Goal: Task Accomplishment & Management: Use online tool/utility

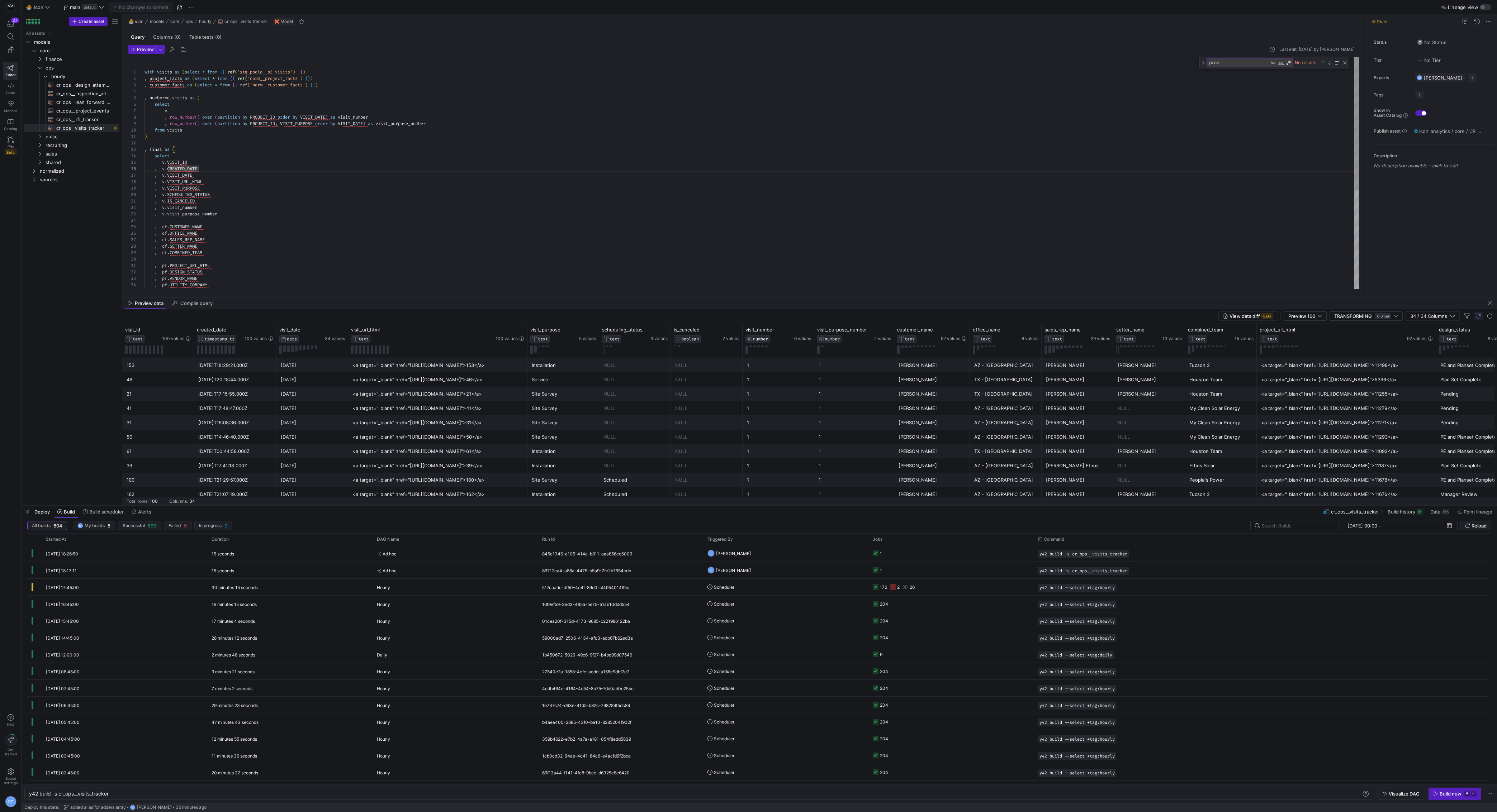
scroll to position [0, 80]
click at [293, 181] on div "with visits as ( select * from { { ref ( 'stg_podio__p3_visits' ) } } ) , proje…" at bounding box center [752, 260] width 1215 height 405
click at [299, 206] on div "with visits as ( select * from { { ref ( 'stg_podio__p3_visits' ) } } ) , proje…" at bounding box center [752, 260] width 1215 height 405
click at [224, 221] on div ", v . SCHEDULING_STATUS , v . IS_CANCELED , v . visit_number , v . visit_purpos…" at bounding box center [752, 122] width 1215 height 405
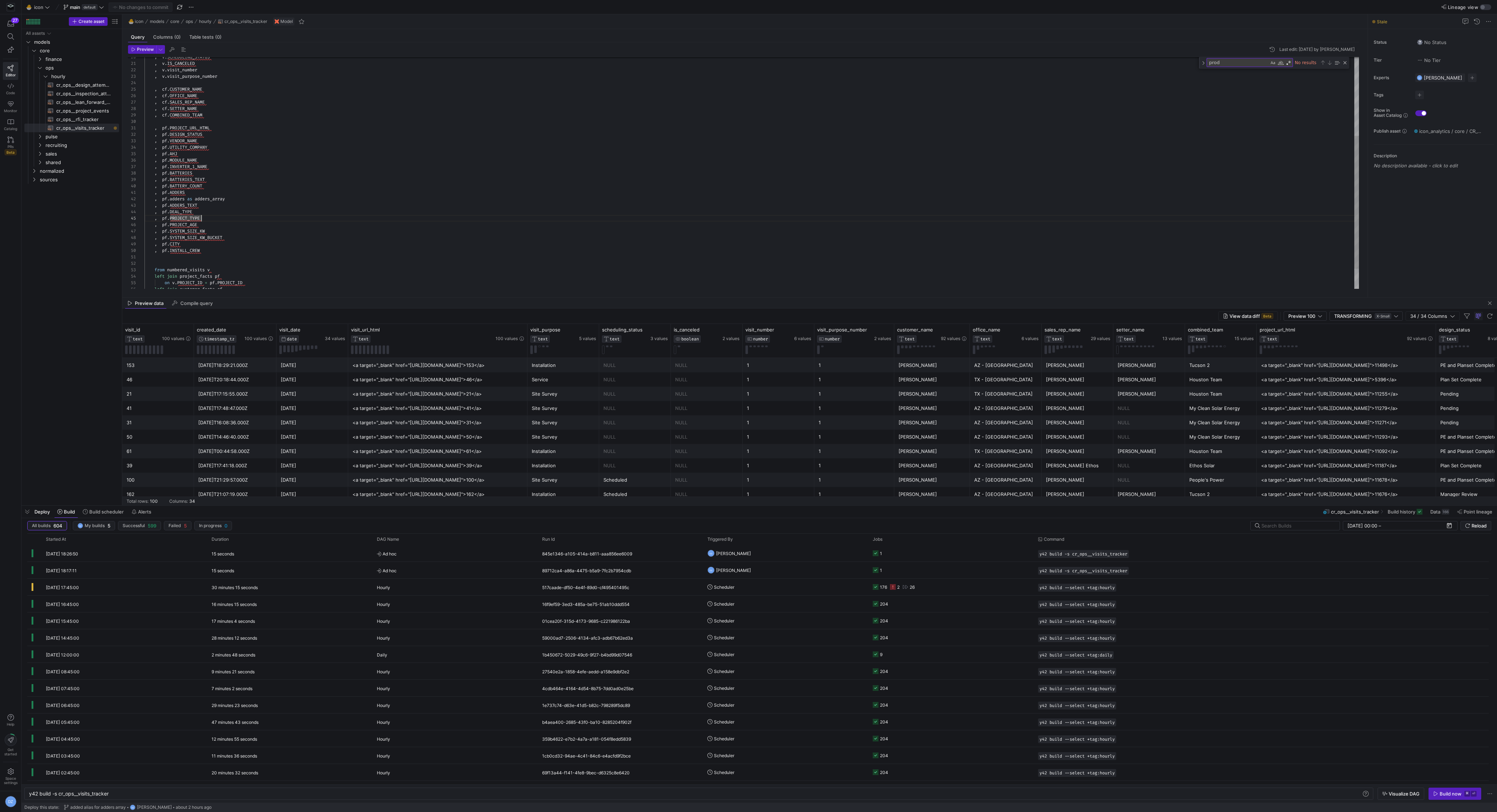
click at [225, 224] on div ", v . SCHEDULING_STATUS , v . IS_CANCELED , v . visit_number , v . visit_purpos…" at bounding box center [752, 122] width 1215 height 405
click at [256, 212] on div ", v . SCHEDULING_STATUS , v . IS_CANCELED , v . visit_number , v . visit_purpos…" at bounding box center [752, 122] width 1215 height 405
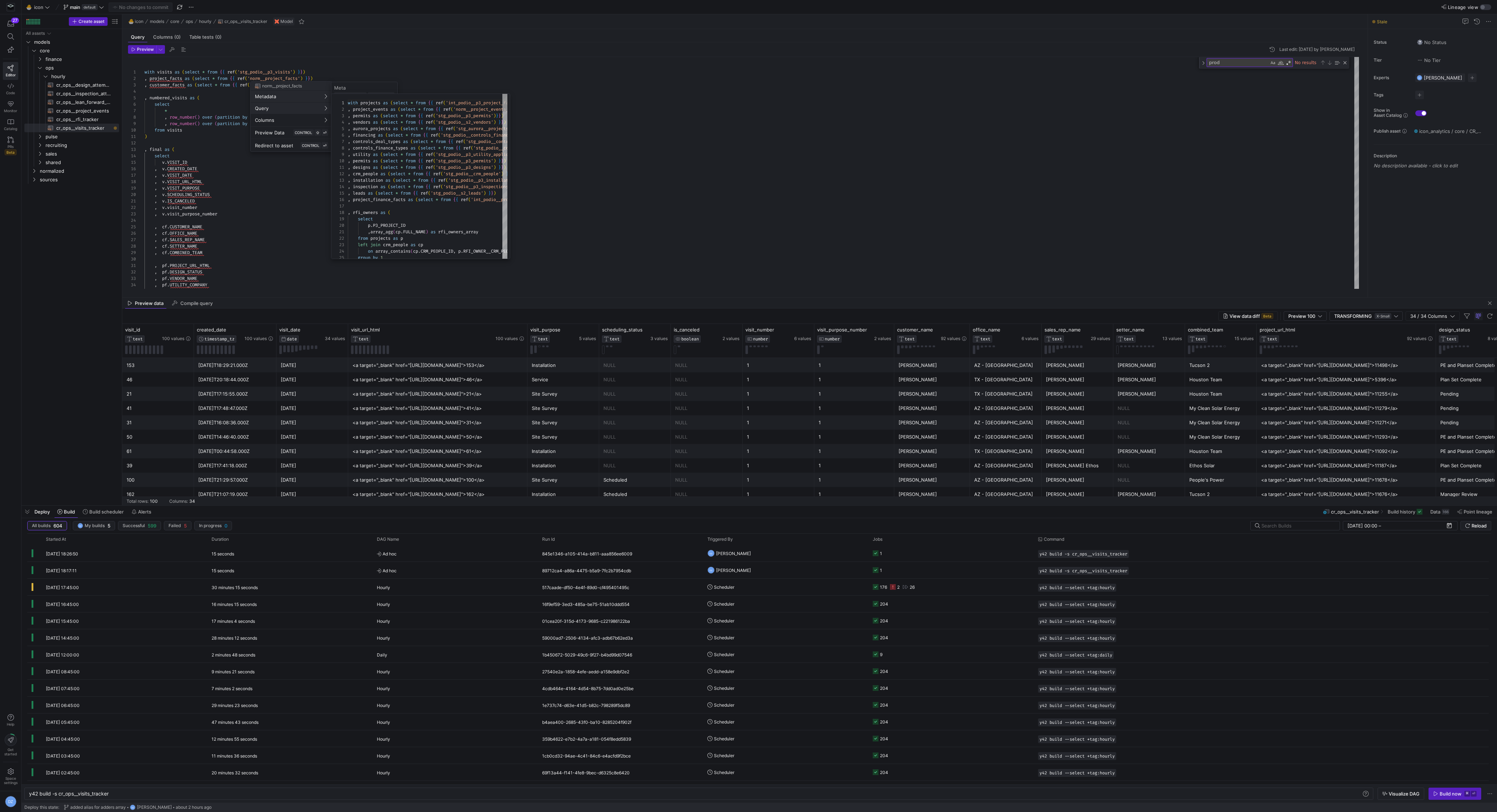
scroll to position [39, 0]
click at [296, 105] on button "Query" at bounding box center [291, 108] width 82 height 12
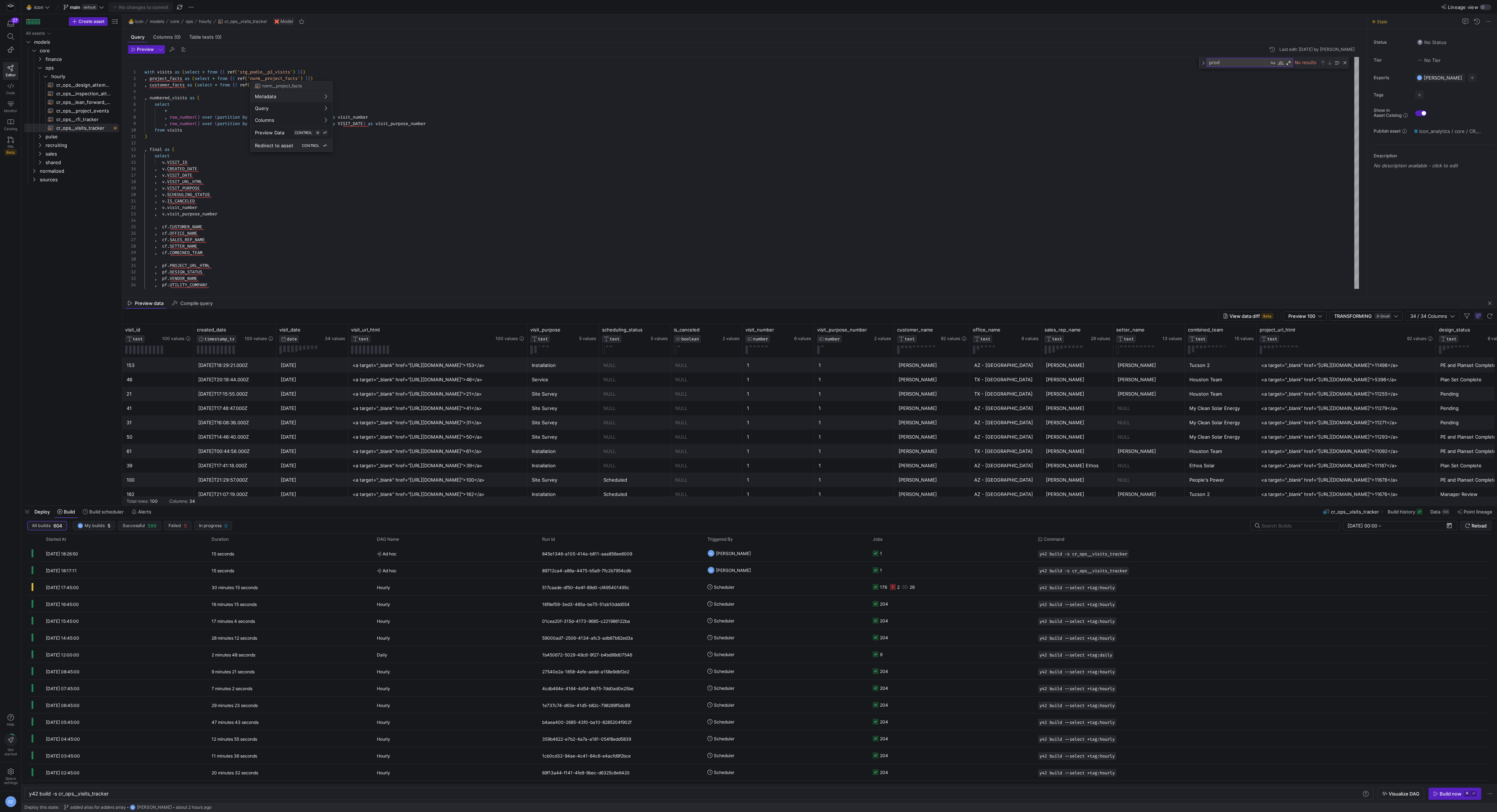
click at [274, 143] on span "Redirect to asset" at bounding box center [274, 146] width 38 height 6
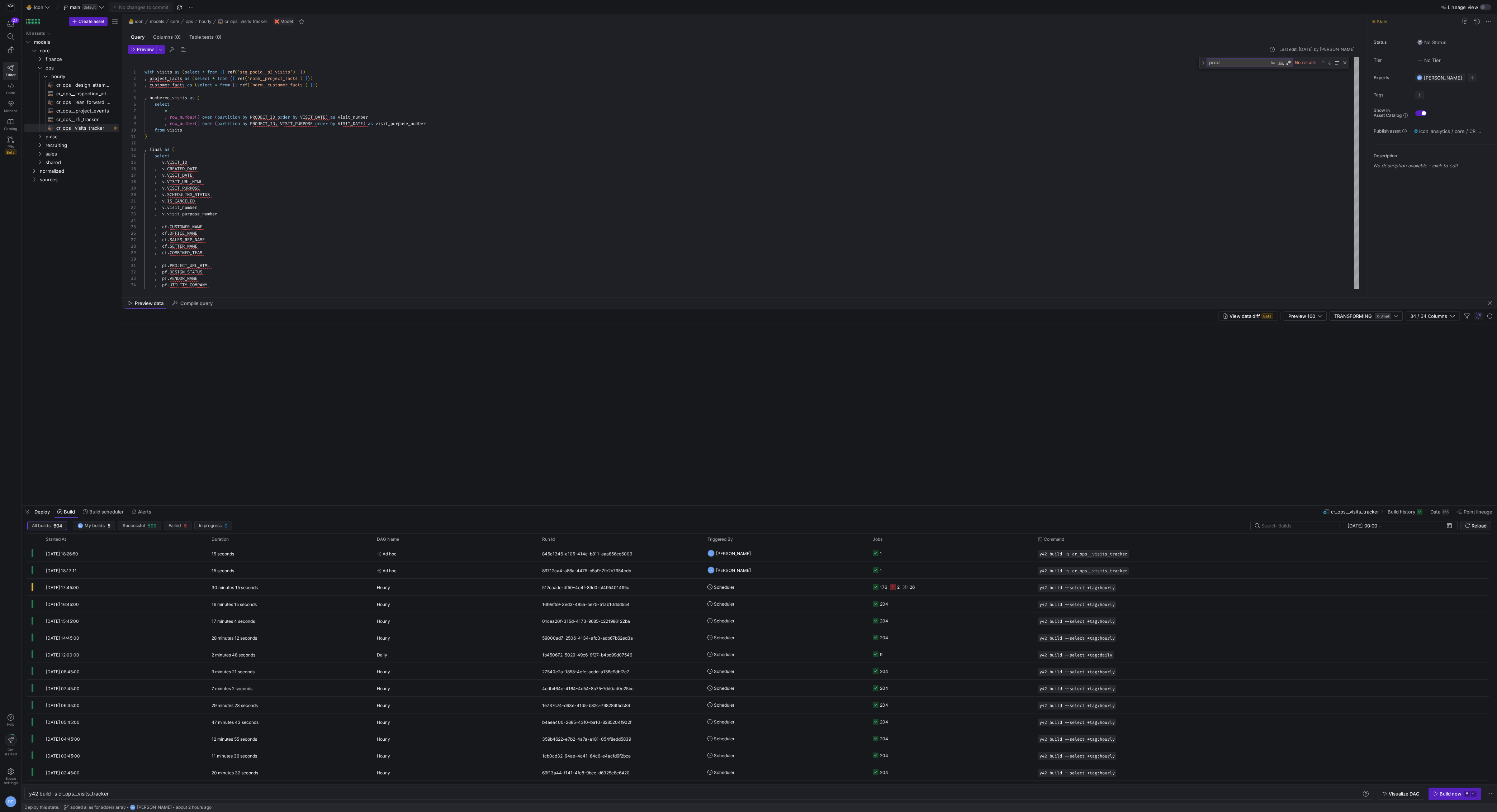
type textarea "with projects as (select * from {{ ref('int_podio__p3_project_facts') }}) , pro…"
type textarea "y42 build -s norm__project_facts"
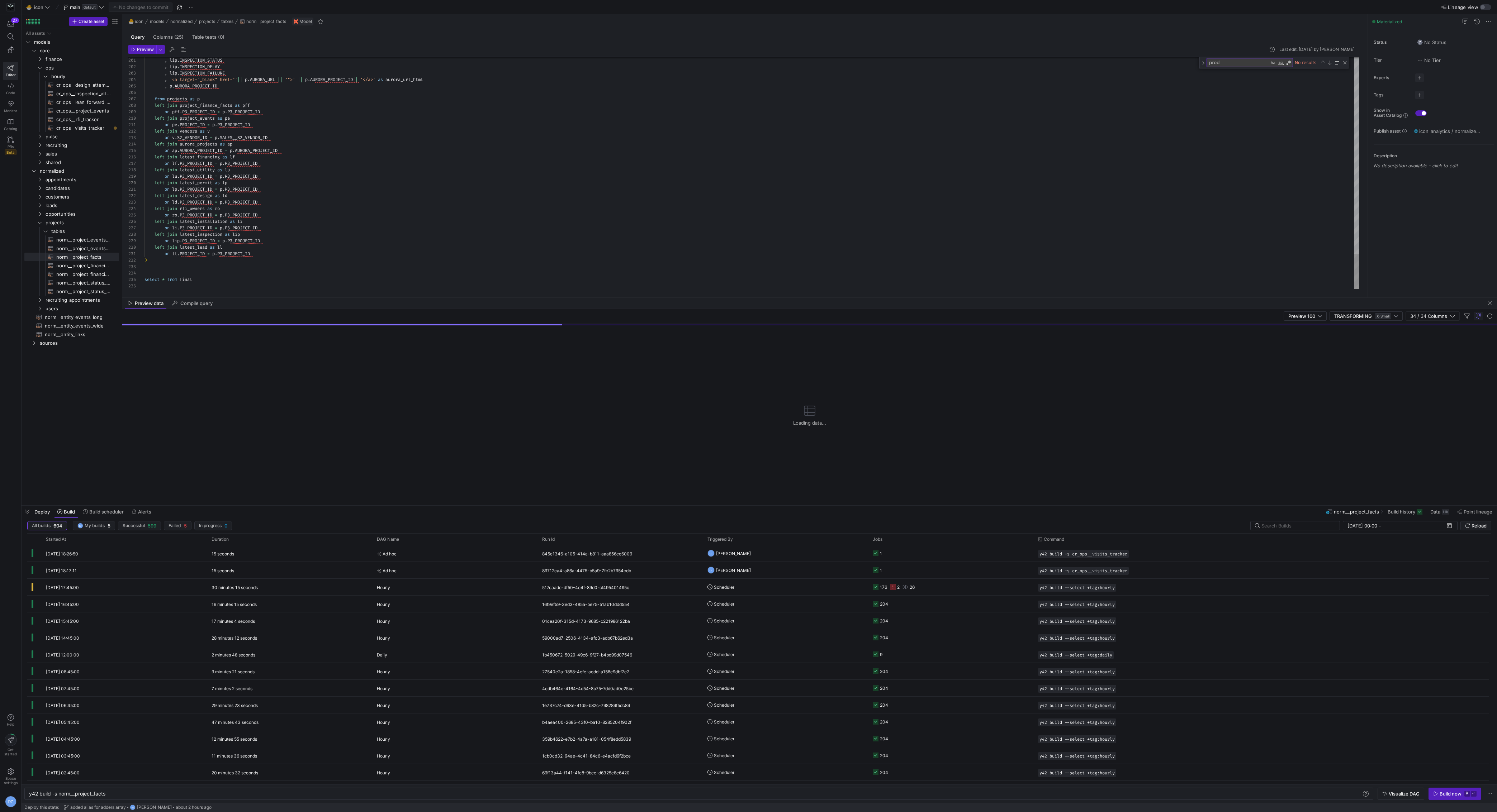
type textarea "on lp.P3_PROJECT_ID = p.P3_PROJECT_ID left join latest_design as ld on ld.P3_PR…"
type textarea "ro"
type textarea ",array_agg(cp.FULL_NAME) as rfi_owners_array from projects as p left join crm_p…"
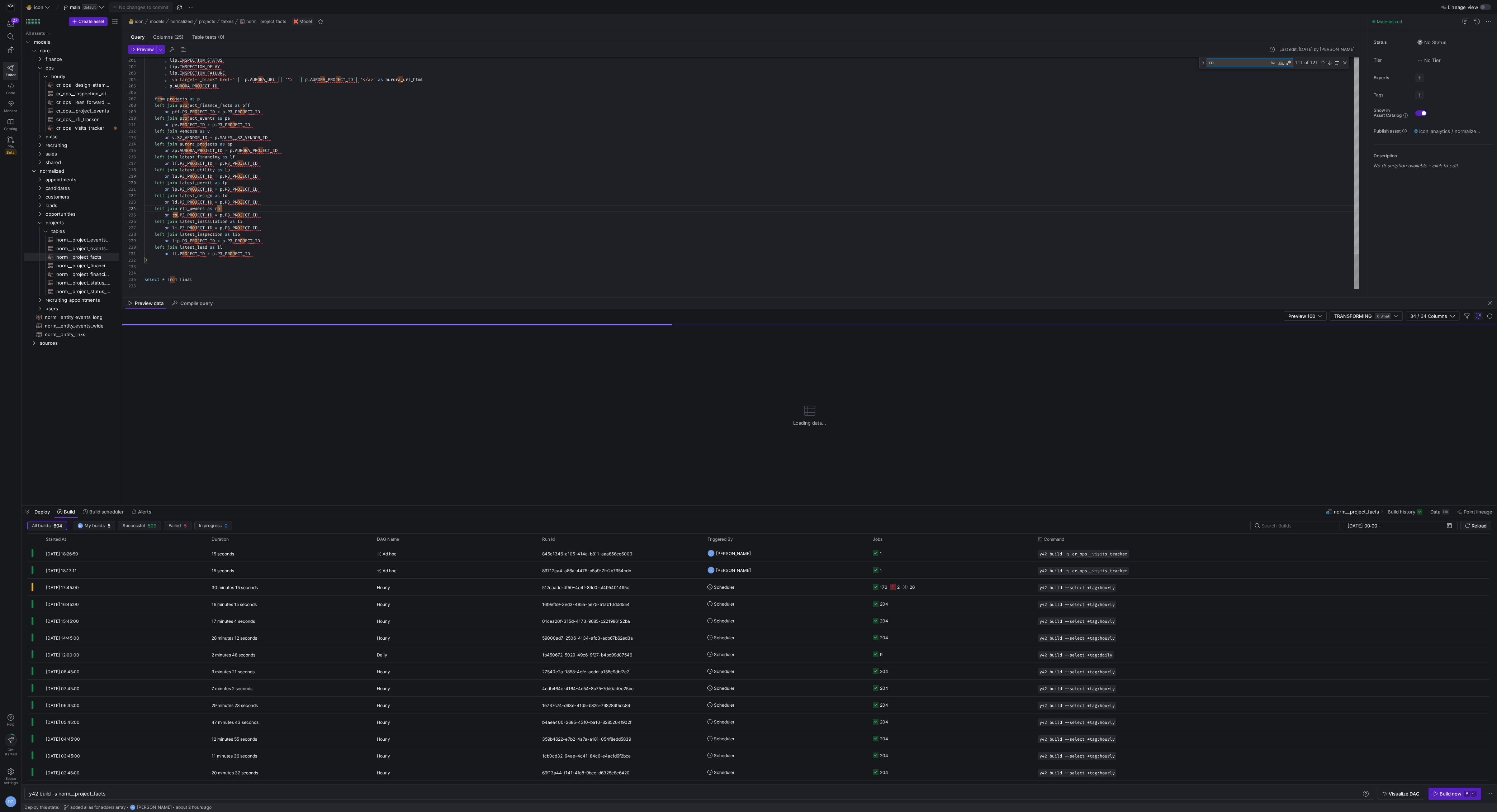
type textarea "b"
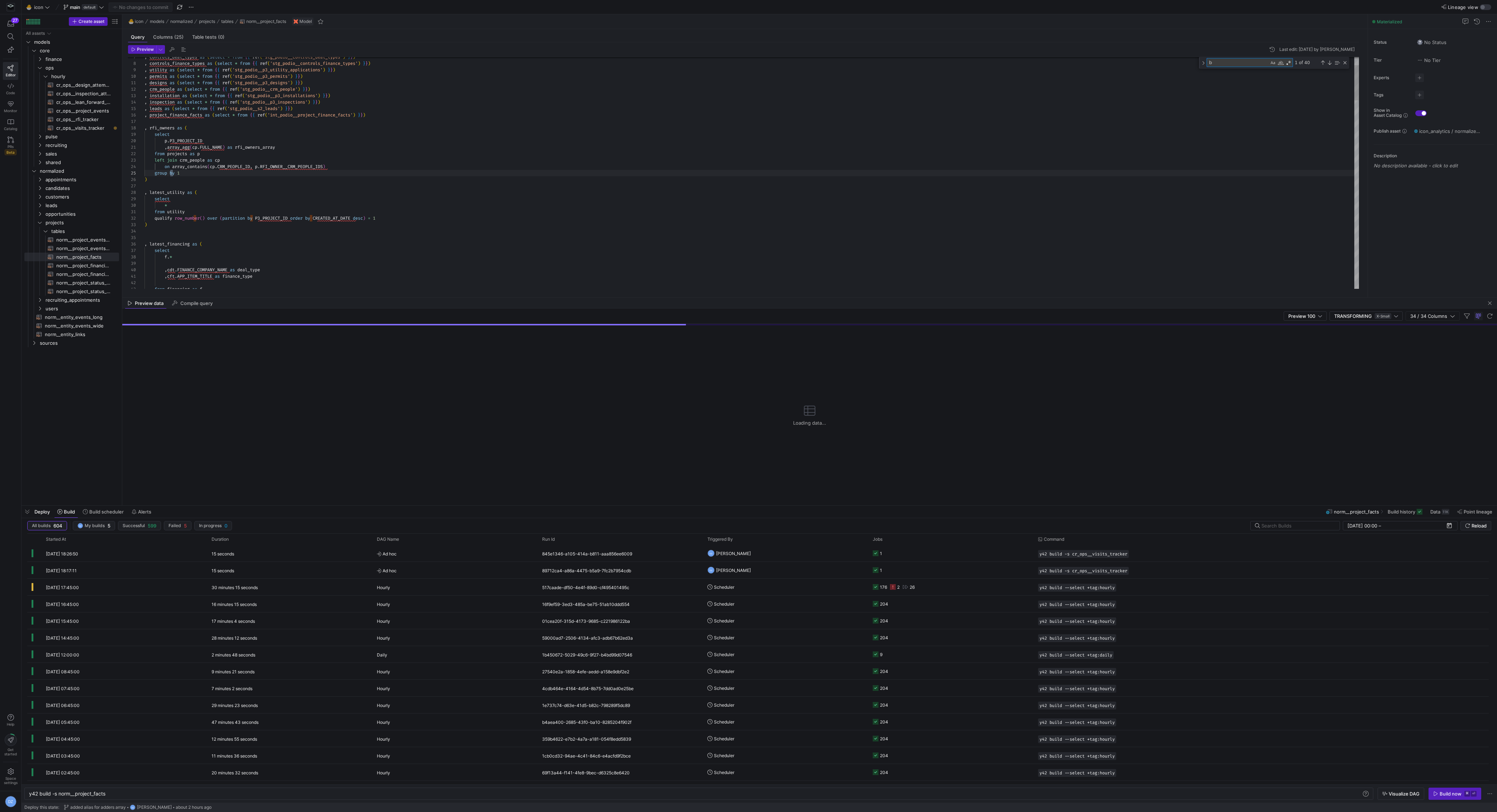
type textarea "when p.SYSTEM_SIZE_KW >= 5 and p.SYSTEM_SIZE_KW < 9 then '5-9' when p.SYSTEM_SI…"
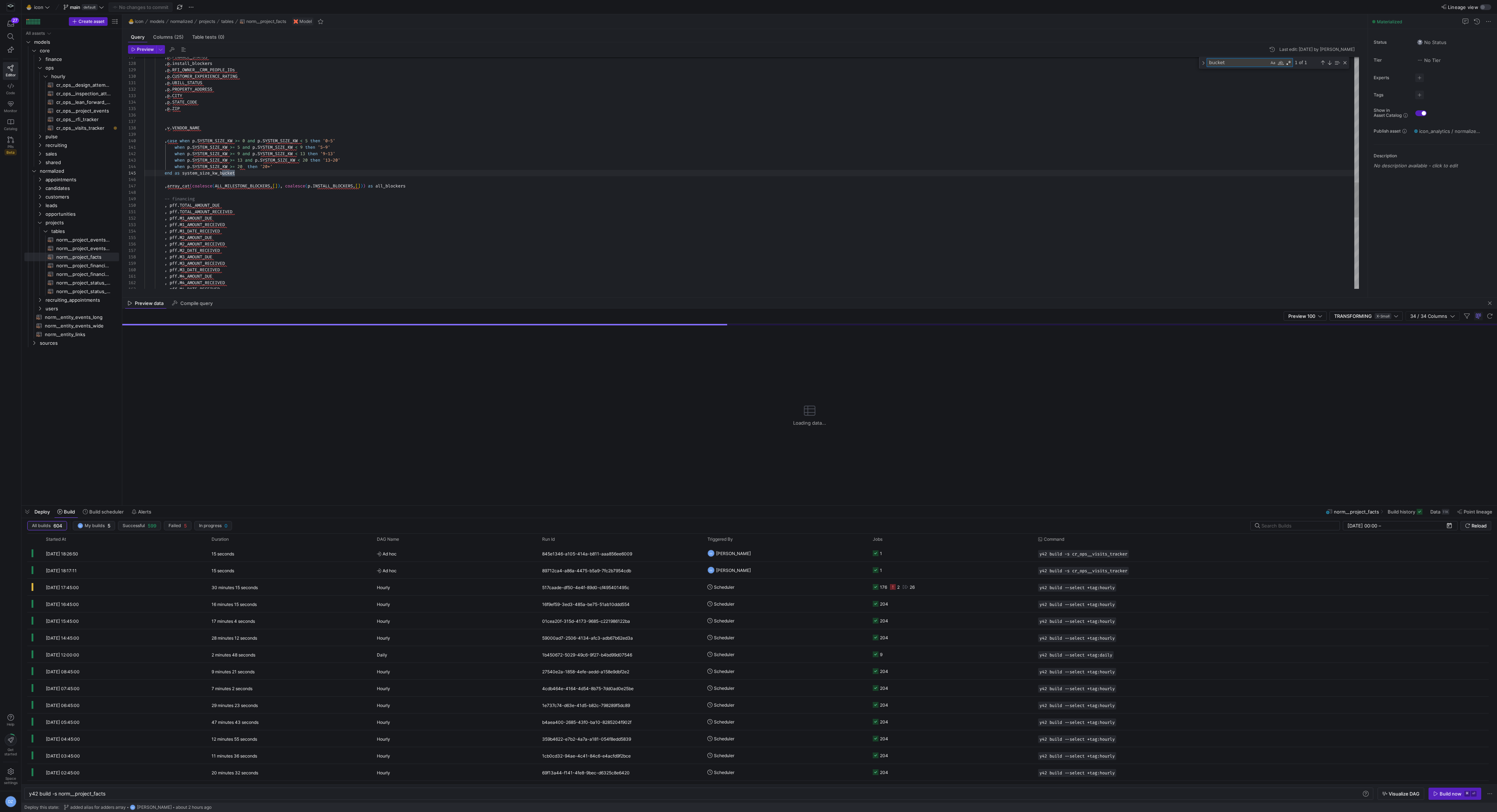
scroll to position [64, 92]
type textarea "bucket"
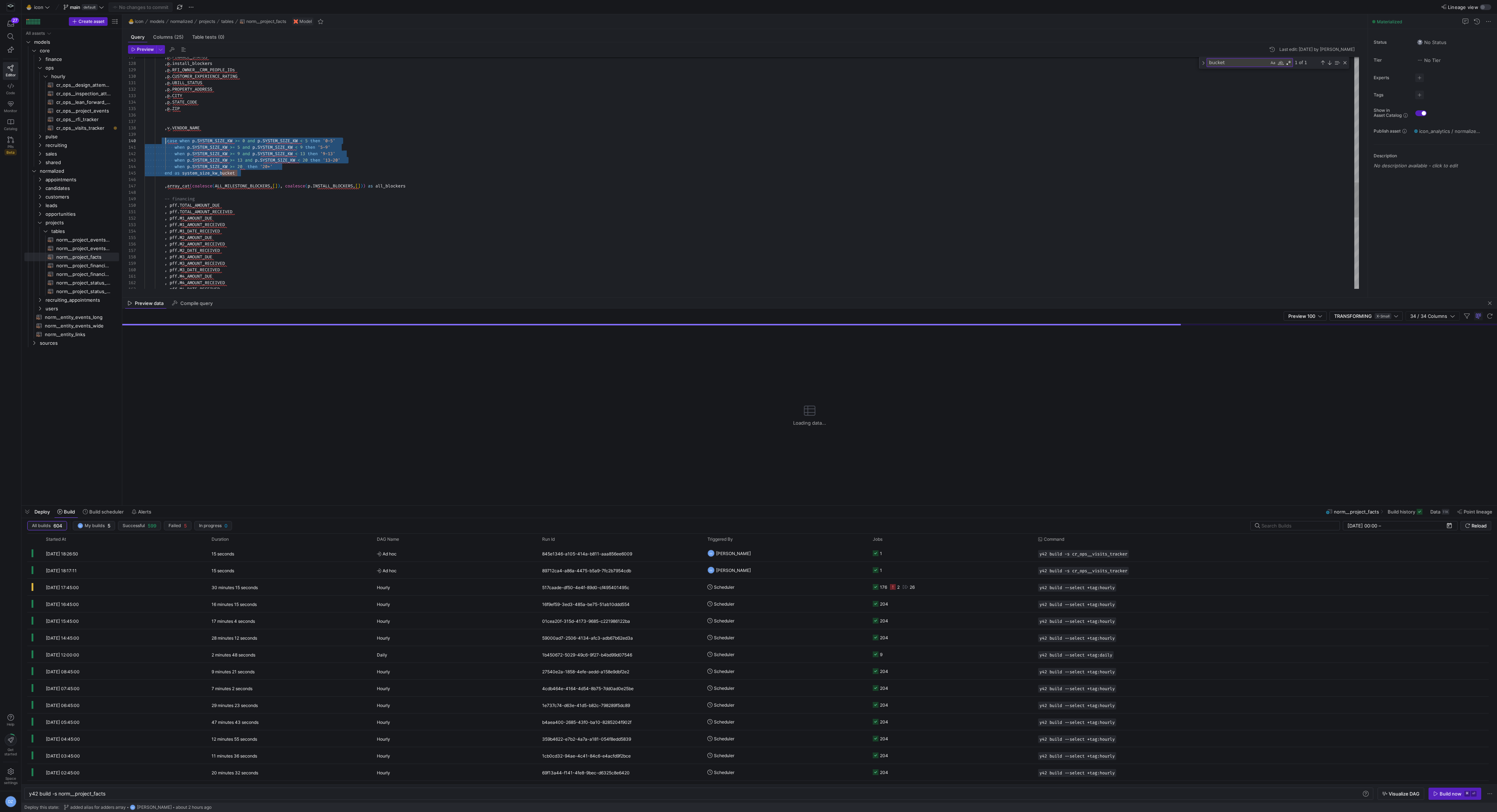
drag, startPoint x: 257, startPoint y: 173, endPoint x: 165, endPoint y: 140, distance: 97.7
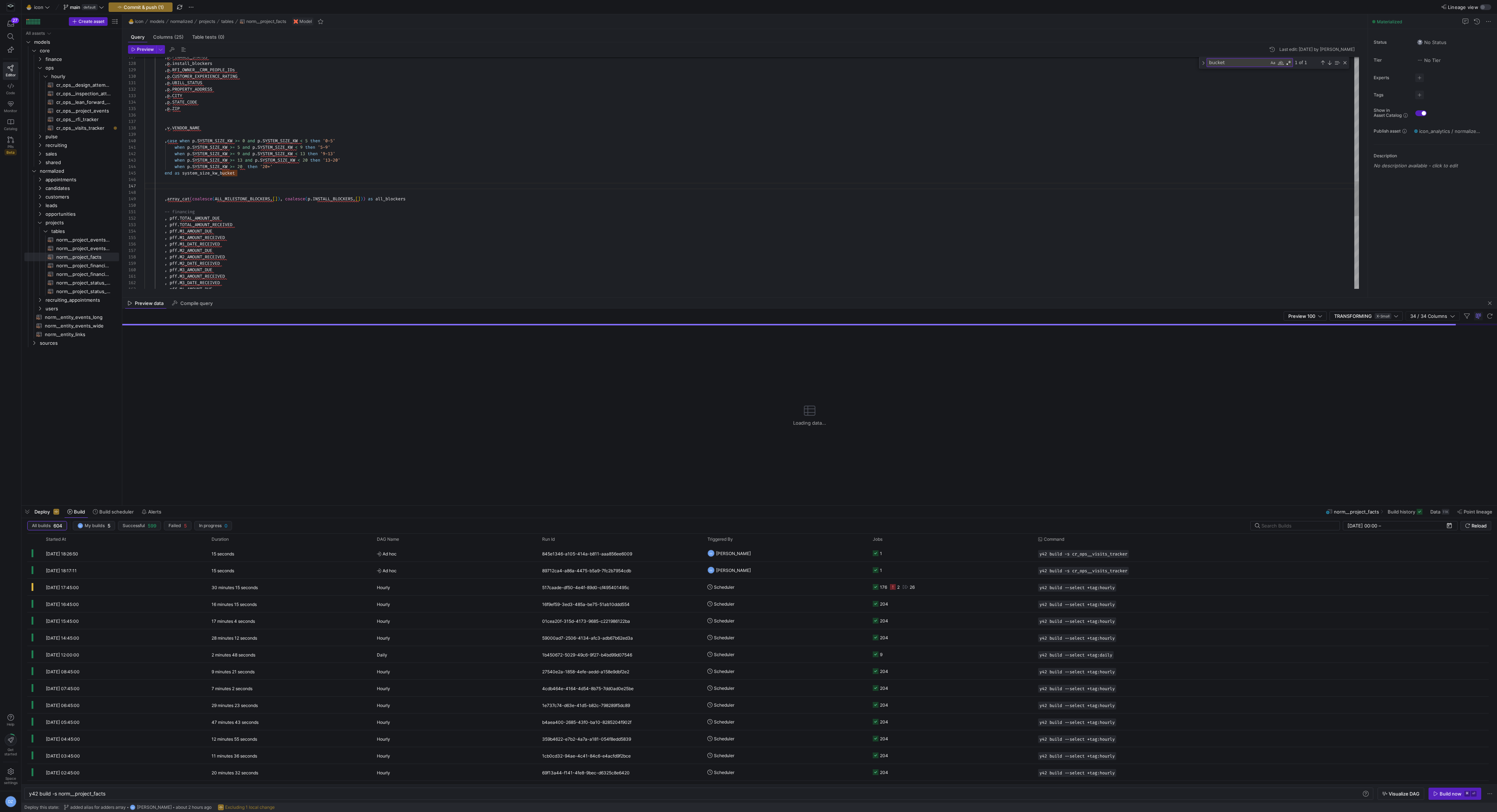
scroll to position [6, 92]
click at [292, 212] on div ", p . FINANCE_STATUS , p . install_blockers , p . RFI_OWNER__CRM_PEOPLE_IDs , p…" at bounding box center [752, 19] width 1215 height 1579
drag, startPoint x: 295, startPoint y: 212, endPoint x: 174, endPoint y: 204, distance: 121.3
click at [174, 204] on div ", p . FINANCE_STATUS , p . install_blockers , p . RFI_OWNER__CRM_PEOPLE_IDs , p…" at bounding box center [752, 19] width 1215 height 1579
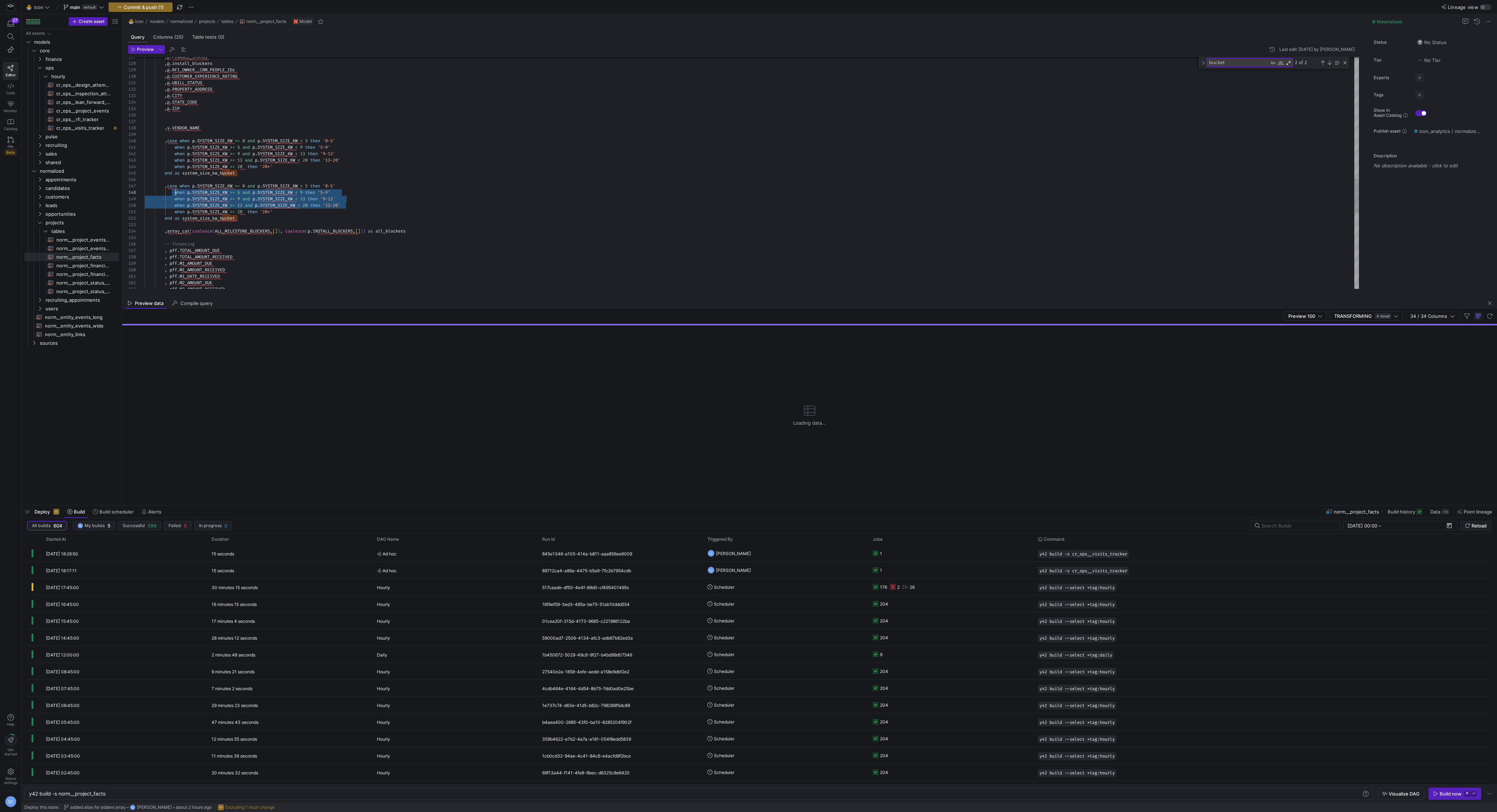
scroll to position [45, 31]
drag, startPoint x: 359, startPoint y: 206, endPoint x: 175, endPoint y: 192, distance: 184.5
click at [175, 192] on div ", p . FINANCE_STATUS , p . install_blockers , p . RFI_OWNER__CRM_PEOPLE_IDs , p…" at bounding box center [752, 19] width 1215 height 1579
click at [317, 212] on div ", p . FINANCE_STATUS , p . install_blockers , p . RFI_OWNER__CRM_PEOPLE_IDs , p…" at bounding box center [752, 19] width 1215 height 1579
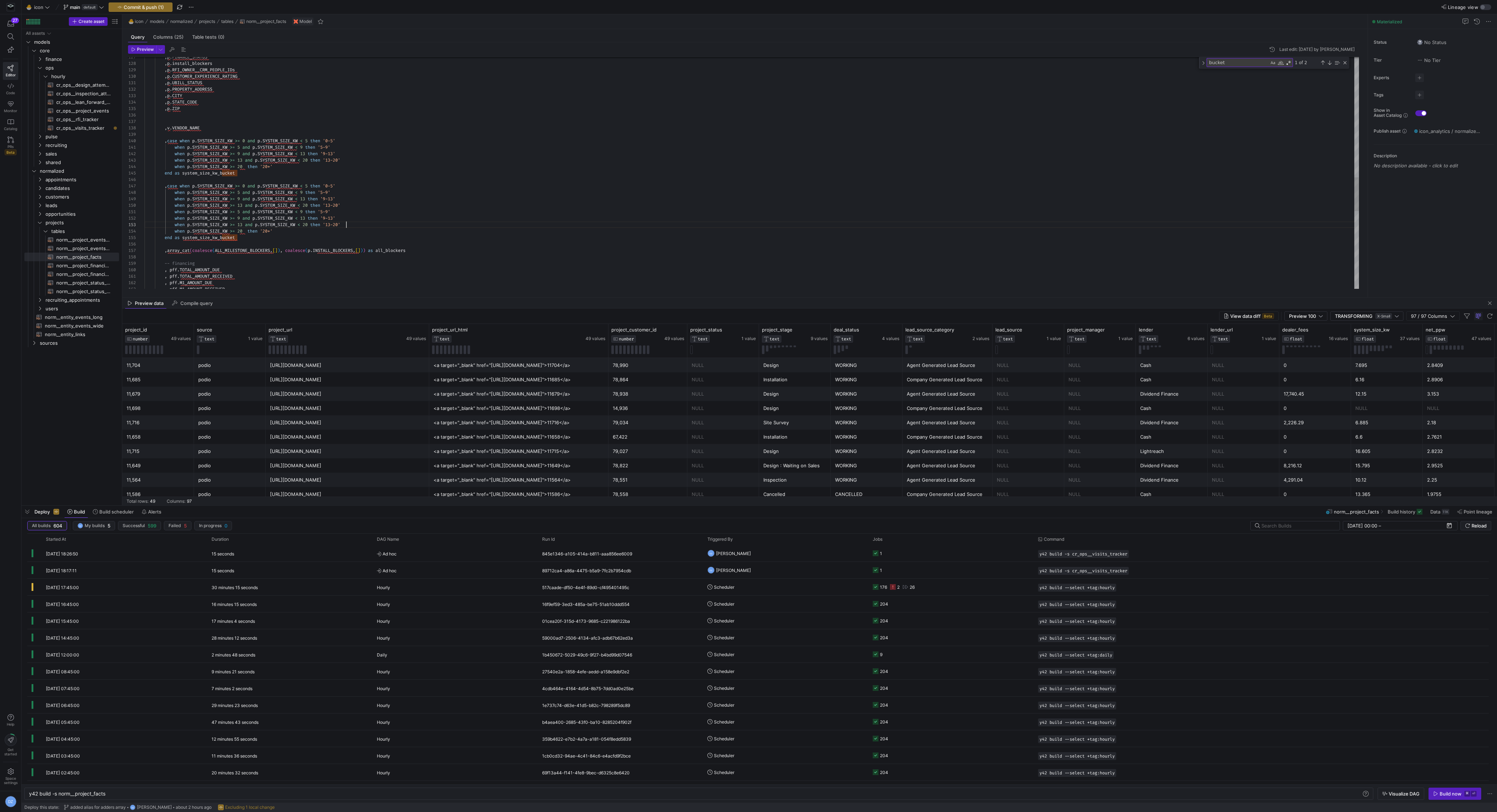
scroll to position [13, 201]
click at [243, 211] on div ", p . FINANCE_STATUS , p . install_blockers , p . RFI_OWNER__CRM_PEOPLE_IDs , p…" at bounding box center [752, 28] width 1215 height 1598
click at [309, 212] on div ", p . FINANCE_STATUS , p . install_blockers , p . RFI_OWNER__CRM_PEOPLE_IDs , p…" at bounding box center [752, 28] width 1215 height 1598
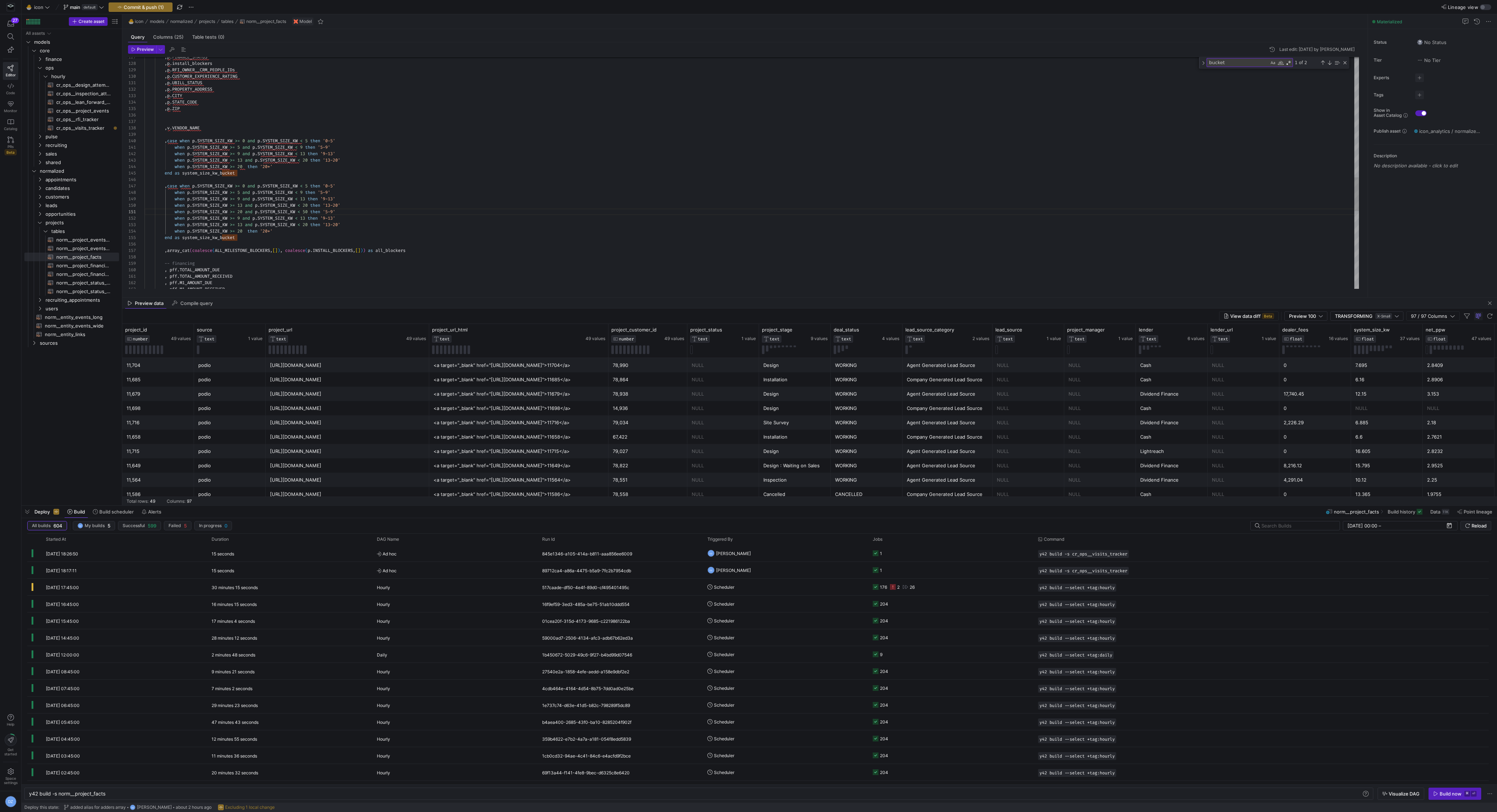
click at [334, 209] on div ", p . FINANCE_STATUS , p . install_blockers , p . RFI_OWNER__CRM_PEOPLE_IDs , p…" at bounding box center [752, 28] width 1215 height 1598
click at [242, 218] on div ", p . FINANCE_STATUS , p . install_blockers , p . RFI_OWNER__CRM_PEOPLE_IDs , p…" at bounding box center [752, 28] width 1215 height 1598
click at [307, 193] on div ", p . FINANCE_STATUS , p . install_blockers , p . RFI_OWNER__CRM_PEOPLE_IDs , p…" at bounding box center [752, 28] width 1215 height 1598
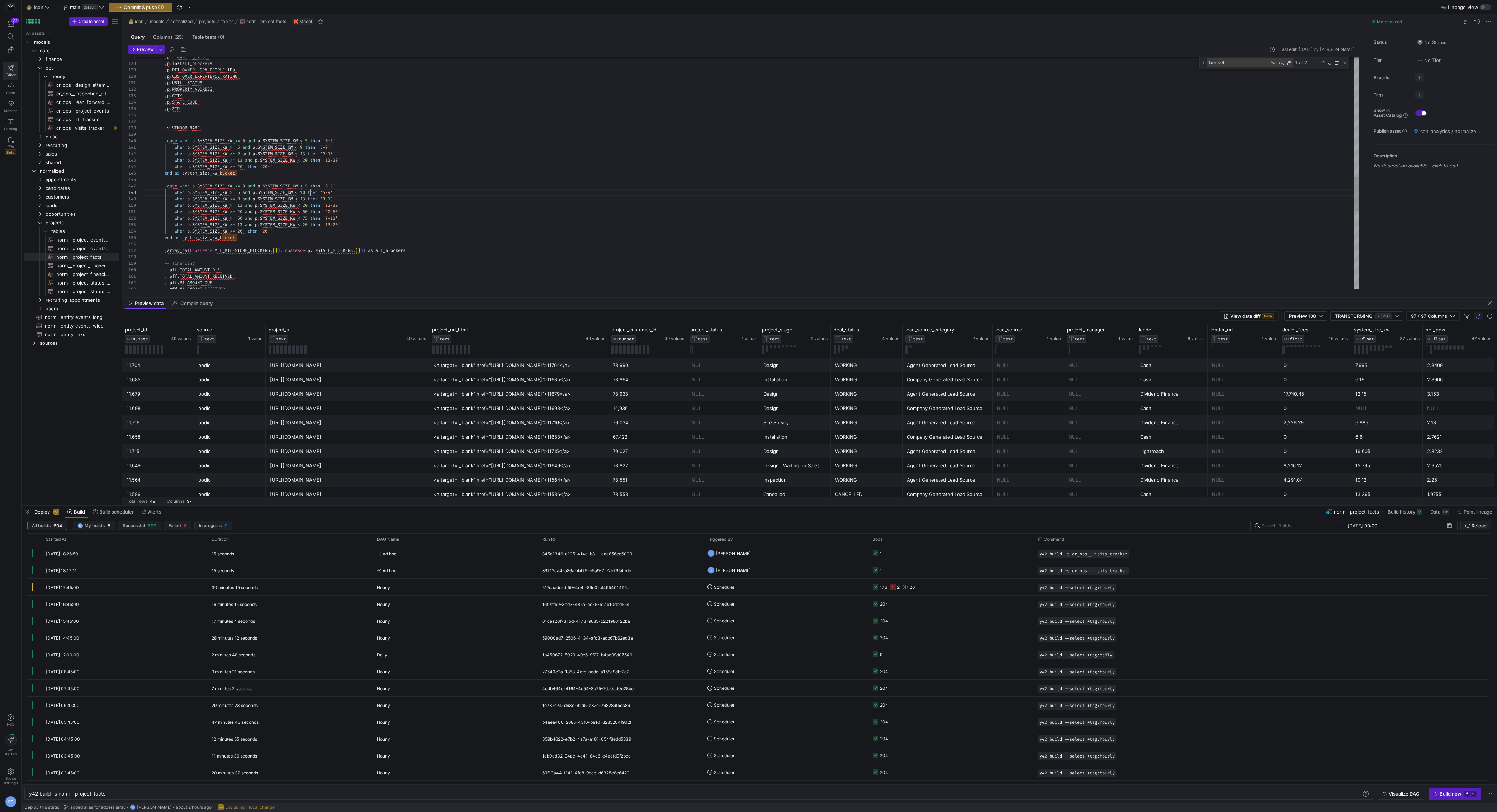
scroll to position [45, 165]
click at [336, 192] on div ", p . FINANCE_STATUS , p . install_blockers , p . RFI_OWNER__CRM_PEOPLE_IDs , p…" at bounding box center [752, 28] width 1215 height 1598
click at [243, 200] on div ", p . FINANCE_STATUS , p . install_blockers , p . RFI_OWNER__CRM_PEOPLE_IDs , p…" at bounding box center [752, 28] width 1215 height 1598
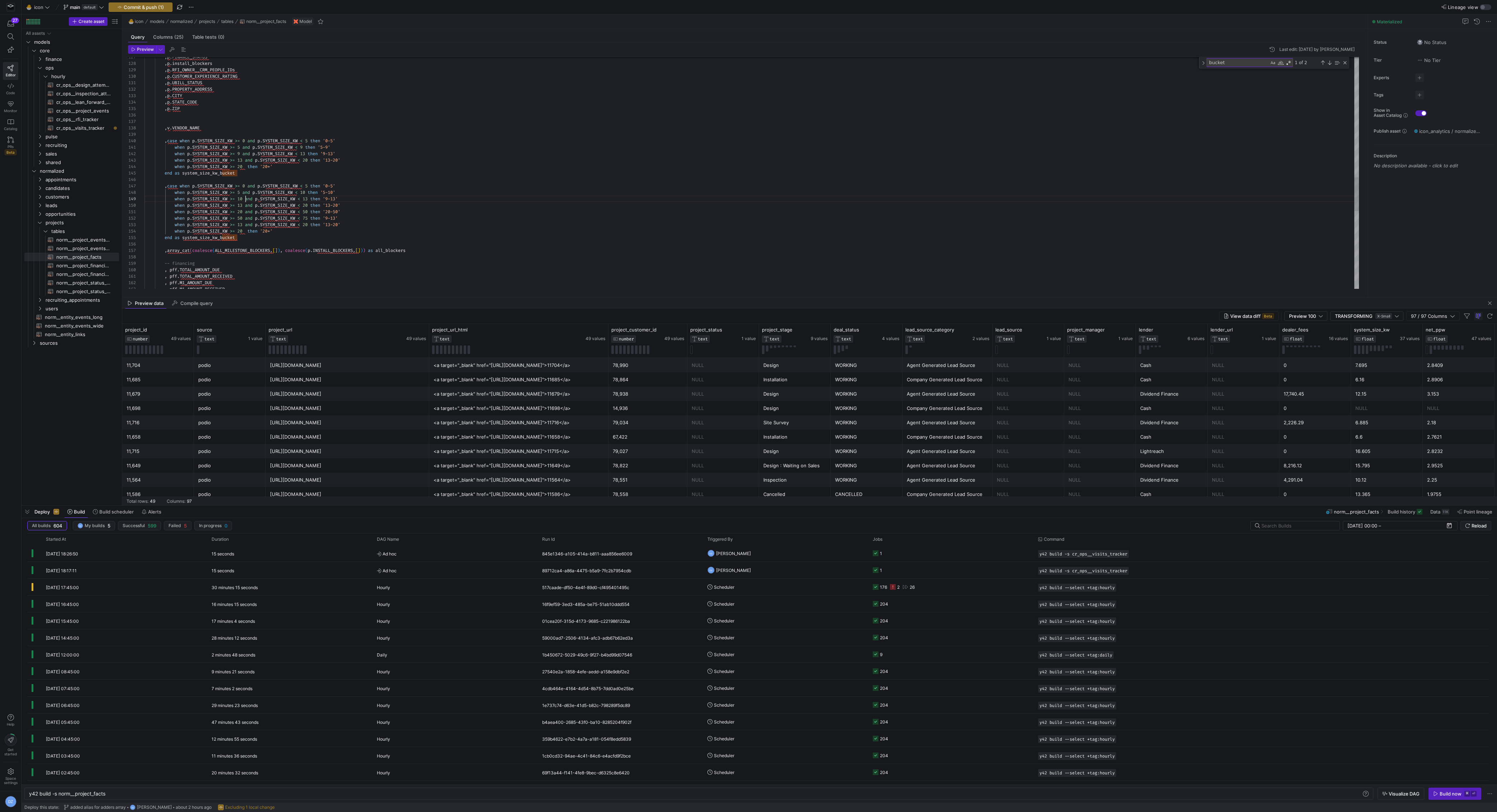
click at [311, 197] on div ", p . FINANCE_STATUS , p . install_blockers , p . RFI_OWNER__CRM_PEOPLE_IDs , p…" at bounding box center [752, 28] width 1215 height 1598
click at [244, 206] on div ", p . FINANCE_STATUS , p . install_blockers , p . RFI_OWNER__CRM_PEOPLE_IDs , p…" at bounding box center [752, 28] width 1215 height 1598
click at [310, 204] on div ", p . FINANCE_STATUS , p . install_blockers , p . RFI_OWNER__CRM_PEOPLE_IDs , p…" at bounding box center [752, 28] width 1215 height 1598
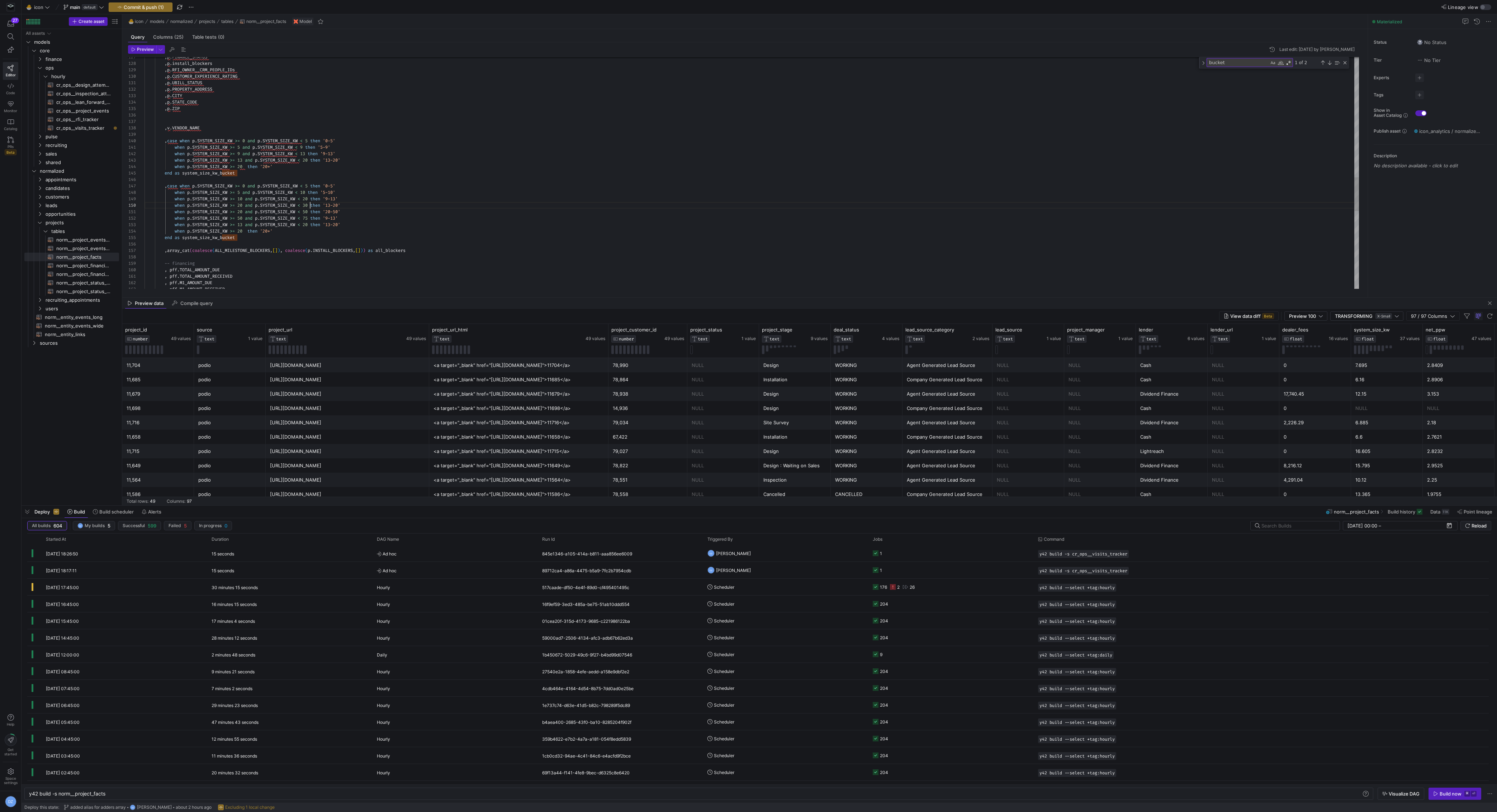
scroll to position [51, 165]
click at [243, 213] on div ", p . FINANCE_STATUS , p . install_blockers , p . RFI_OWNER__CRM_PEOPLE_IDs , p…" at bounding box center [752, 28] width 1215 height 1598
click at [334, 198] on div ", p . FINANCE_STATUS , p . install_blockers , p . RFI_OWNER__CRM_PEOPLE_IDs , p…" at bounding box center [752, 28] width 1215 height 1598
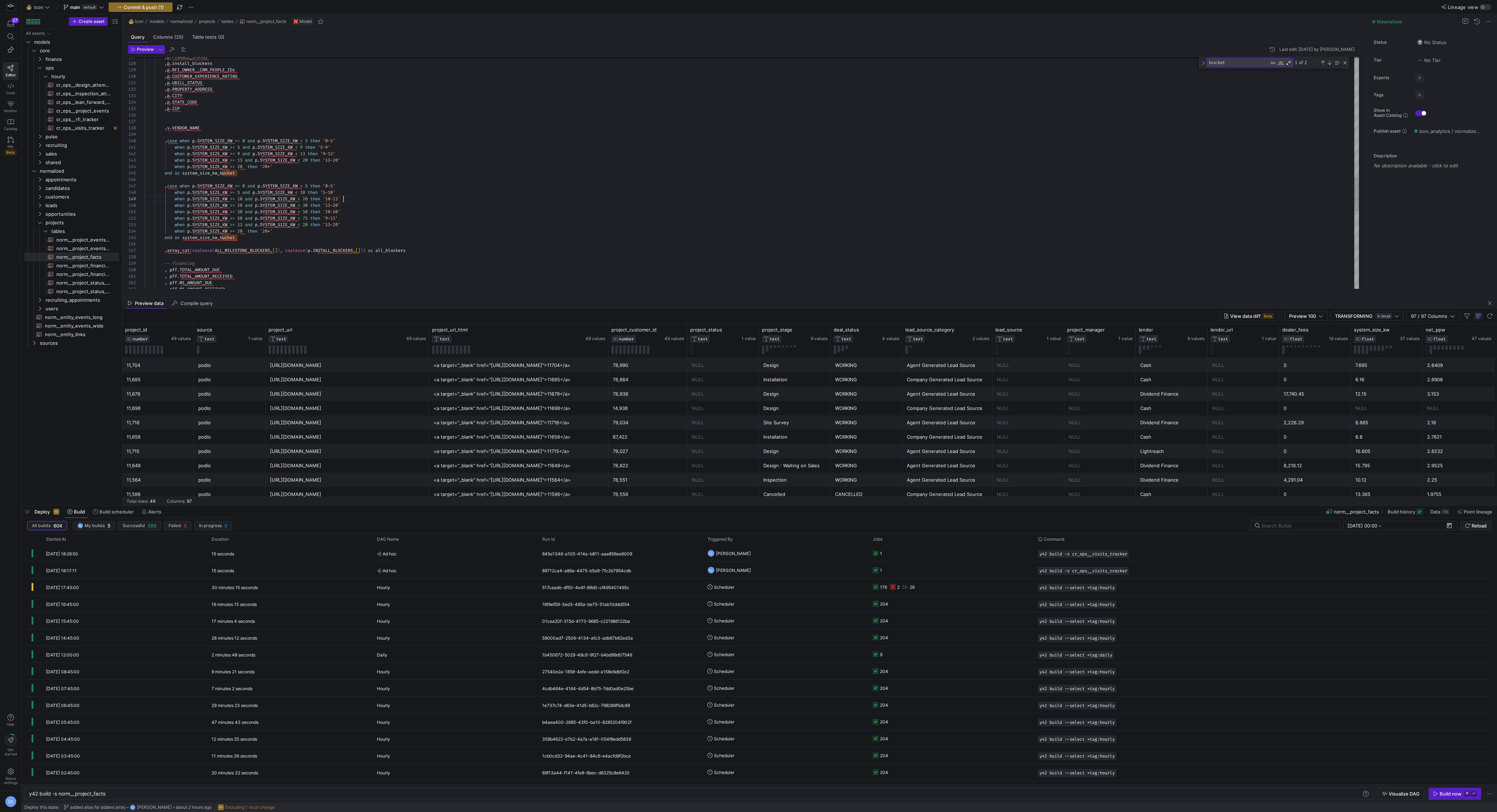
click at [343, 198] on div ", p . FINANCE_STATUS , p . install_blockers , p . RFI_OWNER__CRM_PEOPLE_IDs , p…" at bounding box center [752, 28] width 1215 height 1598
click at [335, 203] on div ", p . FINANCE_STATUS , p . install_blockers , p . RFI_OWNER__CRM_PEOPLE_IDs , p…" at bounding box center [752, 28] width 1215 height 1598
click at [334, 210] on div ", p . FINANCE_STATUS , p . install_blockers , p . RFI_OWNER__CRM_PEOPLE_IDs , p…" at bounding box center [752, 28] width 1215 height 1598
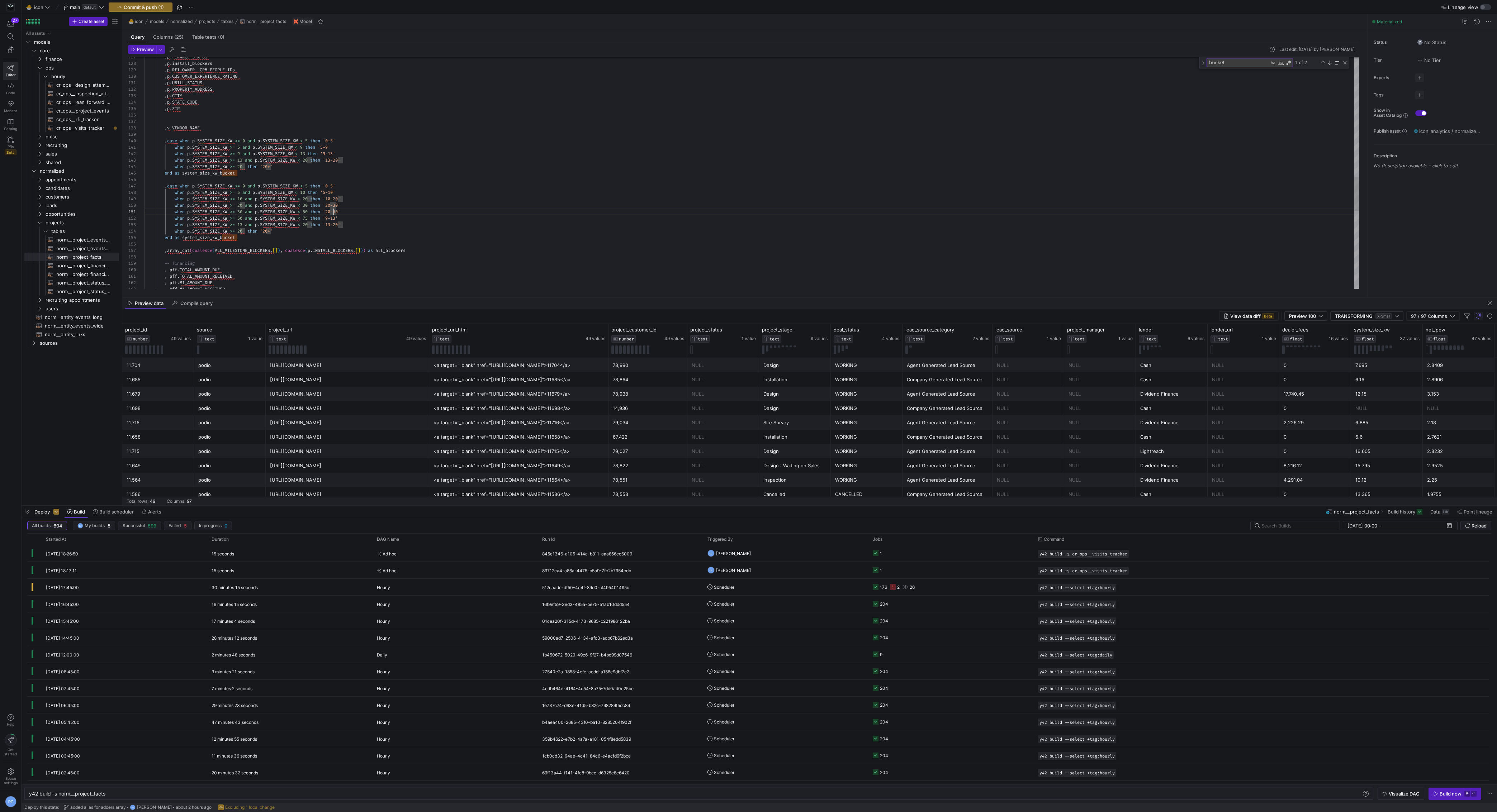
scroll to position [0, 189]
click at [334, 218] on div ", p . FINANCE_STATUS , p . install_blockers , p . RFI_OWNER__CRM_PEOPLE_IDs , p…" at bounding box center [752, 28] width 1215 height 1598
click at [245, 224] on div ", p . FINANCE_STATUS , p . install_blockers , p . RFI_OWNER__CRM_PEOPLE_IDs , p…" at bounding box center [752, 28] width 1215 height 1598
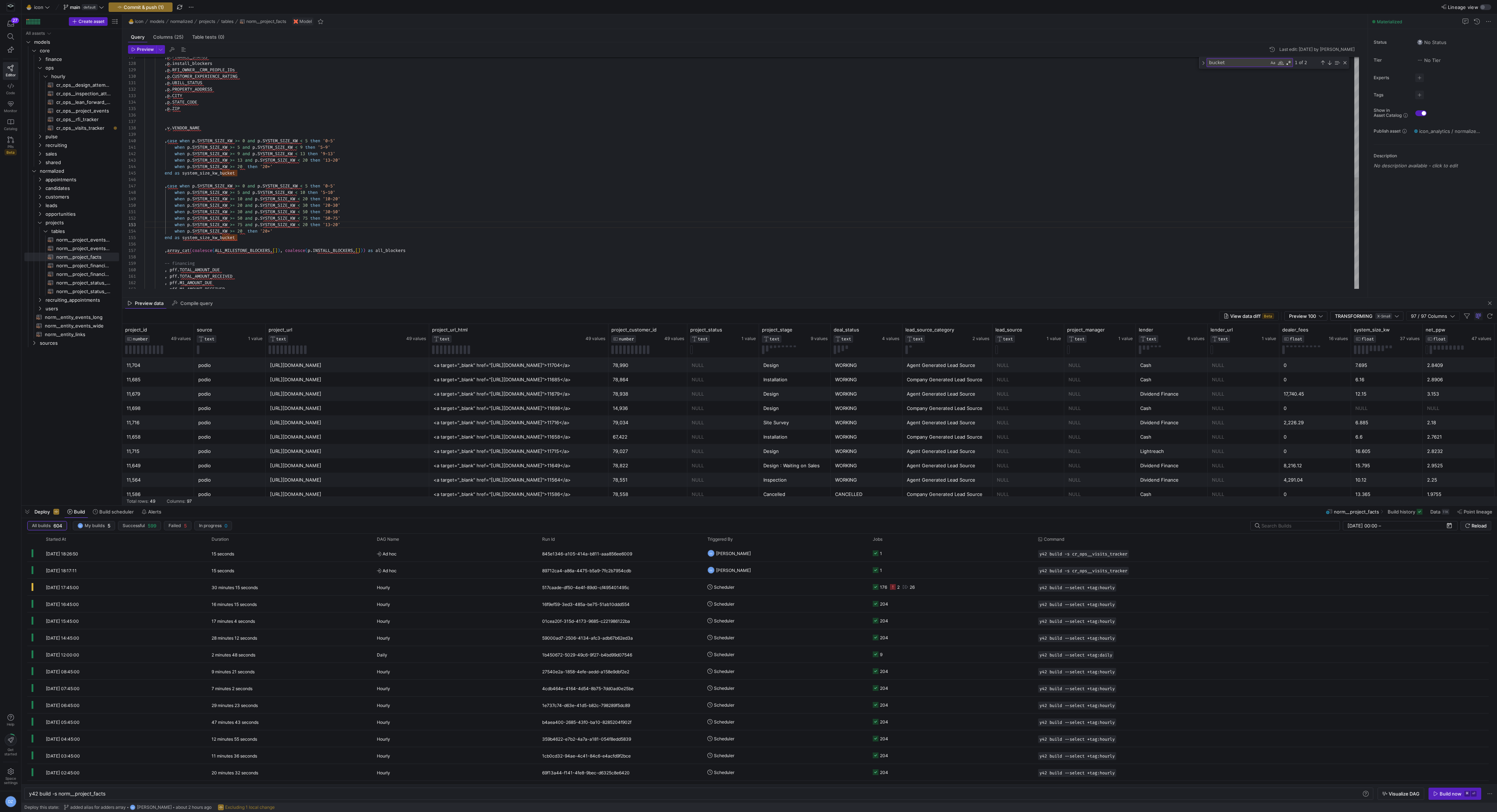
click at [311, 225] on div ", p . FINANCE_STATUS , p . install_blockers , p . RFI_OWNER__CRM_PEOPLE_IDs , p…" at bounding box center [752, 28] width 1215 height 1598
click at [338, 225] on div ", p . FINANCE_STATUS , p . install_blockers , p . RFI_OWNER__CRM_PEOPLE_IDs , p…" at bounding box center [752, 28] width 1215 height 1598
click at [361, 215] on div ", p . FINANCE_STATUS , p . install_blockers , p . RFI_OWNER__CRM_PEOPLE_IDs , p…" at bounding box center [752, 28] width 1215 height 1598
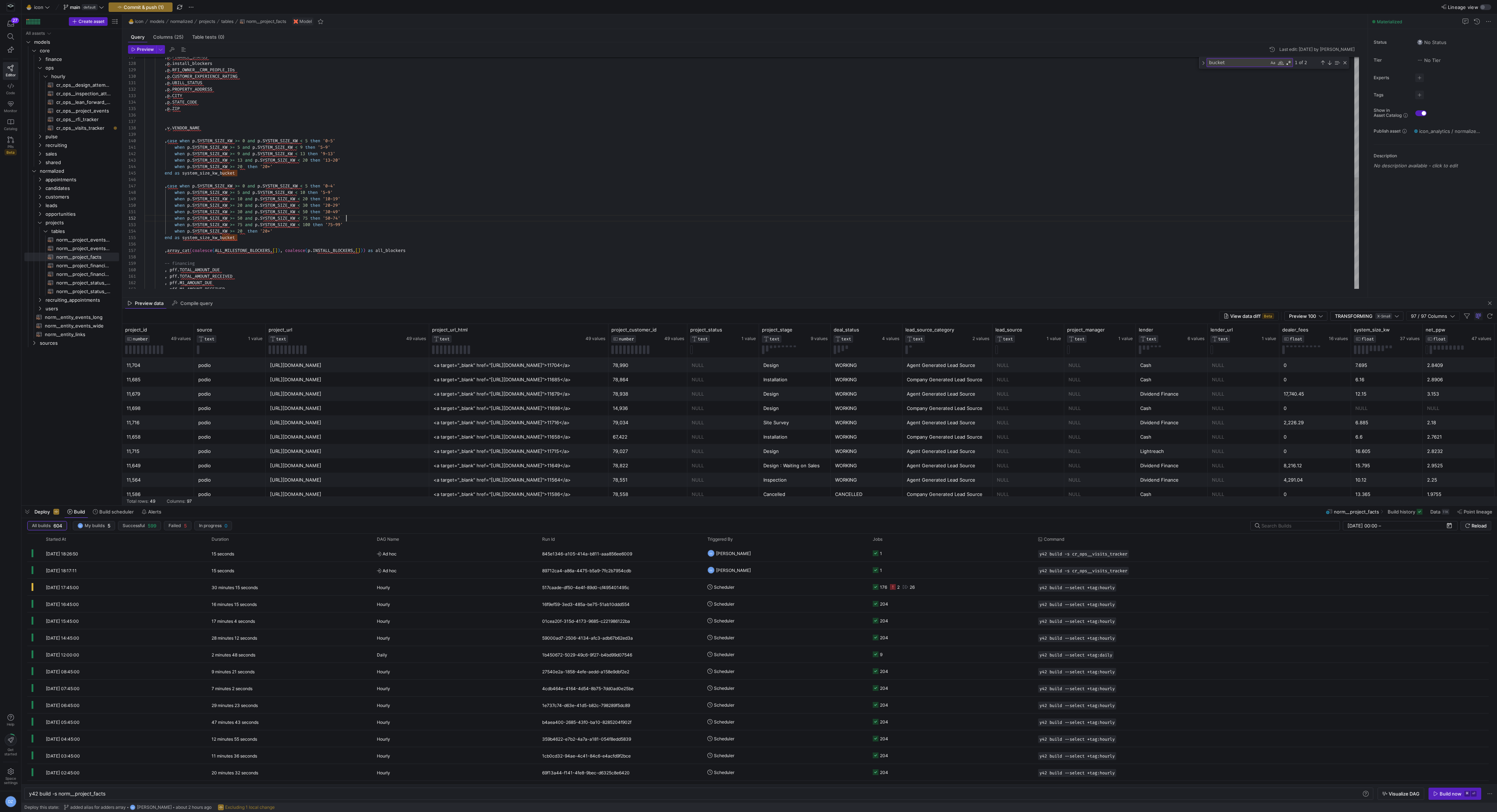
scroll to position [6, 201]
click at [361, 221] on div ", p . FINANCE_STATUS , p . install_blockers , p . RFI_OWNER__CRM_PEOPLE_IDs , p…" at bounding box center [752, 28] width 1215 height 1598
click at [270, 231] on div ", p . FINANCE_STATUS , p . install_blockers , p . RFI_OWNER__CRM_PEOPLE_IDs , p…" at bounding box center [752, 28] width 1215 height 1598
click at [241, 230] on div ", p . FINANCE_STATUS , p . install_blockers , p . RFI_OWNER__CRM_PEOPLE_IDs , p…" at bounding box center [752, 28] width 1215 height 1598
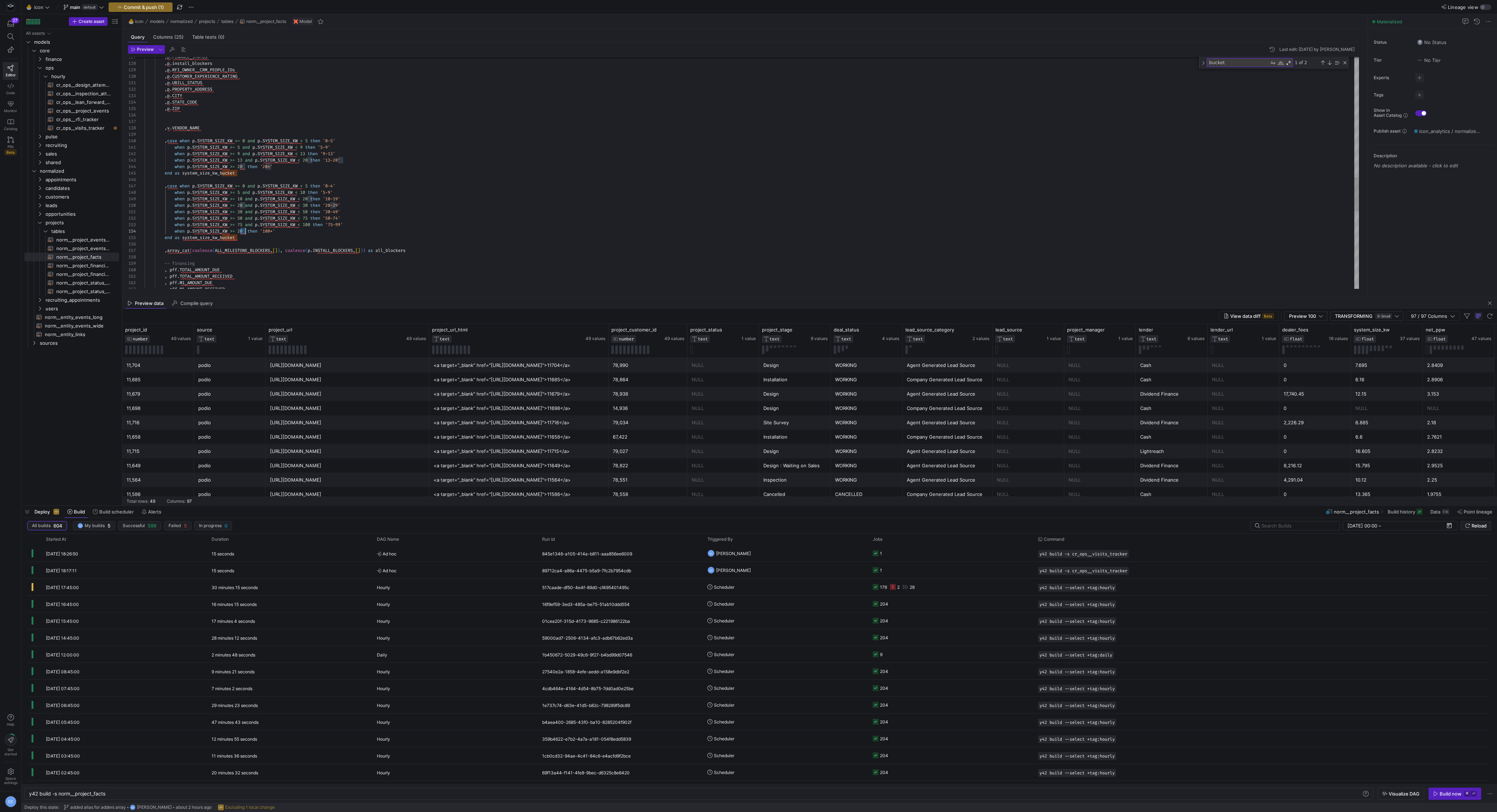
click at [241, 230] on div ", p . FINANCE_STATUS , p . install_blockers , p . RFI_OWNER__CRM_PEOPLE_IDs , p…" at bounding box center [752, 28] width 1215 height 1598
click at [303, 232] on div ", p . FINANCE_STATUS , p . install_blockers , p . RFI_OWNER__CRM_PEOPLE_IDs , p…" at bounding box center [752, 28] width 1215 height 1598
click at [223, 186] on div ", p . FINANCE_STATUS , p . install_blockers , p . RFI_OWNER__CRM_PEOPLE_IDs , p…" at bounding box center [752, 28] width 1215 height 1598
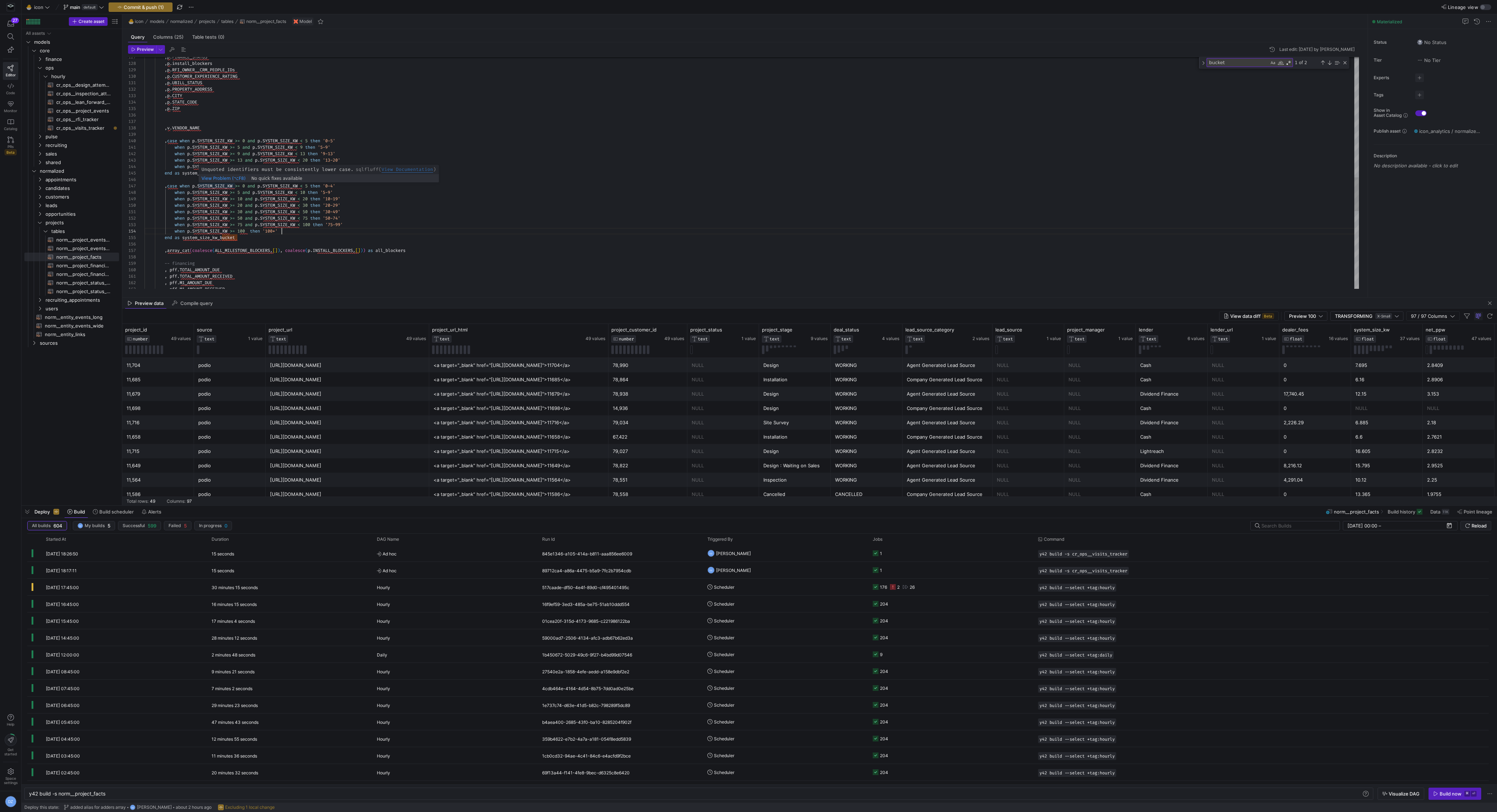
click at [223, 186] on div ", p . FINANCE_STATUS , p . install_blockers , p . RFI_OWNER__CRM_PEOPLE_IDs , p…" at bounding box center [752, 28] width 1215 height 1598
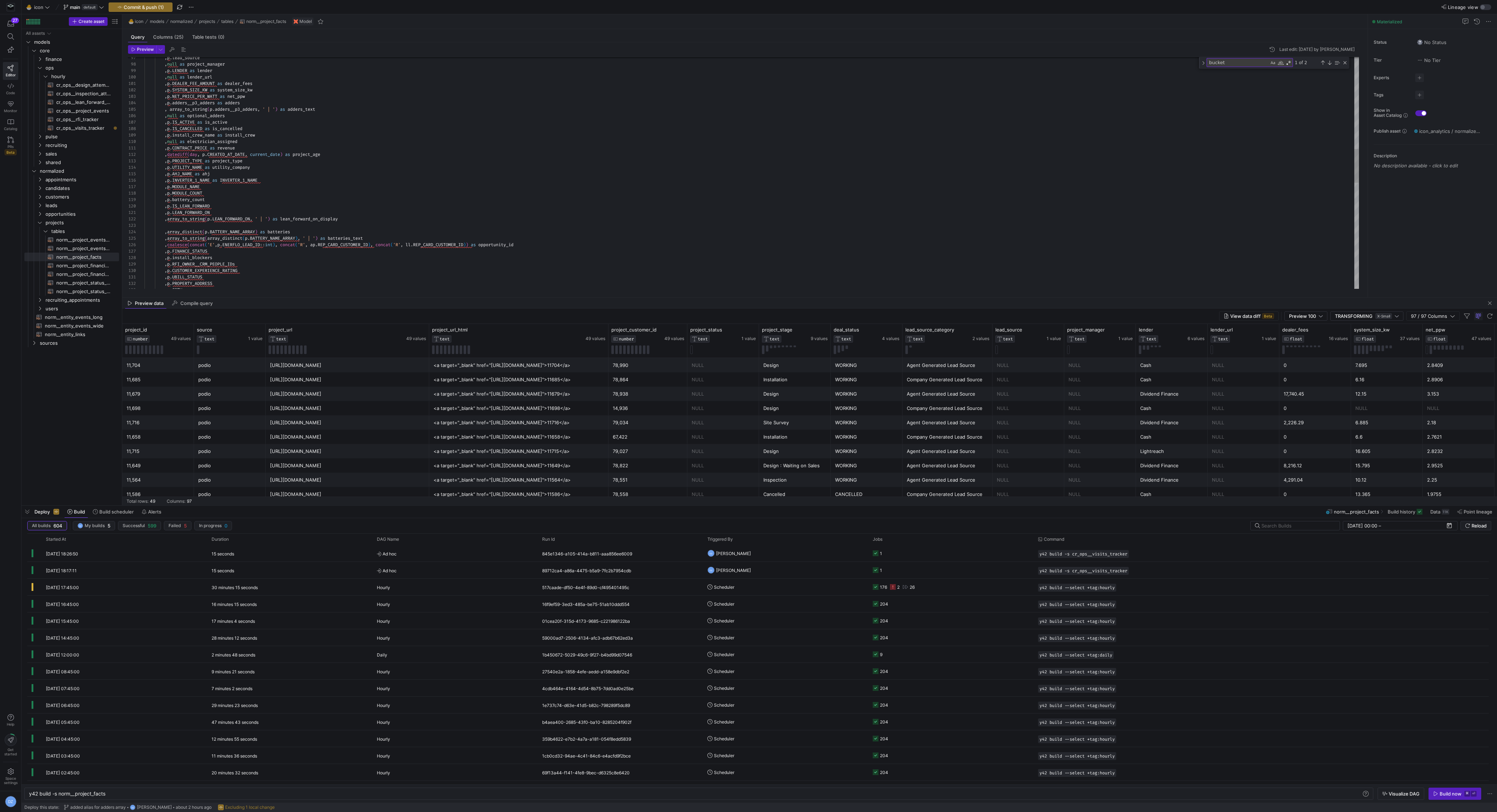
type textarea "when p.SYSTEM_SIZE_KW >= 5 and p.SYSTEM_SIZE_KW < 9 then '5-9' when p.SYSTEM_SI…"
click at [1231, 67] on div "bucket bucket 1 of 2" at bounding box center [1274, 63] width 151 height 12
click at [1231, 65] on textarea "bucket" at bounding box center [1238, 63] width 62 height 8
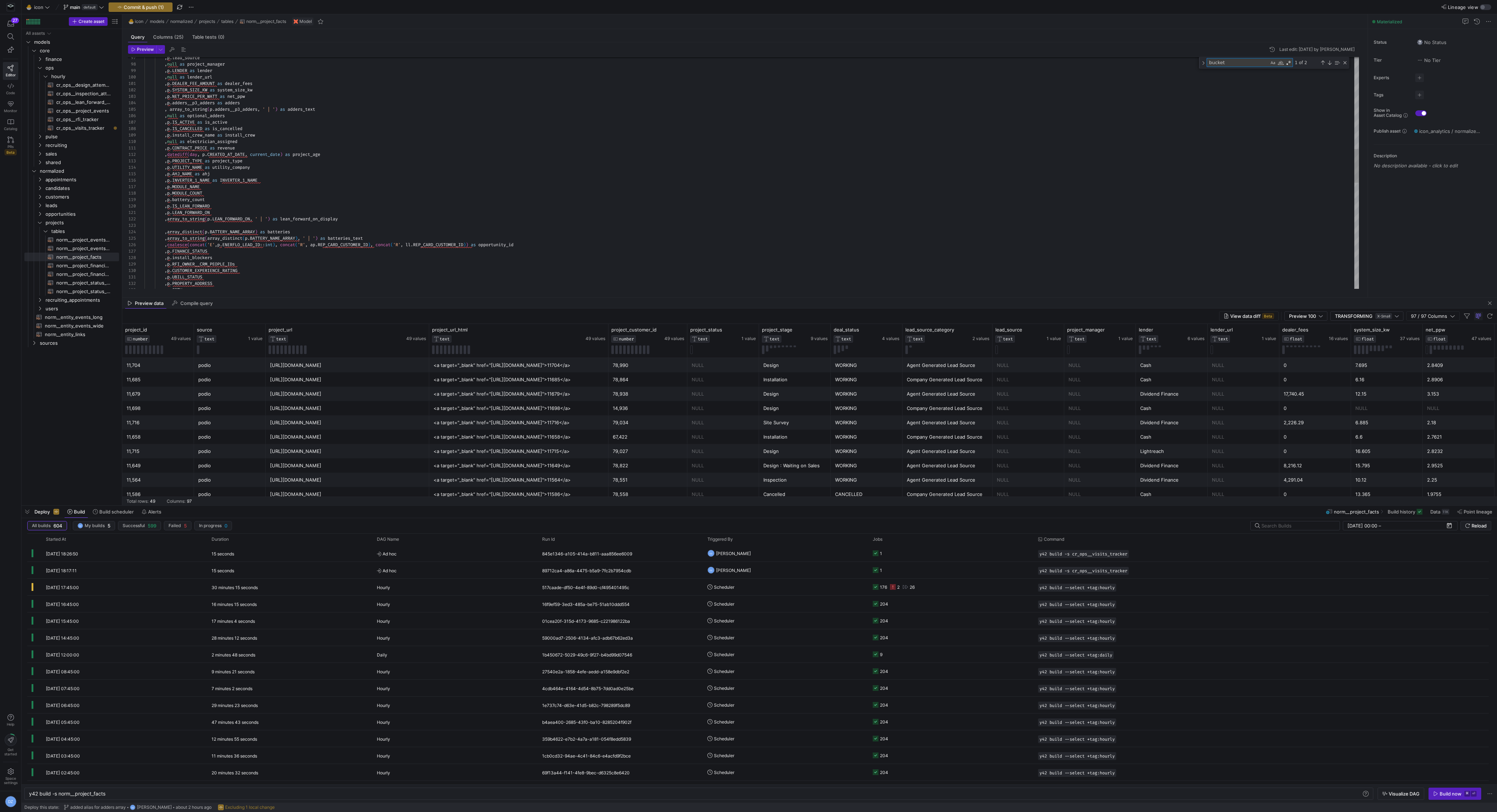
click at [1231, 65] on textarea "bucket" at bounding box center [1238, 63] width 62 height 8
type textarea "a"
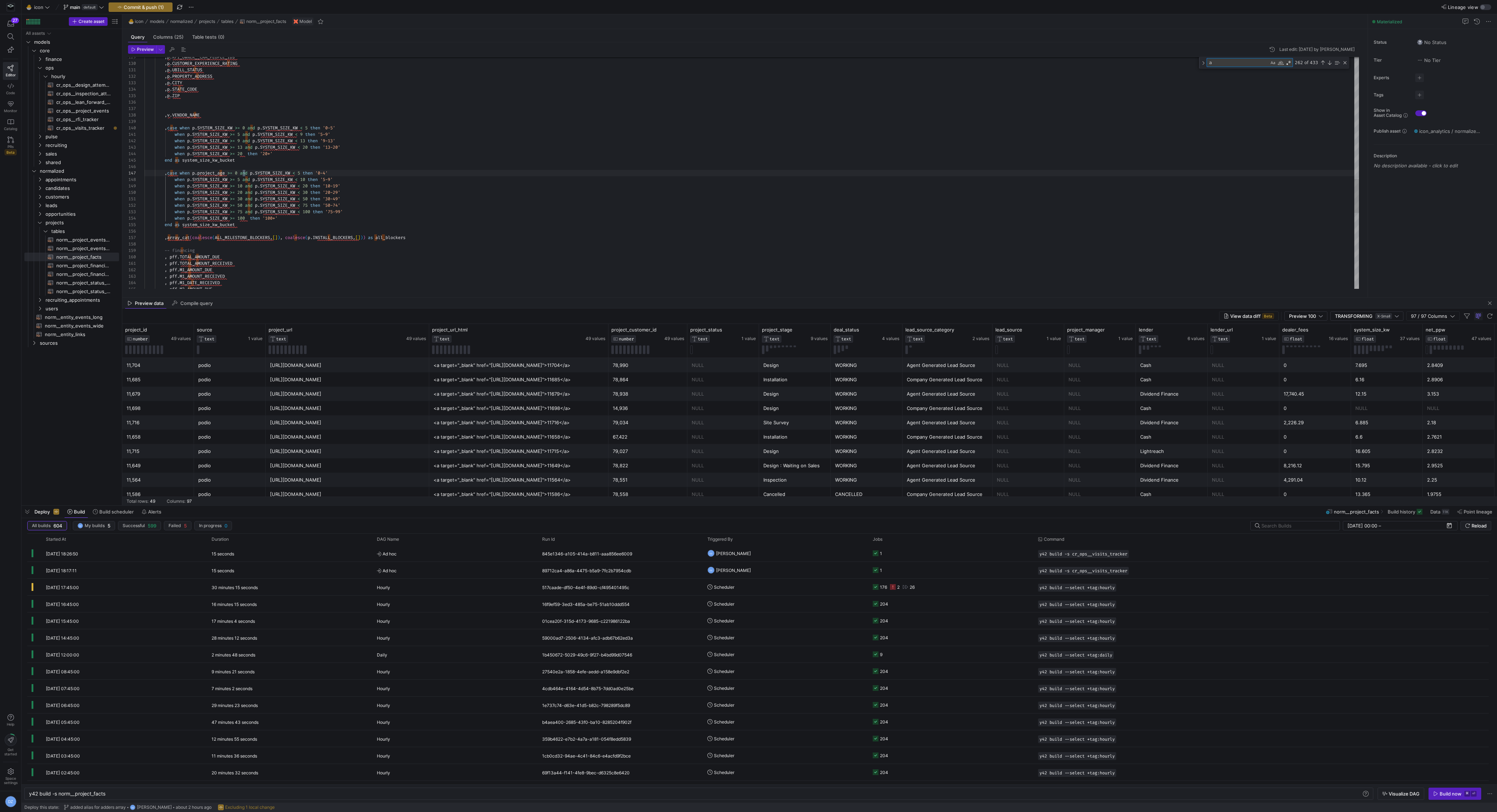
type textarea ",array_agg(cp.FULL_NAME) as rfi_owners_array from projects as p left join crm_p…"
type textarea "ag"
type textarea ",p.P3_PROJECT_URL_HTML as project_url_html ,p.CRM_CONTACT_ID as project_custome…"
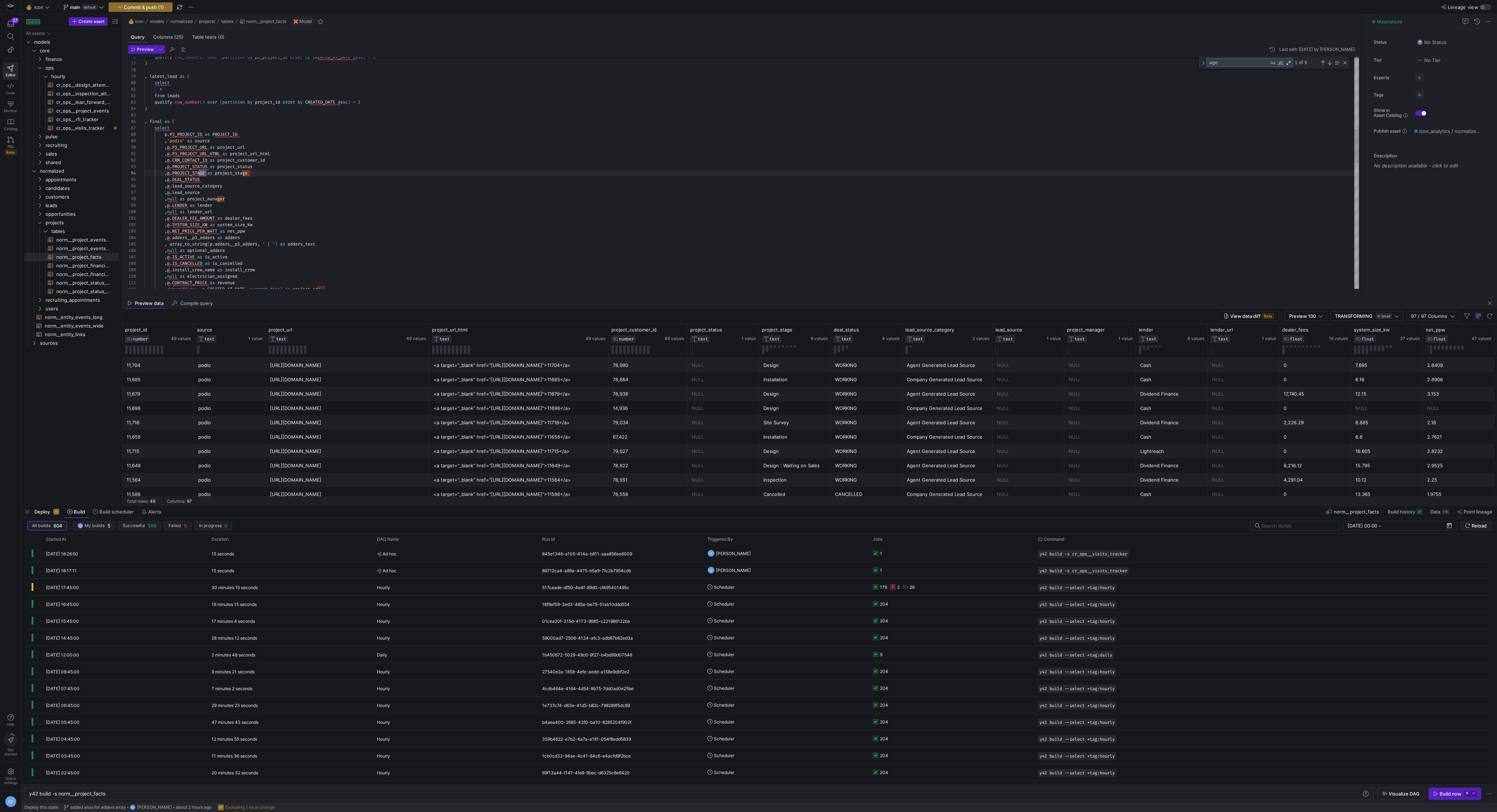
scroll to position [64, 62]
type textarea "age"
click at [1329, 60] on div "Next Match (Enter)" at bounding box center [1330, 63] width 6 height 6
click at [1328, 60] on div "Next Match (Enter)" at bounding box center [1330, 63] width 6 height 6
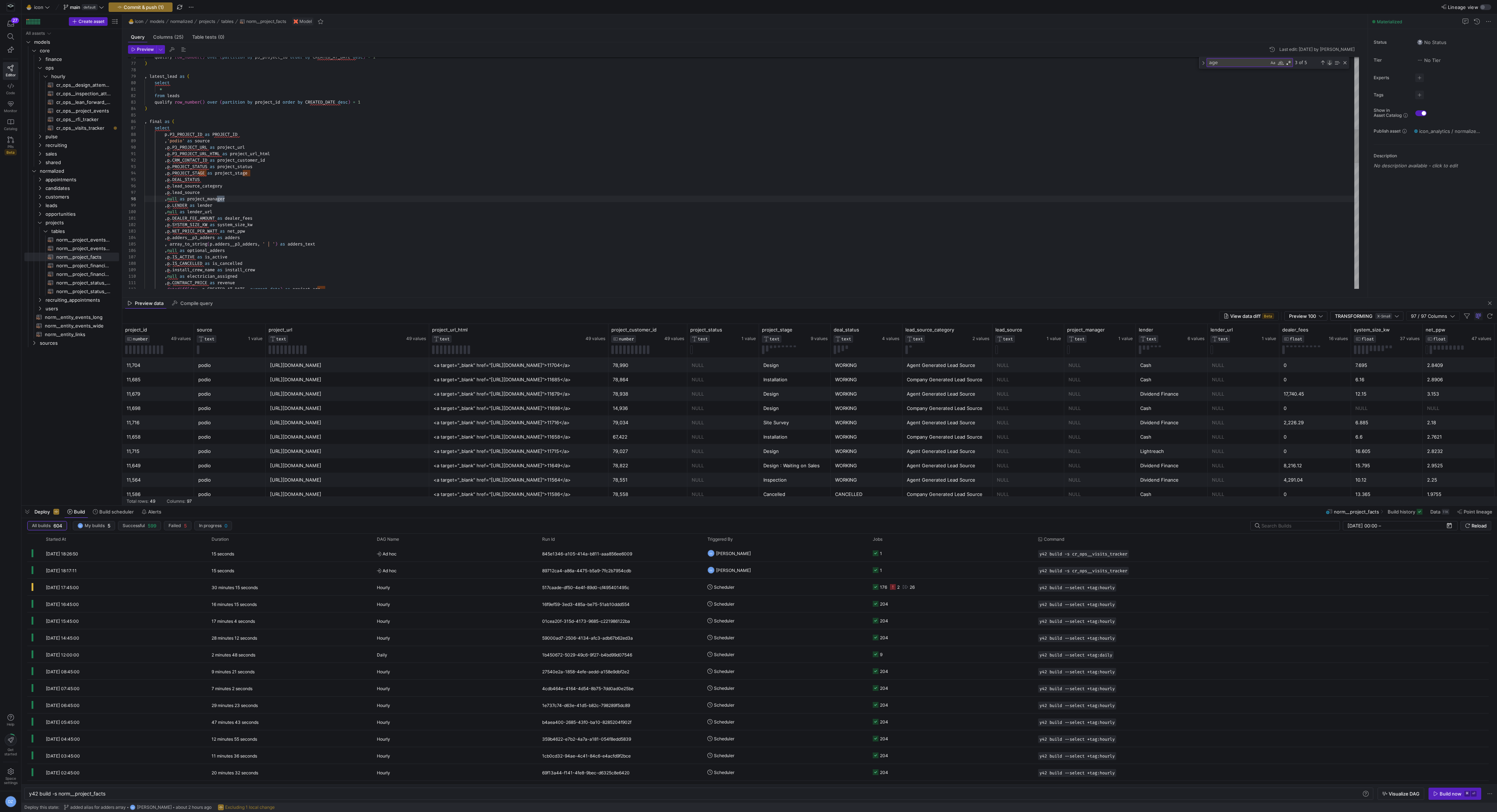
scroll to position [64, 180]
click at [309, 173] on div ", p . PROJECT_STAGE as project_stage , p . DEAL_STATUS , p . lead_source_catego…" at bounding box center [752, 241] width 1215 height 1598
click at [1330, 63] on div "Next Match (Enter)" at bounding box center [1330, 63] width 6 height 6
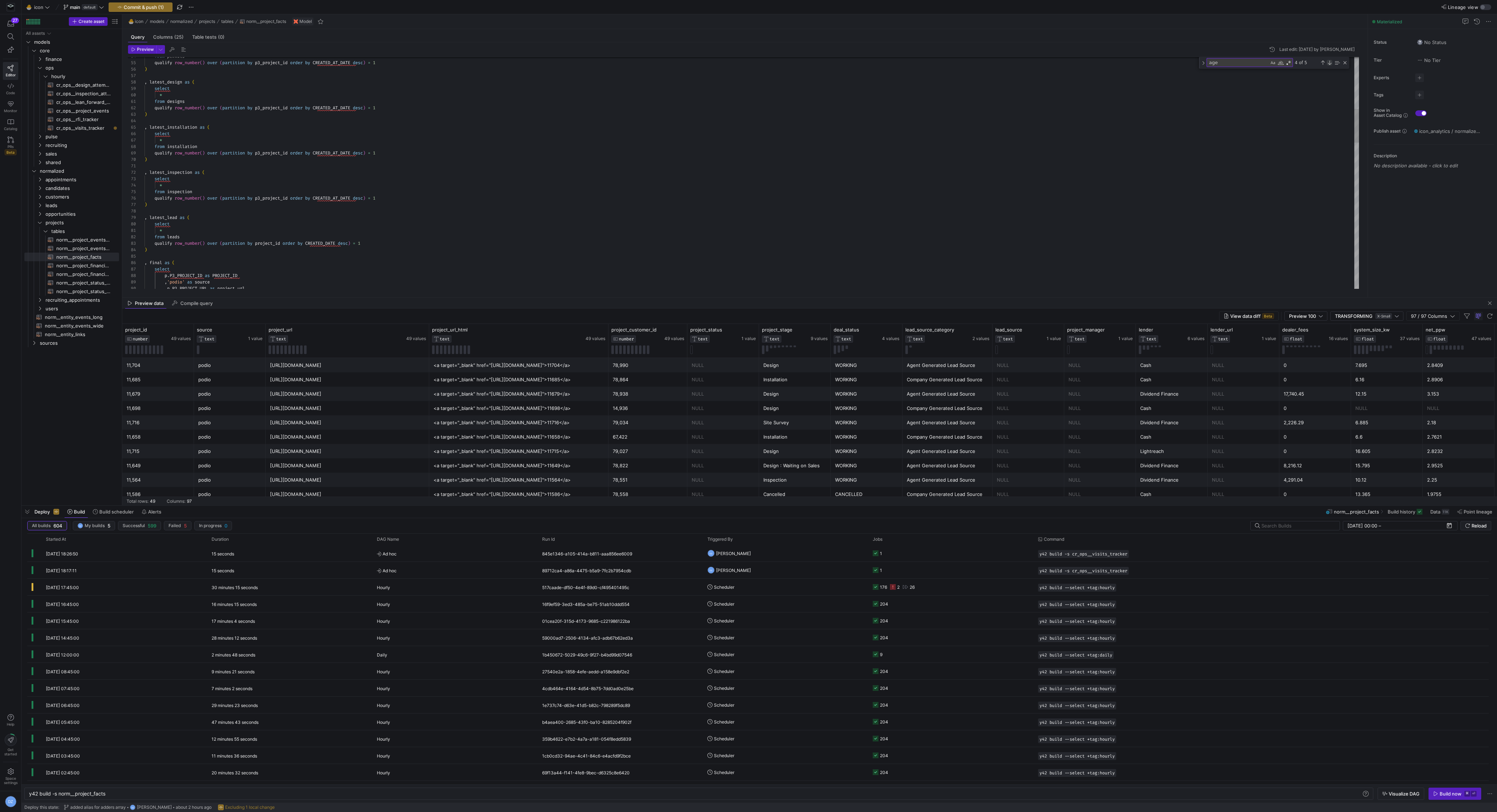
scroll to position [0, 83]
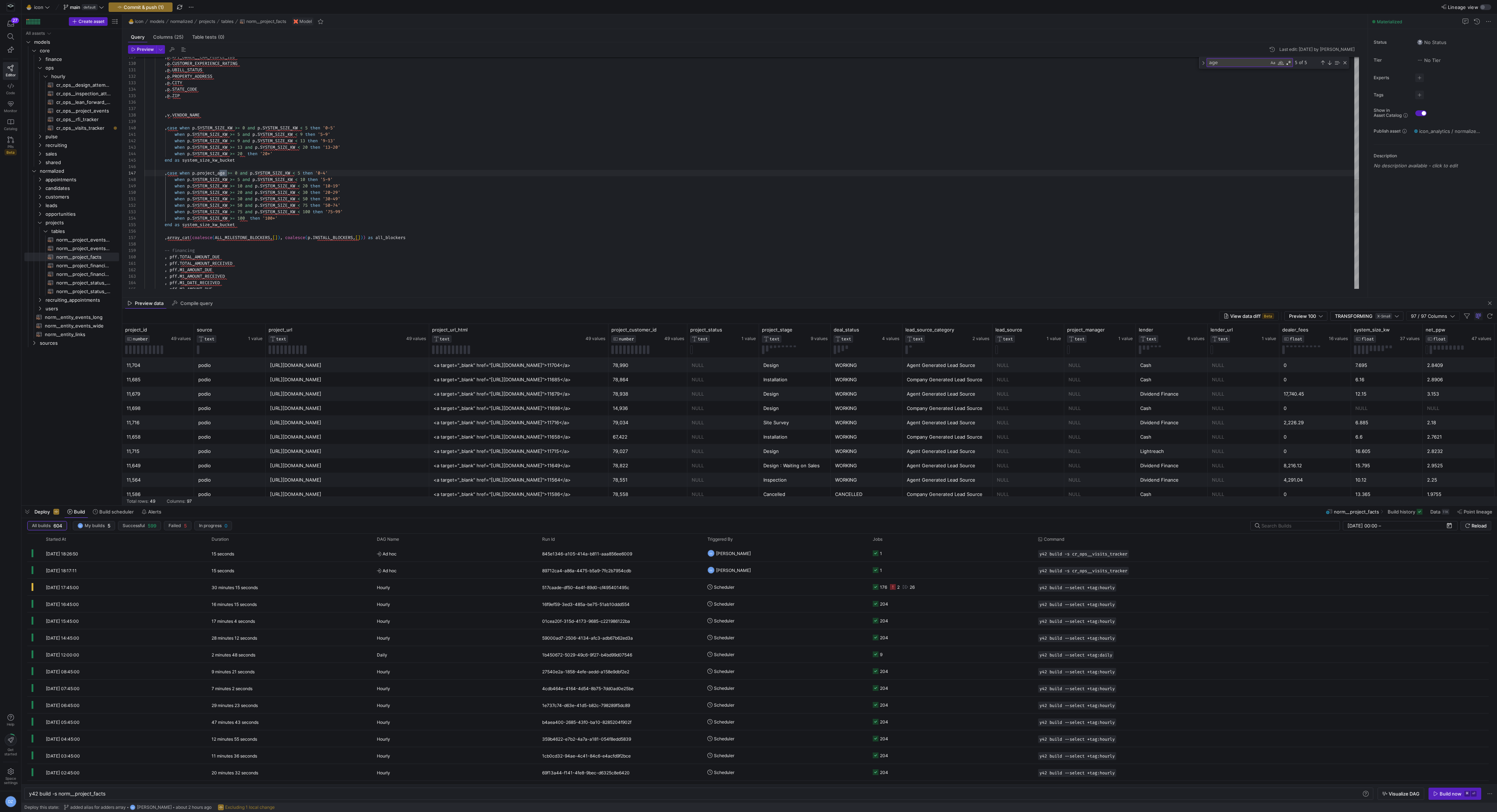
click at [281, 174] on div ", p . RFI_OWNER__CRM_PEOPLE_IDs , p . CUSTOMER_EXPERIENCE_RATING , p . UBILL_ST…" at bounding box center [752, 16] width 1215 height 1598
click at [200, 175] on div ", p . RFI_OWNER__CRM_PEOPLE_IDs , p . CUSTOMER_EXPERIENCE_RATING , p . UBILL_ST…" at bounding box center [752, 16] width 1215 height 1598
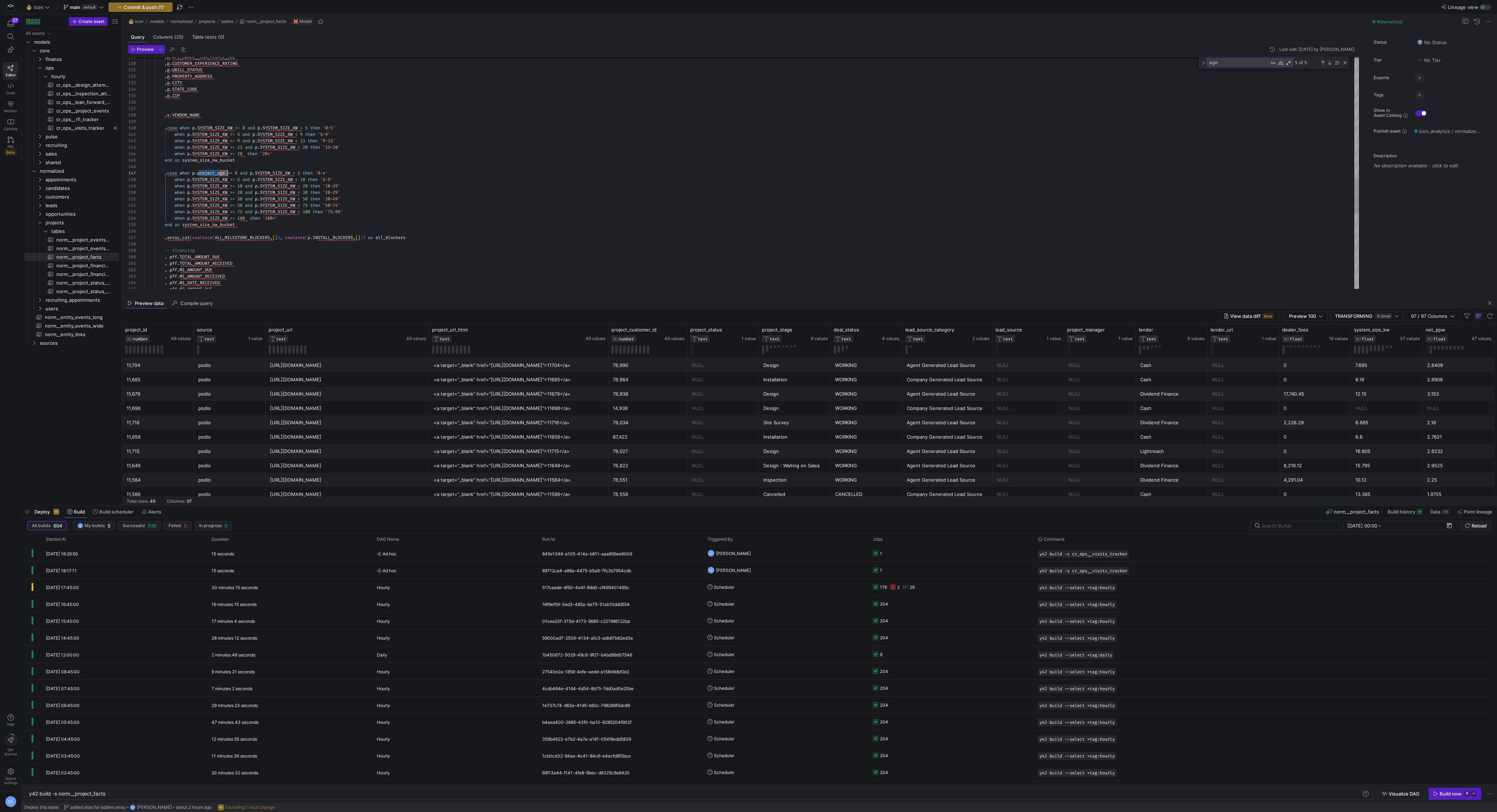
scroll to position [39, 83]
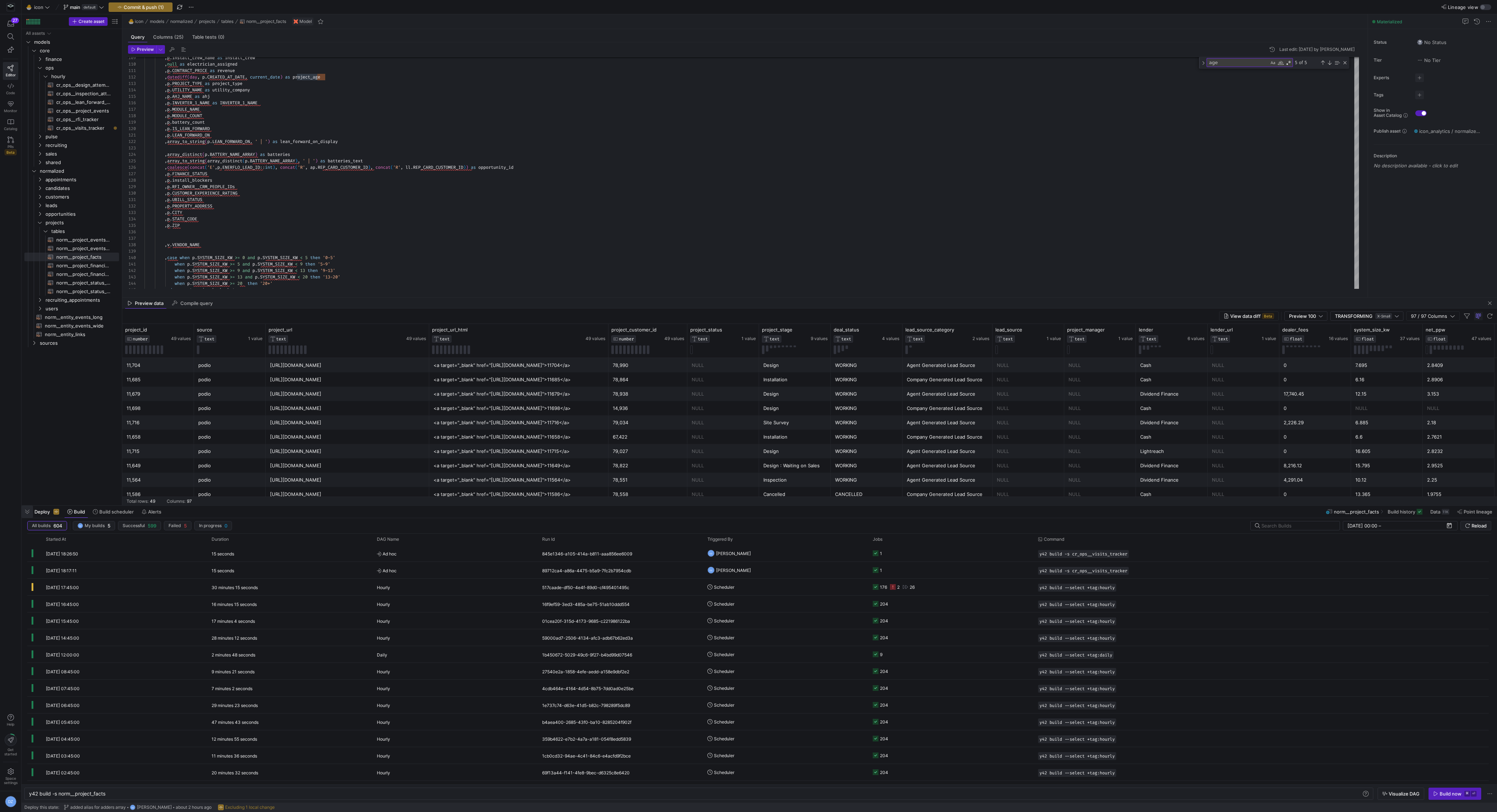
click at [30, 508] on span "button" at bounding box center [27, 512] width 12 height 12
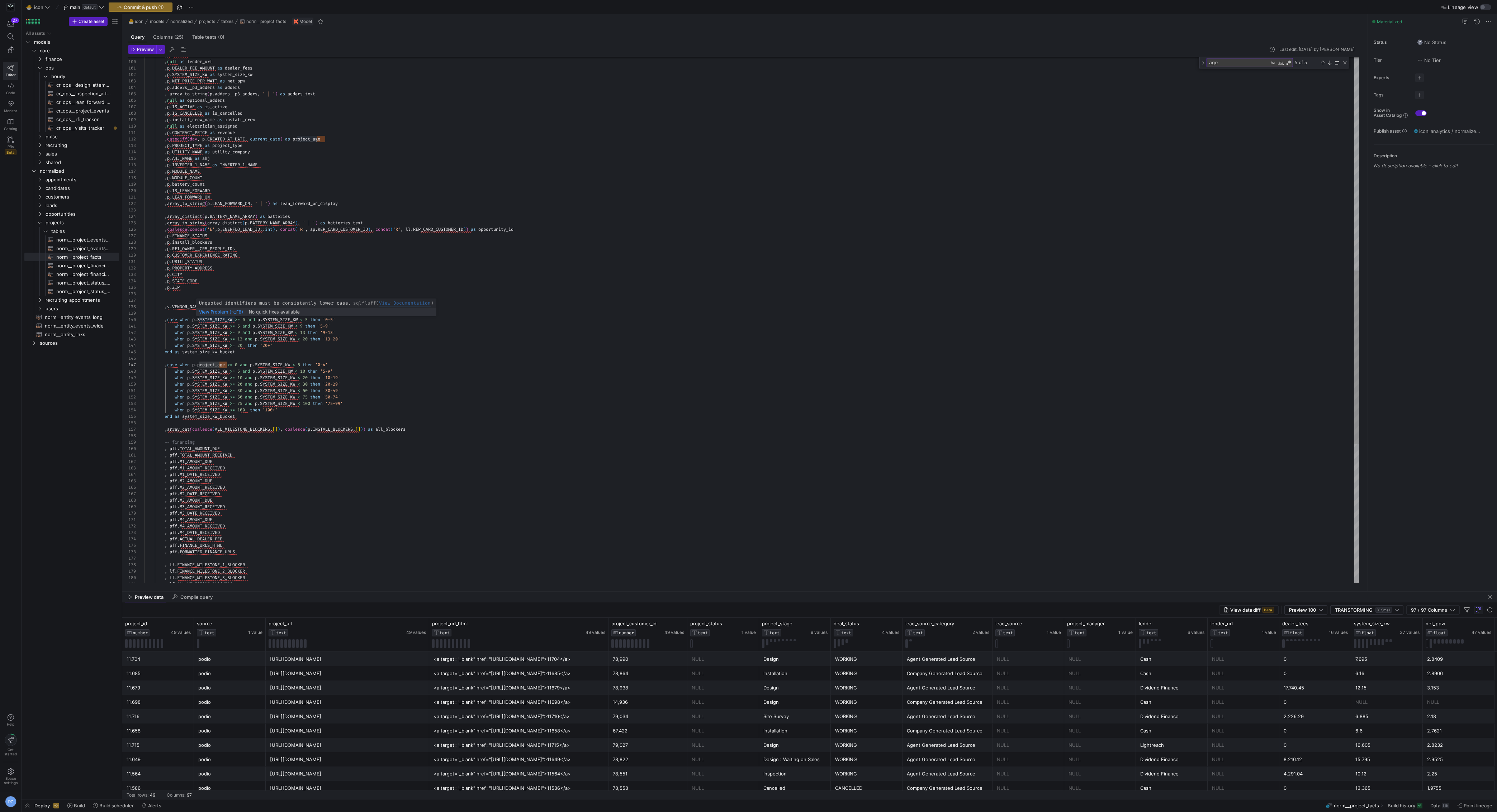
click at [199, 319] on div ", p . RFI_OWNER__CRM_PEOPLE_IDs , p . CUSTOMER_EXPERIENCE_RATING , p . UBILL_ST…" at bounding box center [752, 207] width 1215 height 1598
click at [307, 140] on div ", p . RFI_OWNER__CRM_PEOPLE_IDs , p . CUSTOMER_EXPERIENCE_RATING , p . UBILL_ST…" at bounding box center [752, 207] width 1215 height 1598
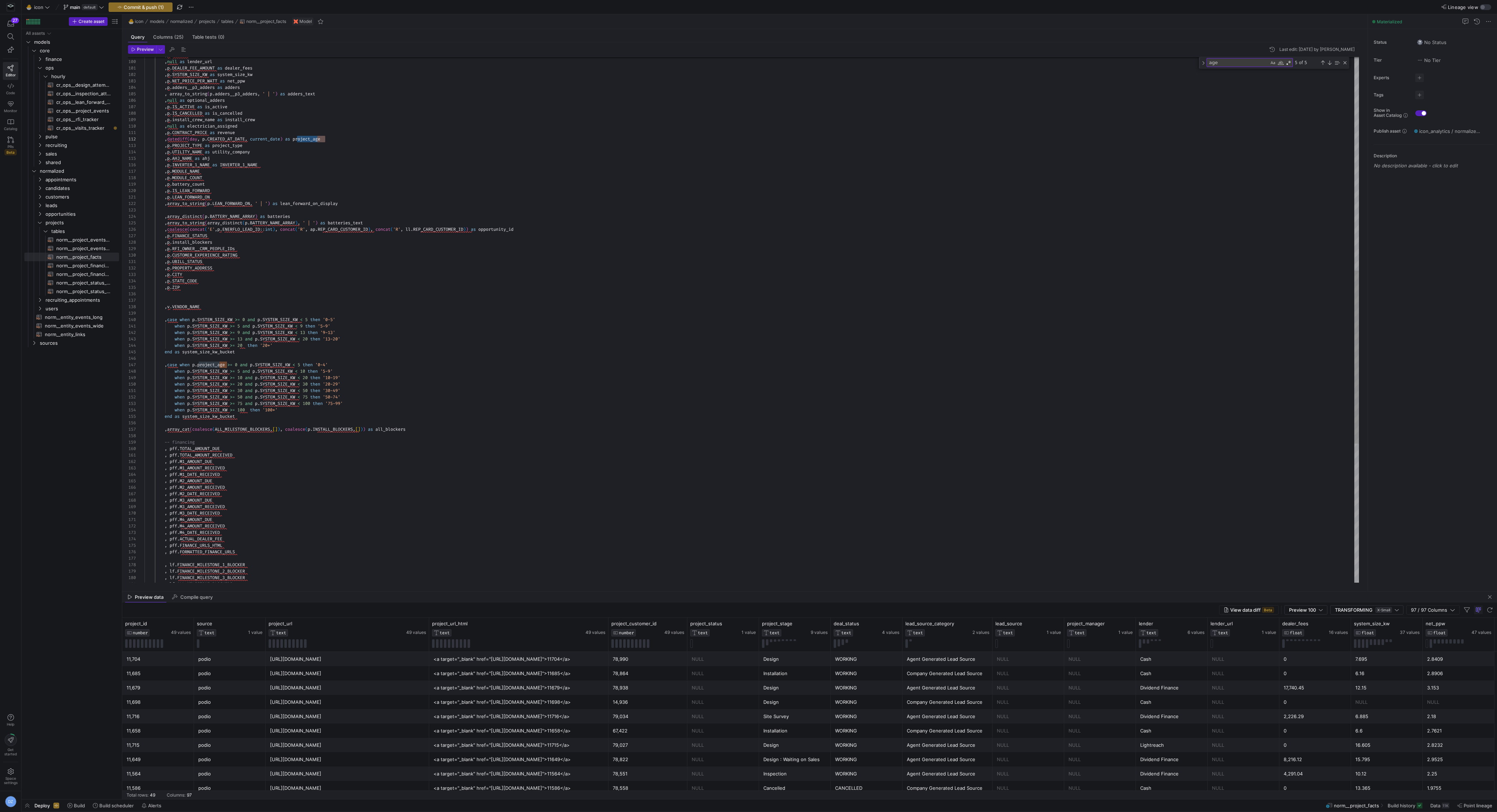
type textarea ",p.UBILL_STATUS ,p.PROPERTY_ADDRESS ,p.CITY ,p.STATE_CODE ,p.ZIP ,v.VENDOR_NAME…"
drag, startPoint x: 236, startPoint y: 316, endPoint x: 202, endPoint y: 319, distance: 34.1
click at [202, 319] on div ", p . RFI_OWNER__CRM_PEOPLE_IDs , p . CUSTOMER_EXPERIENCE_RATING , p . UBILL_ST…" at bounding box center [752, 207] width 1215 height 1598
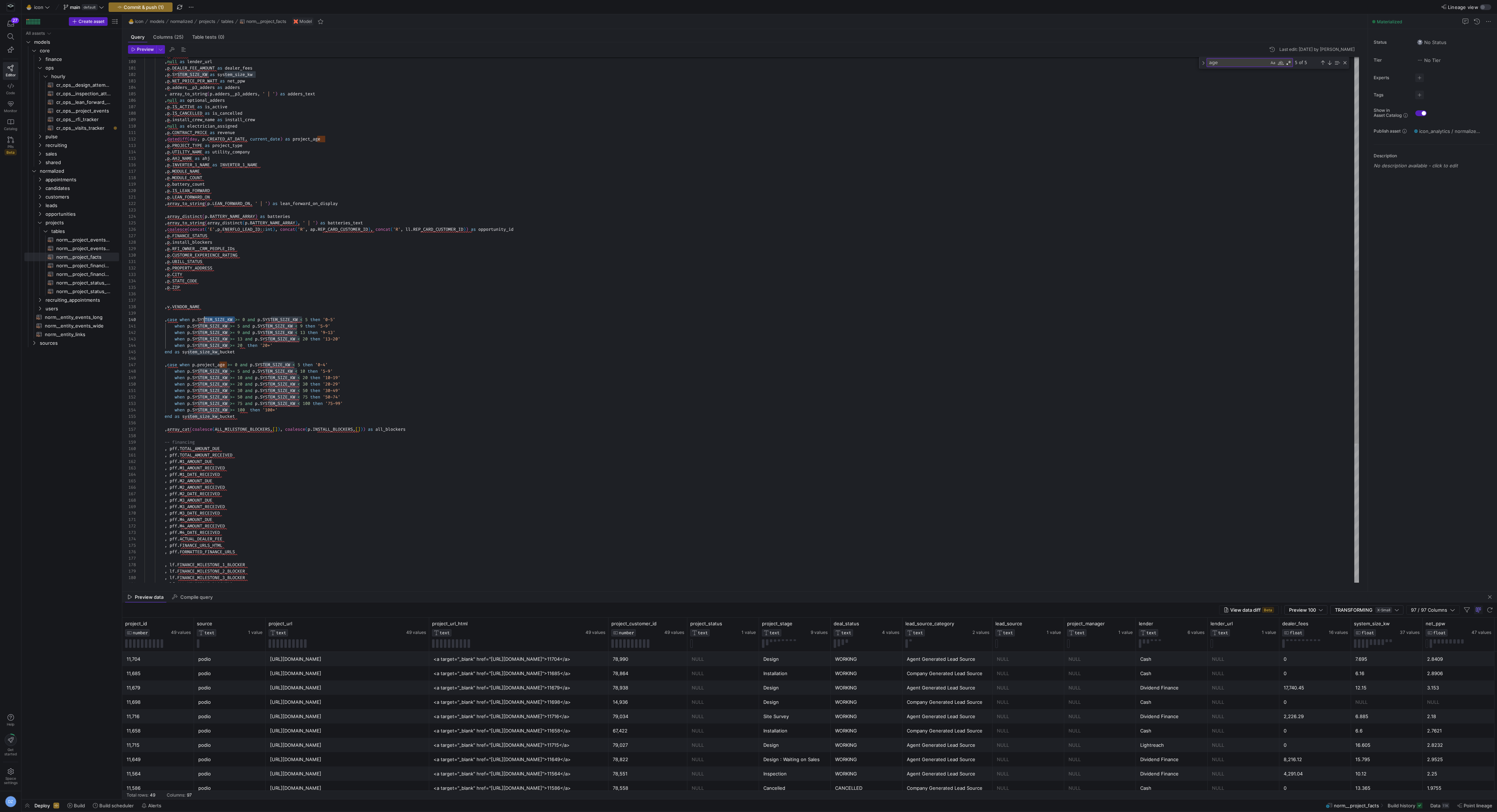
scroll to position [58, 49]
drag, startPoint x: 235, startPoint y: 319, endPoint x: 194, endPoint y: 319, distance: 41.0
click at [194, 319] on div ", p . RFI_OWNER__CRM_PEOPLE_IDs , p . CUSTOMER_EXPERIENCE_RATING , p . UBILL_ST…" at bounding box center [752, 207] width 1215 height 1598
type textarea "p.SYSTEM_SIZE_KW"
click at [1260, 62] on textarea "p.SYSTEM_SIZE_KW" at bounding box center [1238, 63] width 62 height 8
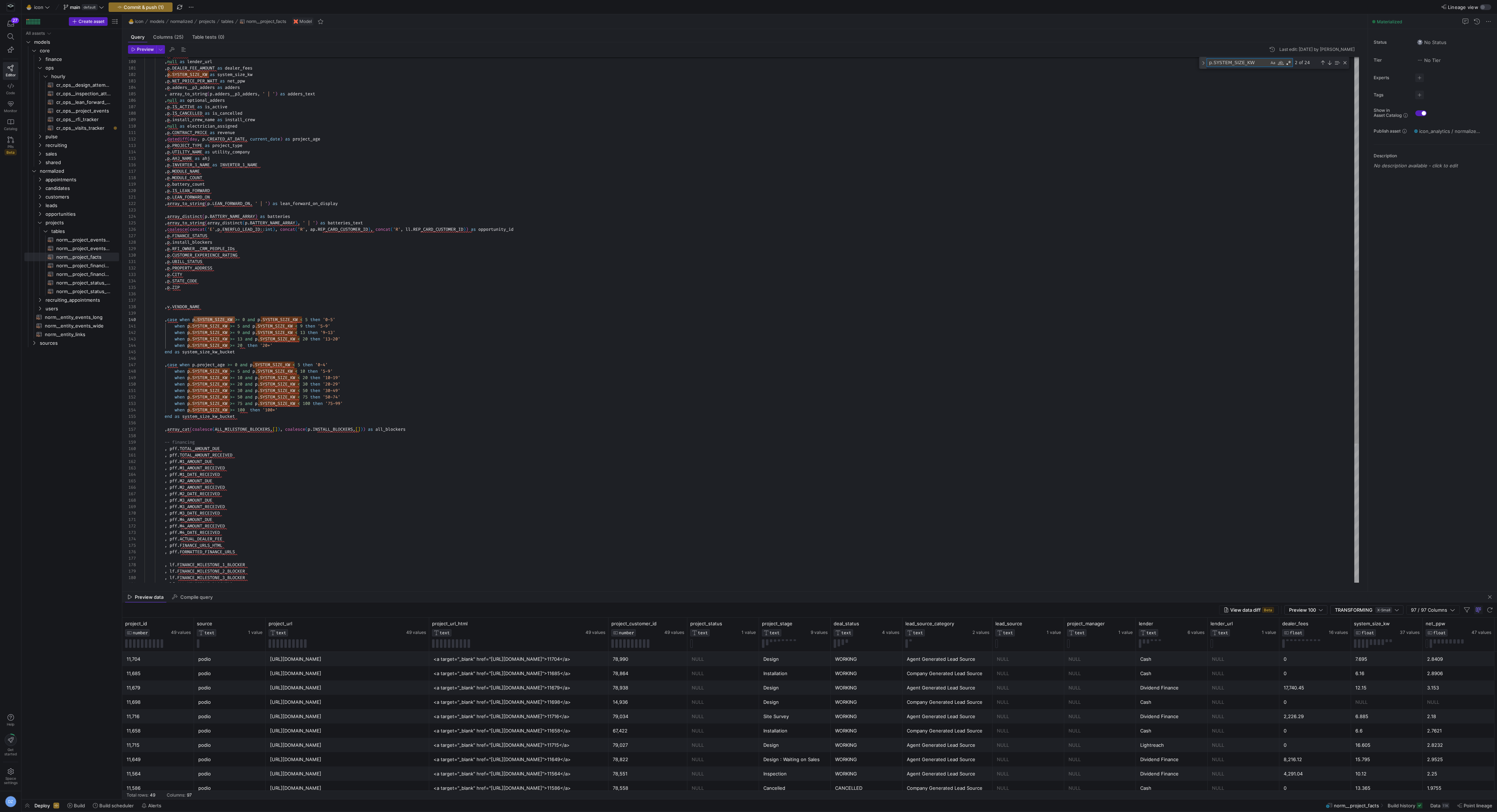
click at [1204, 62] on div "Toggle Replace" at bounding box center [1203, 63] width 6 height 12
click at [1331, 63] on div "Next Match (Enter)" at bounding box center [1330, 63] width 6 height 6
click at [1328, 62] on div "Next Match (Enter)" at bounding box center [1330, 63] width 6 height 6
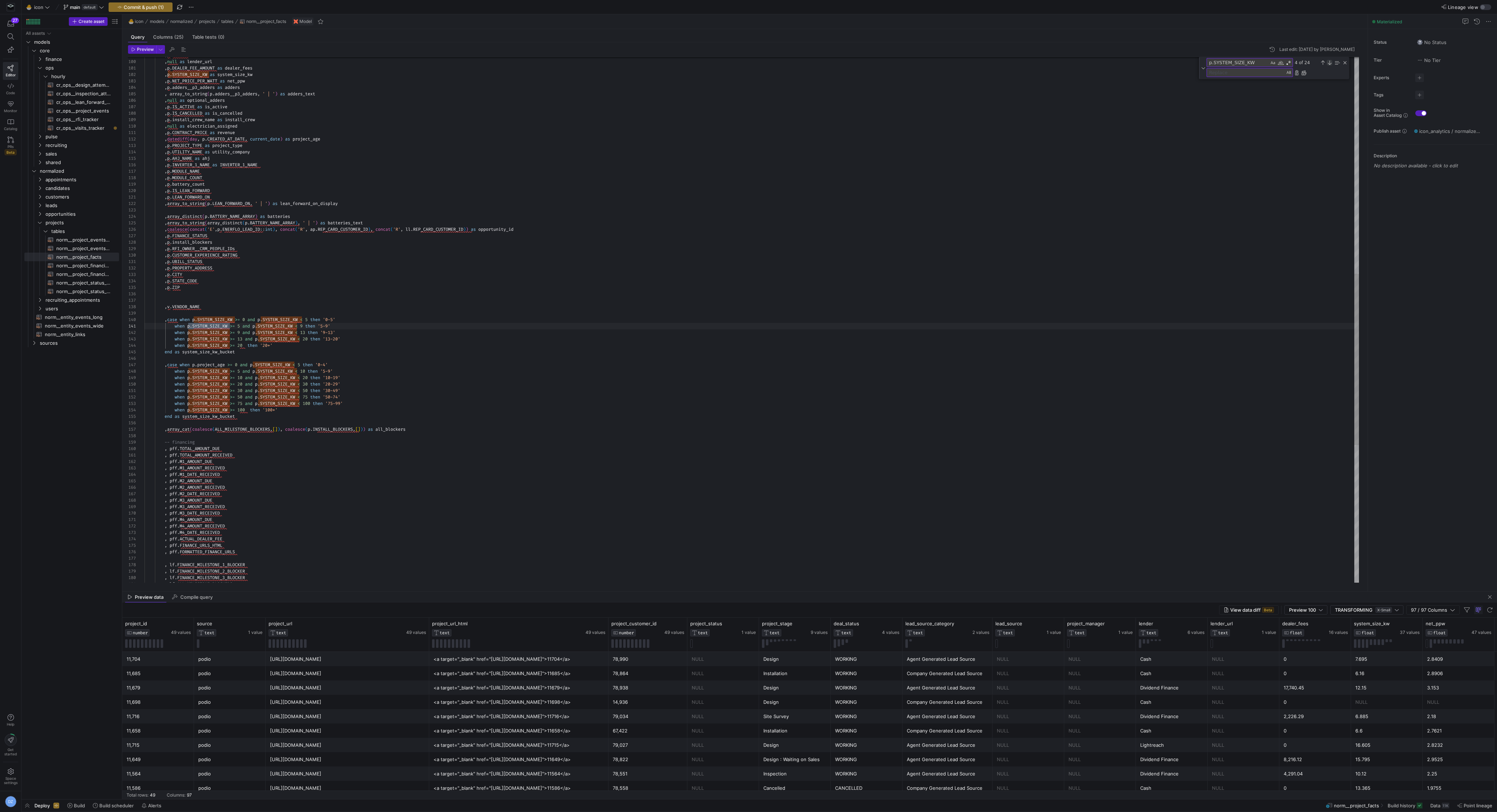
click at [1328, 62] on div "Next Match (Enter)" at bounding box center [1330, 63] width 6 height 6
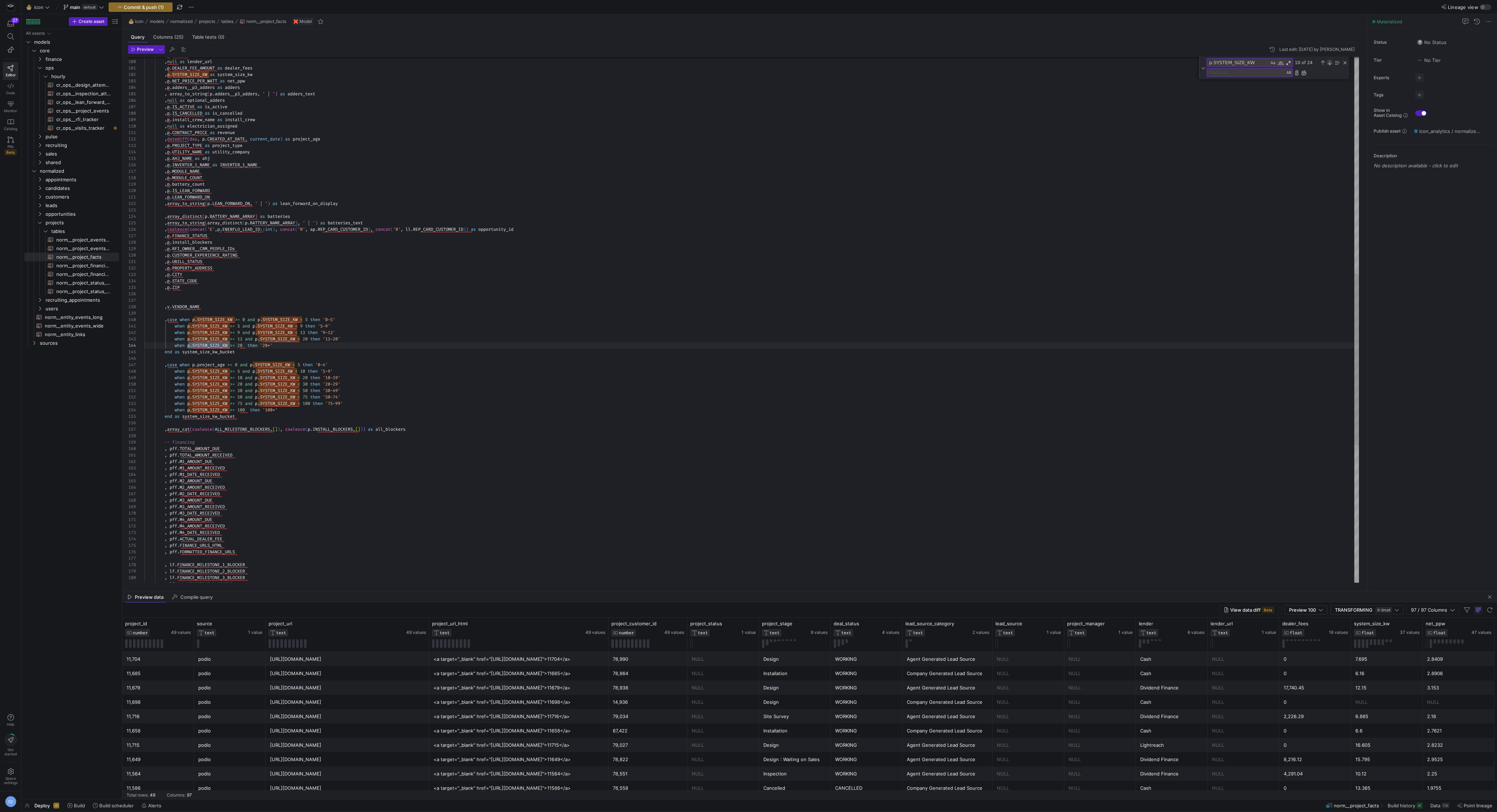
click at [1328, 62] on div "Next Match (Enter)" at bounding box center [1330, 63] width 6 height 6
click at [199, 367] on div ", p . RFI_OWNER__CRM_PEOPLE_IDs , p . CUSTOMER_EXPERIENCE_RATING , p . UBILL_ST…" at bounding box center [752, 199] width 1215 height 1615
type textarea "when p.SYSTEM_SIZE_KW >= 5 and p.SYSTEM_SIZE_KW < 9 then '5-9' when p.SYSTEM_SI…"
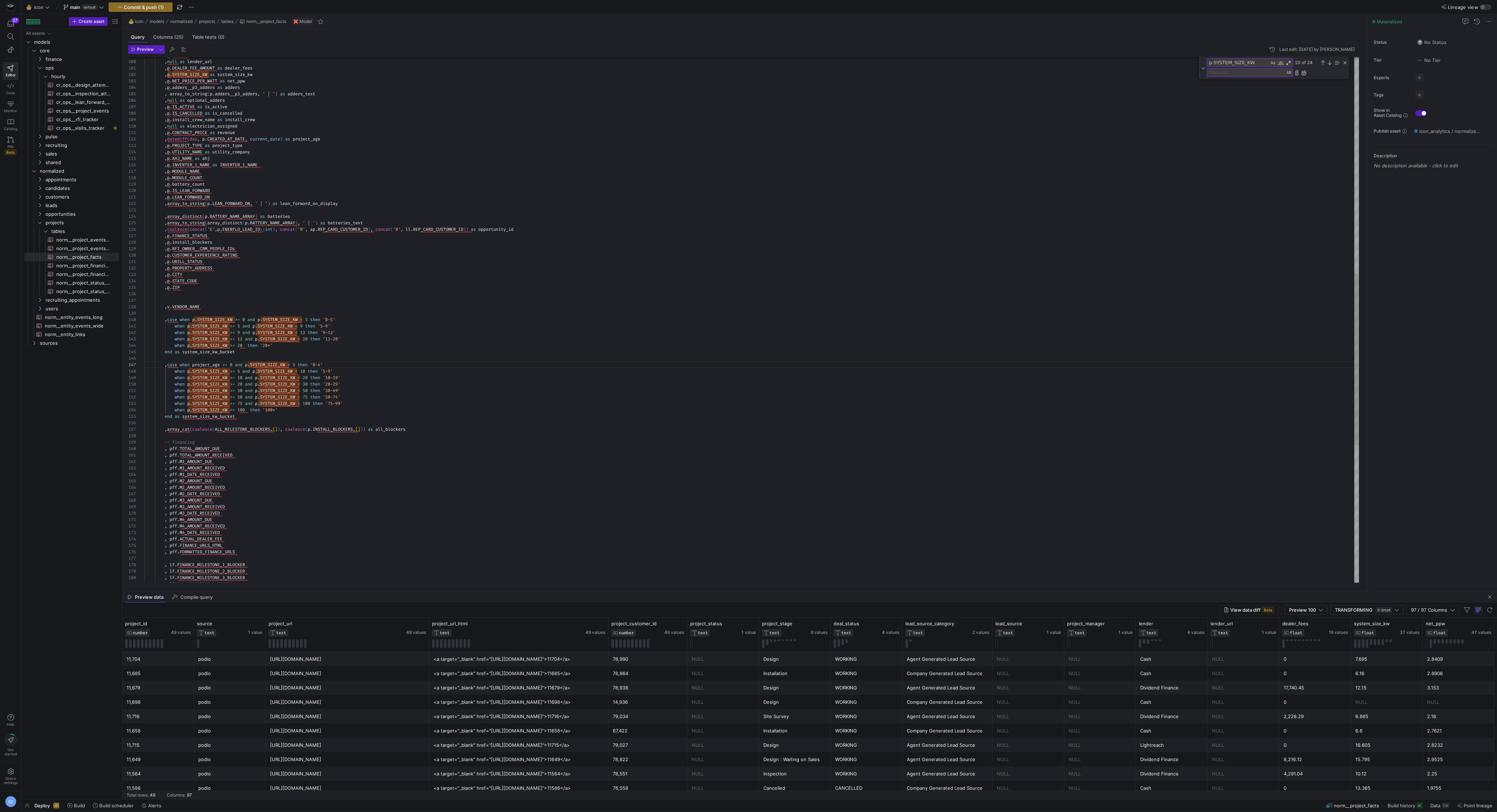
click at [1266, 70] on textarea "Replace" at bounding box center [1246, 73] width 78 height 8
paste textarea "project_age"
type textarea "project_age"
click at [1328, 62] on div "Next Match (Enter)" at bounding box center [1330, 63] width 6 height 6
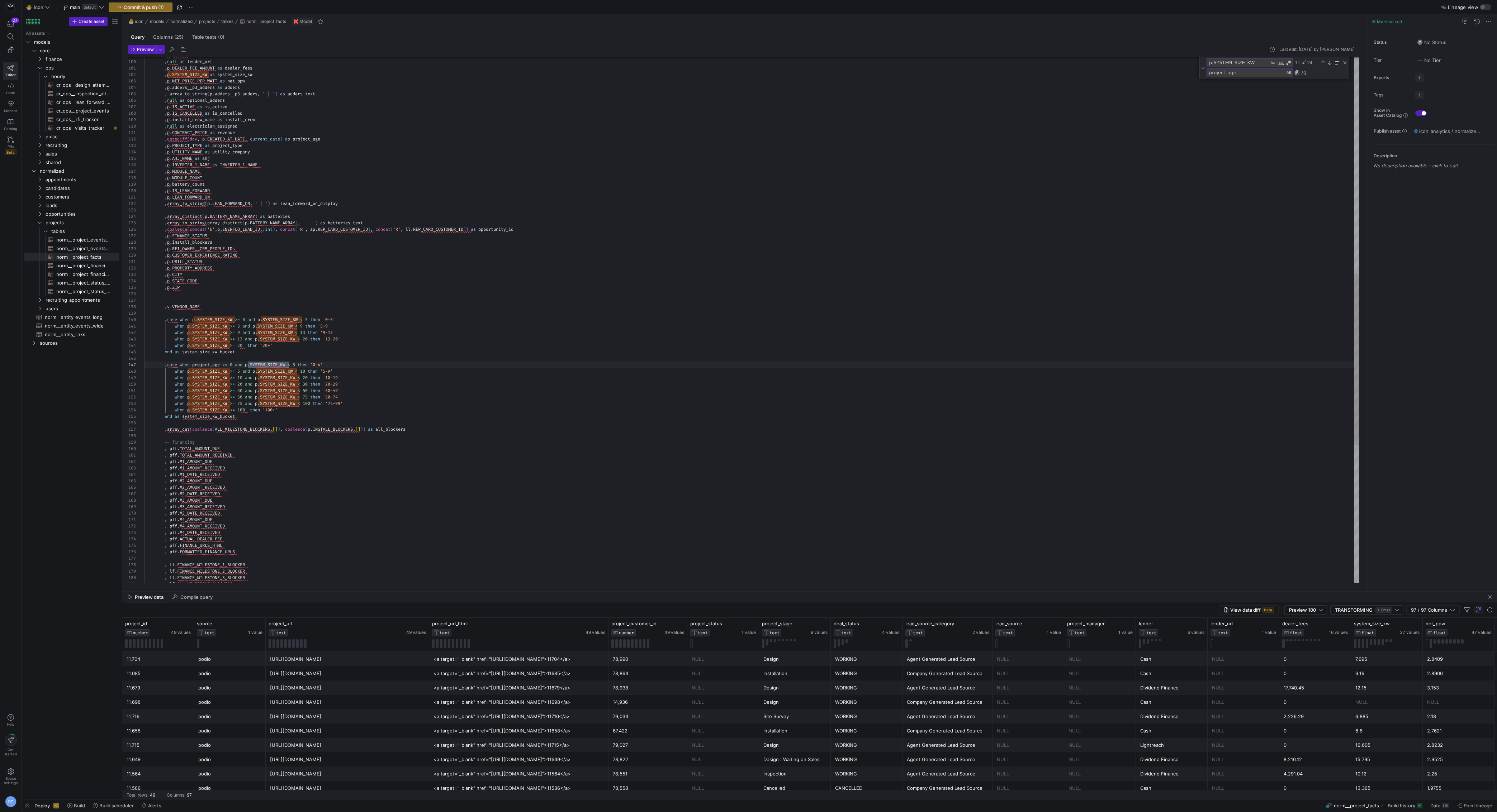
click at [1297, 71] on div "Replace (Enter)" at bounding box center [1297, 73] width 6 height 6
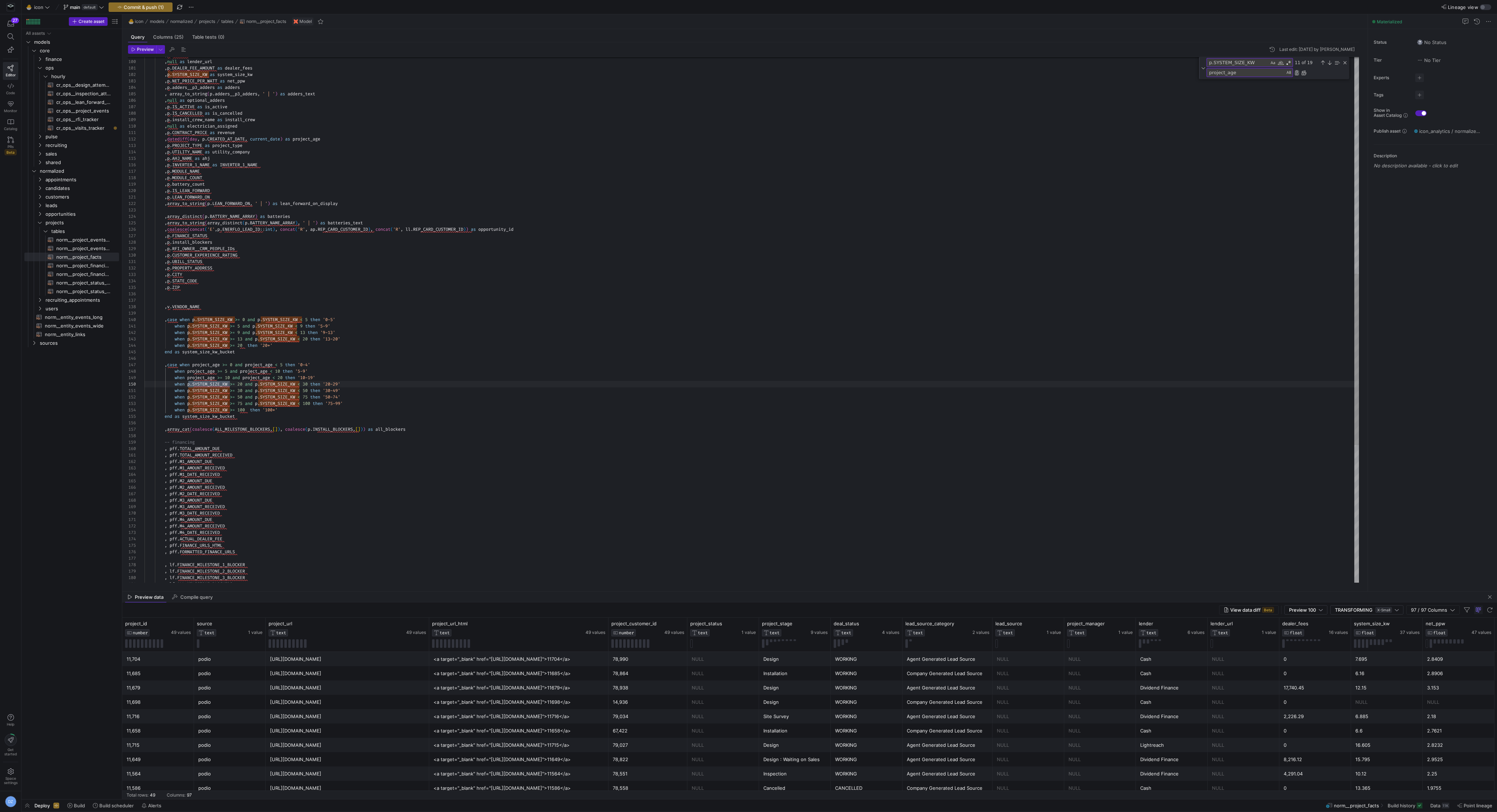
click at [1297, 71] on div "Replace (Enter)" at bounding box center [1297, 73] width 6 height 6
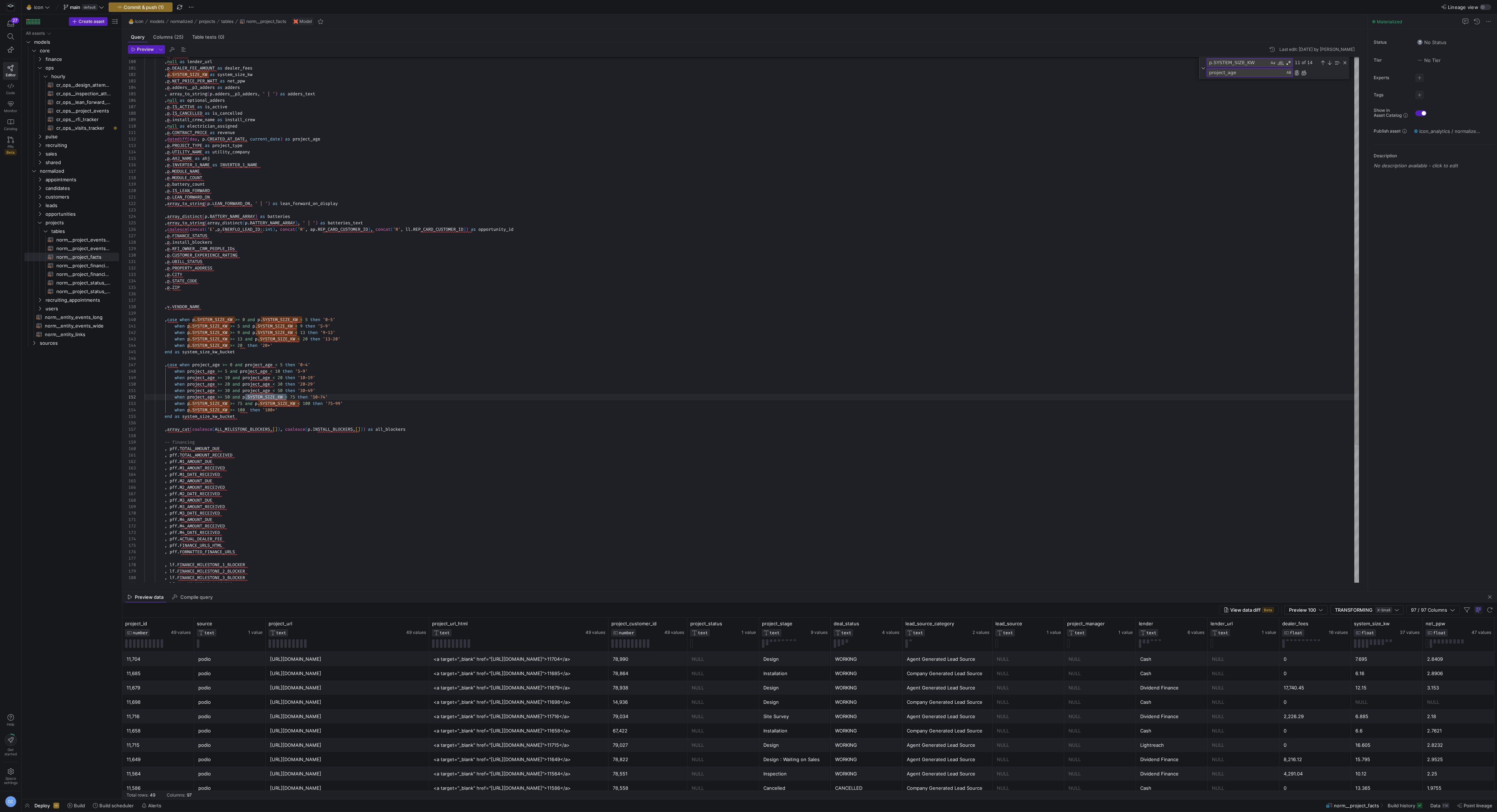
click at [1297, 71] on div "Replace (Enter)" at bounding box center [1297, 73] width 6 height 6
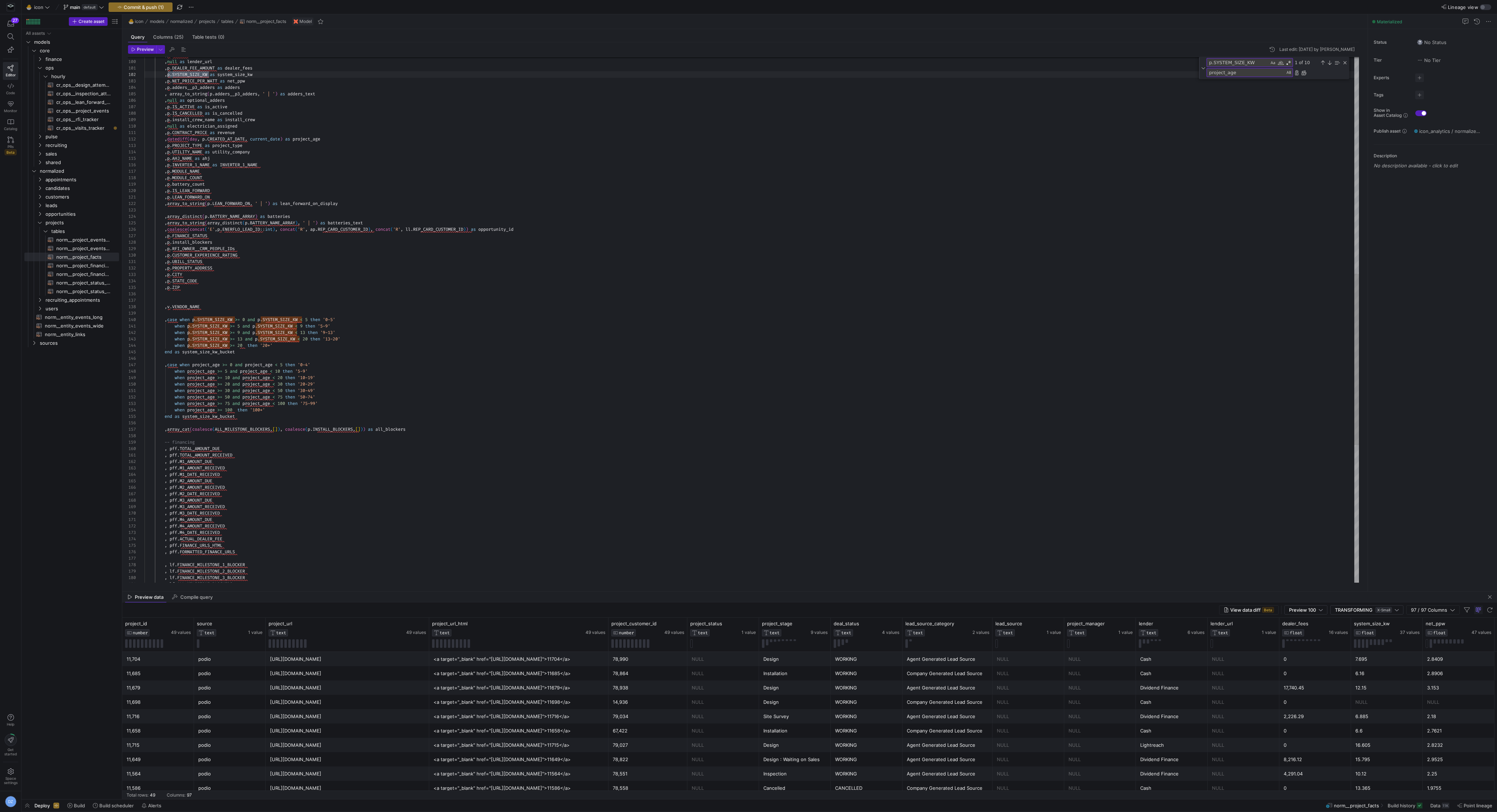
click at [554, 393] on div ", p . RFI_OWNER__CRM_PEOPLE_IDs , p . CUSTOMER_EXPERIENCE_RATING , p . UBILL_ST…" at bounding box center [752, 199] width 1215 height 1615
drag, startPoint x: 220, startPoint y: 416, endPoint x: 182, endPoint y: 418, distance: 38.1
click at [182, 418] on div ", p . RFI_OWNER__CRM_PEOPLE_IDs , p . CUSTOMER_EXPERIENCE_RATING , p . UBILL_ST…" at bounding box center [752, 199] width 1215 height 1615
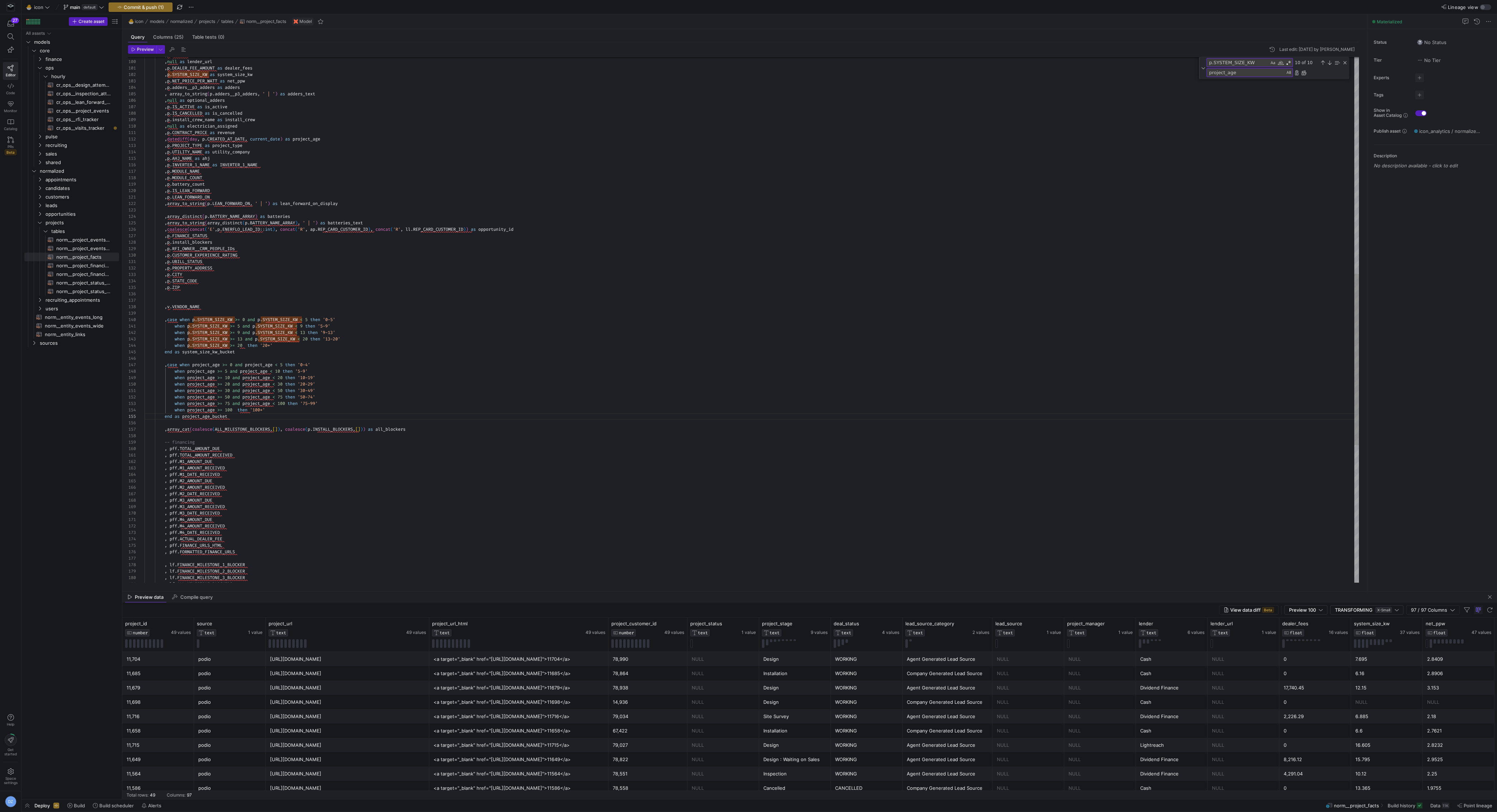
click at [270, 414] on div ", p . RFI_OWNER__CRM_PEOPLE_IDs , p . CUSTOMER_EXPERIENCE_RATING , p . UBILL_ST…" at bounding box center [752, 199] width 1215 height 1615
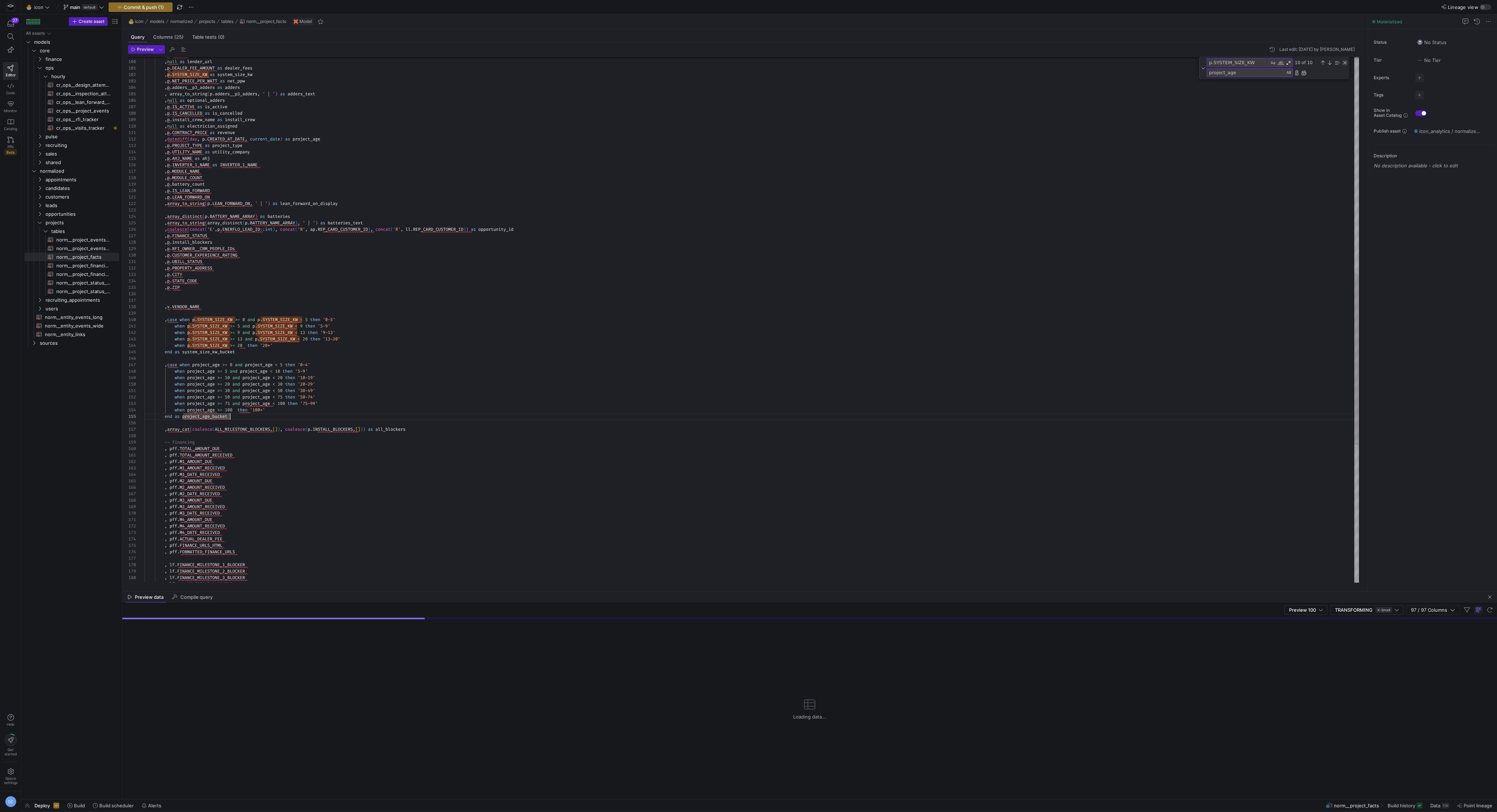
click at [1343, 62] on div "Close (Escape)" at bounding box center [1345, 63] width 6 height 6
click at [794, 240] on div ", p . RFI_OWNER__CRM_PEOPLE_IDs , p . CUSTOMER_EXPERIENCE_RATING , p . UBILL_ST…" at bounding box center [752, 210] width 1215 height 1593
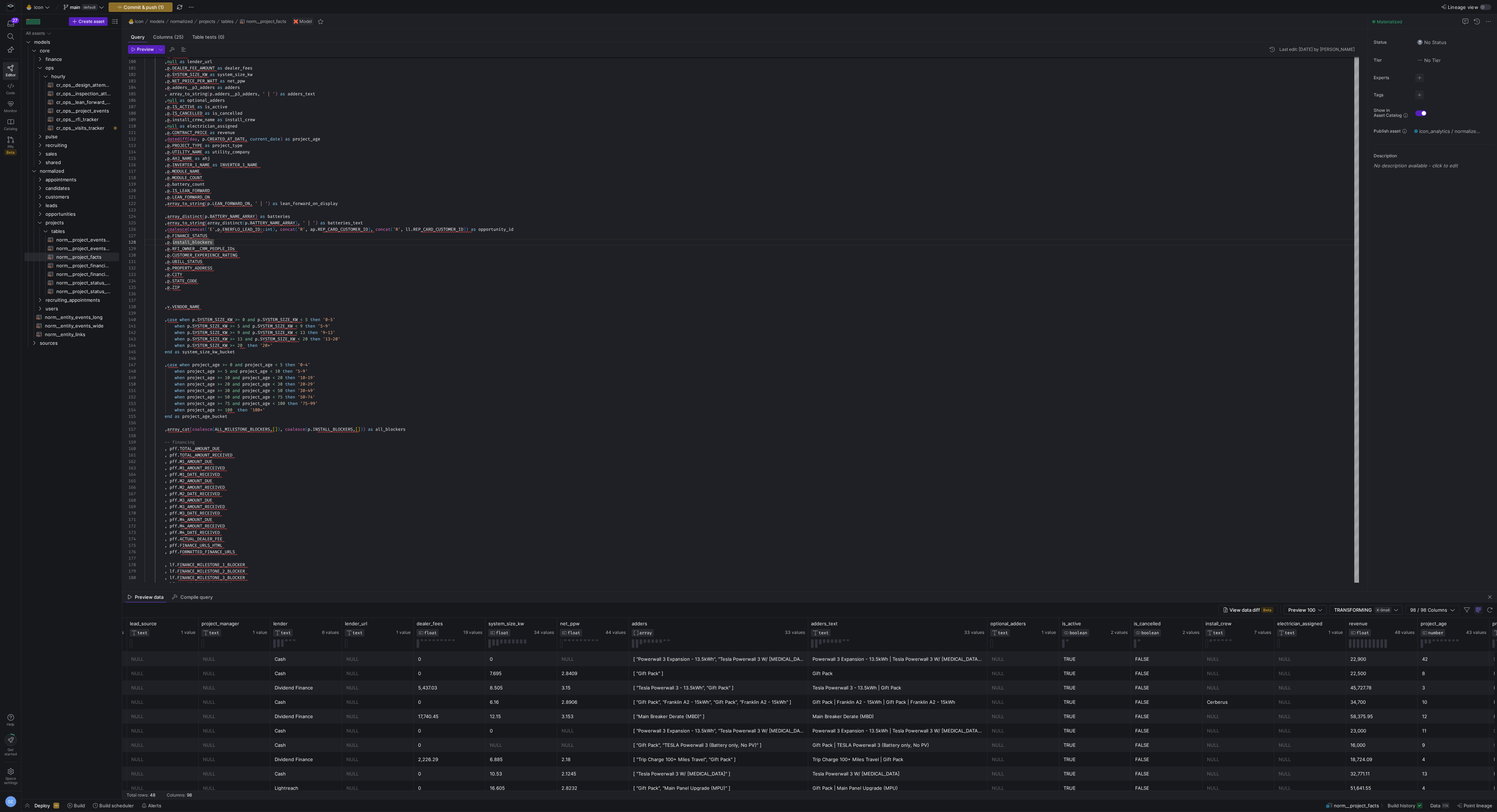
scroll to position [0, 0]
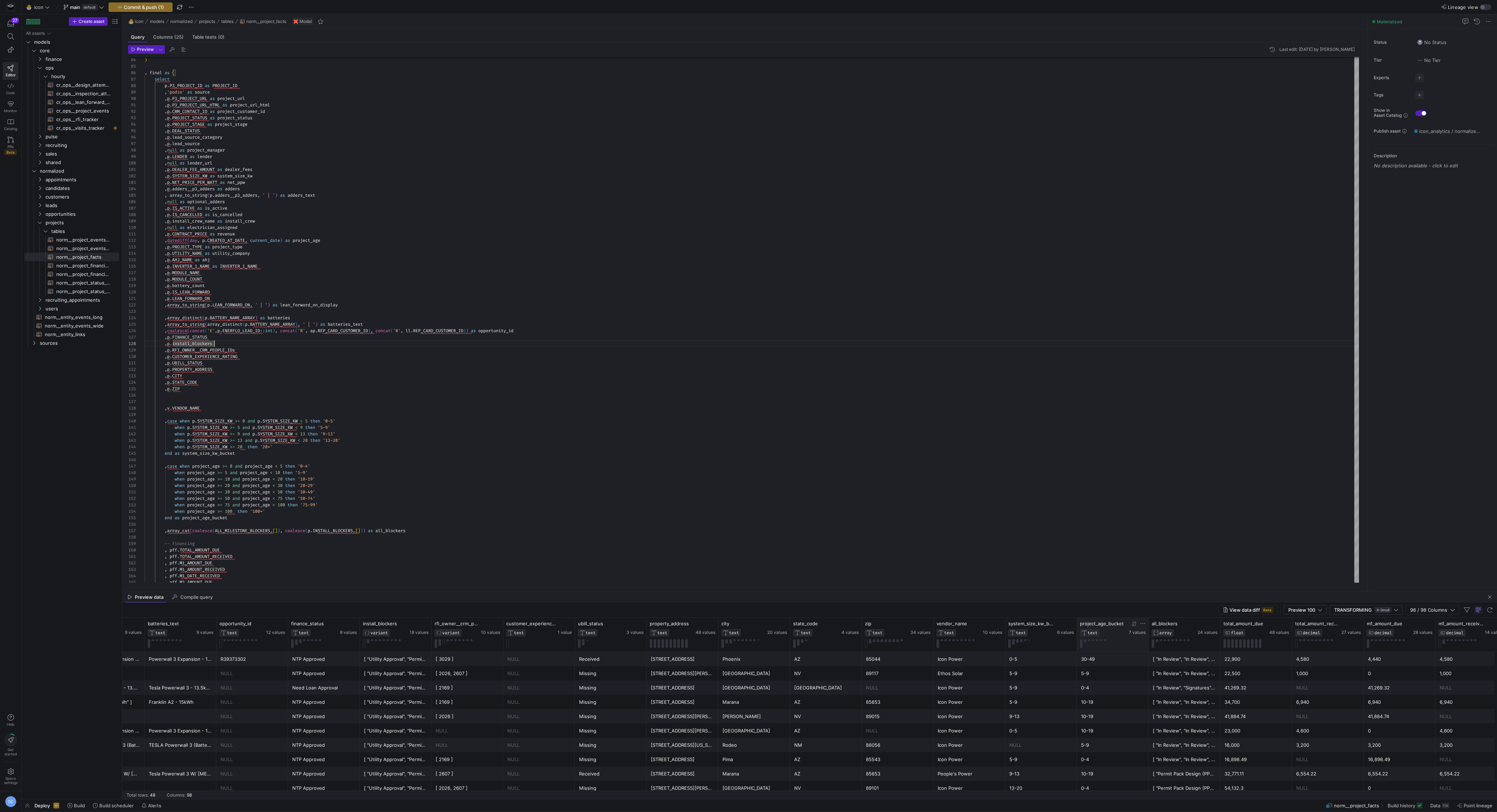
click at [1131, 625] on icon at bounding box center [1134, 624] width 6 height 6
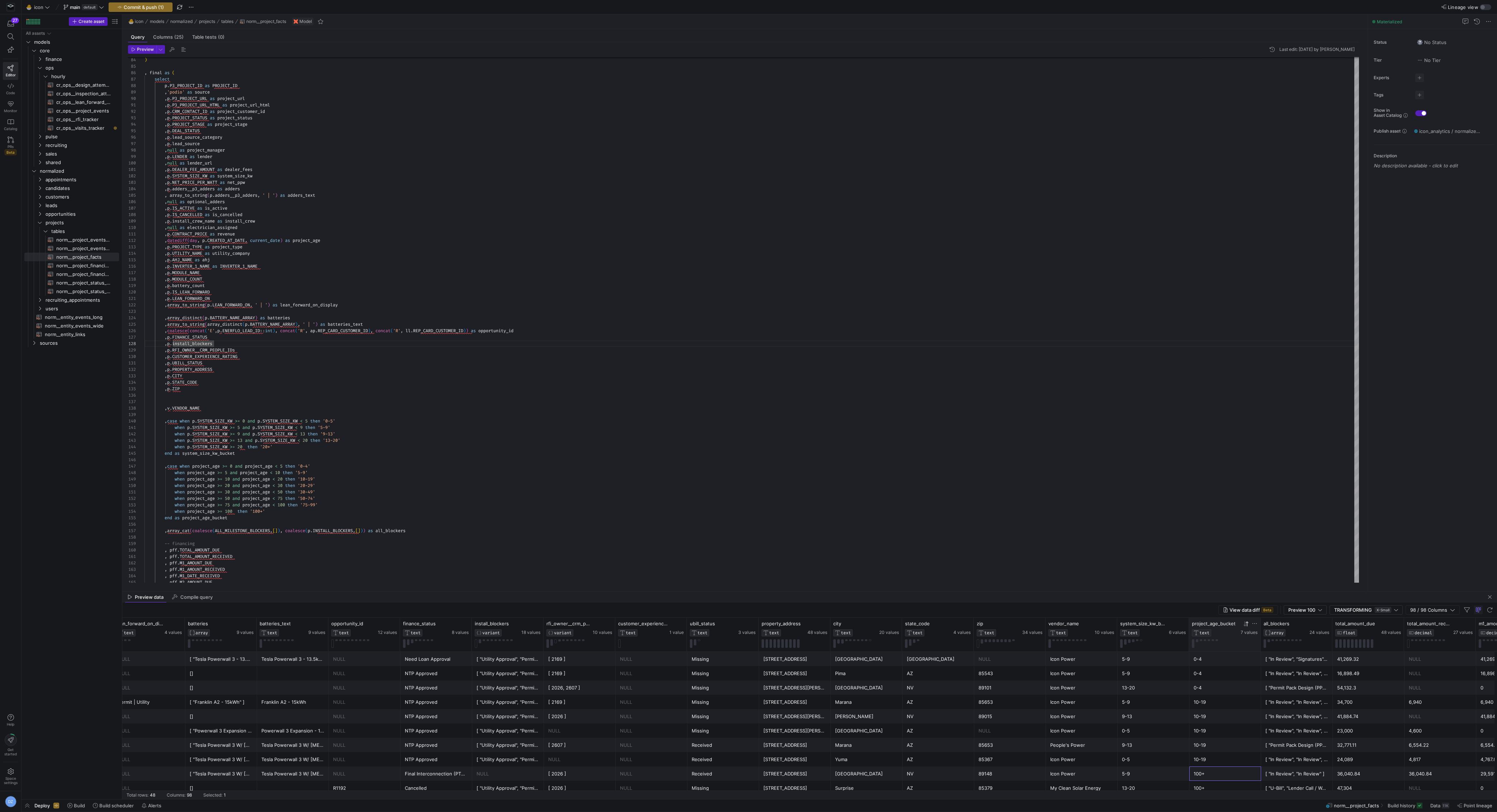
click at [1208, 774] on div "100+" at bounding box center [1225, 774] width 63 height 14
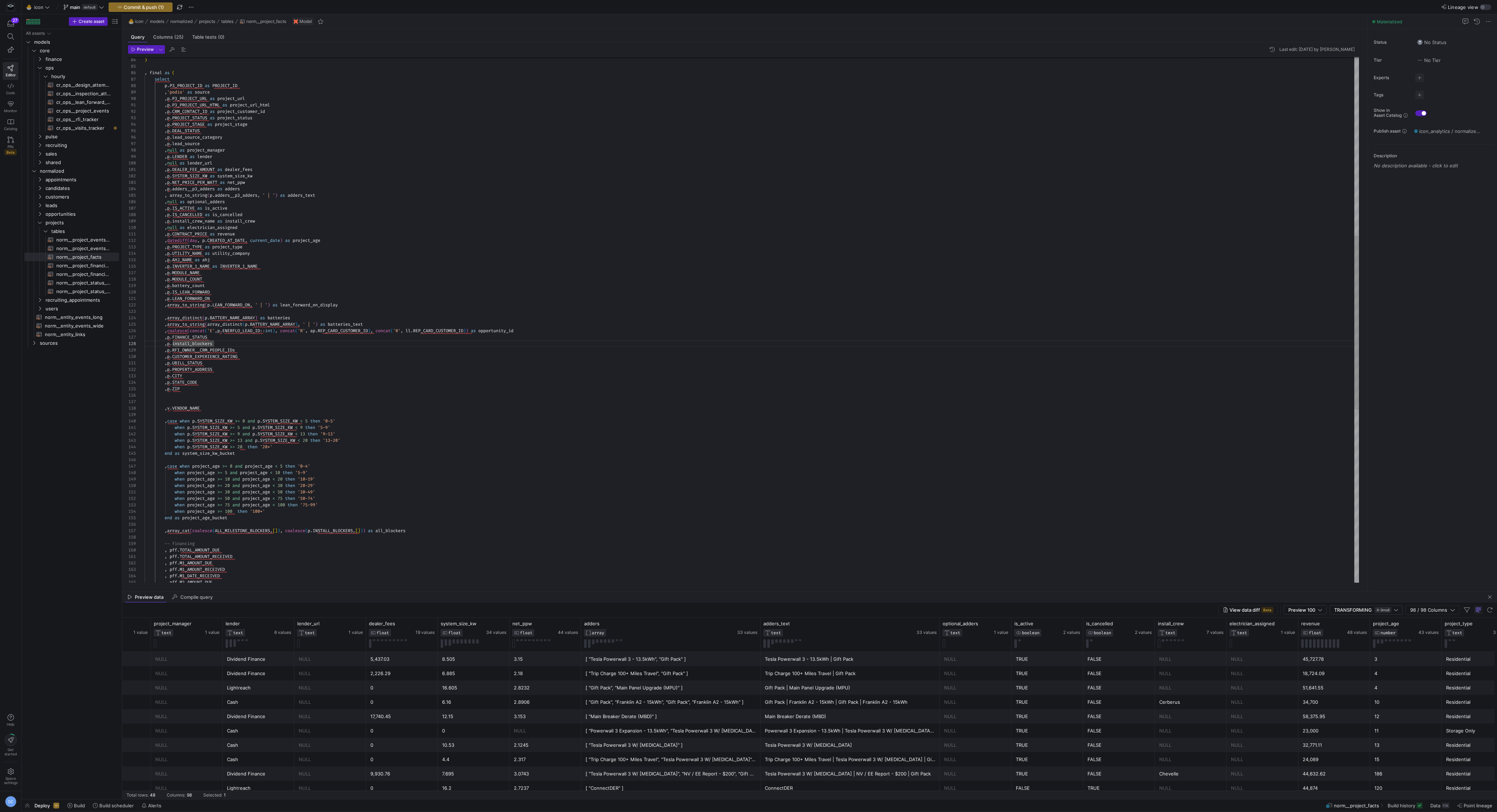
click at [657, 437] on div "when p . SYSTEM_SIZE_KW >= 9 and p . SYSTEM_SIZE_KW < 13 then '9-13' when p . S…" at bounding box center [752, 312] width 1215 height 1593
type textarea ",p.UBILL_STATUS ,p.PROPERTY_ADDRESS ,p.CITY ,p.STATE_CODE ,p.ZIP ,v.VENDOR_NAME…"
click at [644, 418] on div "when p . SYSTEM_SIZE_KW >= 9 and p . SYSTEM_SIZE_KW < 13 then '9-13' when p . S…" at bounding box center [752, 312] width 1215 height 1593
click at [554, 365] on div "when p . SYSTEM_SIZE_KW >= 9 and p . SYSTEM_SIZE_KW < 13 then '9-13' when p . S…" at bounding box center [752, 312] width 1215 height 1593
click at [122, 10] on span "button" at bounding box center [141, 7] width 63 height 9
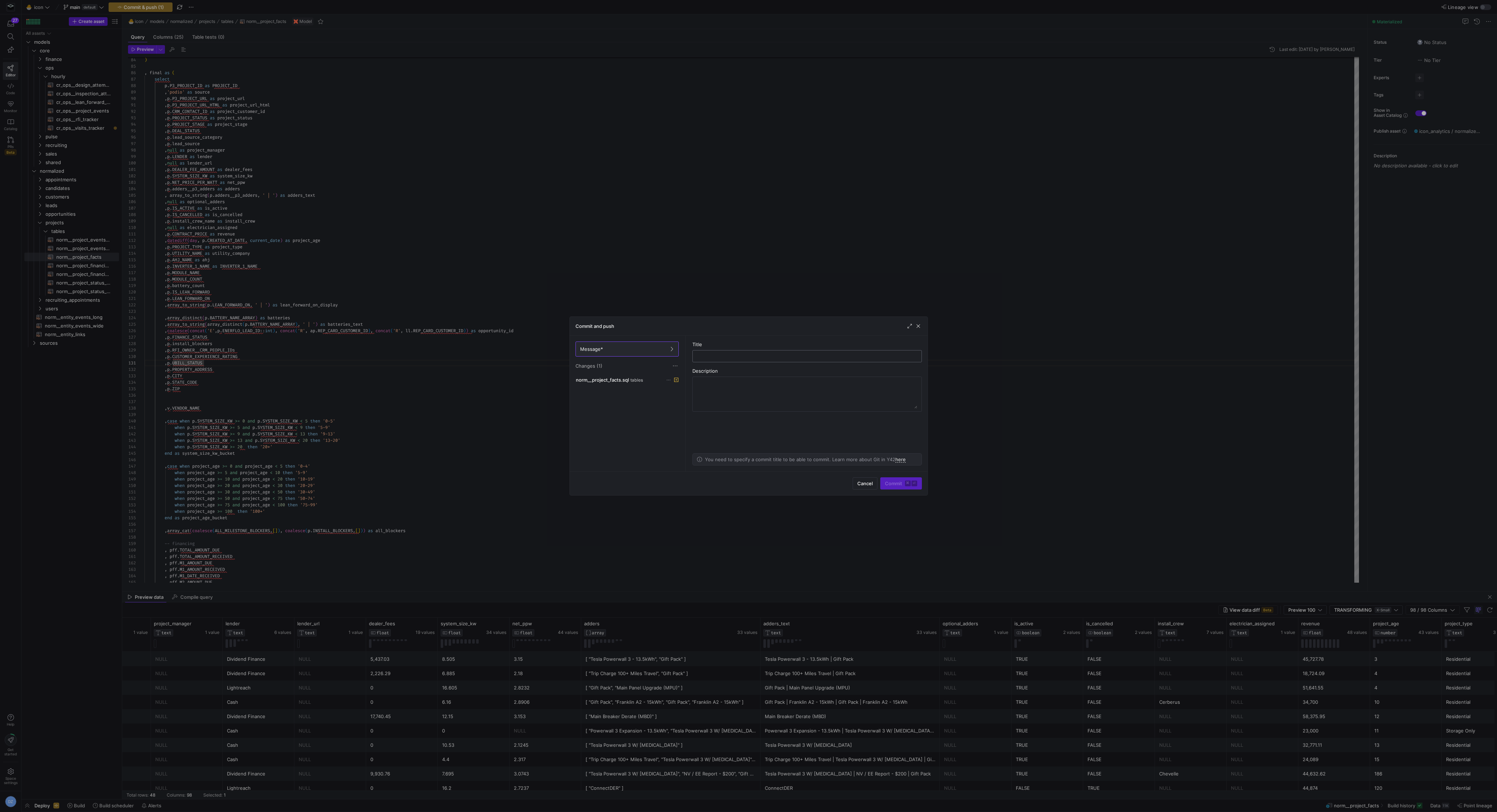
click at [755, 355] on input "text" at bounding box center [807, 356] width 217 height 6
type input "added age bucket"
click at [905, 480] on span "submit" at bounding box center [901, 483] width 41 height 12
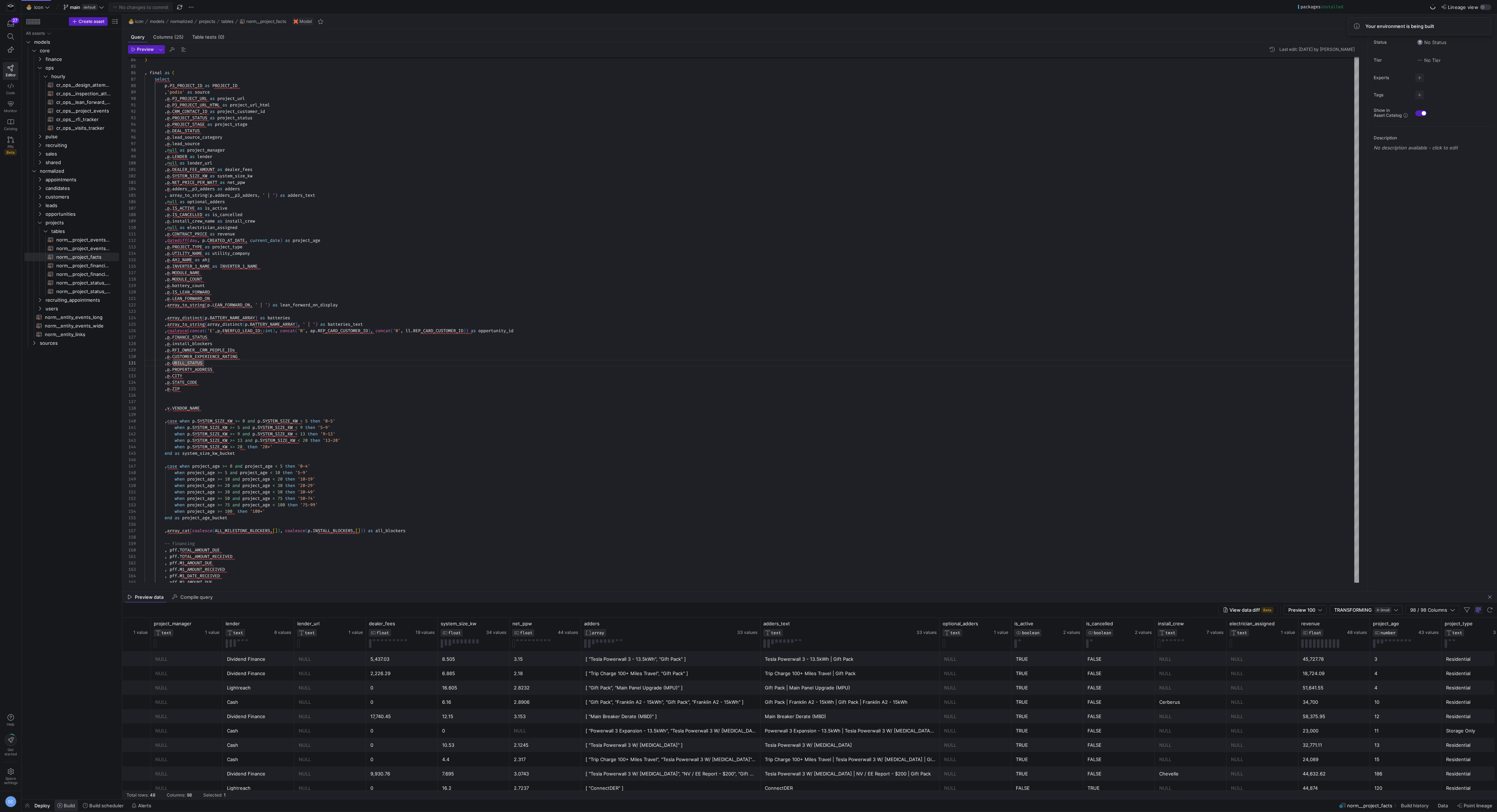
click at [58, 804] on icon at bounding box center [60, 806] width 5 height 5
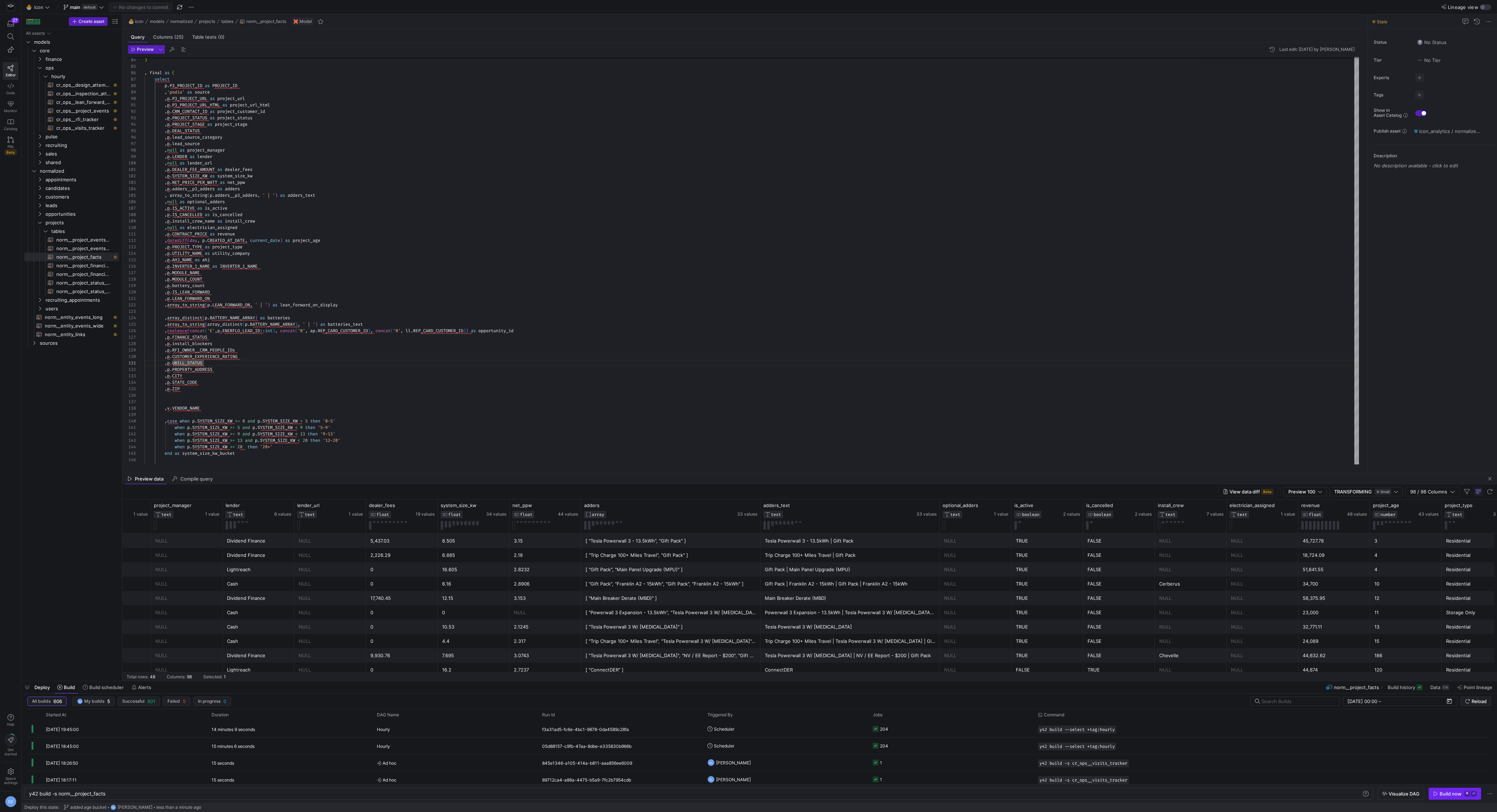
click at [1445, 793] on div "Build now" at bounding box center [1451, 794] width 22 height 6
click at [69, 127] on span "cr_ops__visits_tracker​​​​​​​​​​" at bounding box center [84, 128] width 55 height 8
type textarea "with visits as (select * from {{ ref('stg_podio__p3_visits') }}) , project_fact…"
type textarea "y42 build -s cr_ops__visits_tracker"
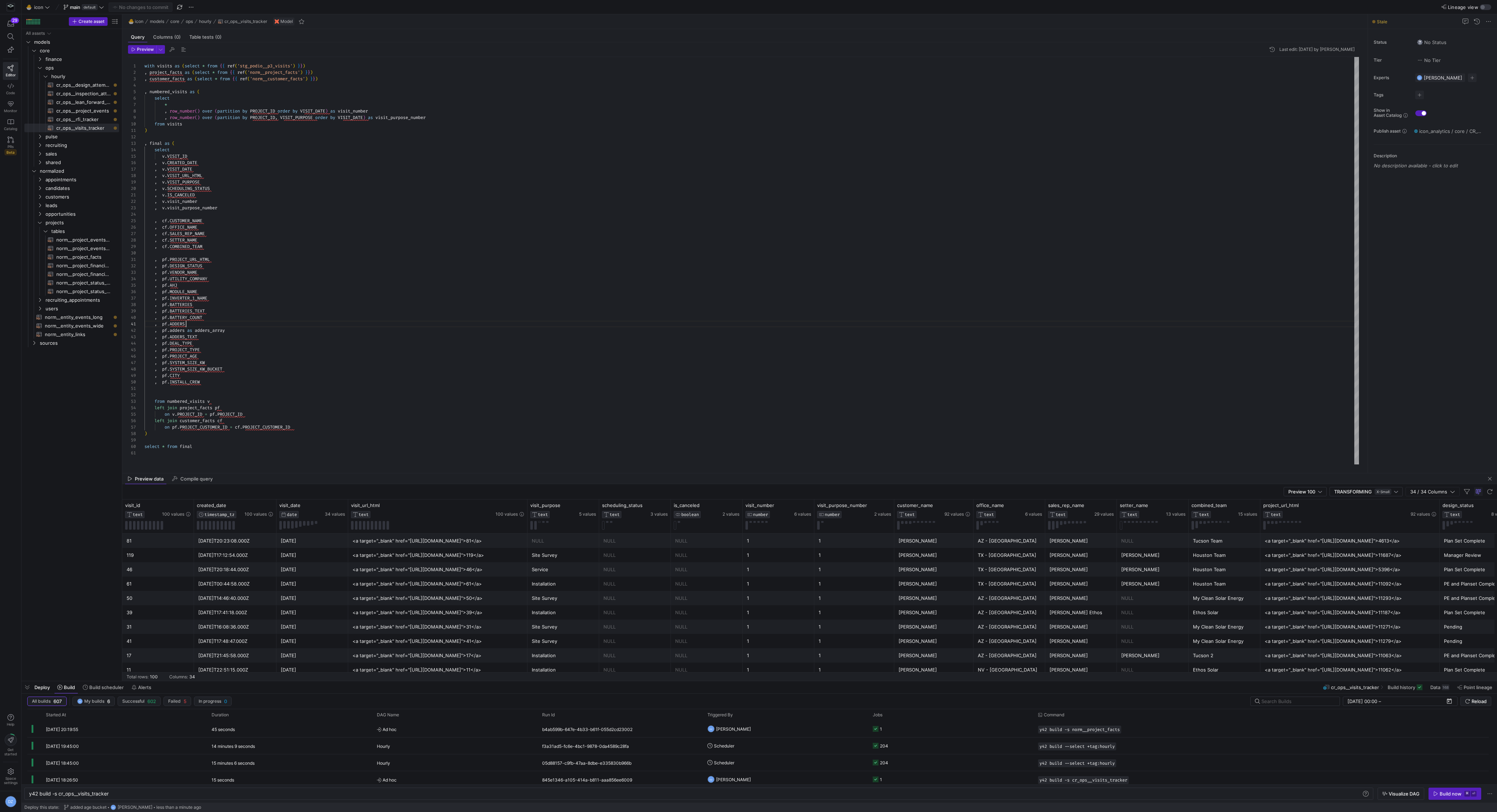
click at [627, 324] on div "with visits as ( select * from { { ref ( 'stg_podio__p3_visits' ) } } ) , proje…" at bounding box center [752, 261] width 1215 height 408
click at [212, 275] on div "with visits as ( select * from { { ref ( 'stg_podio__p3_visits' ) } } ) , proje…" at bounding box center [752, 261] width 1215 height 408
click at [230, 357] on div "with visits as ( select * from { { ref ( 'stg_podio__p3_visits' ) } } ) , proje…" at bounding box center [752, 261] width 1215 height 408
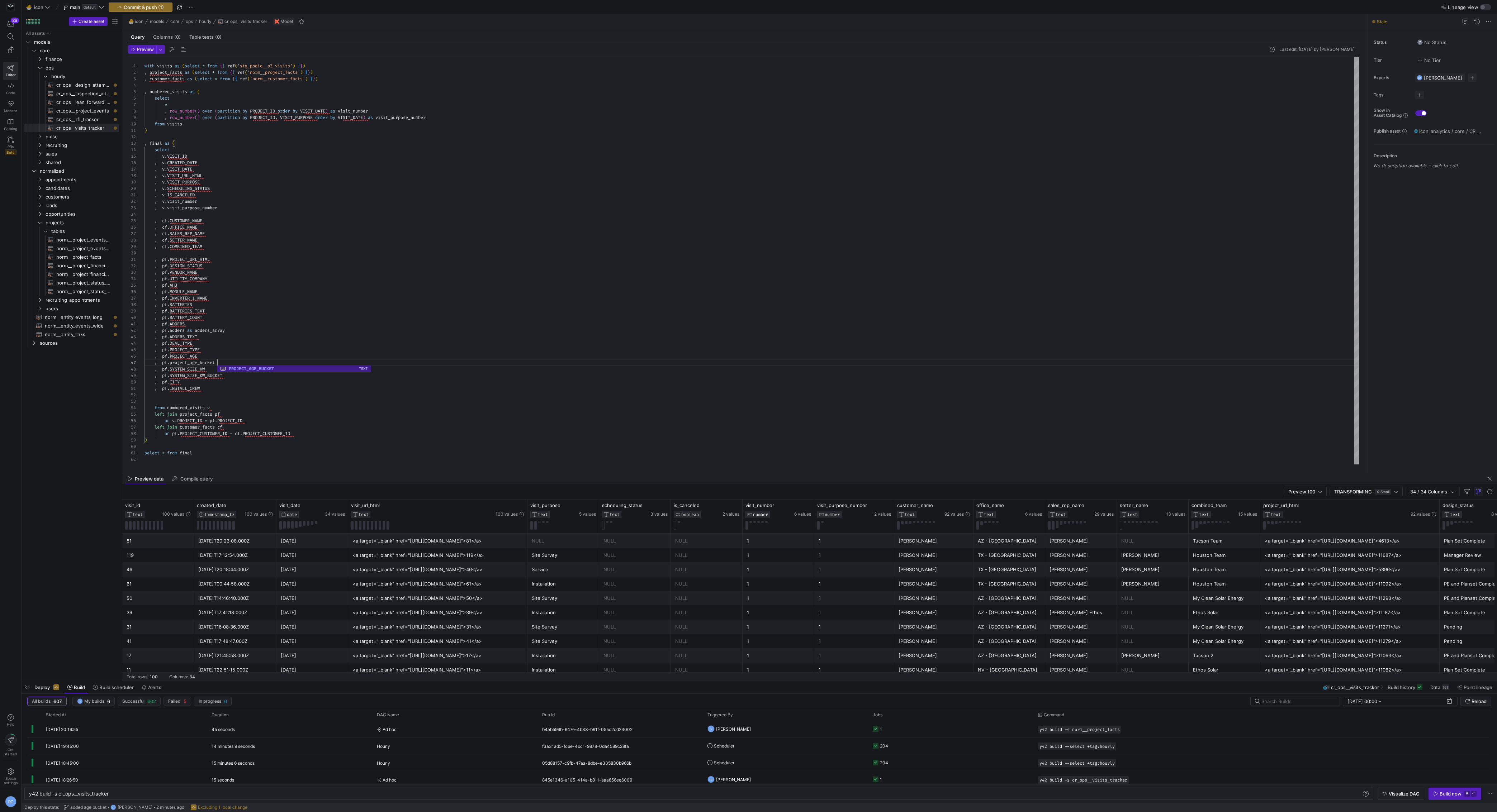
scroll to position [39, 72]
click at [351, 357] on div "with visits as ( select * from { { ref ( 'stg_podio__p3_visits' ) } } ) , proje…" at bounding box center [752, 261] width 1215 height 408
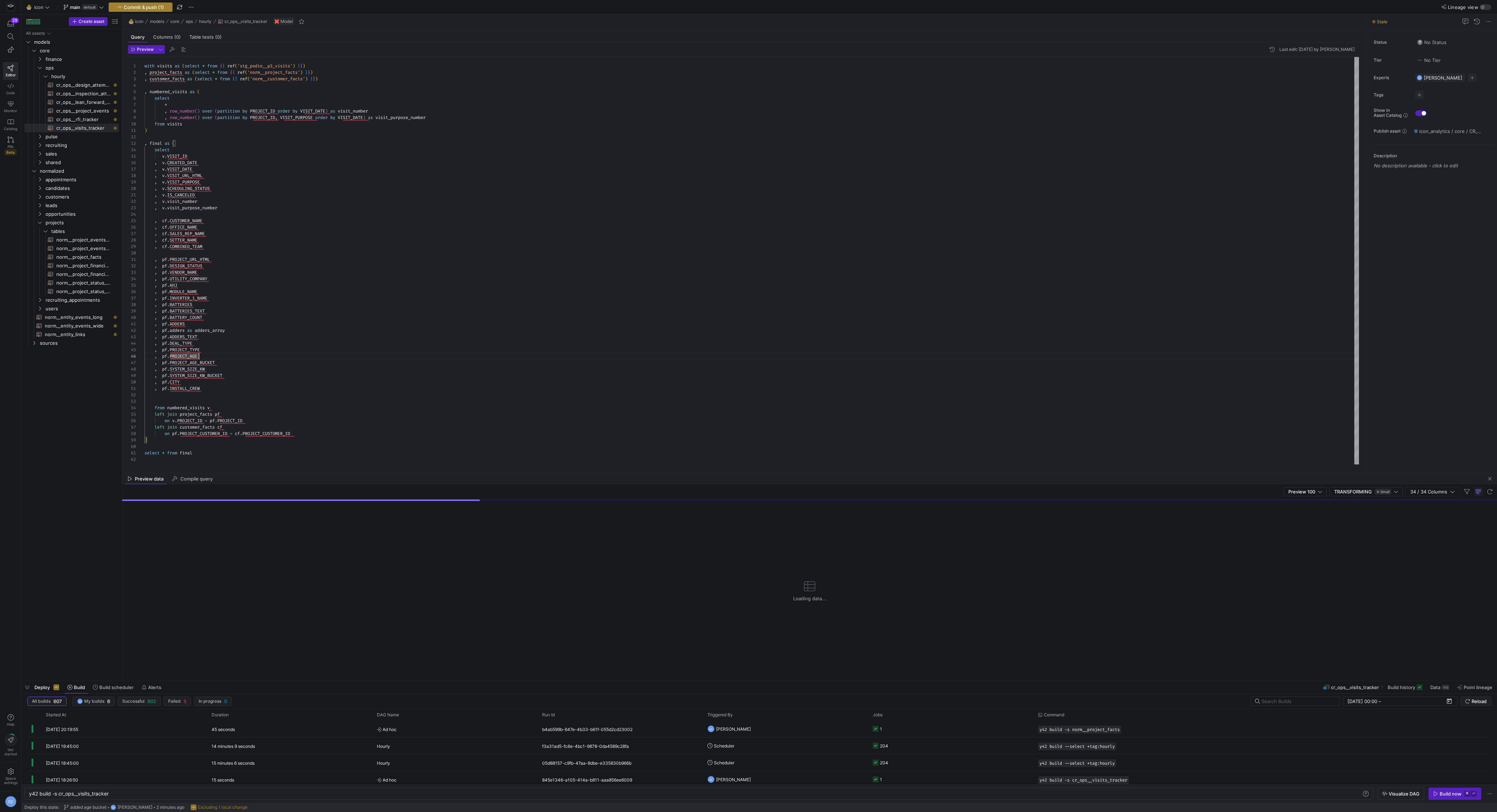
type textarea ", pf.ADDERS , pf.adders as adders_array , pf.ADDERS_TEXT , pf.DEAL_TYPE , pf.PR…"
click at [121, 5] on icon "button" at bounding box center [120, 7] width 5 height 5
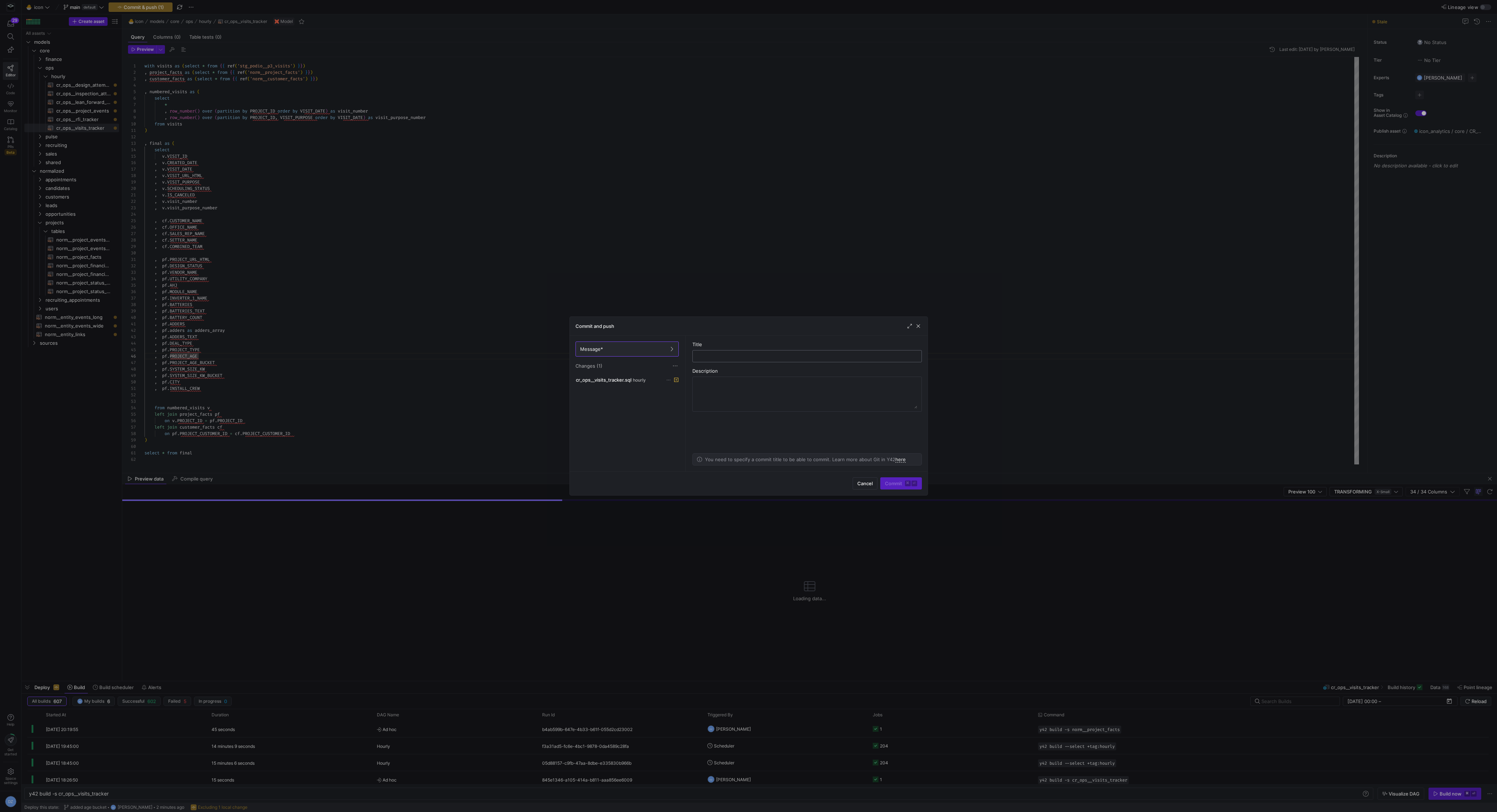
click at [744, 354] on input "text" at bounding box center [807, 356] width 217 height 6
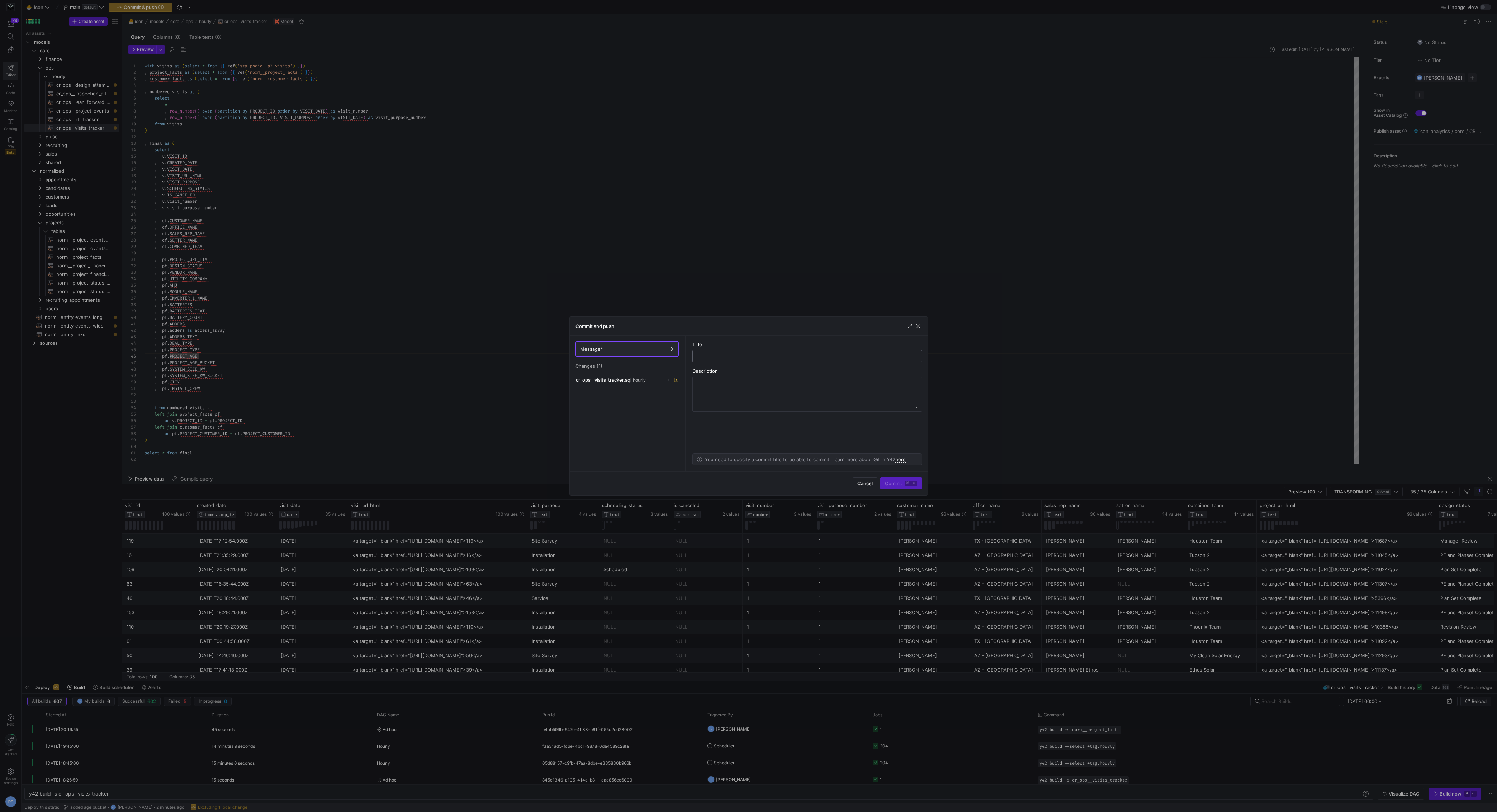
click at [744, 354] on input "text" at bounding box center [807, 356] width 217 height 6
type input "added project age"
click at [900, 490] on div "Cancel Commit ⌘ ⏎" at bounding box center [748, 483] width 358 height 24
click at [899, 483] on span "Commit ⌘ ⏎" at bounding box center [901, 483] width 33 height 6
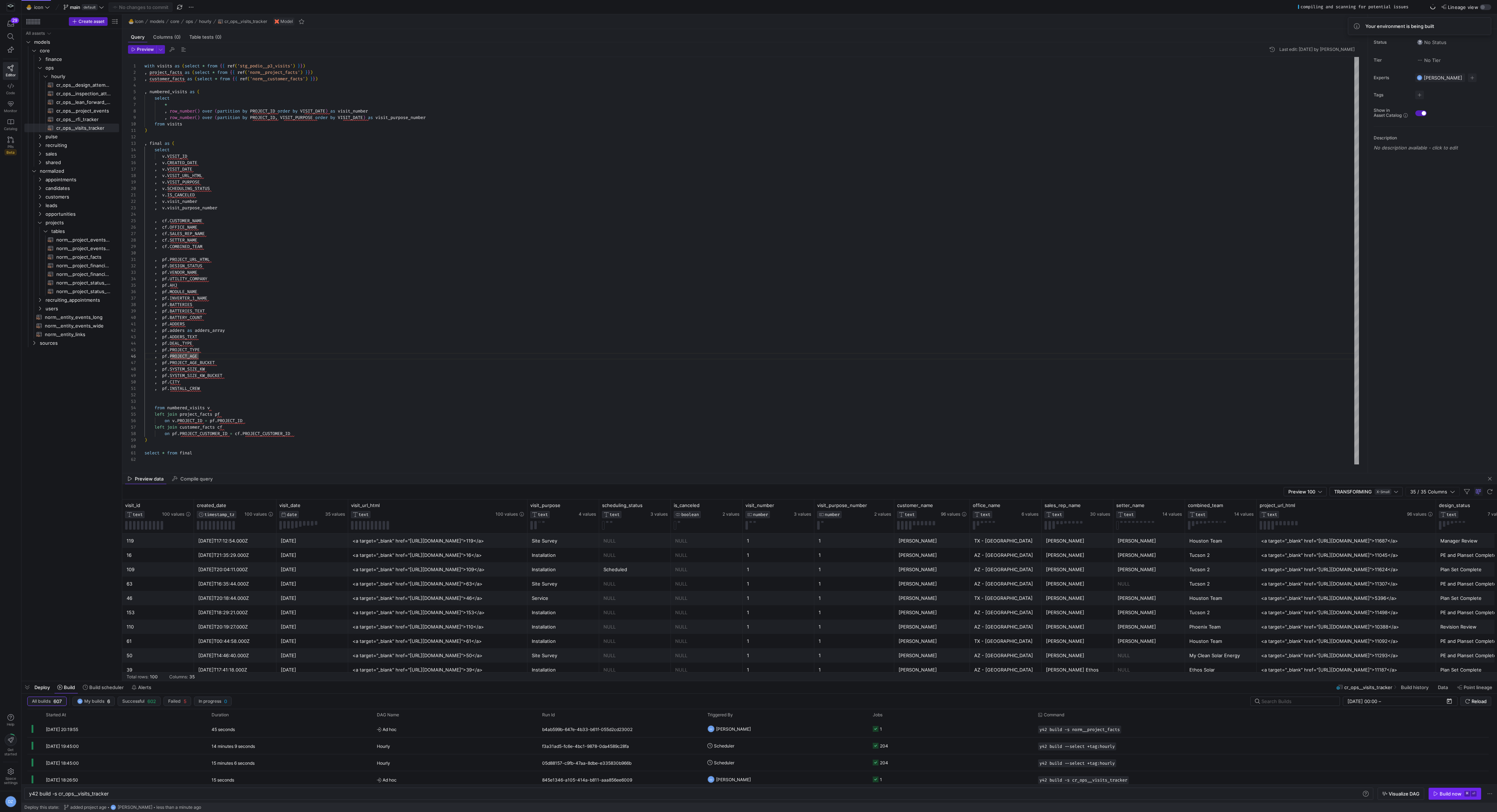
click at [1438, 796] on icon "button" at bounding box center [1435, 793] width 5 height 5
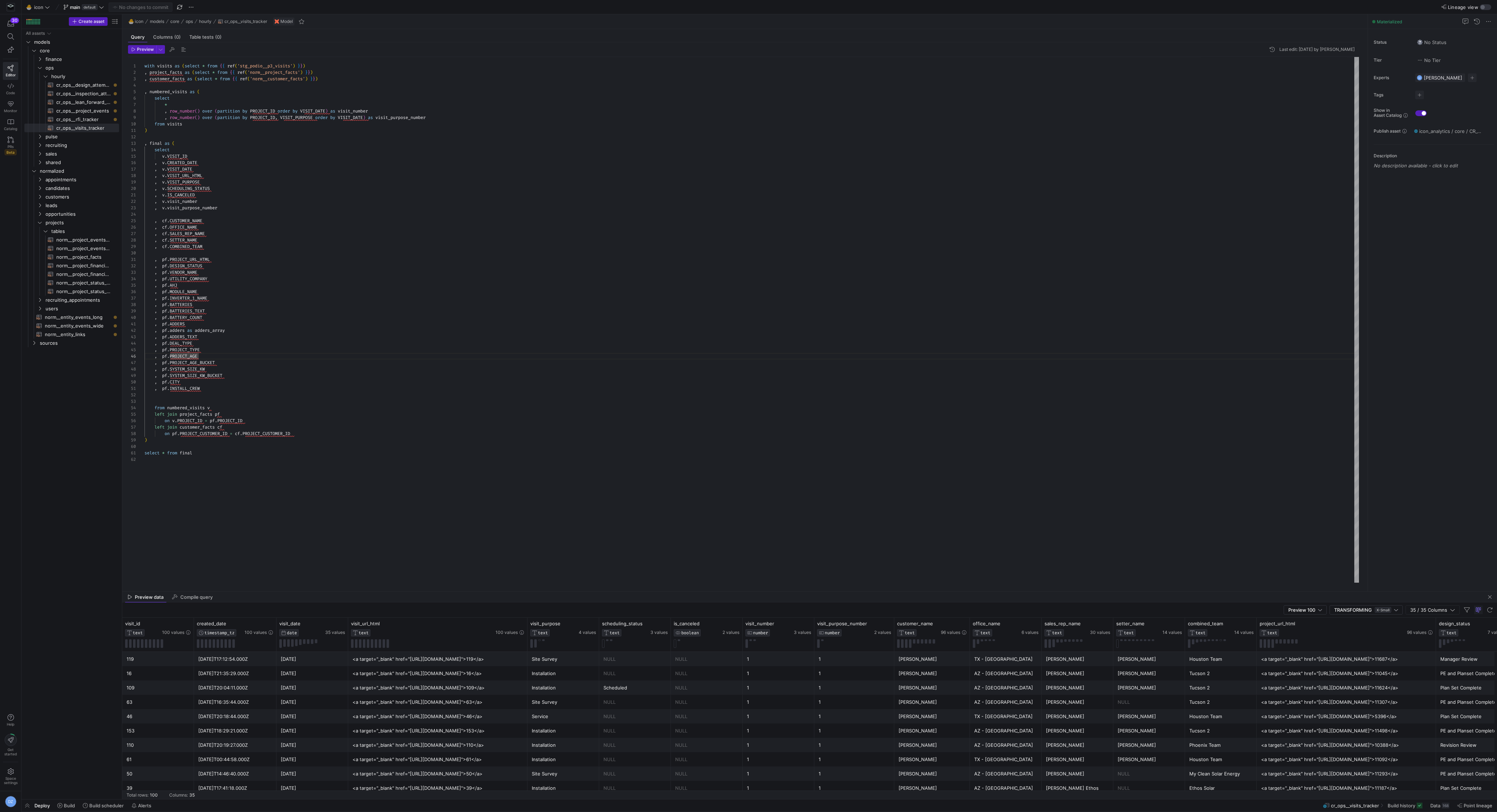
scroll to position [0, 67]
click at [836, 260] on div "with visits as ( select * from { { ref ( 'stg_podio__p3_visits' ) } } ) , proje…" at bounding box center [752, 320] width 1215 height 526
click at [280, 264] on div "with visits as ( select * from { { ref ( 'stg_podio__p3_visits' ) } } ) , proje…" at bounding box center [752, 320] width 1215 height 526
click at [275, 258] on div "with visits as ( select * from { { ref ( 'stg_podio__p3_visits' ) } } ) , proje…" at bounding box center [752, 320] width 1215 height 526
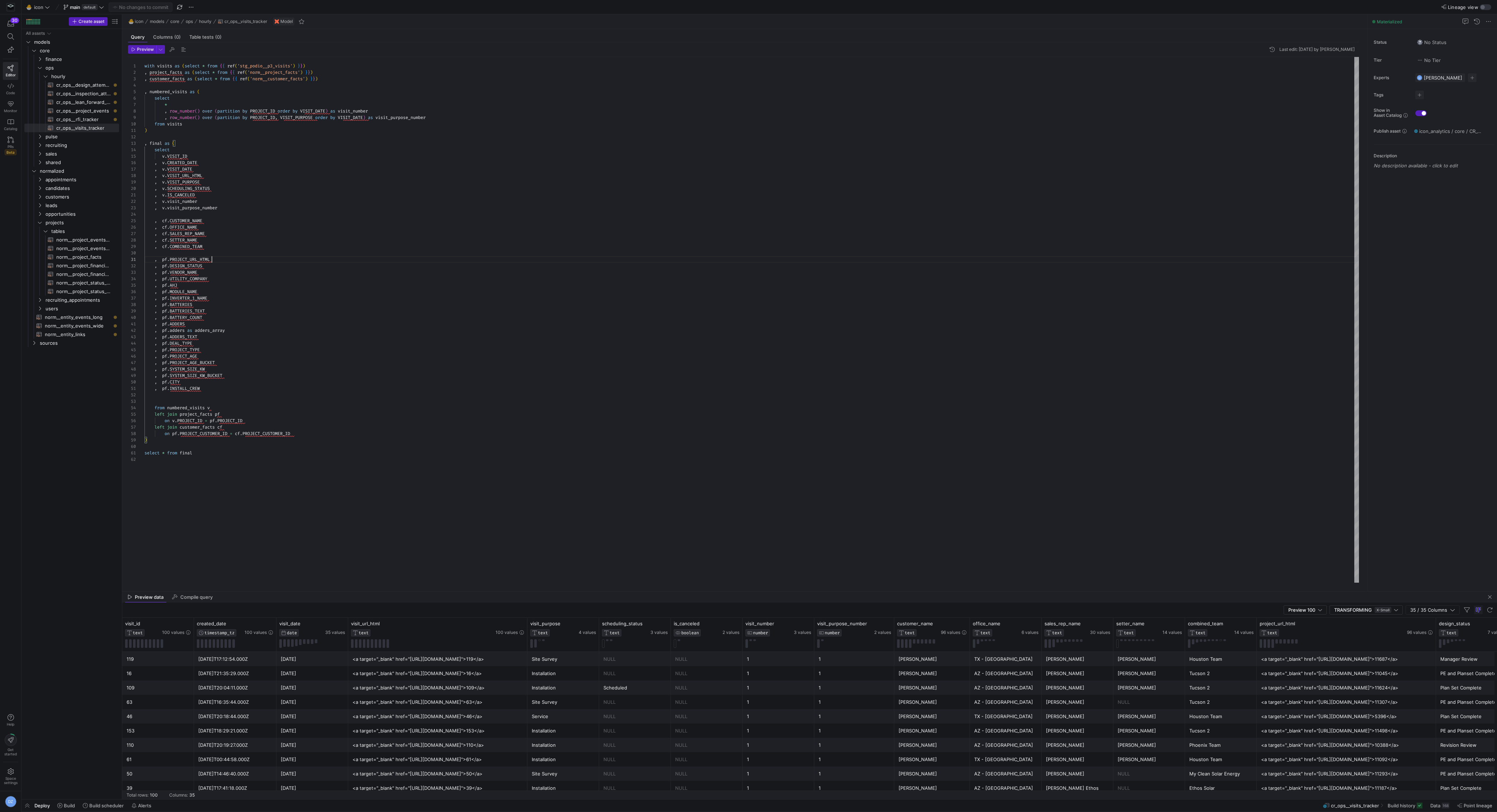
scroll to position [0, 67]
click at [343, 73] on div "with visits as ( select * from { { ref ( 'stg_podio__p3_visits' ) } } ) , proje…" at bounding box center [752, 320] width 1215 height 526
click at [346, 79] on div "with visits as ( select * from { { ref ( 'stg_podio__p3_visits' ) } } ) , proje…" at bounding box center [752, 320] width 1215 height 526
click at [121, 278] on div "All assets models core normalized sources finance ops pulse recruiting sales sh…" at bounding box center [71, 414] width 101 height 770
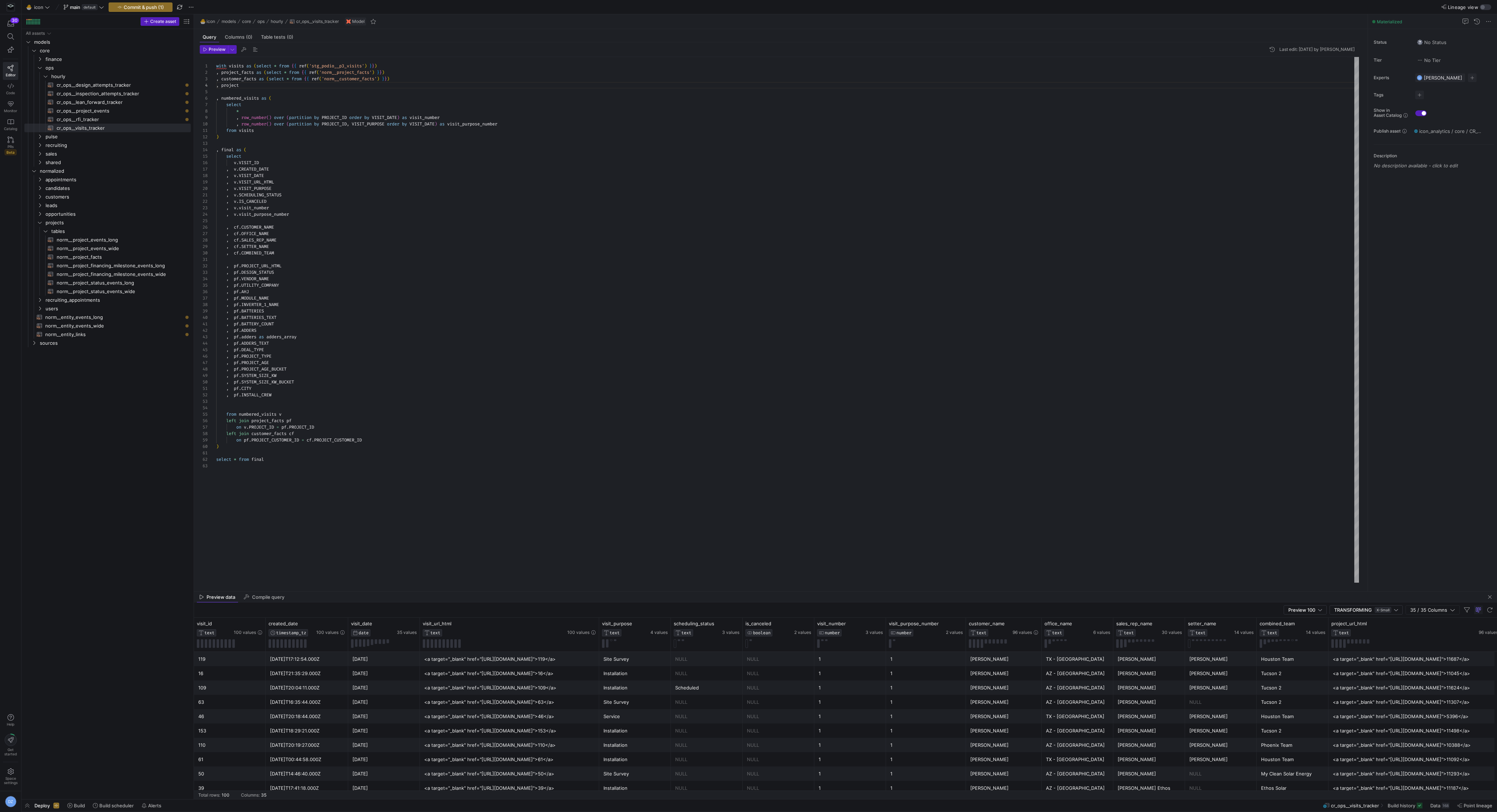
drag, startPoint x: 122, startPoint y: 276, endPoint x: 198, endPoint y: 284, distance: 76.4
click at [198, 284] on as-split "Create asset Drag here to set row groups Drag here to set column labels Group 1…" at bounding box center [759, 407] width 1475 height 785
click at [293, 266] on div "with visits as ( select * from { { ref ( 'stg_podio__p3_visits' ) } } ) , proje…" at bounding box center [787, 320] width 1143 height 526
click at [289, 395] on div "with visits as ( select * from { { ref ( 'stg_podio__p3_visits' ) } } ) , proje…" at bounding box center [787, 320] width 1143 height 526
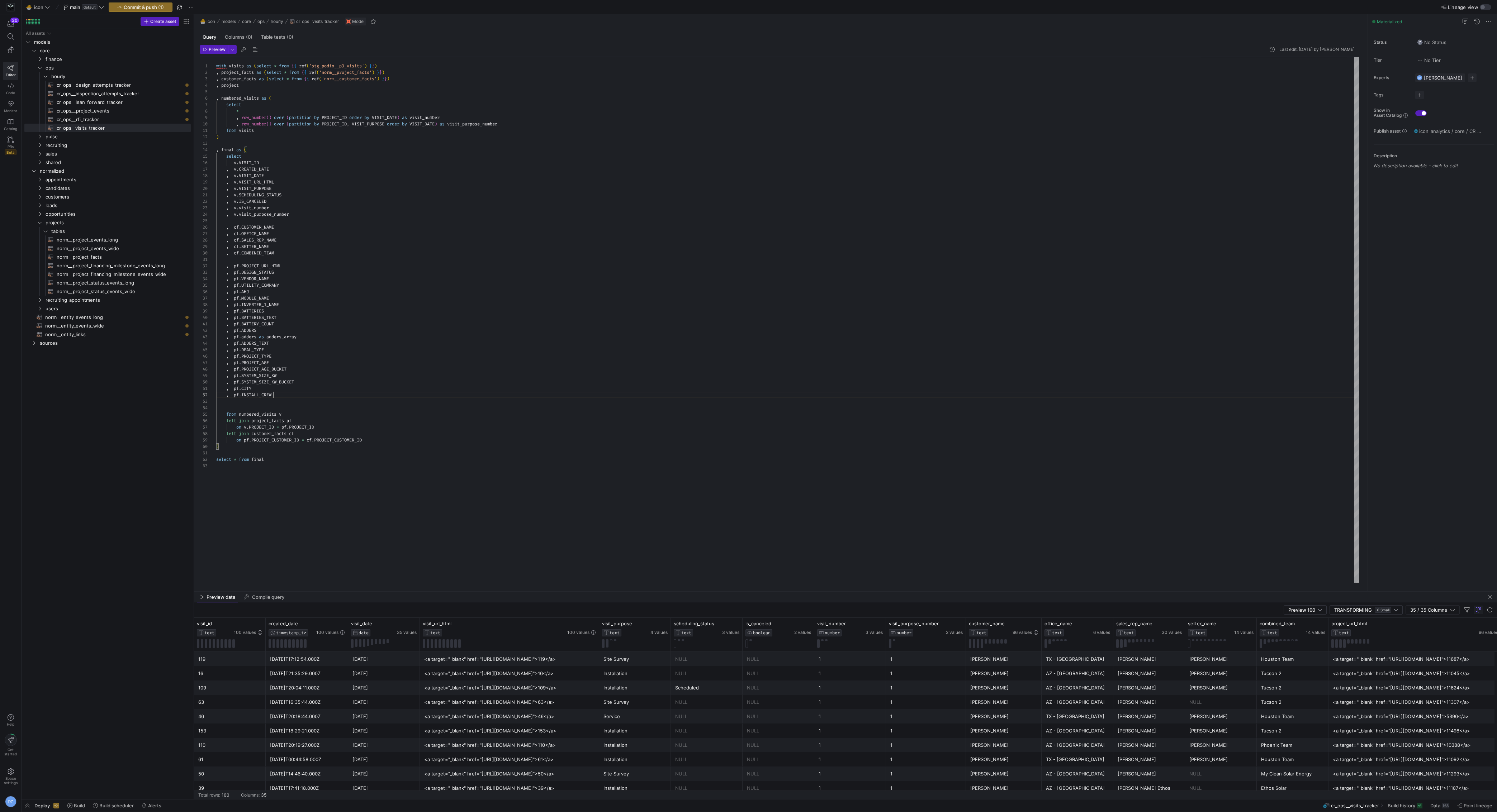
scroll to position [6, 56]
click at [381, 440] on div "with visits as ( select * from { { ref ( 'stg_podio__p3_visits' ) } } ) , proje…" at bounding box center [787, 320] width 1143 height 526
click at [286, 447] on div "with visits as ( select * from { { ref ( 'stg_podio__p3_visits' ) } } ) , proje…" at bounding box center [787, 320] width 1143 height 526
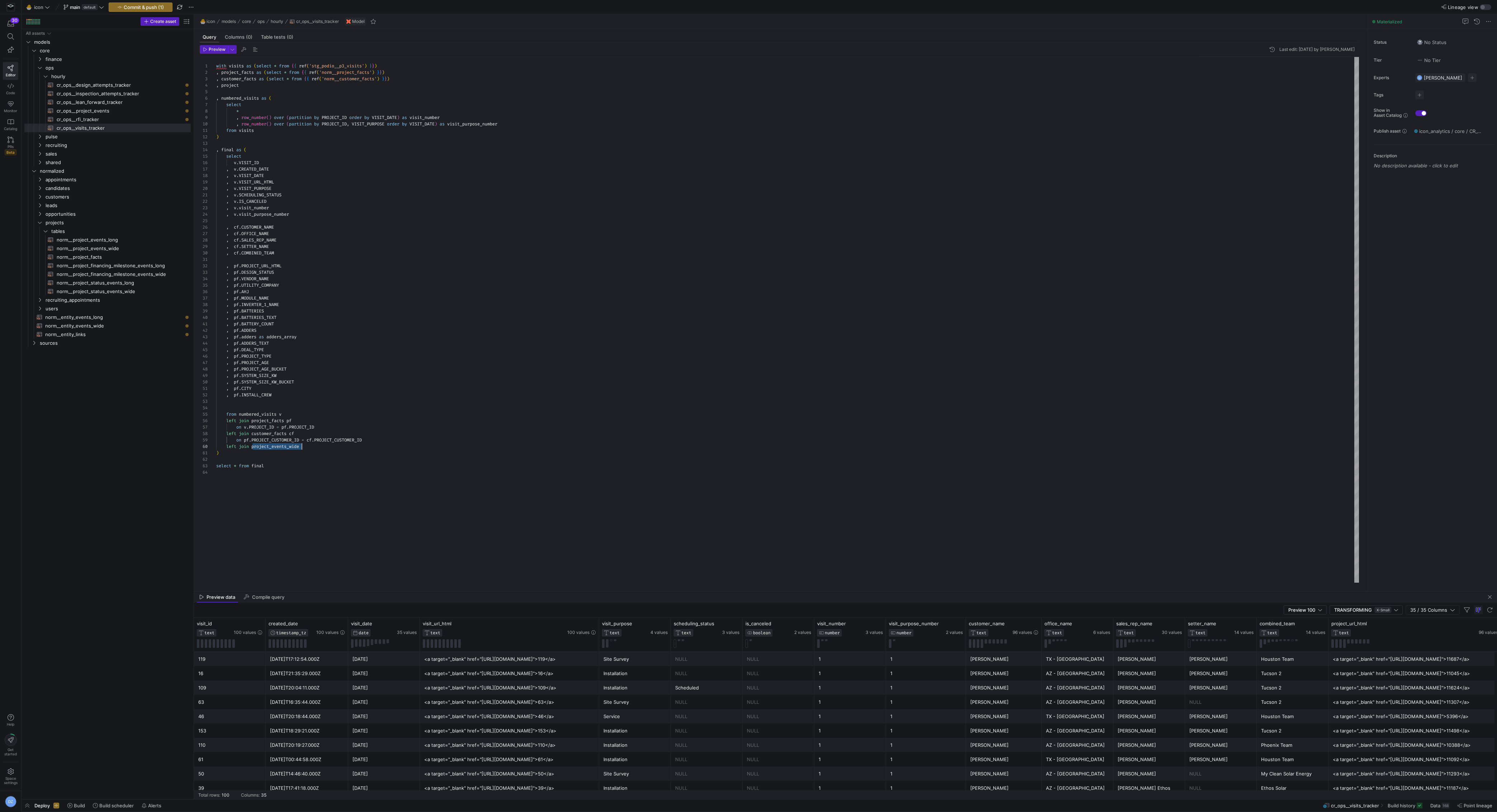
click at [232, 87] on div "with visits as ( select * from { { ref ( 'stg_podio__p3_visits' ) } } ) , proje…" at bounding box center [787, 320] width 1143 height 526
click at [292, 85] on div "with visits as ( select * from { { ref ( 'stg_podio__p3_visits' ) } } ) , proje…" at bounding box center [787, 320] width 1143 height 526
click at [304, 446] on div "with visits as ( select * from { { ref ( 'stg_podio__p3_visits' ) } } ) , proje…" at bounding box center [787, 320] width 1143 height 526
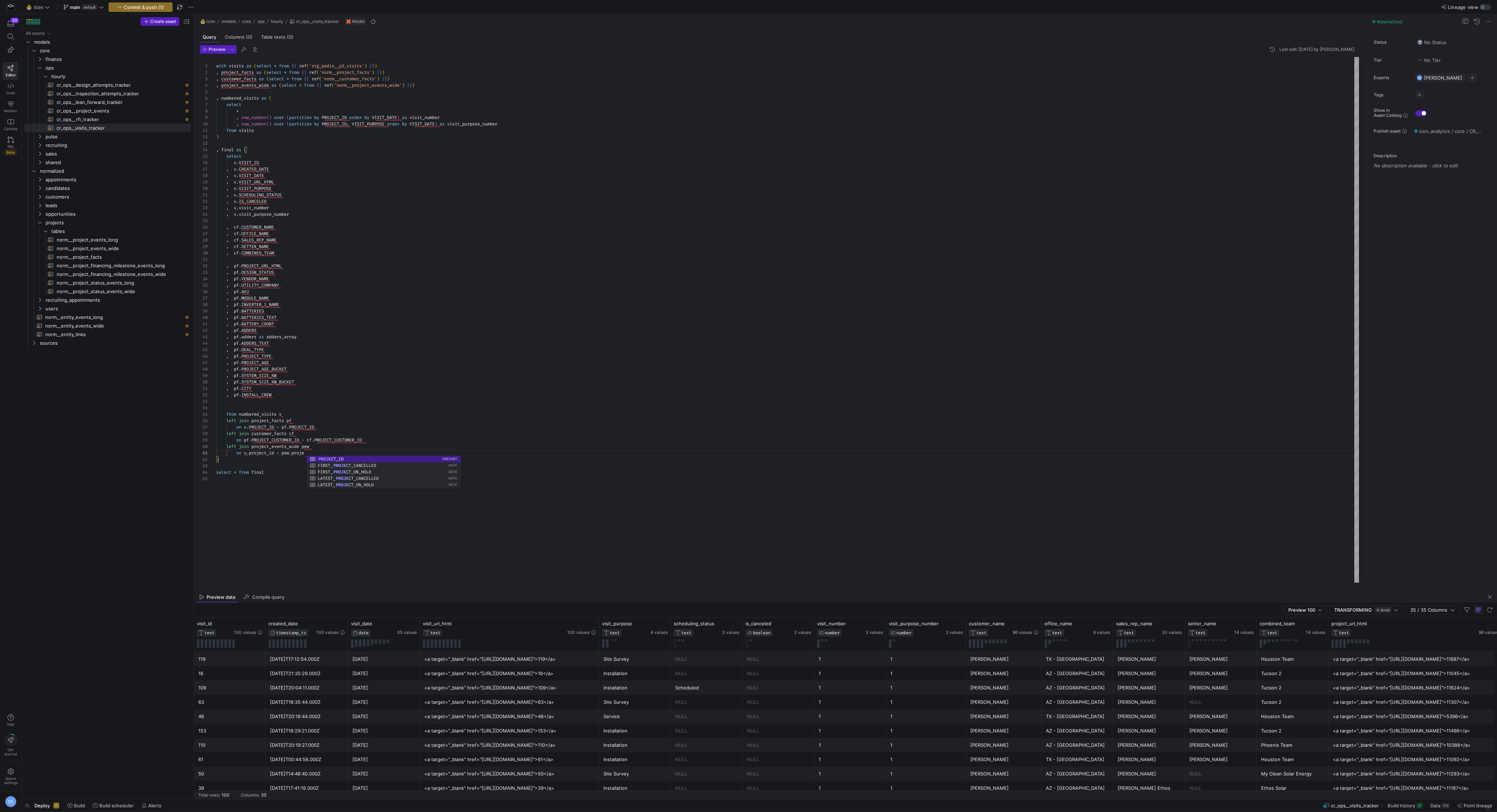
scroll to position [0, 102]
click at [267, 425] on div "with visits as ( select * from { { ref ( 'stg_podio__p3_visits' ) } } ) , proje…" at bounding box center [787, 320] width 1143 height 526
click at [262, 452] on div "with visits as ( select * from { { ref ( 'stg_podio__p3_visits' ) } } ) , proje…" at bounding box center [787, 320] width 1143 height 526
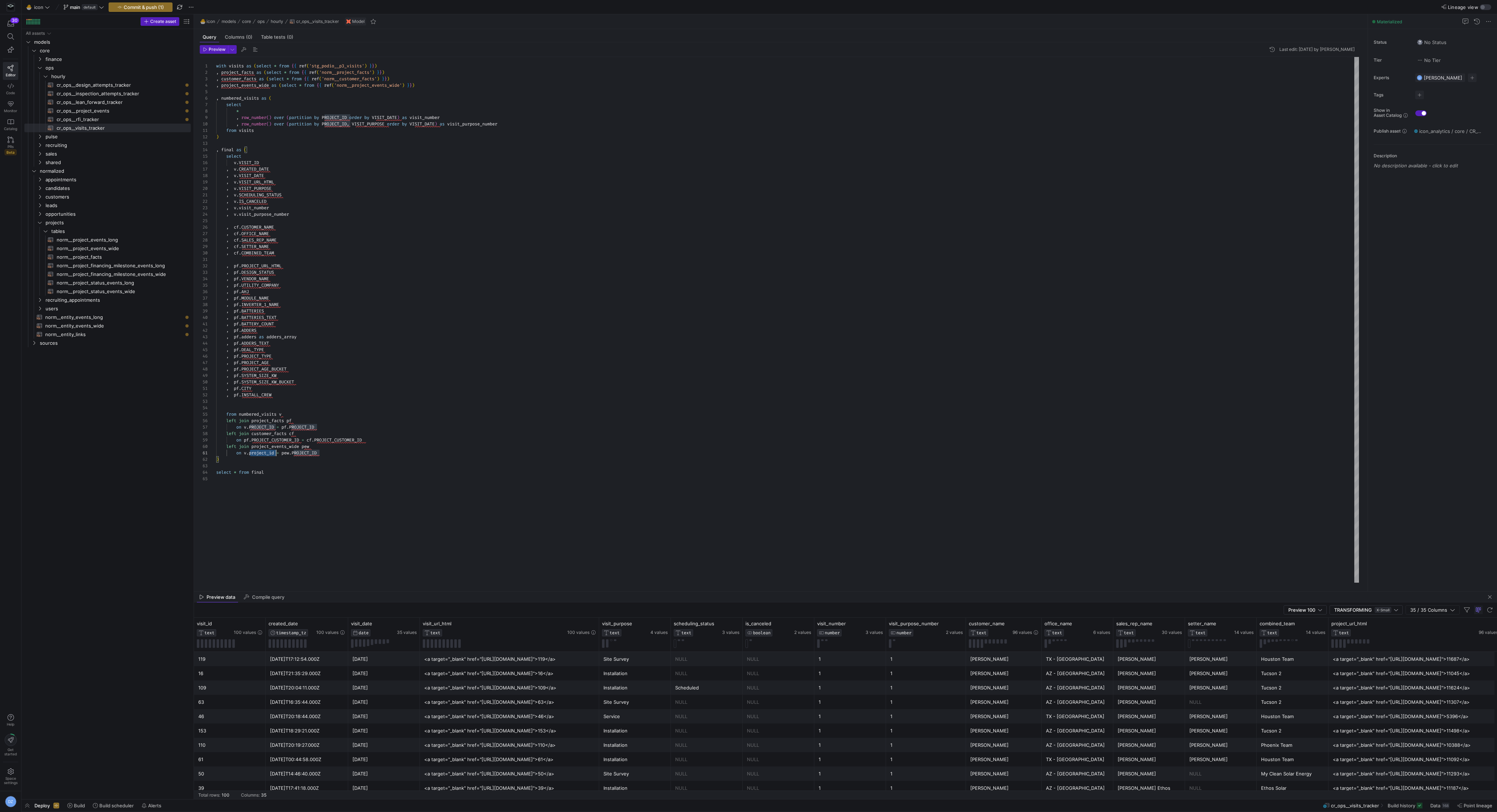
click at [262, 452] on div "with visits as ( select * from { { ref ( 'stg_podio__p3_visits' ) } } ) , proje…" at bounding box center [787, 320] width 1143 height 526
click at [349, 451] on div "with visits as ( select * from { { ref ( 'stg_podio__p3_visits' ) } } ) , proje…" at bounding box center [787, 320] width 1143 height 526
click at [290, 394] on div "with visits as ( select * from { { ref ( 'stg_podio__p3_visits' ) } } ) , proje…" at bounding box center [787, 320] width 1143 height 526
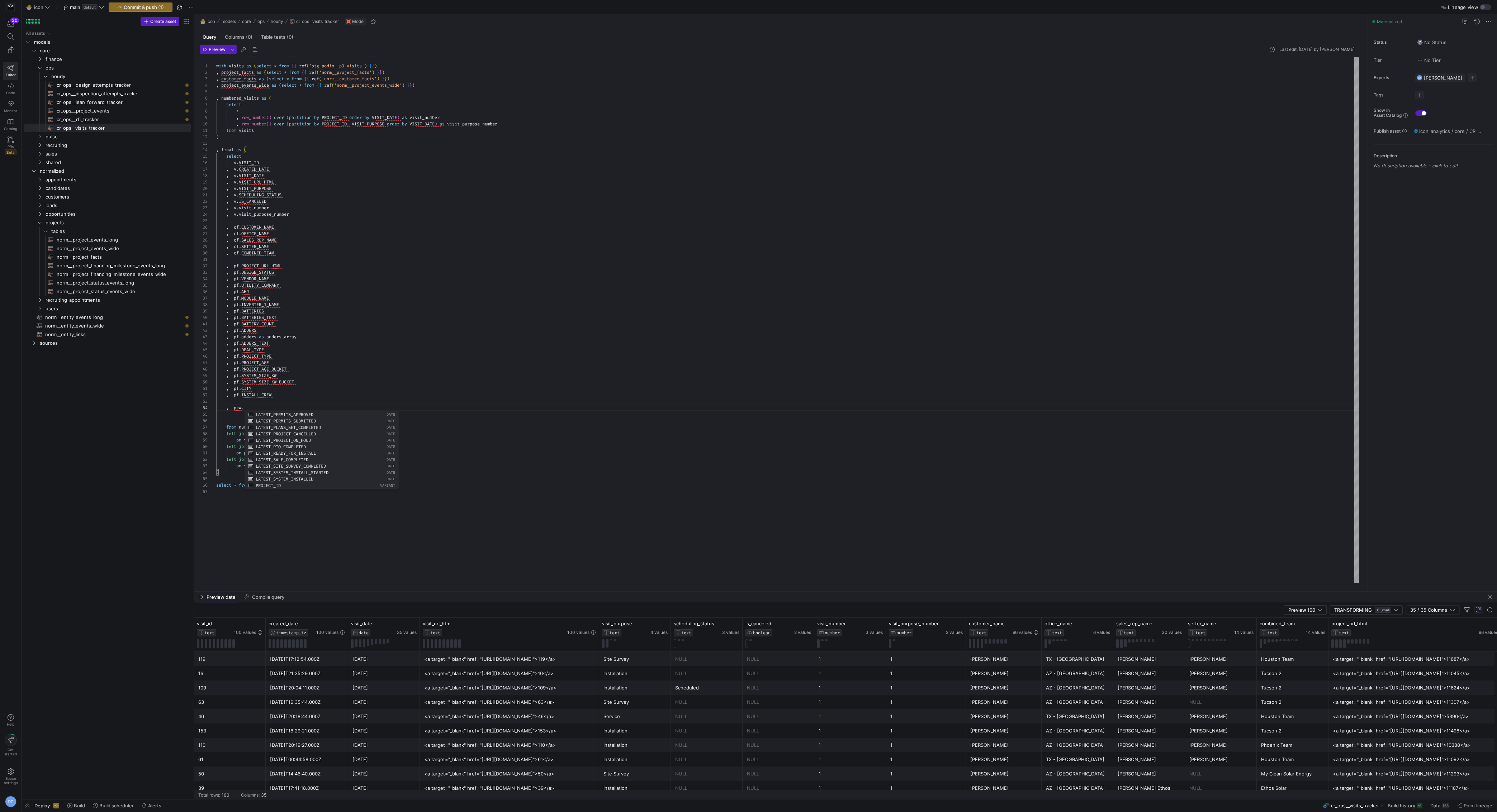
click at [375, 318] on div "with visits as ( select * from { { ref ( 'stg_podio__p3_visits' ) } } ) , proje…" at bounding box center [787, 320] width 1143 height 526
click at [152, 267] on span "norm__project_financing_milestone_events_long​​​​​​​​​​" at bounding box center [119, 265] width 126 height 8
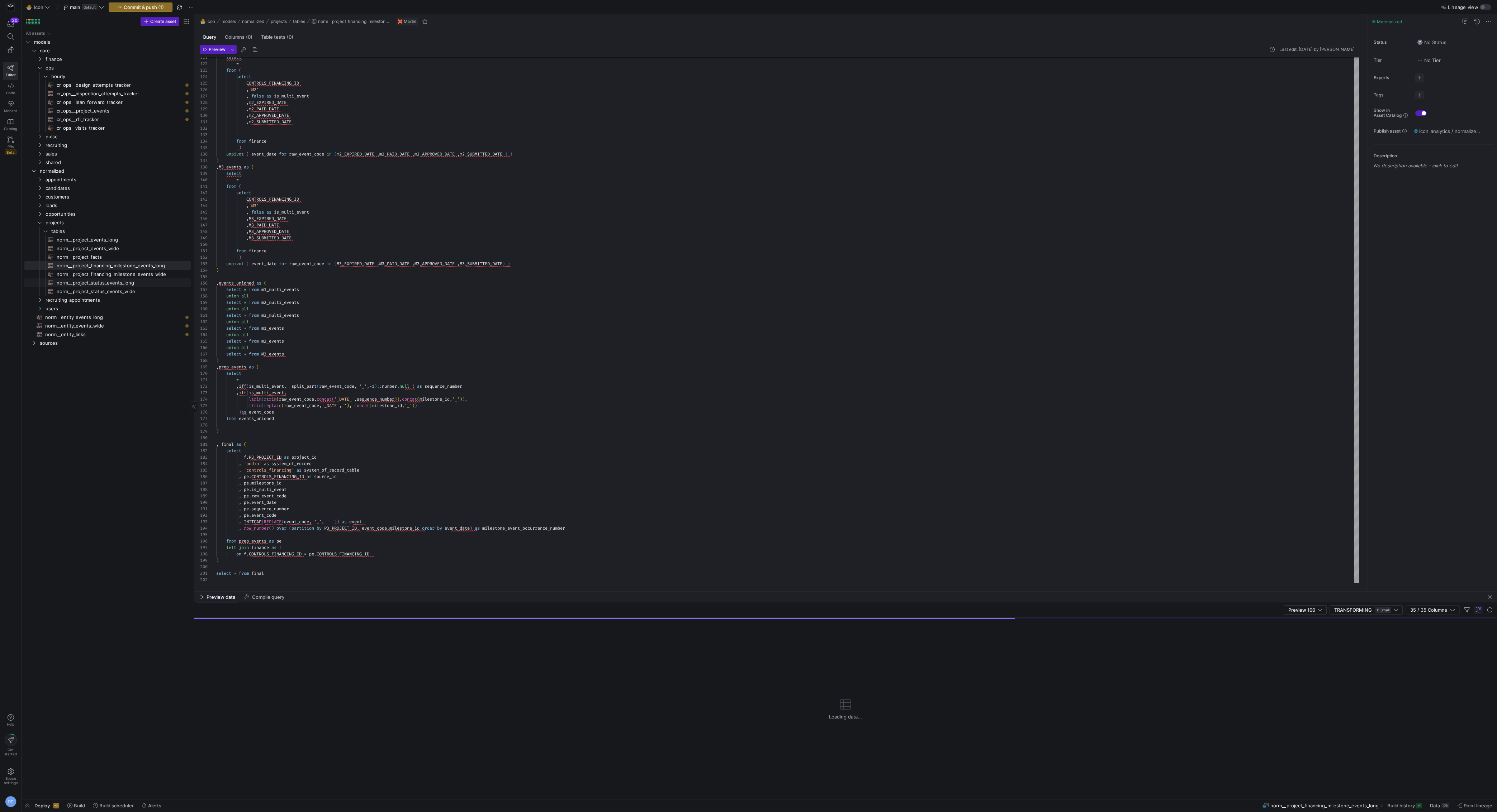
click at [138, 286] on span "norm__project_status_events_long​​​​​​​​​​" at bounding box center [119, 283] width 126 height 8
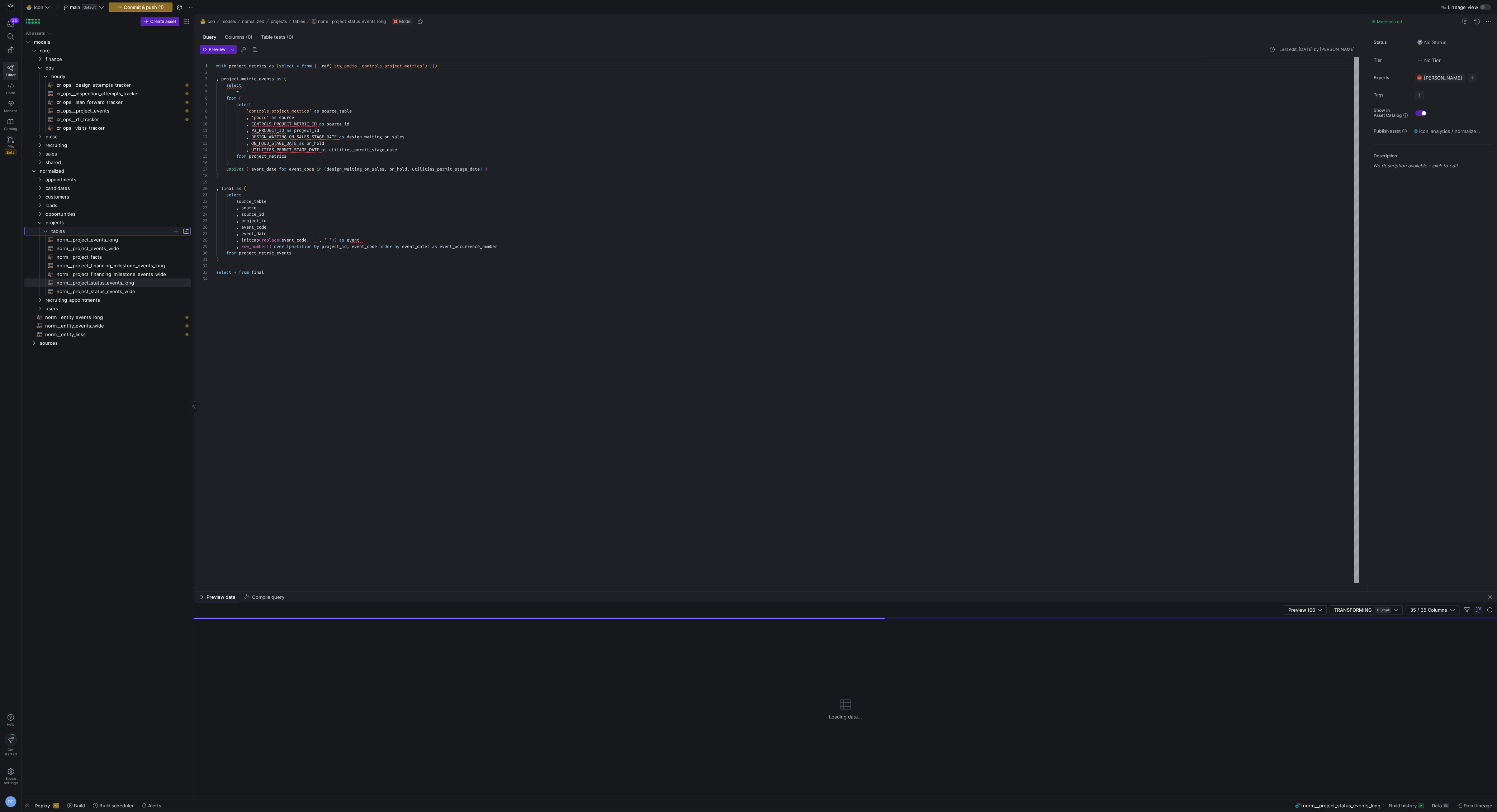
click at [91, 231] on span "tables" at bounding box center [112, 231] width 121 height 8
click at [92, 234] on span "tables" at bounding box center [112, 231] width 121 height 8
click at [113, 242] on span "norm__project_events_long​​​​​​​​​​" at bounding box center [119, 240] width 126 height 8
type textarea "with p3_projects as (select * from {{ ref('int_podio__p3_project_facts') }}) ,d…"
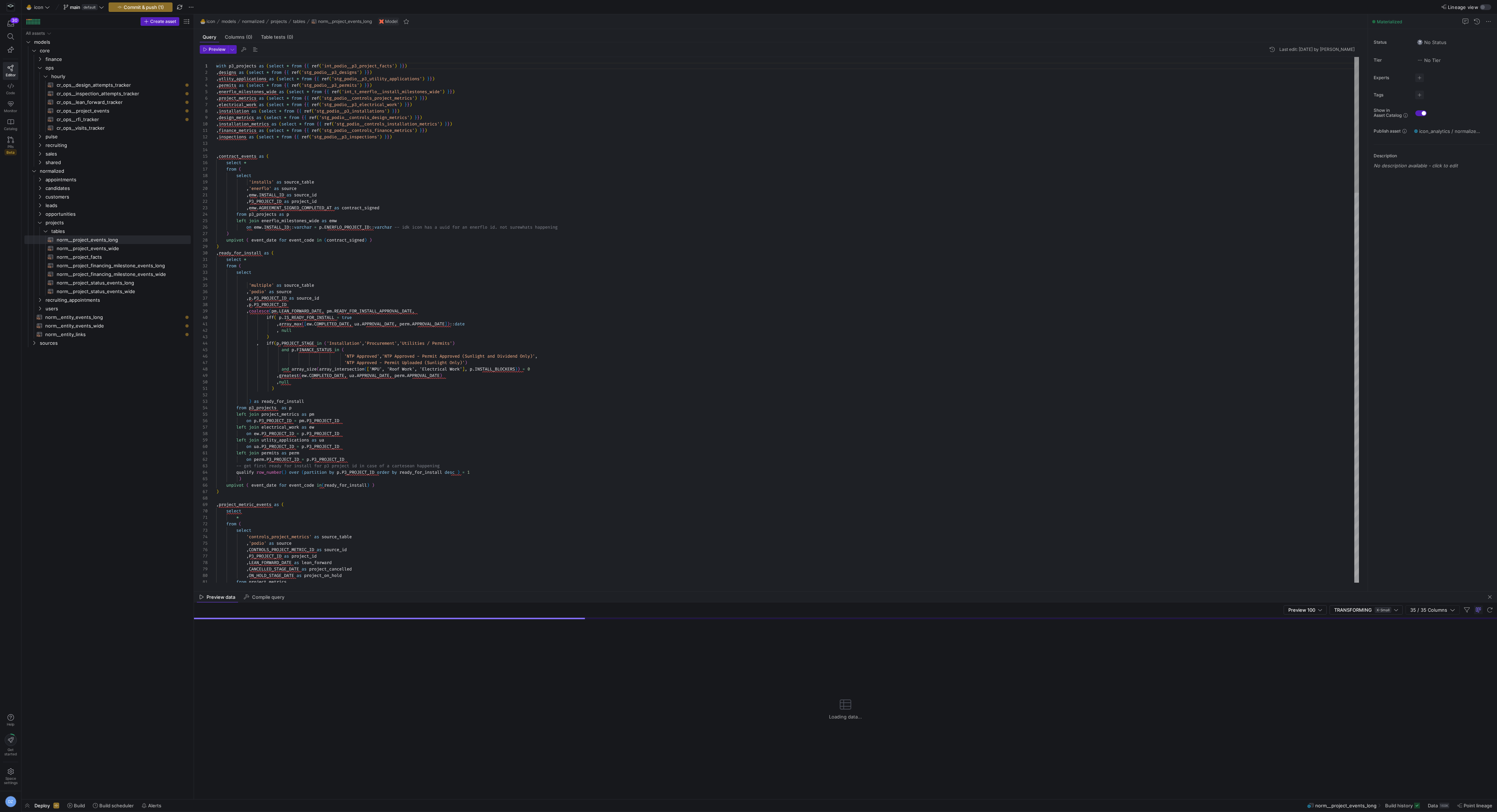
type textarea "select * from ( select 'multiple' as source_table ,'podio' as source ,p.P3_PROJ…"
type textarea "c"
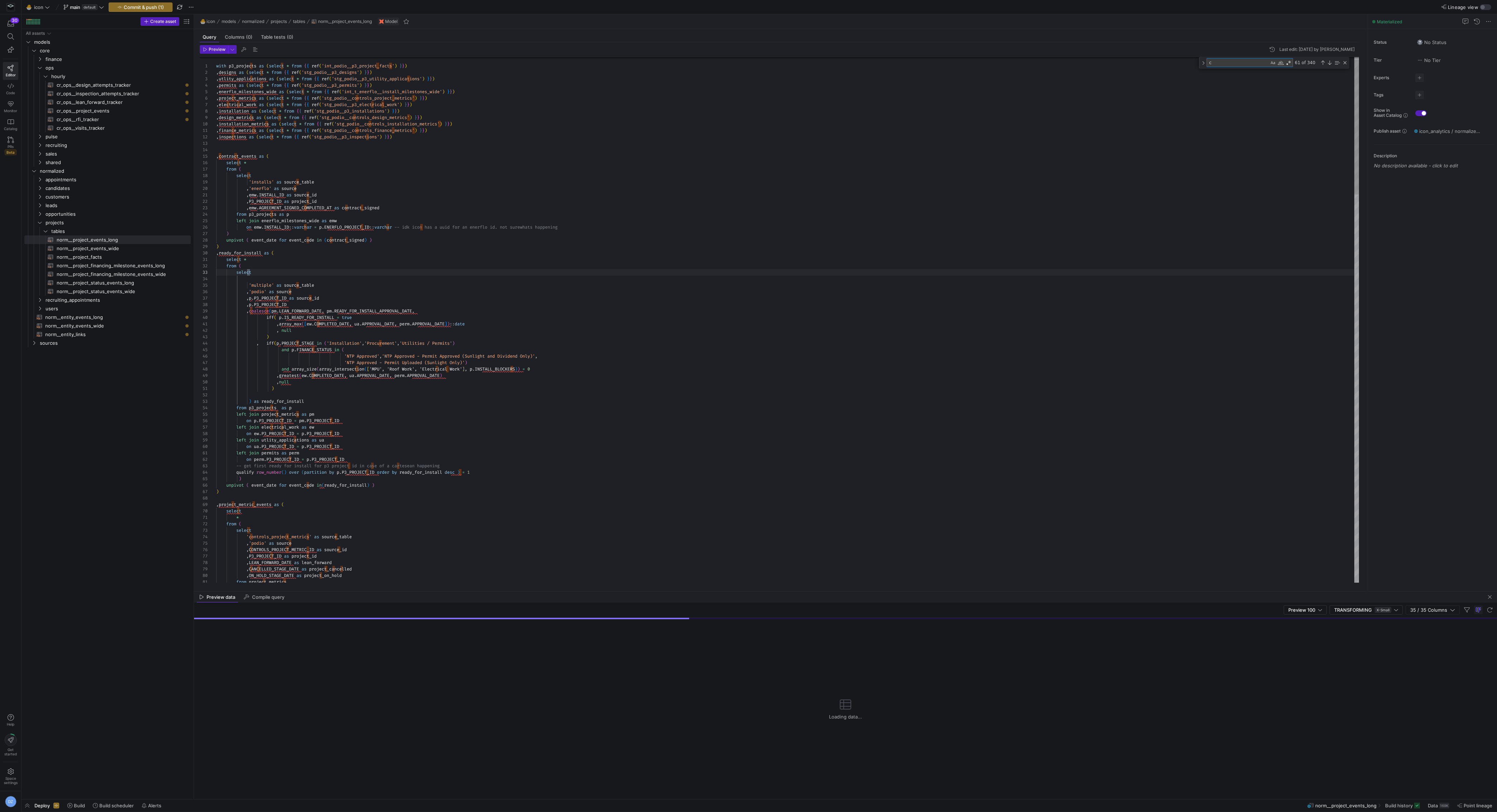
type textarea ",INSPECTION_PASSED_DATE as inspection_completed ,CREATED_AT_DATE::date as sale_…"
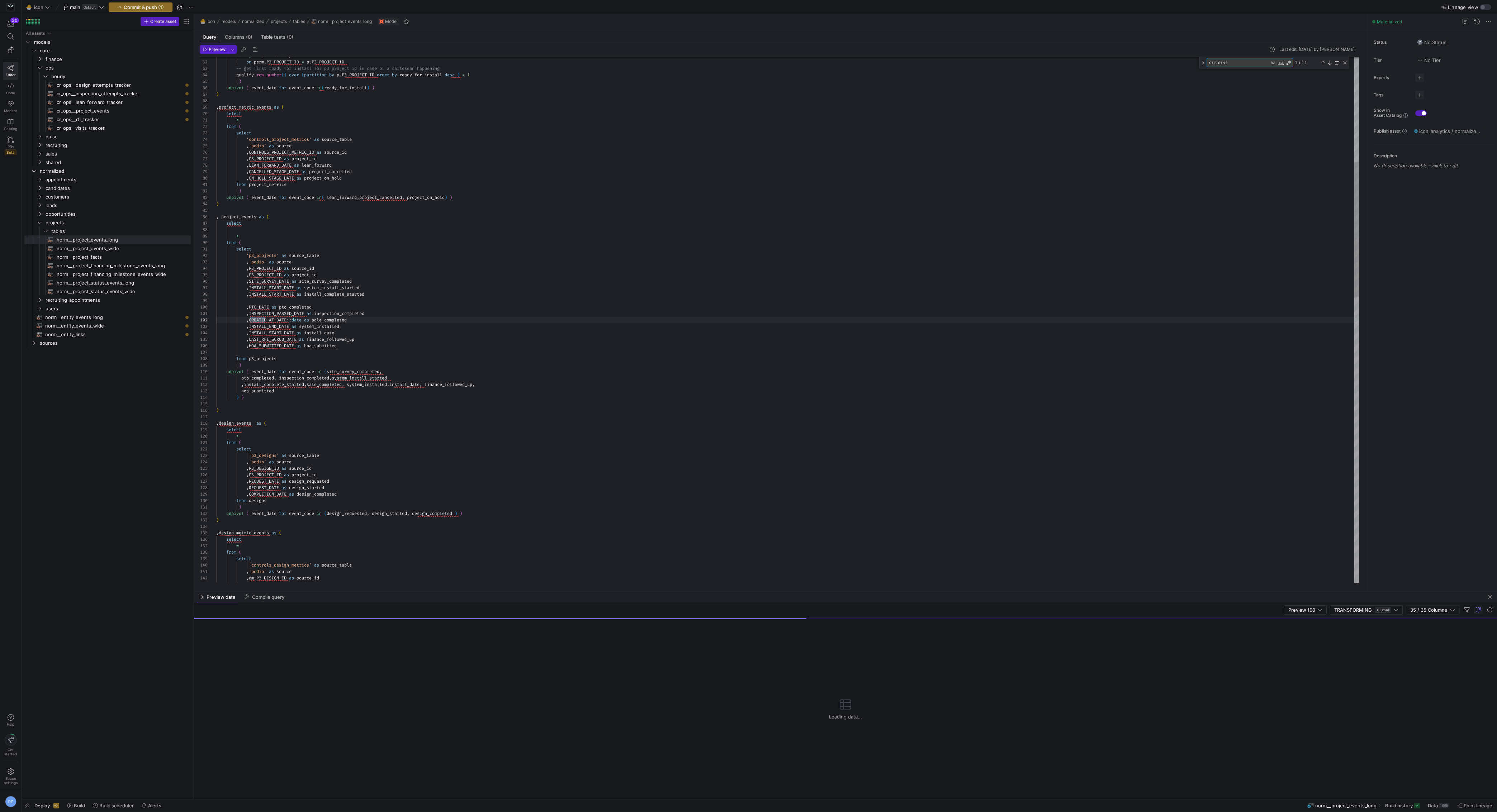
scroll to position [64, 51]
type textarea "created"
click at [334, 320] on div "unpivot ( event_date for event_code in ( ready_for_install ) ) ) , project_metr…" at bounding box center [787, 672] width 1143 height 2050
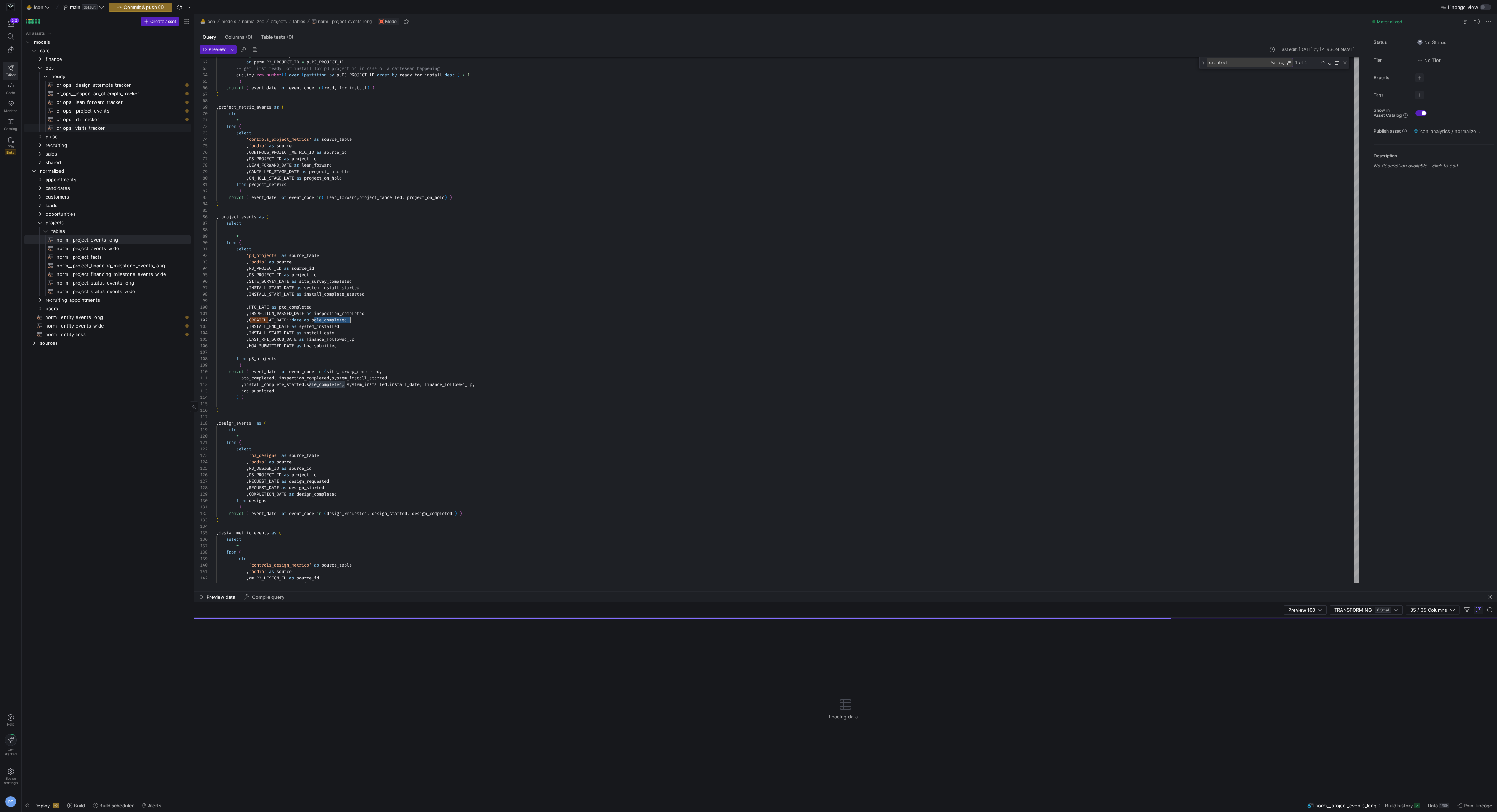
click at [107, 127] on span "cr_ops__visits_tracker​​​​​​​​​​" at bounding box center [119, 128] width 126 height 8
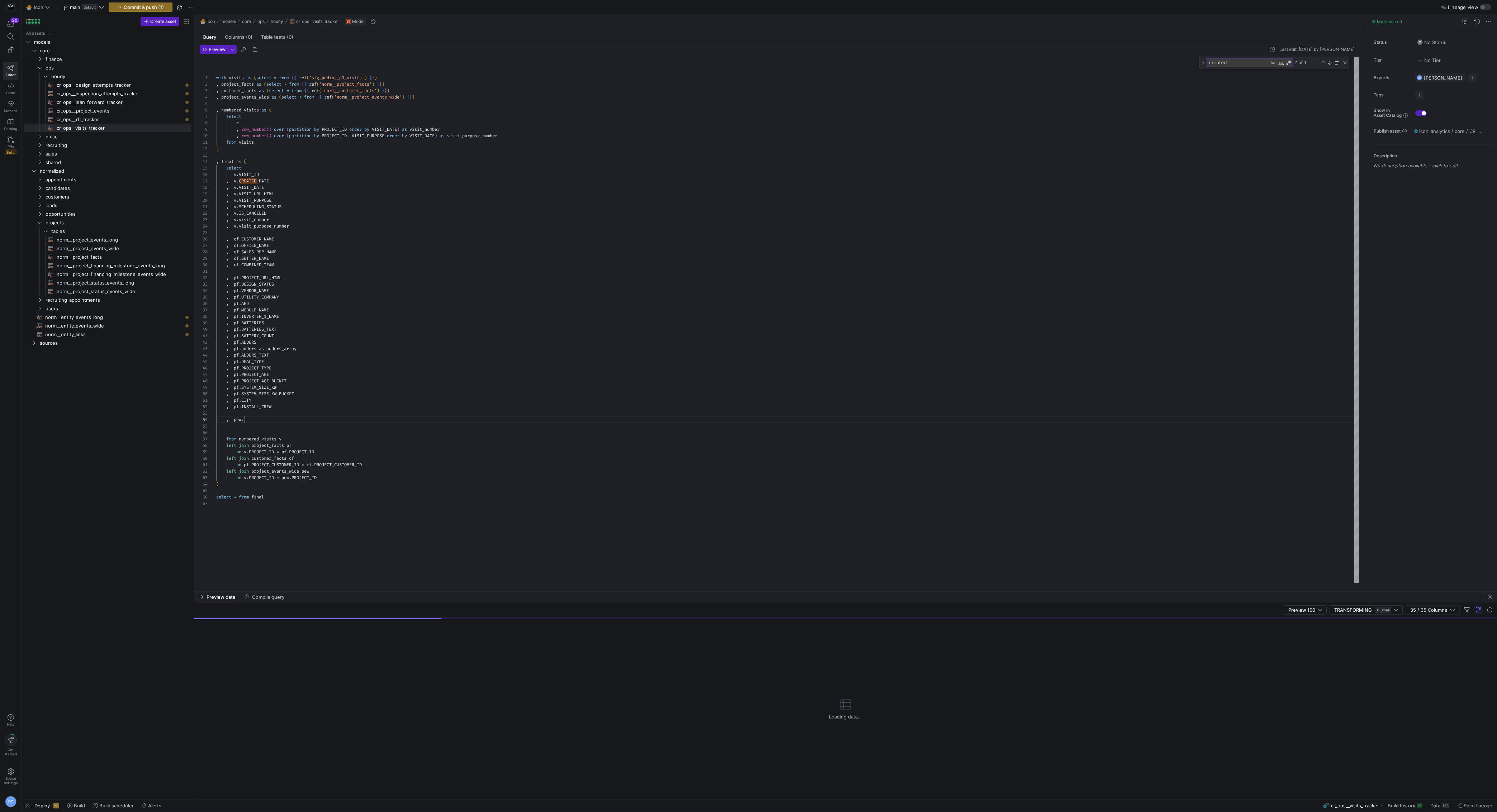
click at [255, 420] on div "with visits as ( select * from { { ref ( 'stg_podio__p3_visits' ) } } ) , proje…" at bounding box center [787, 320] width 1143 height 526
click at [367, 428] on div "with visits as ( select * from { { ref ( 'stg_podio__p3_visits' ) } } ) , proje…" at bounding box center [787, 320] width 1143 height 526
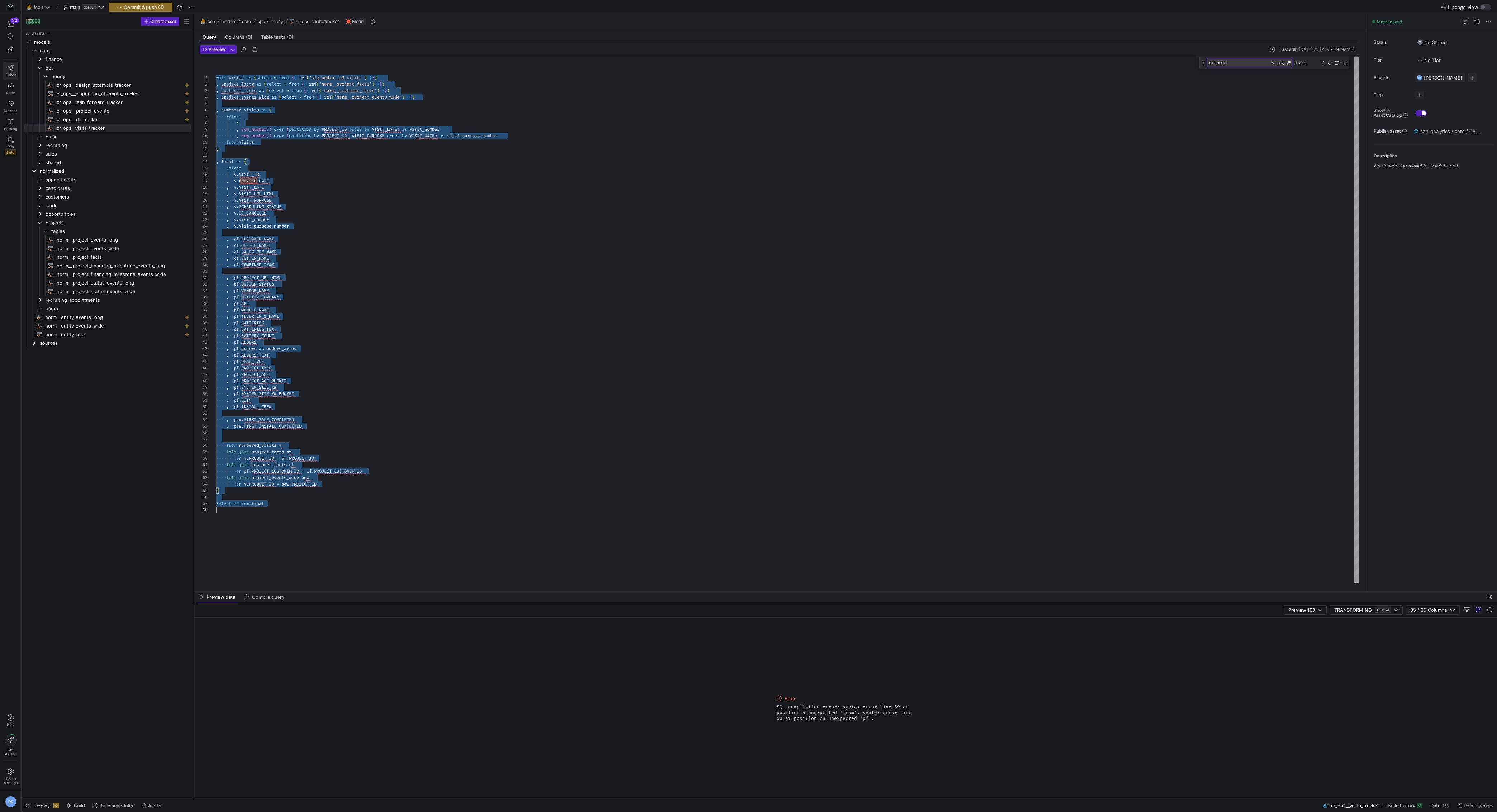
scroll to position [0, 0]
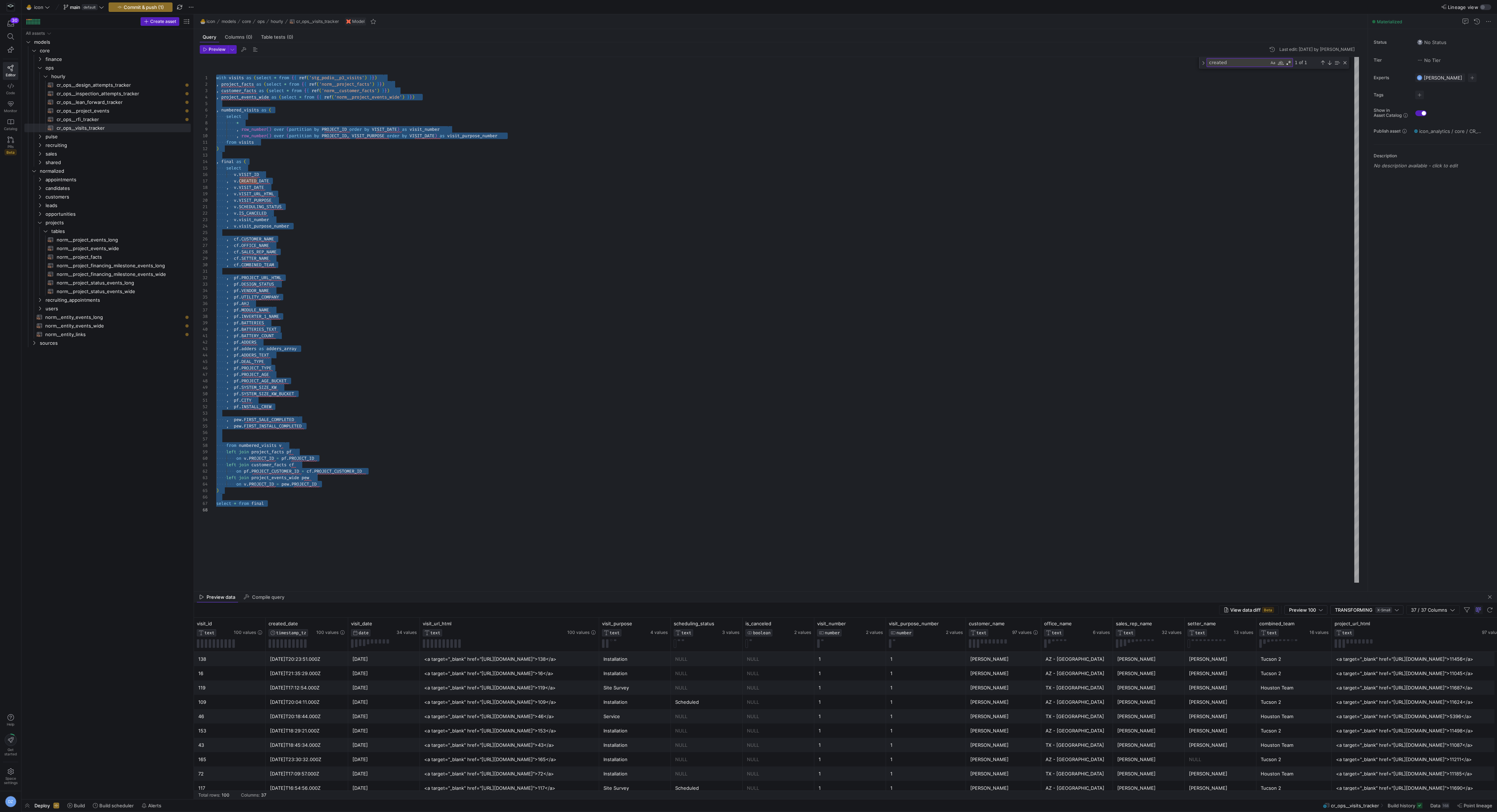
click at [367, 428] on div "with visits as ( select * from { { ref ( 'stg_podio__p3_visits' ) } } ) , proje…" at bounding box center [787, 320] width 1143 height 526
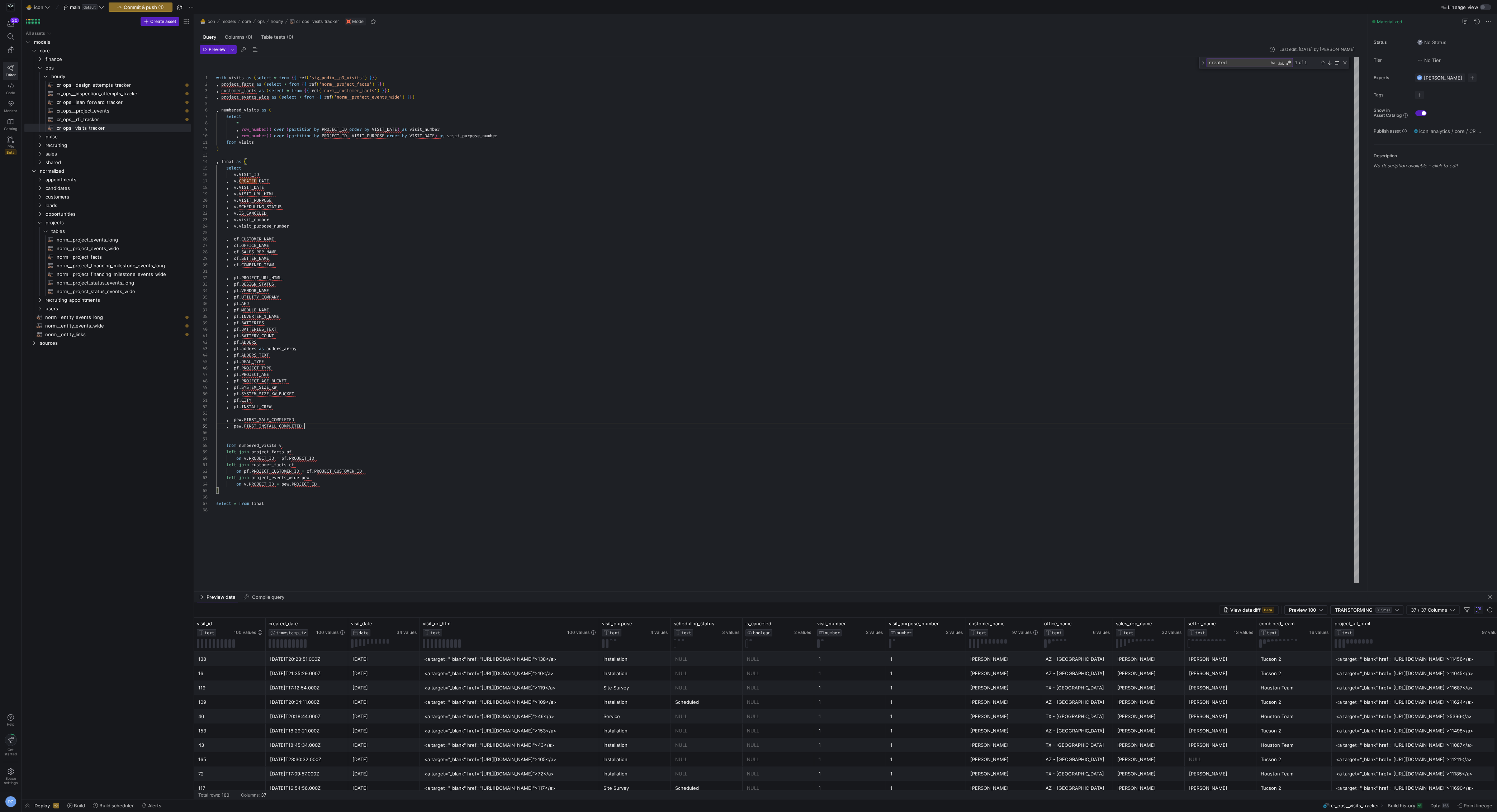
scroll to position [26, 88]
click at [325, 424] on div "with visits as ( select * from { { ref ( 'stg_podio__p3_visits' ) } } ) , proje…" at bounding box center [787, 320] width 1143 height 526
click at [324, 418] on div "with visits as ( select * from { { ref ( 'stg_podio__p3_visits' ) } } ) , proje…" at bounding box center [787, 320] width 1143 height 526
click at [325, 425] on div "with visits as ( select * from { { ref ( 'stg_podio__p3_visits' ) } } ) , proje…" at bounding box center [787, 320] width 1143 height 526
click at [326, 422] on div "with visits as ( select * from { { ref ( 'stg_podio__p3_visits' ) } } ) , proje…" at bounding box center [787, 320] width 1143 height 526
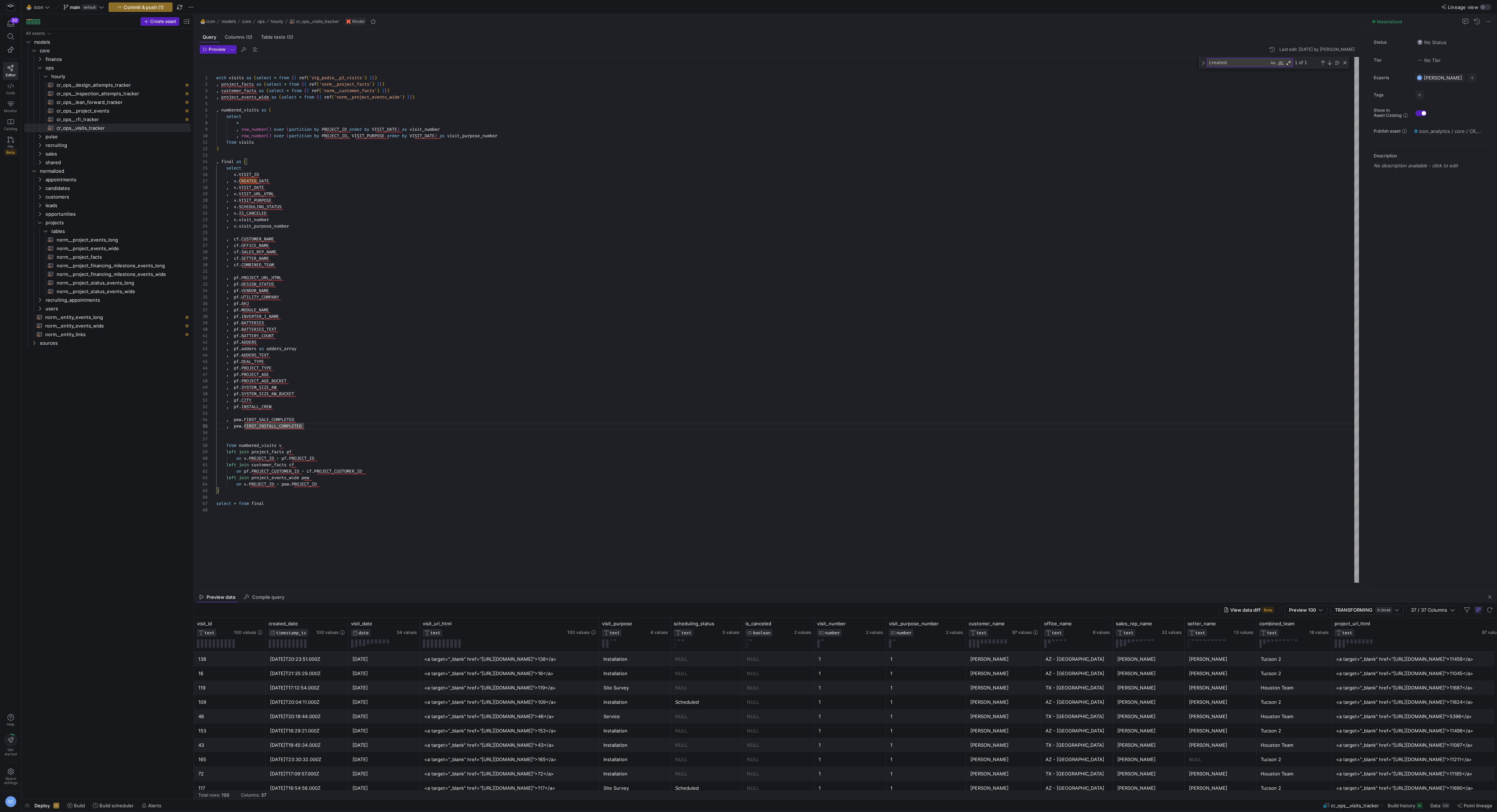
scroll to position [19, 80]
click at [326, 423] on div "with visits as ( select * from { { ref ( 'stg_podio__p3_visits' ) } } ) , proje…" at bounding box center [787, 320] width 1143 height 526
click at [327, 420] on div "with visits as ( select * from { { ref ( 'stg_podio__p3_visits' ) } } ) , proje…" at bounding box center [787, 320] width 1143 height 526
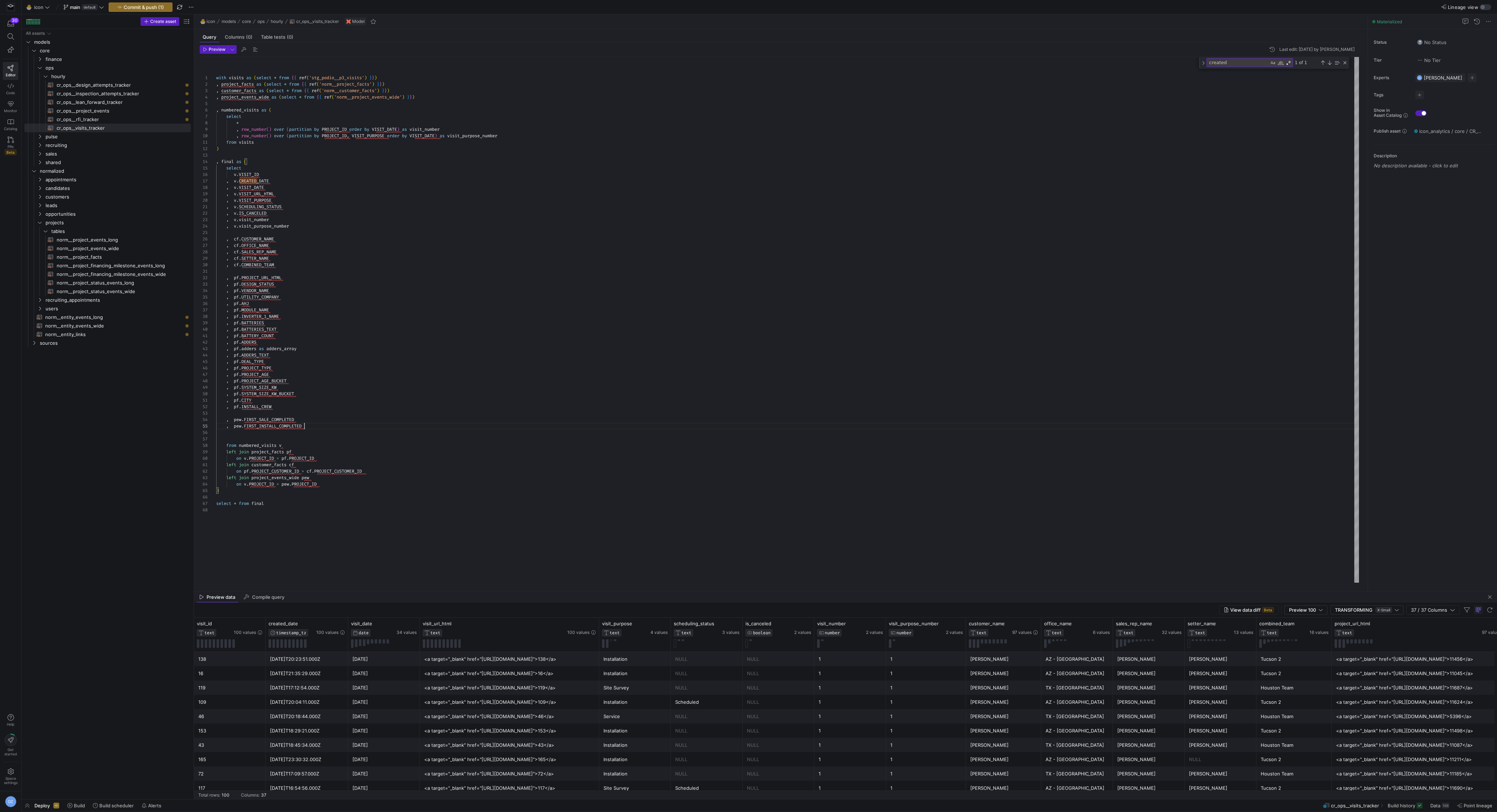
click at [333, 425] on div "with visits as ( select * from { { ref ( 'stg_podio__p3_visits' ) } } ) , proje…" at bounding box center [787, 320] width 1143 height 526
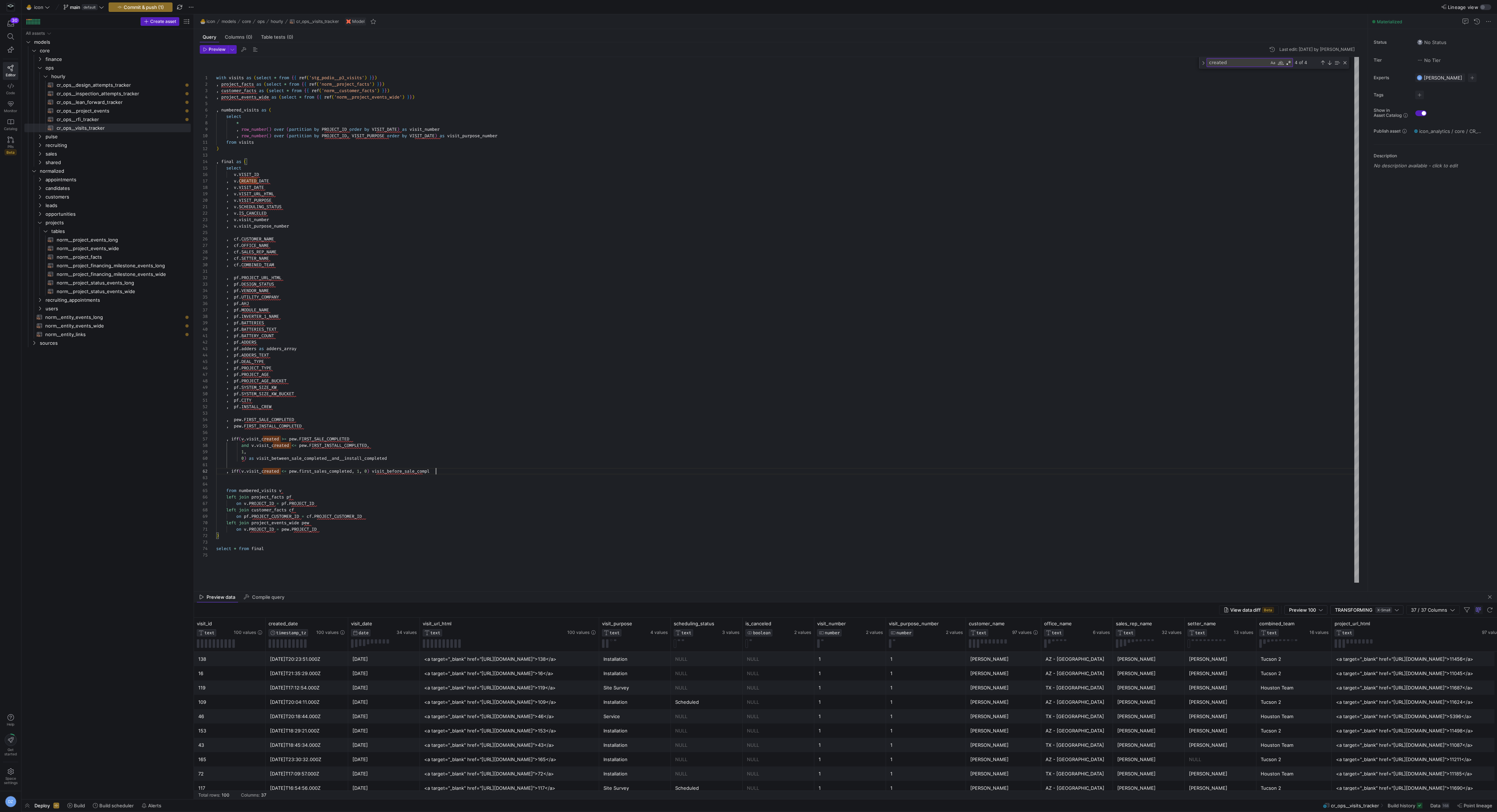
scroll to position [6, 221]
click at [388, 446] on div "with visits as ( select * from { { ref ( 'stg_podio__p3_visits' ) } } ) , proje…" at bounding box center [787, 320] width 1143 height 526
click at [335, 475] on div "with visits as ( select * from { { ref ( 'stg_podio__p3_visits' ) } } ) , proje…" at bounding box center [787, 320] width 1143 height 526
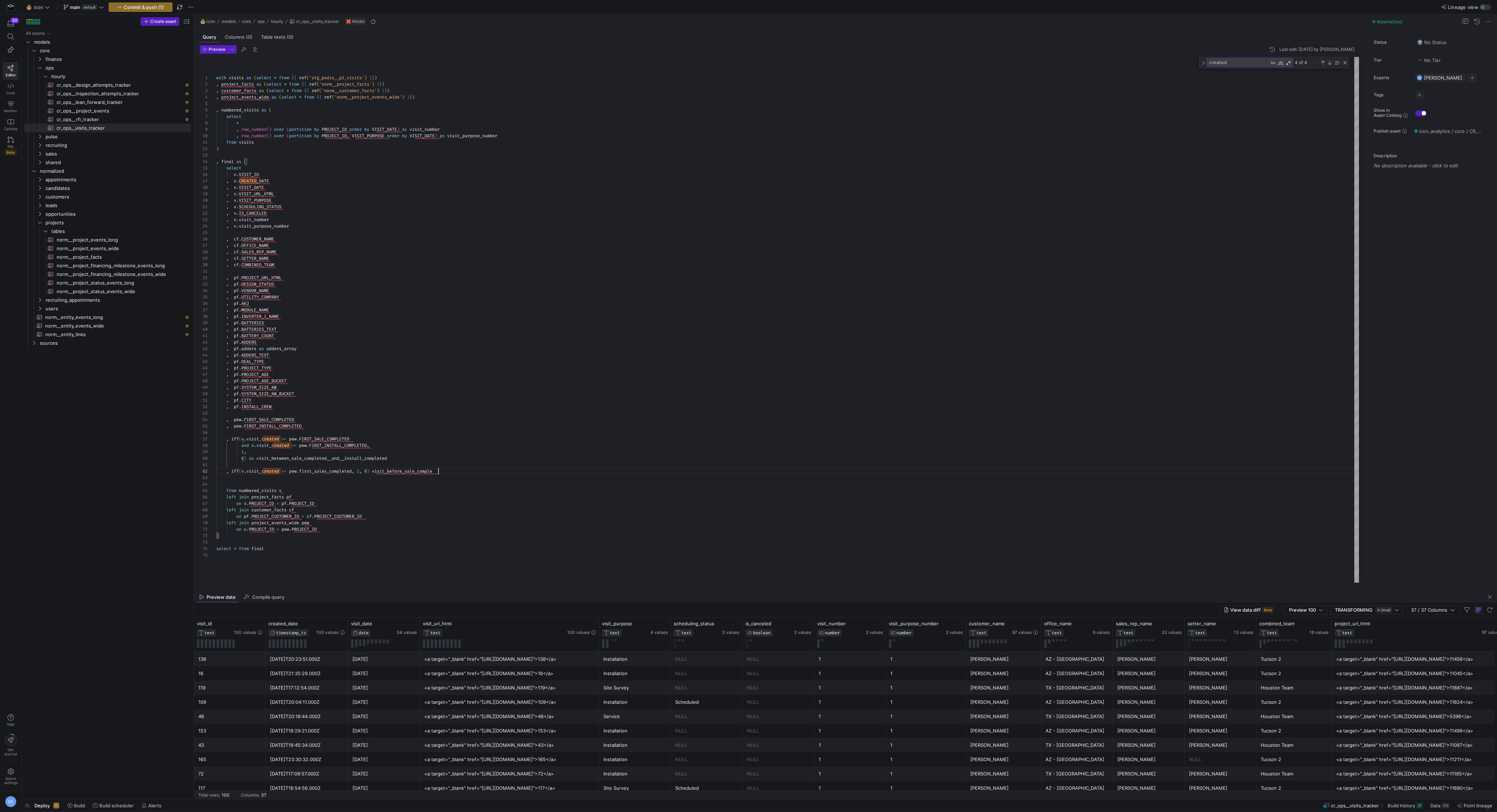
click at [453, 471] on div "with visits as ( select * from { { ref ( 'stg_podio__p3_visits' ) } } ) , proje…" at bounding box center [787, 320] width 1143 height 526
click at [286, 485] on div "with visits as ( select * from { { ref ( 'stg_podio__p3_visits' ) } } ) , proje…" at bounding box center [787, 320] width 1143 height 526
click at [407, 484] on div "with visits as ( select * from { { ref ( 'stg_podio__p3_visits' ) } } ) , proje…" at bounding box center [787, 320] width 1143 height 526
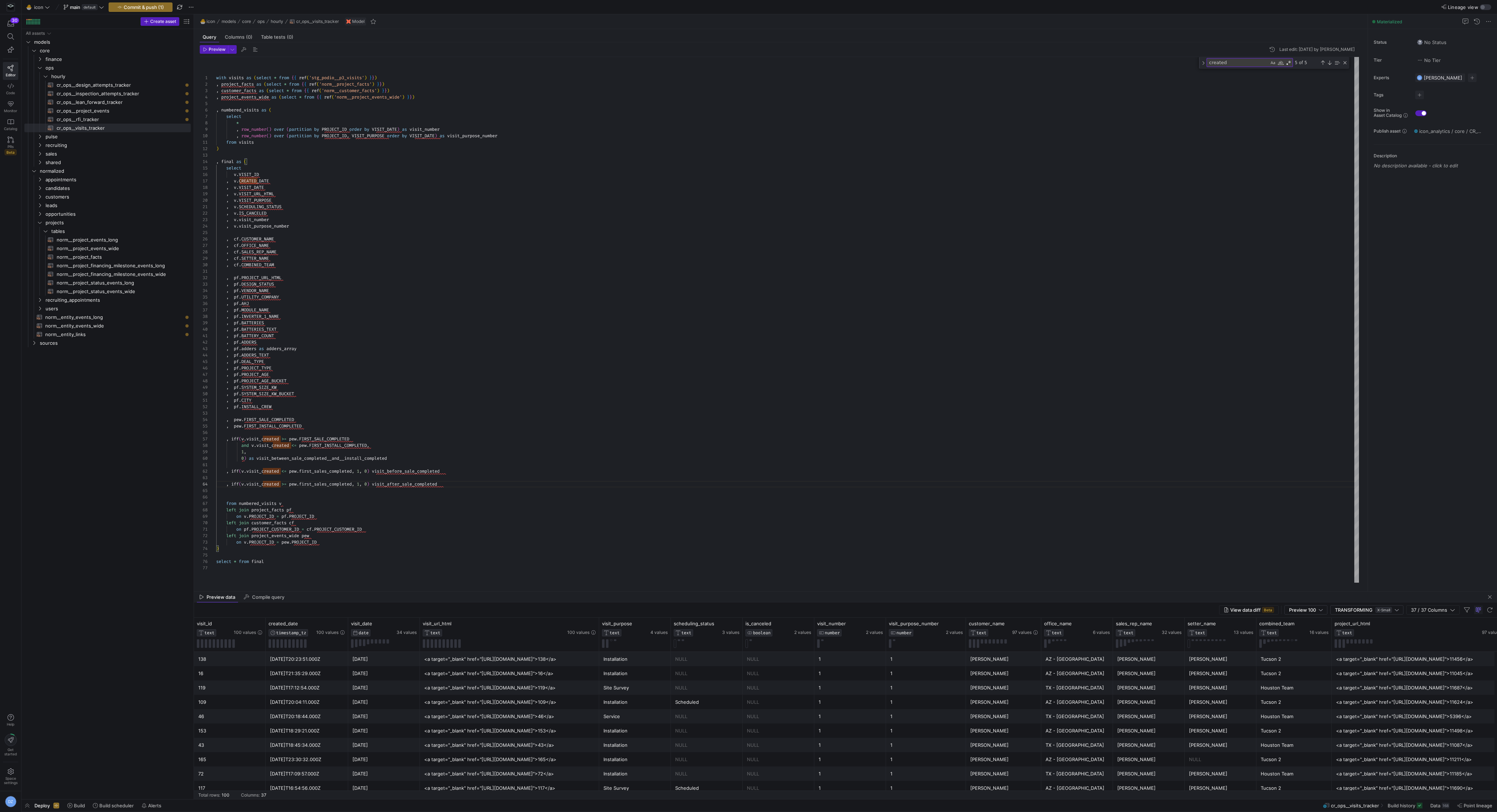
click at [471, 487] on div "with visits as ( select * from { { ref ( 'stg_podio__p3_visits' ) } } ) , proje…" at bounding box center [787, 320] width 1143 height 526
click at [333, 439] on div "with visits as ( select * from { { ref ( 'stg_podio__p3_visits' ) } } ) , proje…" at bounding box center [787, 321] width 1143 height 527
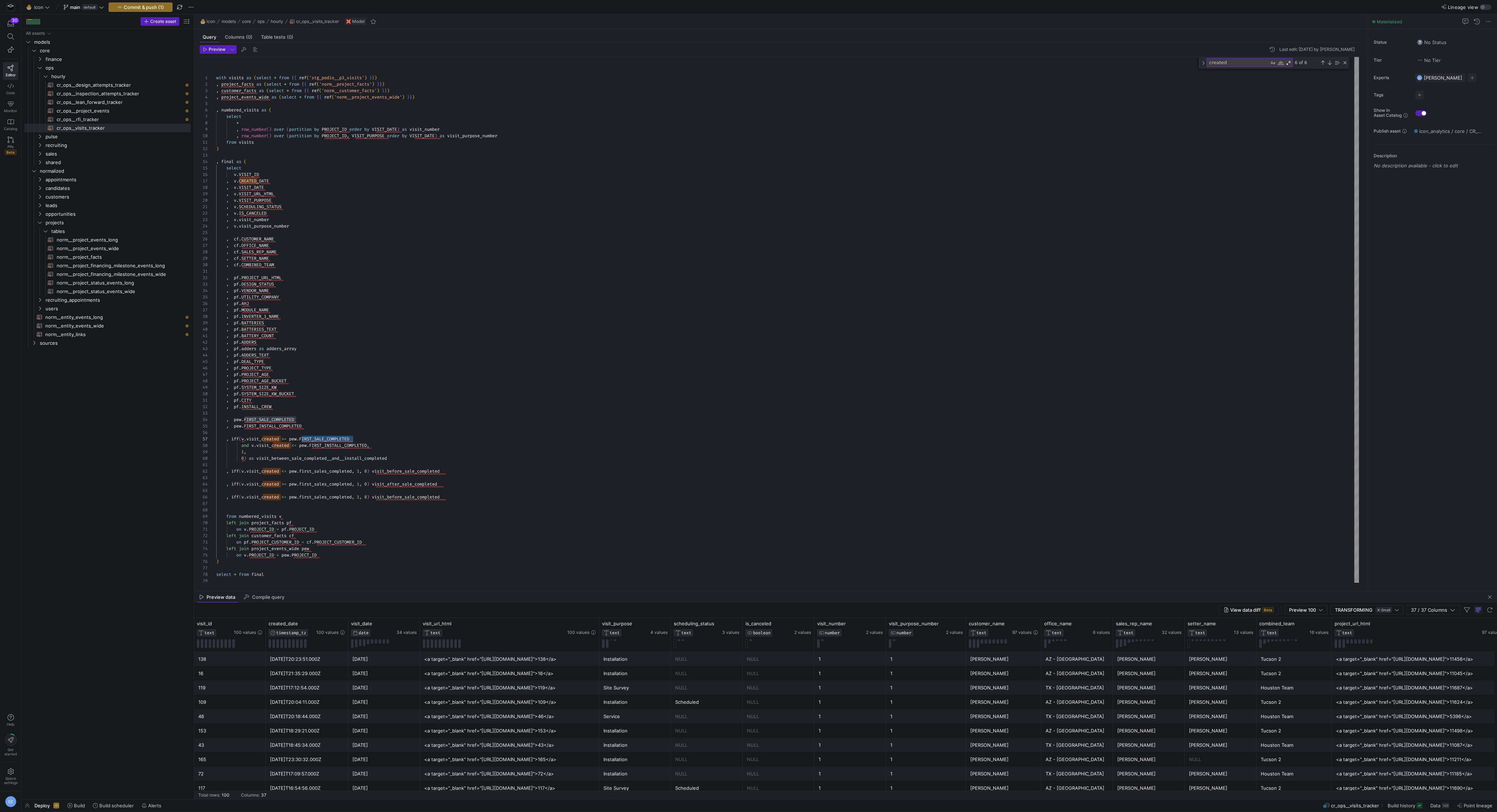
click at [321, 469] on div "with visits as ( select * from { { ref ( 'stg_podio__p3_visits' ) } } ) , proje…" at bounding box center [787, 321] width 1143 height 527
click at [332, 484] on div "with visits as ( select * from { { ref ( 'stg_podio__p3_visits' ) } } ) , proje…" at bounding box center [787, 321] width 1143 height 527
click at [335, 447] on div "with visits as ( select * from { { ref ( 'stg_podio__p3_visits' ) } } ) , proje…" at bounding box center [787, 321] width 1143 height 527
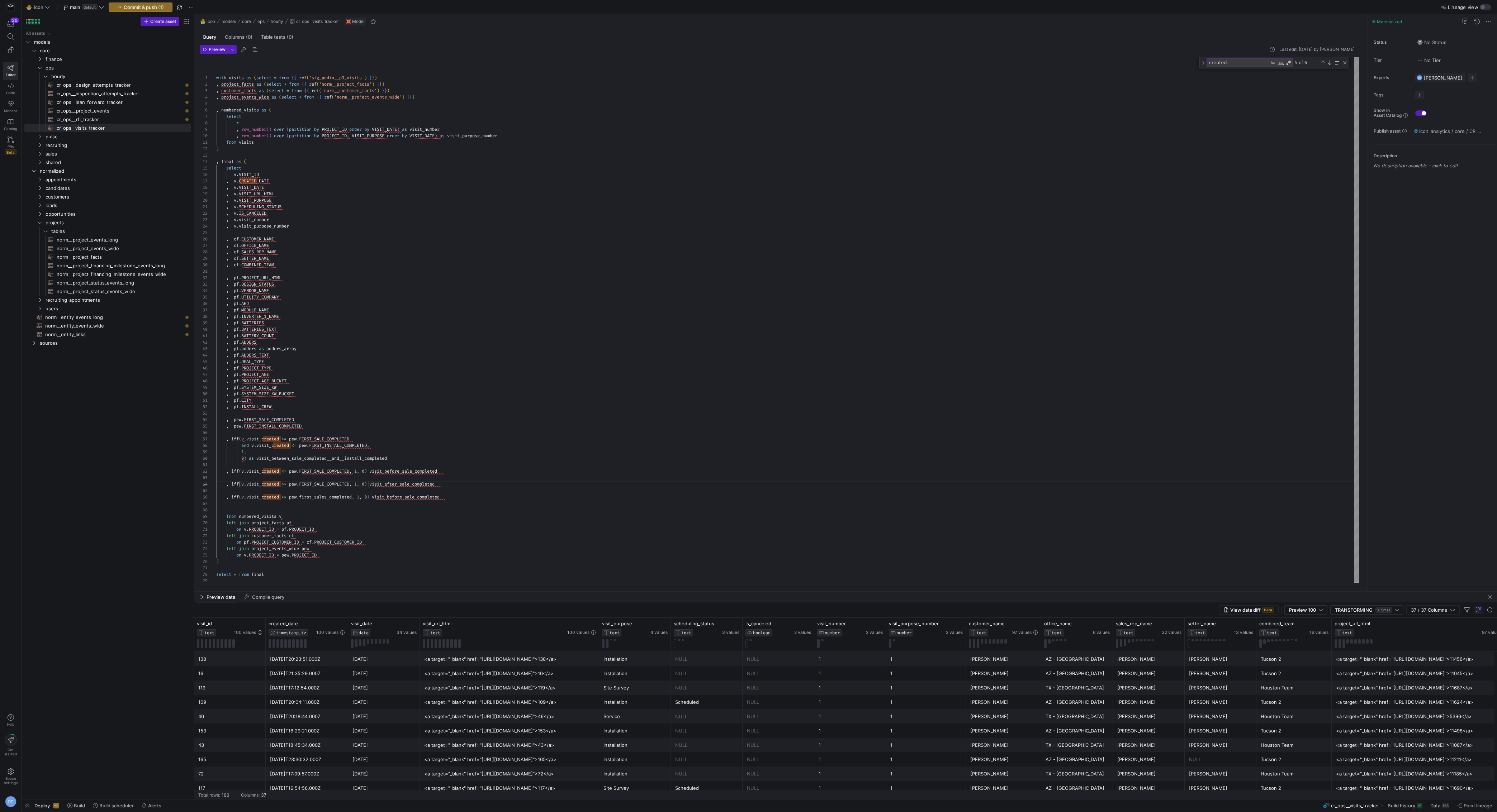
click at [335, 447] on div "with visits as ( select * from { { ref ( 'stg_podio__p3_visits' ) } } ) , proje…" at bounding box center [787, 321] width 1143 height 527
click at [332, 496] on div "with visits as ( select * from { { ref ( 'stg_podio__p3_visits' ) } } ) , proje…" at bounding box center [787, 321] width 1143 height 527
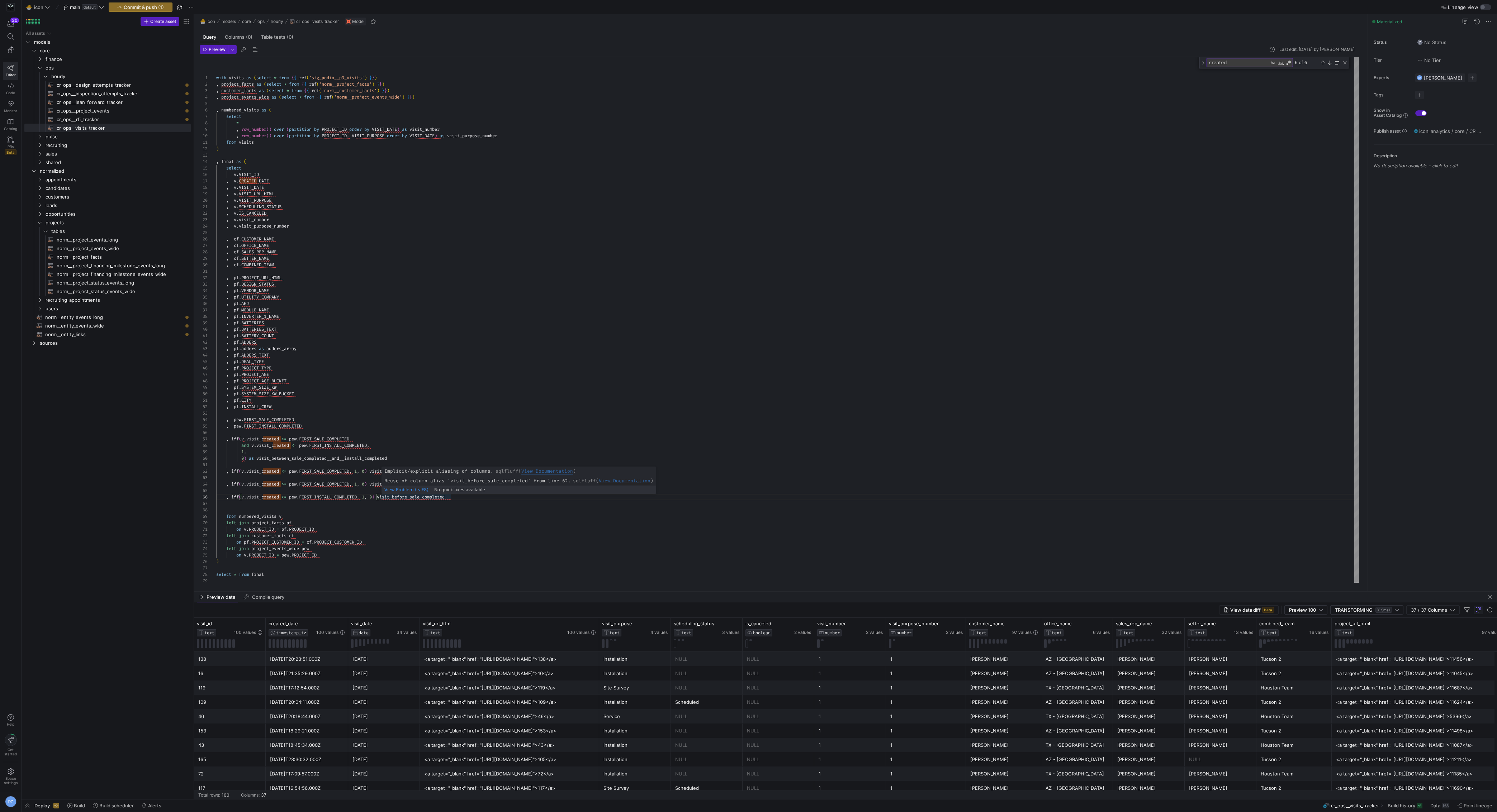
click at [413, 498] on div "with visits as ( select * from { { ref ( 'stg_podio__p3_visits' ) } } ) , proje…" at bounding box center [787, 321] width 1143 height 527
drag, startPoint x: 462, startPoint y: 497, endPoint x: 416, endPoint y: 498, distance: 46.0
click at [416, 498] on div "with visits as ( select * from { { ref ( 'stg_podio__p3_visits' ) } } ) , proje…" at bounding box center [787, 321] width 1143 height 527
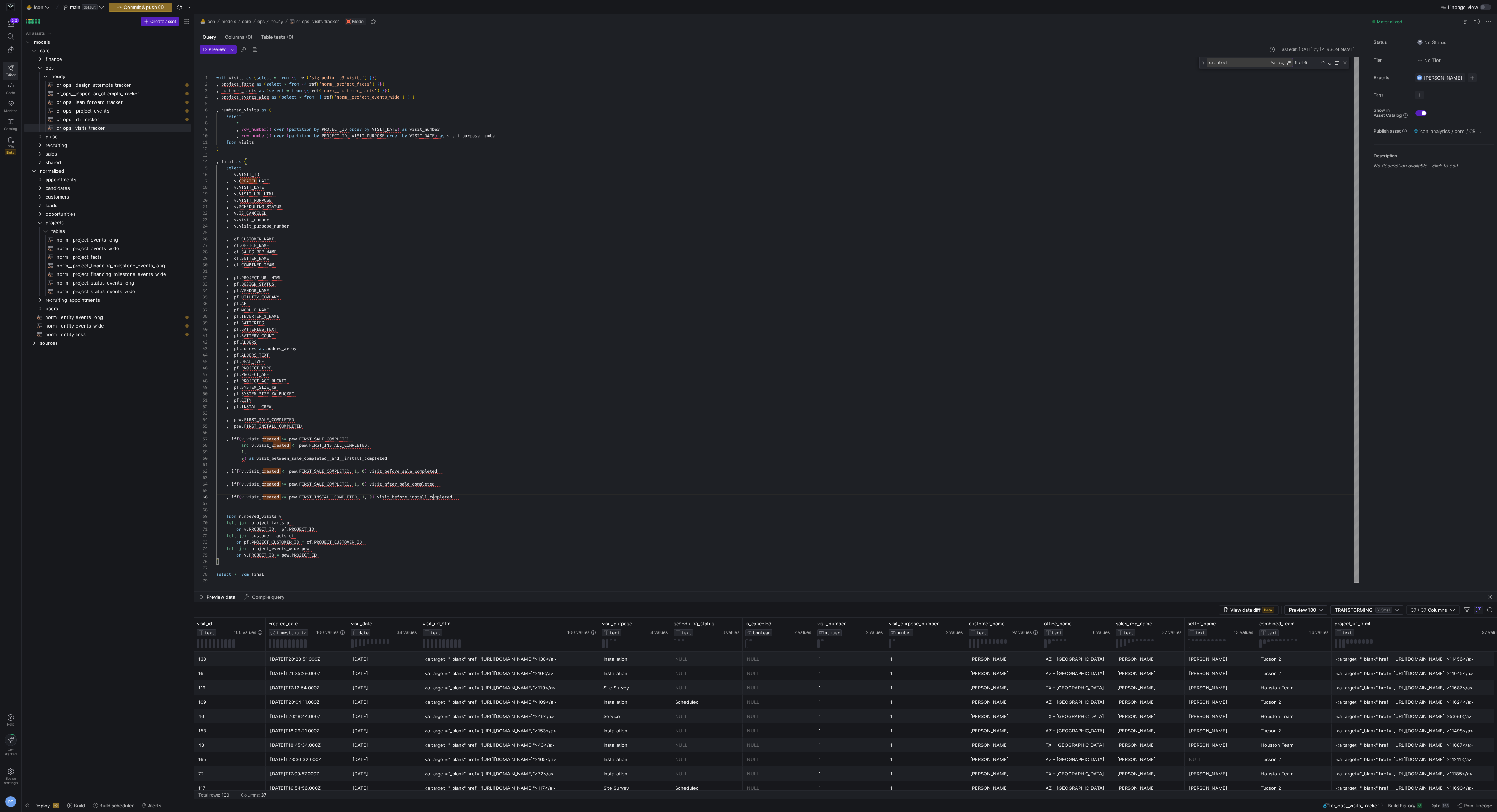
click at [486, 497] on div "with visits as ( select * from { { ref ( 'stg_podio__p3_visits' ) } } ) , proje…" at bounding box center [787, 321] width 1143 height 527
click at [413, 511] on div "with visits as ( select * from { { ref ( 'stg_podio__p3_visits' ) } } ) , proje…" at bounding box center [787, 327] width 1143 height 540
click at [285, 512] on div "with visits as ( select * from { { ref ( 'stg_podio__p3_visits' ) } } ) , proje…" at bounding box center [787, 327] width 1143 height 540
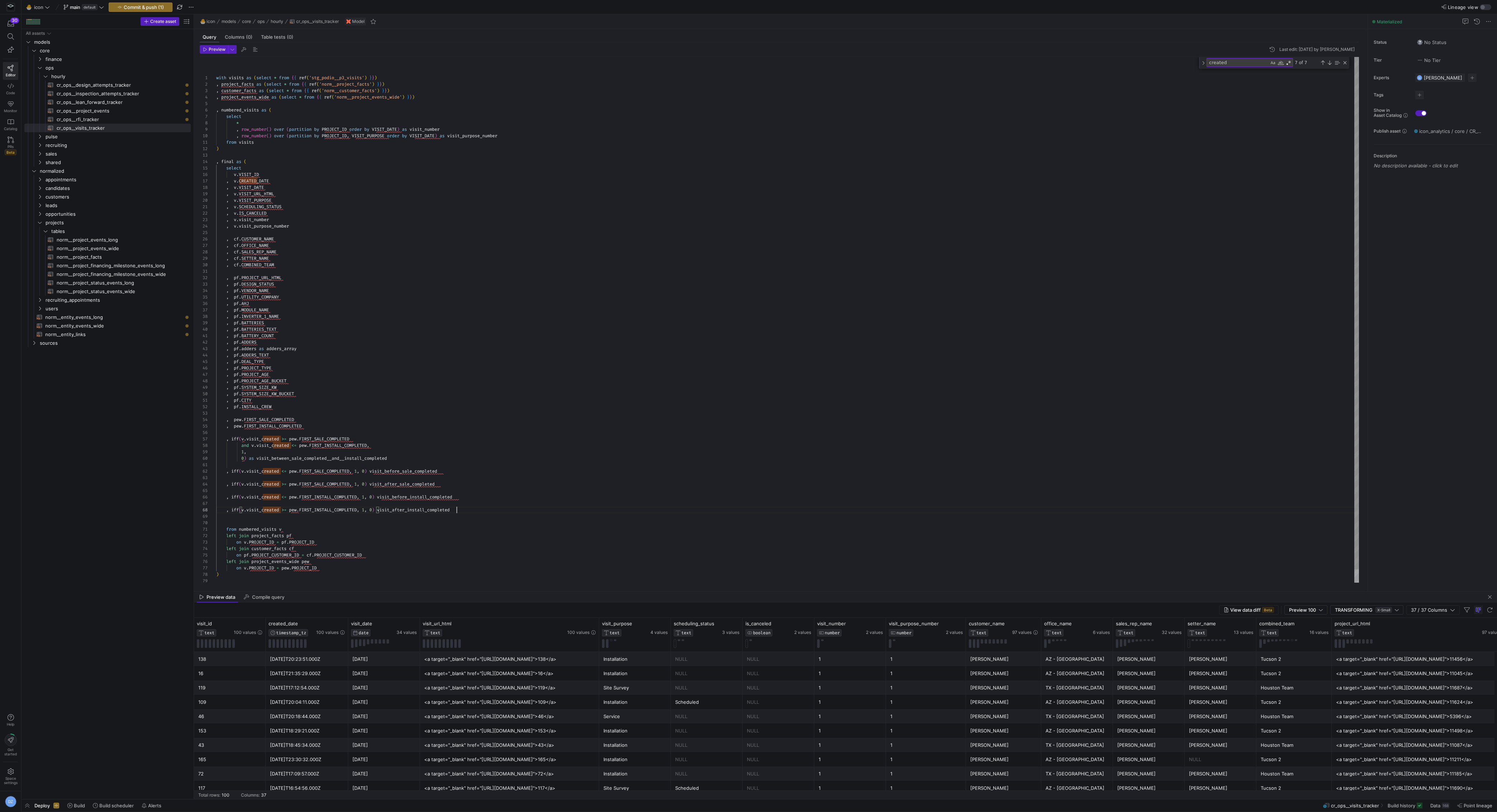
scroll to position [45, 240]
click at [505, 512] on div "with visits as ( select * from { { ref ( 'stg_podio__p3_visits' ) } } ) , proje…" at bounding box center [787, 327] width 1143 height 540
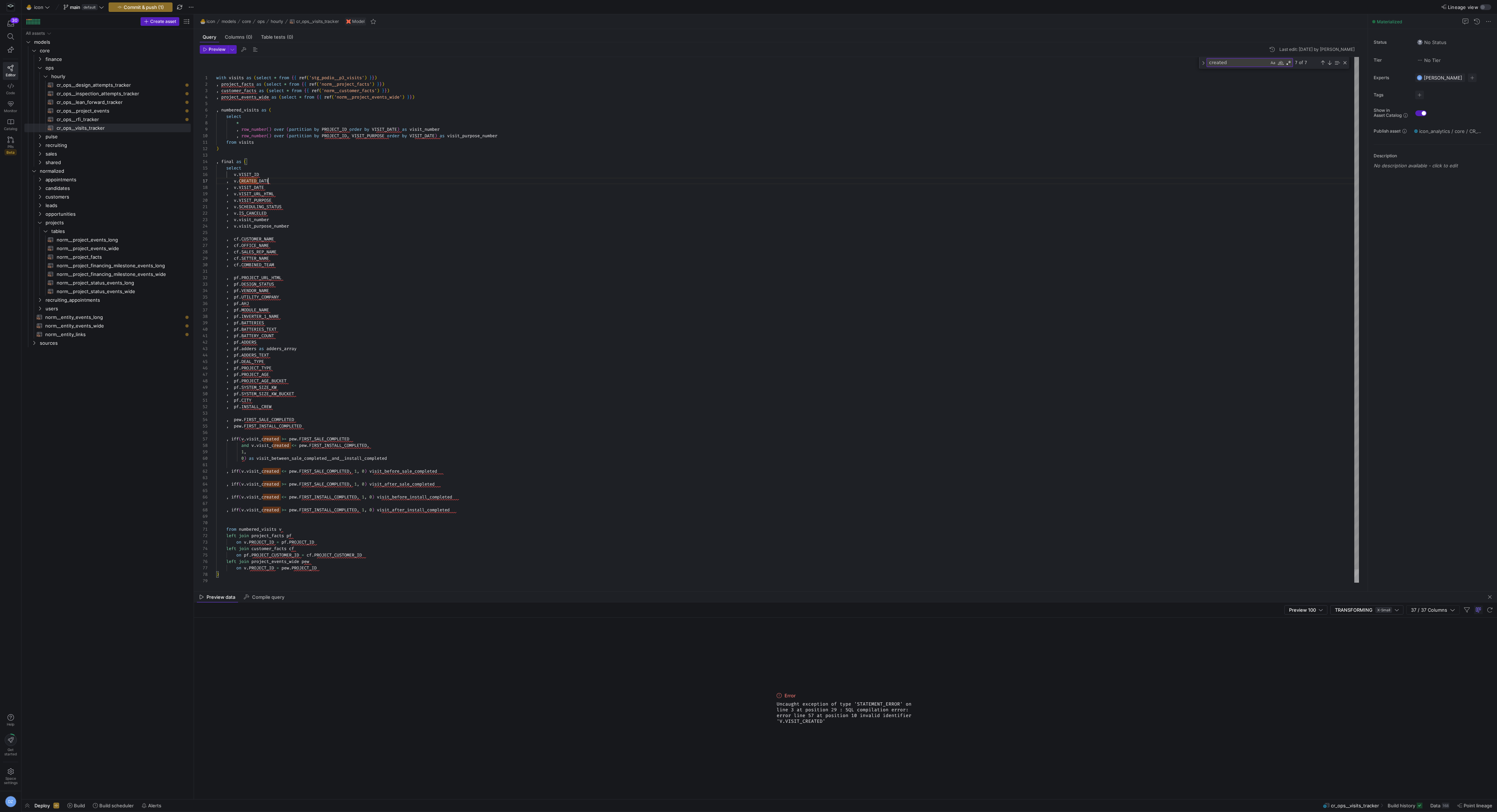
click at [268, 180] on div "with visits as ( select * from { { ref ( 'stg_podio__p3_visits' ) } } ) , proje…" at bounding box center [787, 327] width 1143 height 540
click at [261, 440] on div "with visits as ( select * from { { ref ( 'stg_podio__p3_visits' ) } } ) , proje…" at bounding box center [787, 327] width 1143 height 540
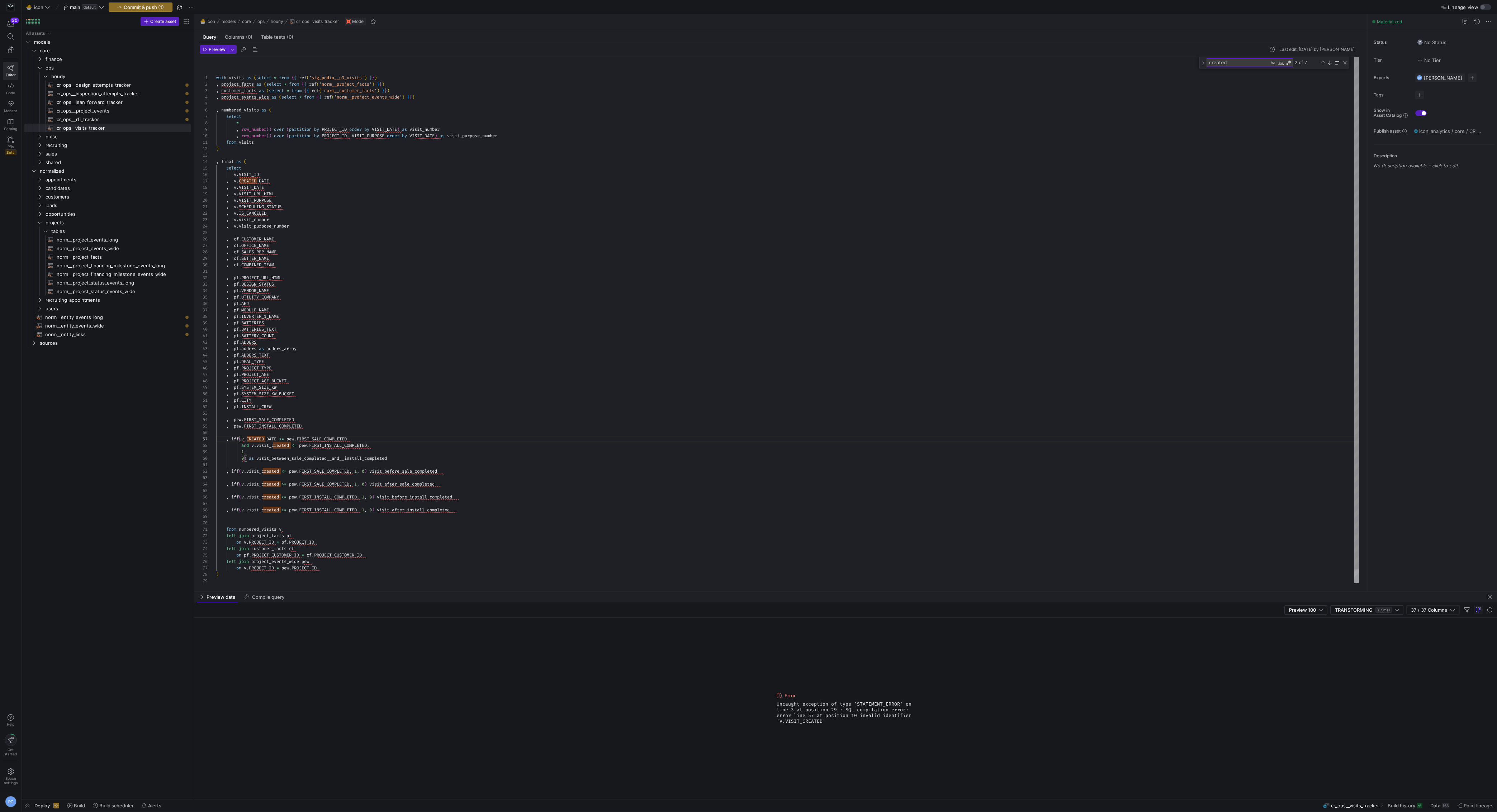
click at [272, 447] on div "with visits as ( select * from { { ref ( 'stg_podio__p3_visits' ) } } ) , proje…" at bounding box center [787, 327] width 1143 height 540
click at [270, 472] on div "with visits as ( select * from { { ref ( 'stg_podio__p3_visits' ) } } ) , proje…" at bounding box center [787, 327] width 1143 height 540
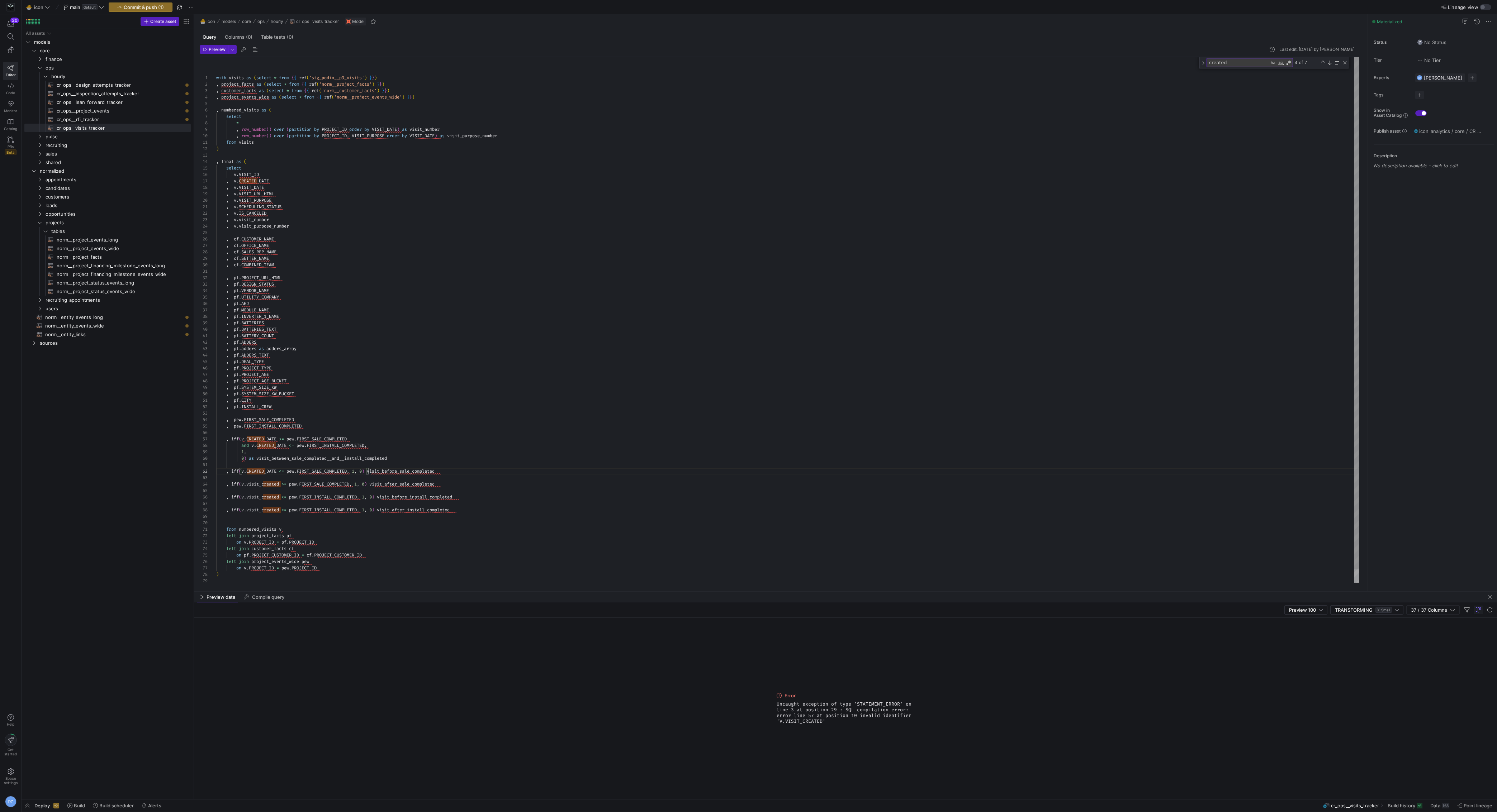
click at [262, 482] on div "with visits as ( select * from { { ref ( 'stg_podio__p3_visits' ) } } ) , proje…" at bounding box center [787, 327] width 1143 height 540
click at [264, 499] on div "with visits as ( select * from { { ref ( 'stg_podio__p3_visits' ) } } ) , proje…" at bounding box center [787, 327] width 1143 height 540
click at [268, 510] on div "with visits as ( select * from { { ref ( 'stg_podio__p3_visits' ) } } ) , proje…" at bounding box center [787, 327] width 1143 height 540
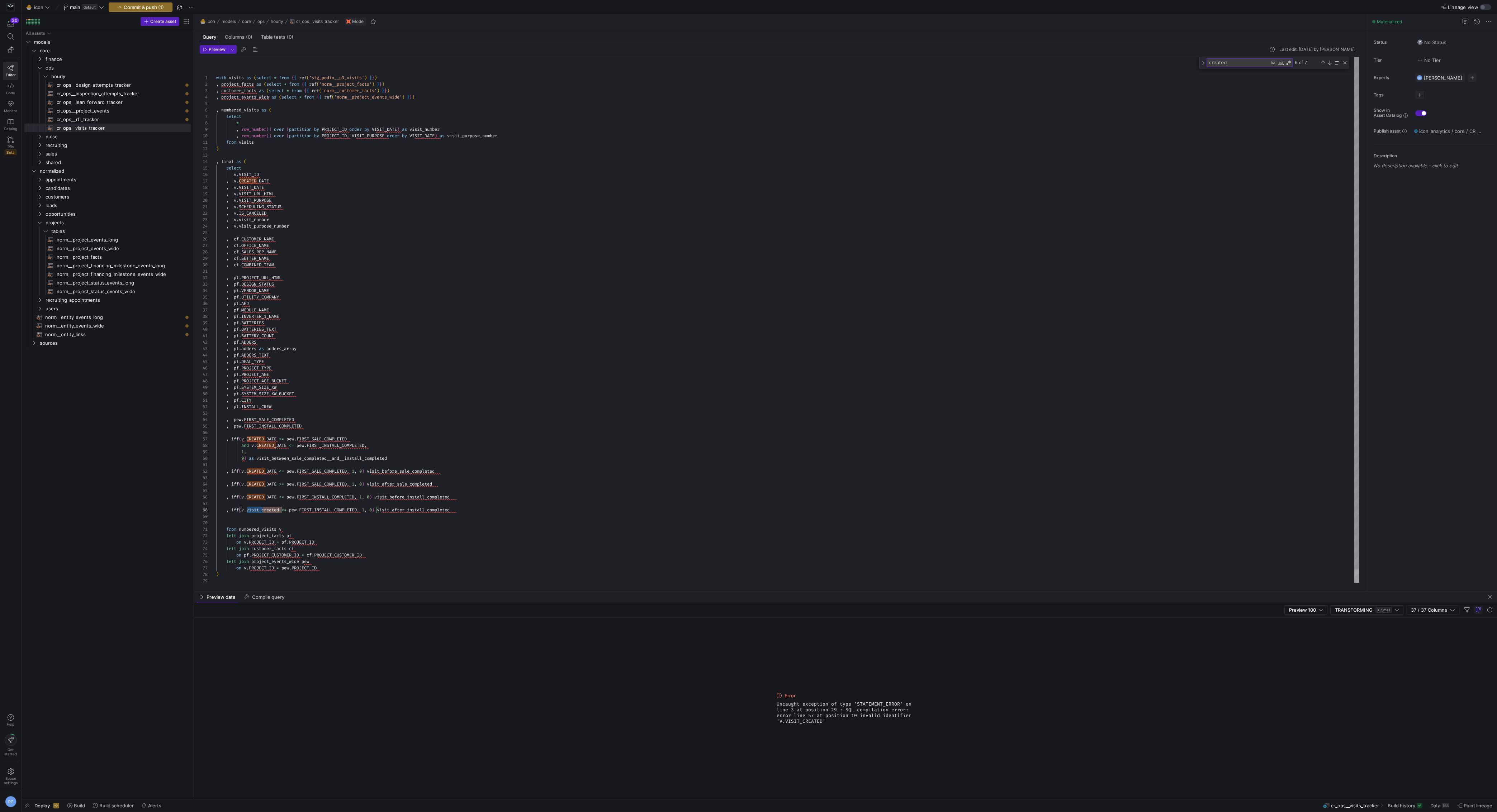
click at [268, 510] on div "with visits as ( select * from { { ref ( 'stg_podio__p3_visits' ) } } ) , proje…" at bounding box center [787, 327] width 1143 height 540
click at [514, 515] on div "with visits as ( select * from { { ref ( 'stg_podio__p3_visits' ) } } ) , proje…" at bounding box center [787, 327] width 1143 height 540
click at [516, 509] on div "with visits as ( select * from { { ref ( 'stg_podio__p3_visits' ) } } ) , proje…" at bounding box center [787, 327] width 1143 height 540
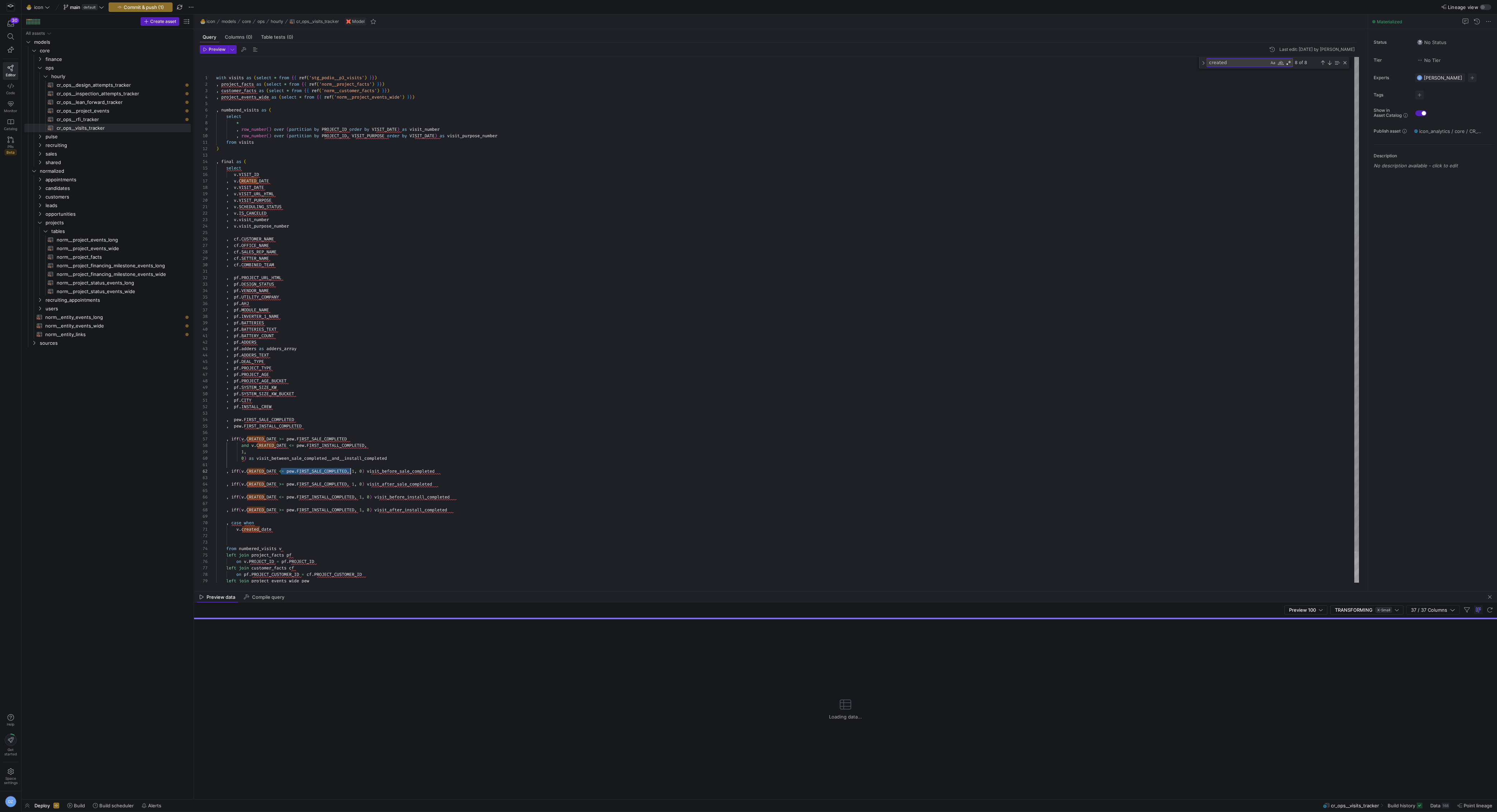
scroll to position [6, 134]
drag, startPoint x: 280, startPoint y: 469, endPoint x: 351, endPoint y: 472, distance: 71.1
click at [351, 472] on div "with visits as ( select * from { { ref ( 'stg_podio__p3_visits' ) } } ) , proje…" at bounding box center [787, 336] width 1143 height 559
click at [302, 529] on div "with visits as ( select * from { { ref ( 'stg_podio__p3_visits' ) } } ) , proje…" at bounding box center [787, 336] width 1143 height 559
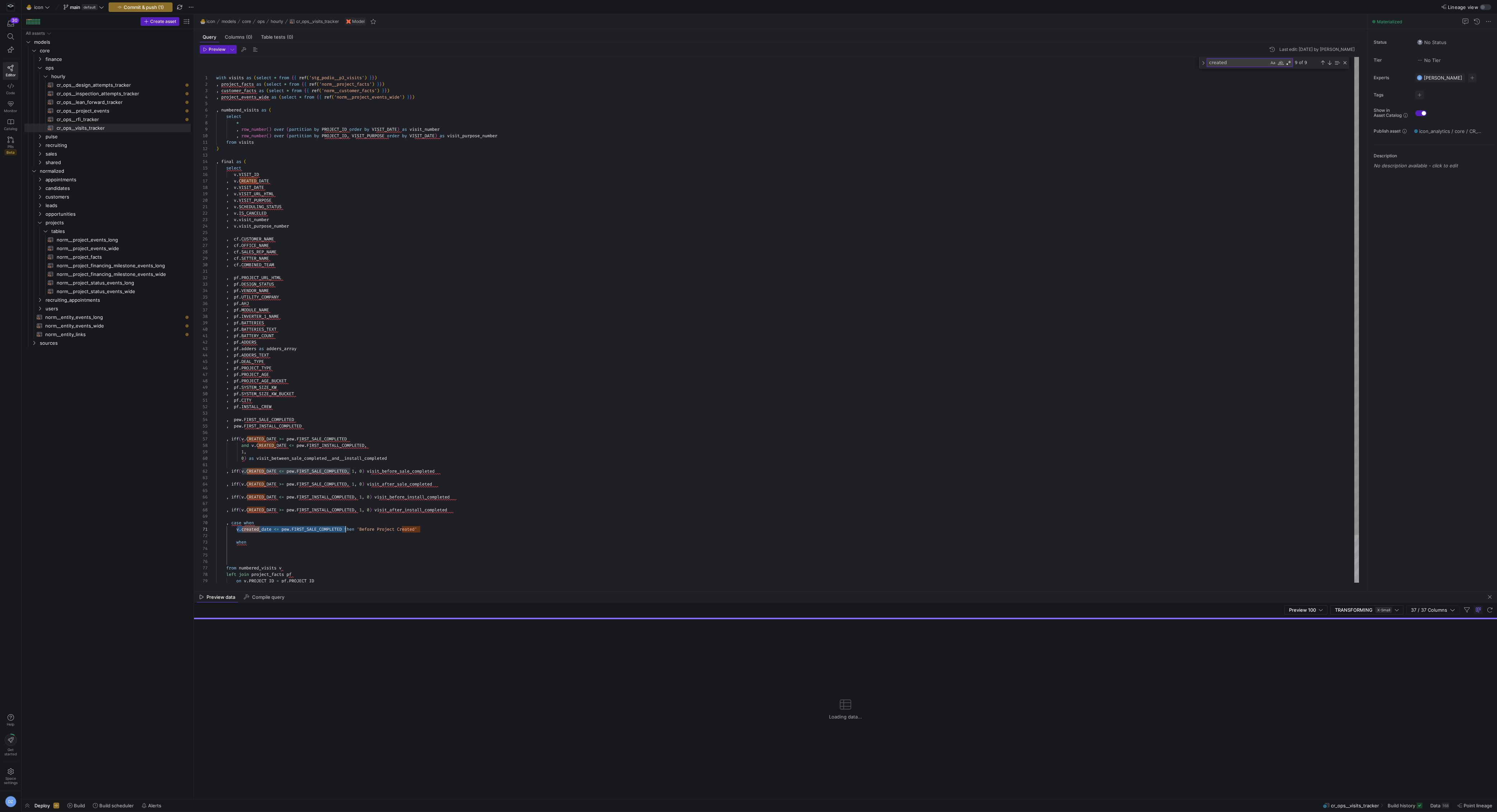
drag, startPoint x: 237, startPoint y: 529, endPoint x: 346, endPoint y: 529, distance: 109.0
click at [346, 529] on div "with visits as ( select * from { { ref ( 'stg_podio__p3_visits' ) } } ) , proje…" at bounding box center [787, 346] width 1143 height 579
click at [313, 542] on div "with visits as ( select * from { { ref ( 'stg_podio__p3_visits' ) } } ) , proje…" at bounding box center [787, 346] width 1143 height 579
click at [291, 541] on div "with visits as ( select * from { { ref ( 'stg_podio__p3_visits' ) } } ) , proje…" at bounding box center [787, 346] width 1143 height 579
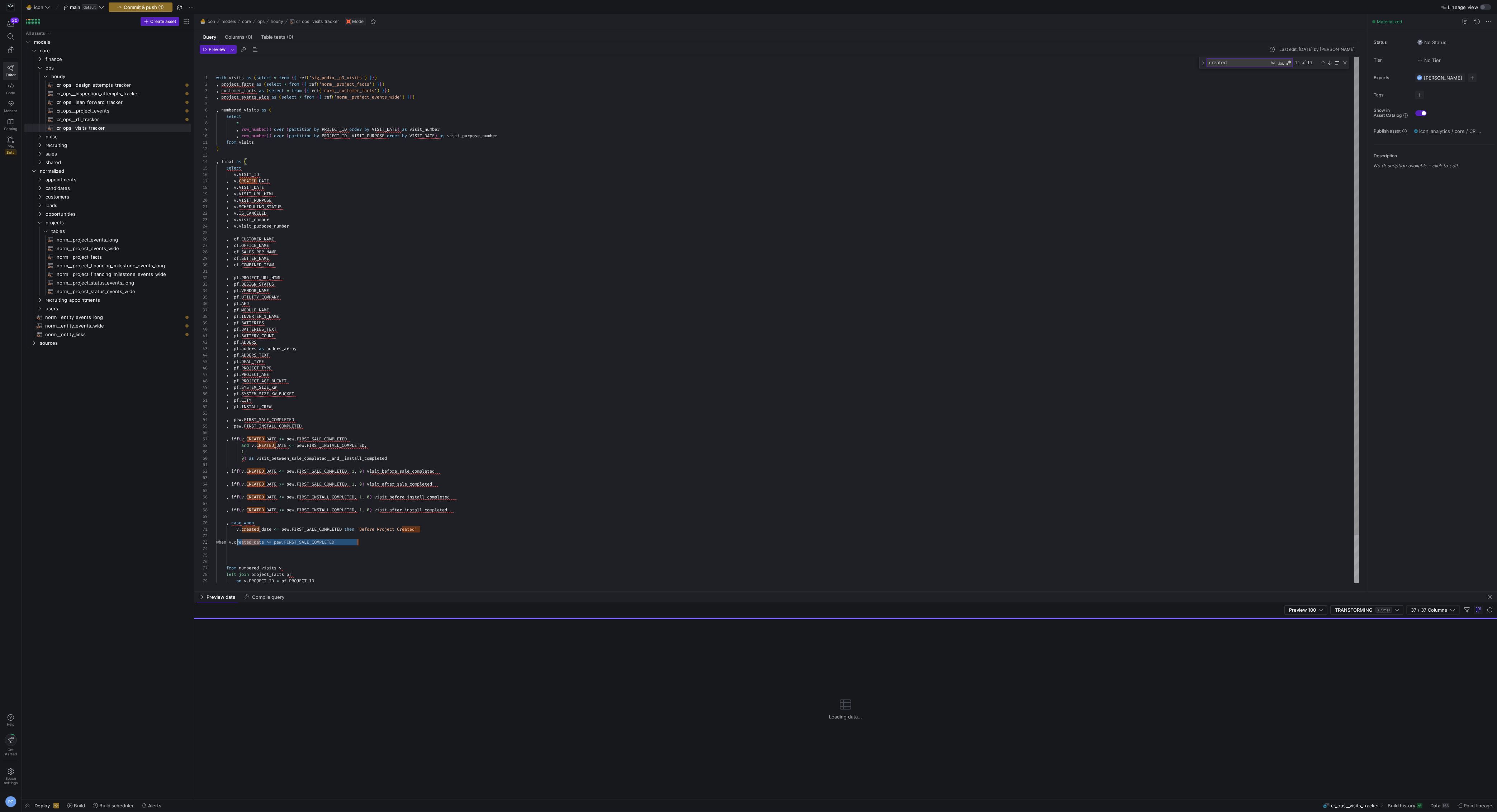
scroll to position [13, 21]
click at [250, 542] on div "with visits as ( select * from { { ref ( 'stg_podio__p3_visits' ) } } ) , proje…" at bounding box center [787, 346] width 1143 height 579
click at [291, 541] on div "with visits as ( select * from { { ref ( 'stg_podio__p3_visits' ) } } ) , proje…" at bounding box center [787, 346] width 1143 height 579
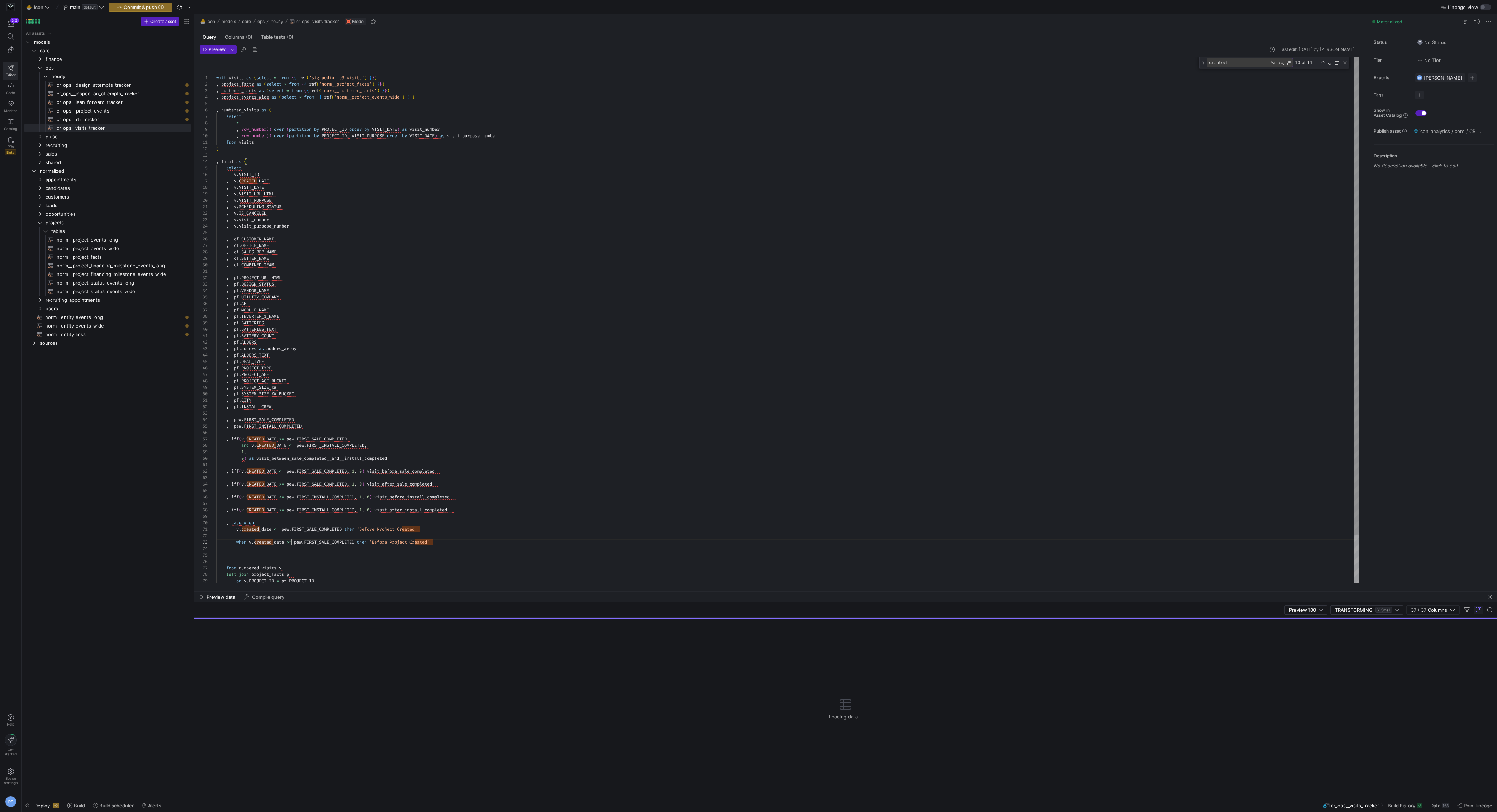
click at [385, 543] on div "with visits as ( select * from { { ref ( 'stg_podio__p3_visits' ) } } ) , proje…" at bounding box center [787, 346] width 1143 height 579
click at [448, 540] on div "with visits as ( select * from { { ref ( 'stg_podio__p3_visits' ) } } ) , proje…" at bounding box center [787, 346] width 1143 height 579
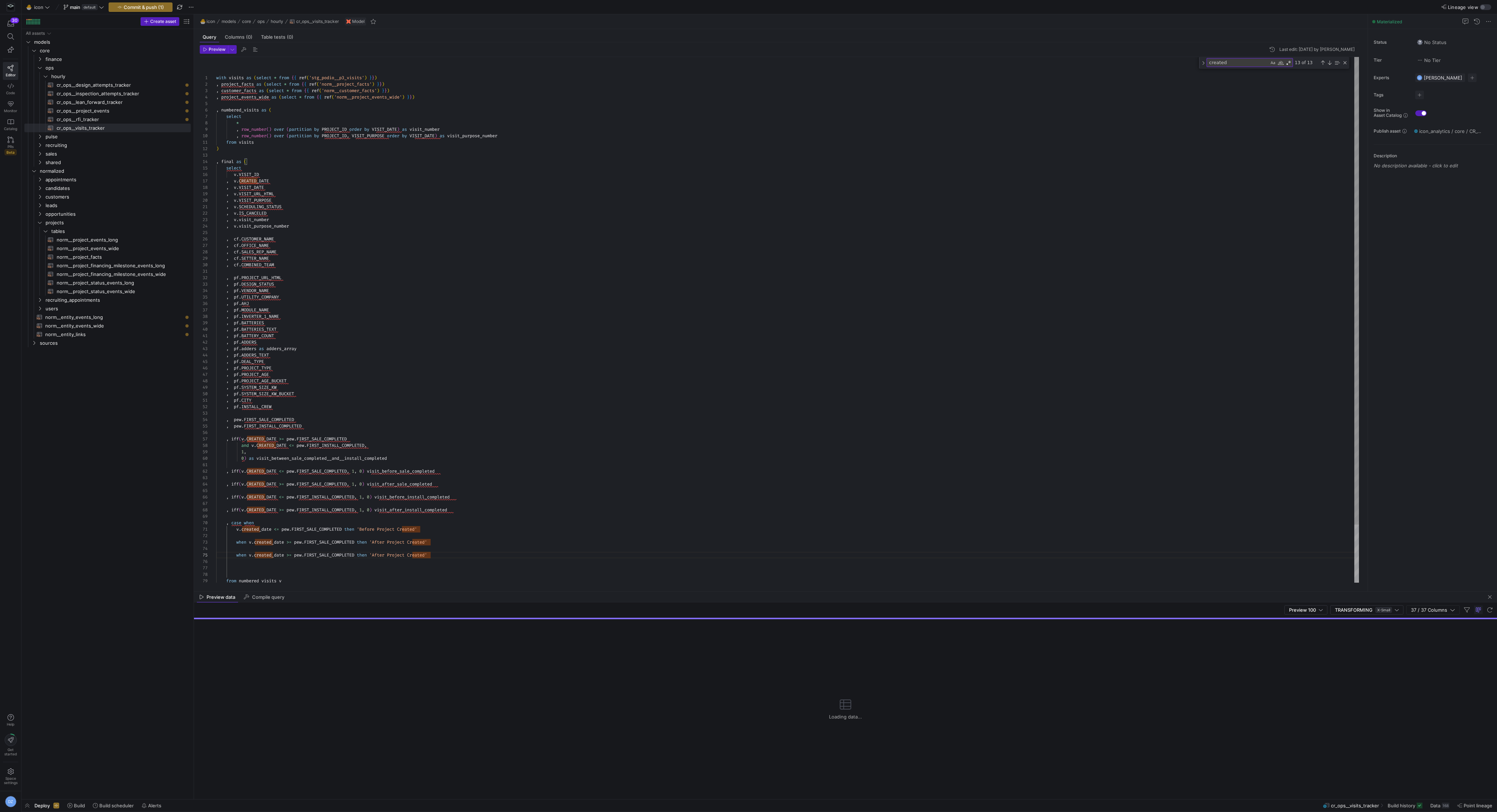
click at [291, 555] on div "with visits as ( select * from { { ref ( 'stg_podio__p3_visits' ) } } ) , proje…" at bounding box center [787, 353] width 1143 height 592
click at [339, 495] on div "with visits as ( select * from { { ref ( 'stg_podio__p3_visits' ) } } ) , proje…" at bounding box center [787, 353] width 1143 height 592
click at [329, 554] on div "with visits as ( select * from { { ref ( 'stg_podio__p3_visits' ) } } ) , proje…" at bounding box center [787, 353] width 1143 height 592
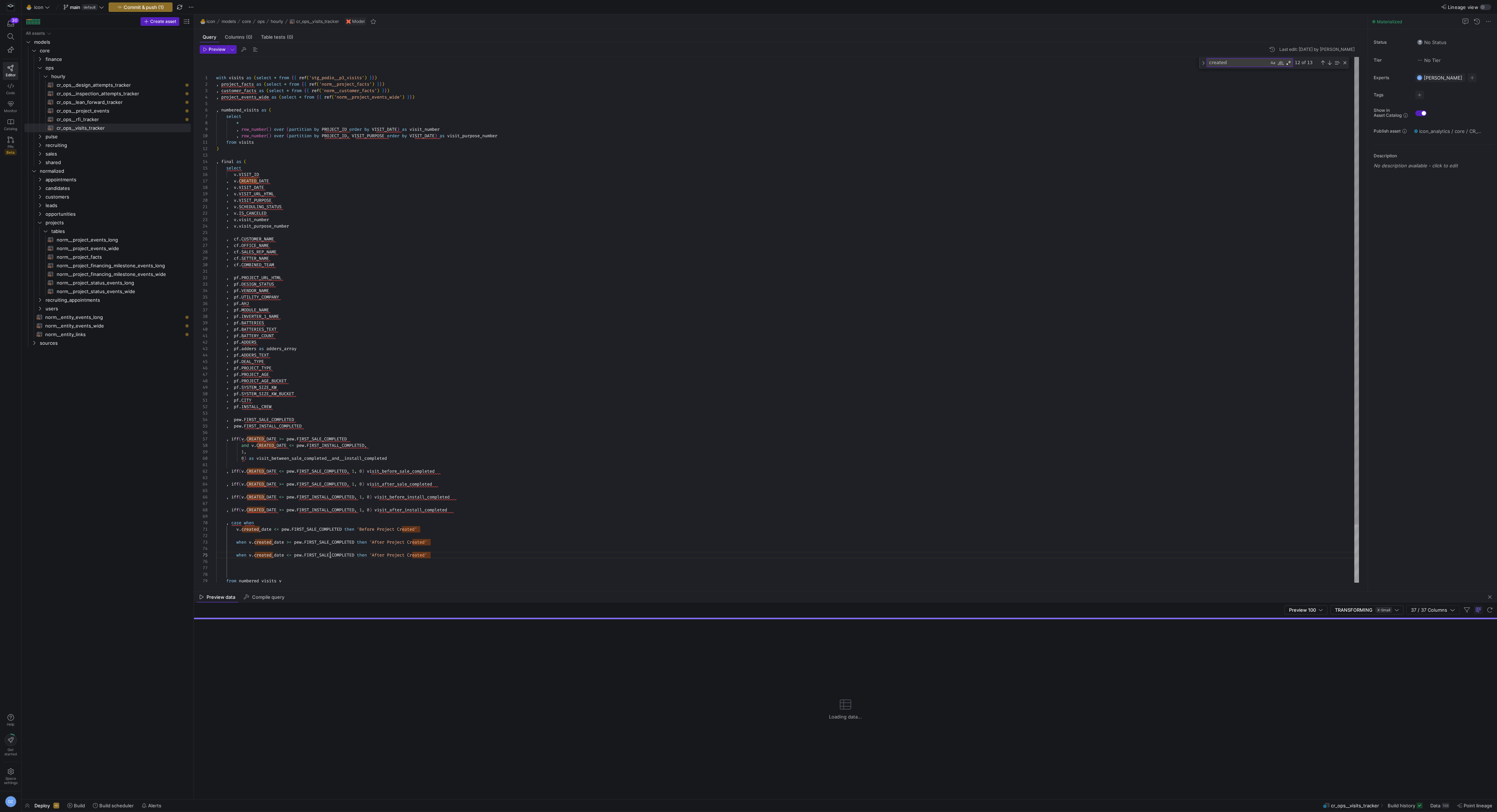
click at [329, 554] on div "with visits as ( select * from { { ref ( 'stg_podio__p3_visits' ) } } ) , proje…" at bounding box center [787, 353] width 1143 height 592
click at [375, 529] on div "with visits as ( select * from { { ref ( 'stg_podio__p3_visits' ) } } ) , proje…" at bounding box center [787, 353] width 1143 height 592
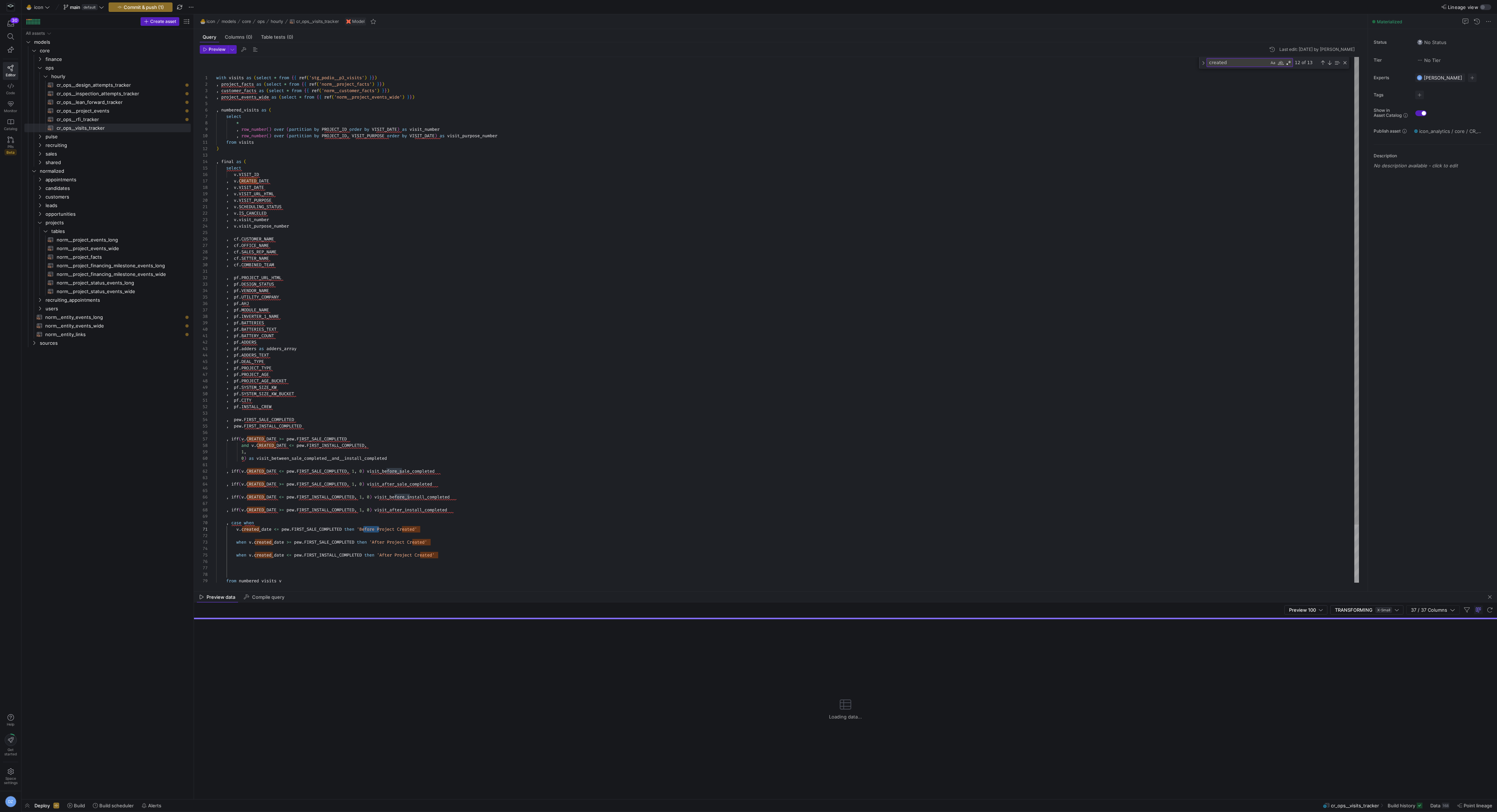
click at [390, 554] on div "with visits as ( select * from { { ref ( 'stg_podio__p3_visits' ) } } ) , proje…" at bounding box center [787, 353] width 1143 height 592
click at [431, 555] on div "with visits as ( select * from { { ref ( 'stg_podio__p3_visits' ) } } ) , proje…" at bounding box center [787, 353] width 1143 height 592
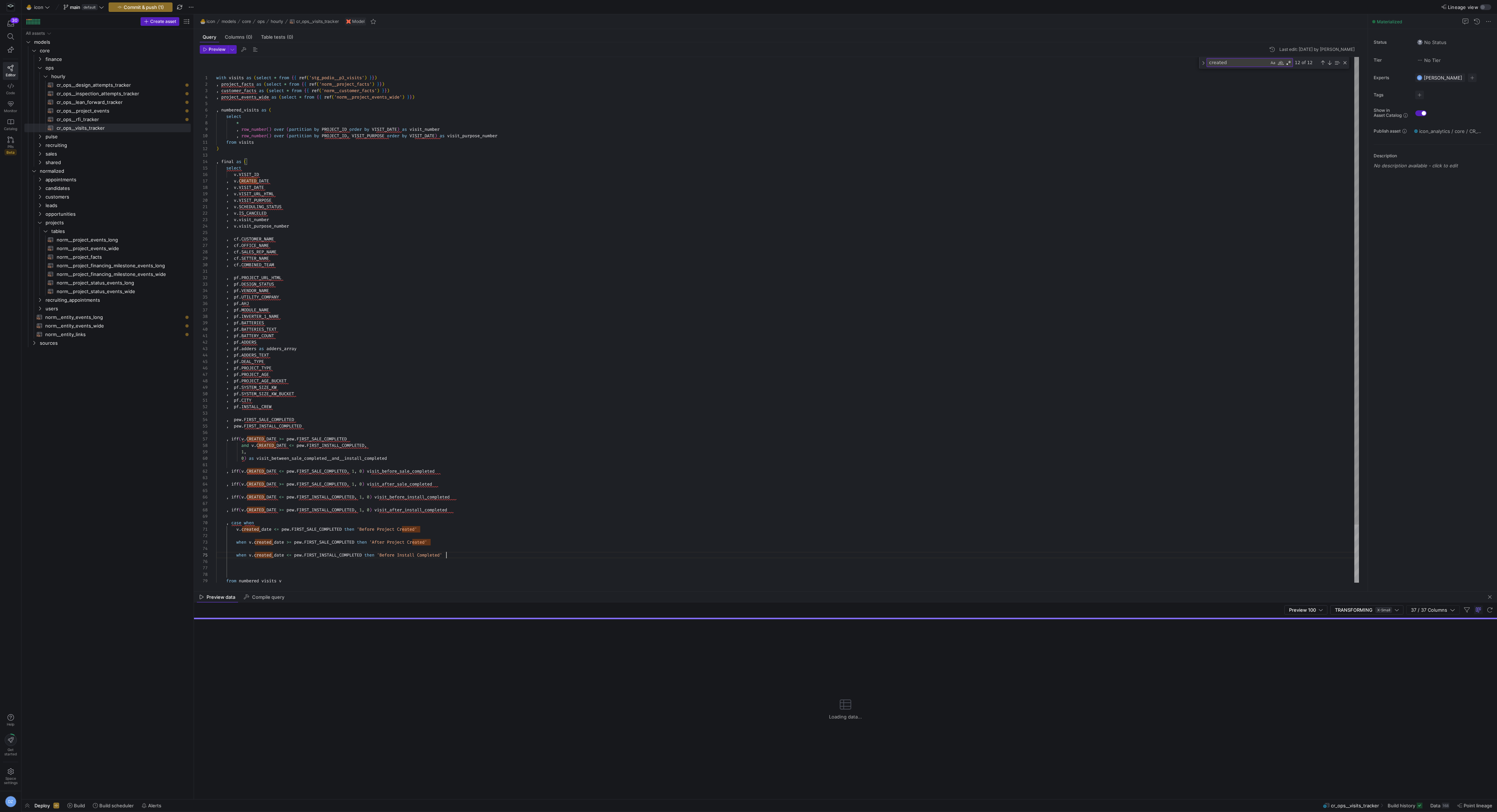
click at [470, 554] on div "with visits as ( select * from { { ref ( 'stg_podio__p3_visits' ) } } ) , proje…" at bounding box center [787, 353] width 1143 height 592
click at [291, 569] on div "with visits as ( select * from { { ref ( 'stg_podio__p3_visits' ) } } ) , proje…" at bounding box center [787, 359] width 1143 height 605
click at [388, 541] on div "with visits as ( select * from { { ref ( 'stg_podio__p3_visits' ) } } ) , proje…" at bounding box center [787, 359] width 1143 height 605
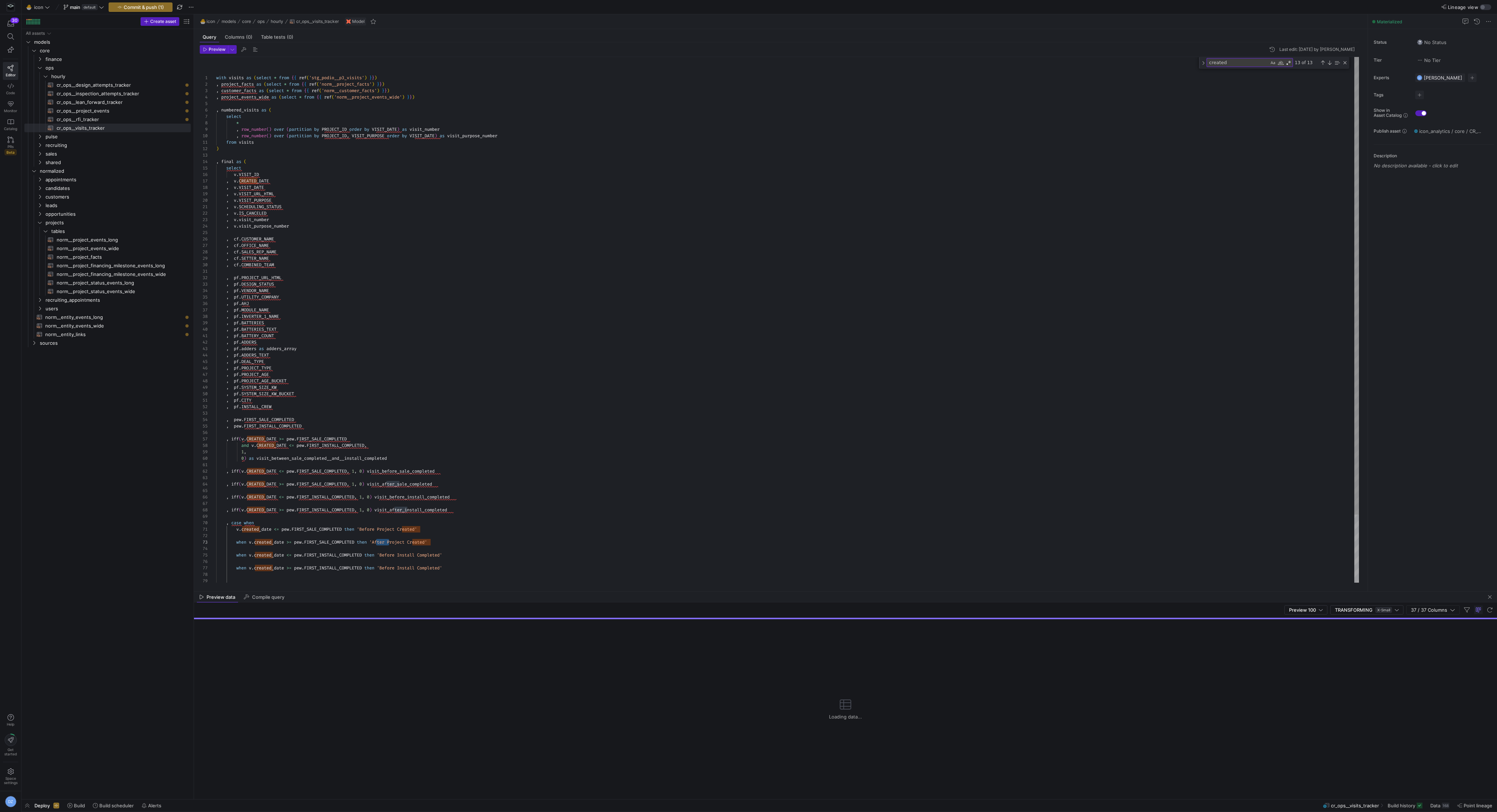
click at [396, 567] on div "with visits as ( select * from { { ref ( 'stg_podio__p3_visits' ) } } ) , proje…" at bounding box center [787, 359] width 1143 height 605
click at [481, 566] on div "with visits as ( select * from { { ref ( 'stg_podio__p3_visits' ) } } ) , proje…" at bounding box center [787, 359] width 1143 height 605
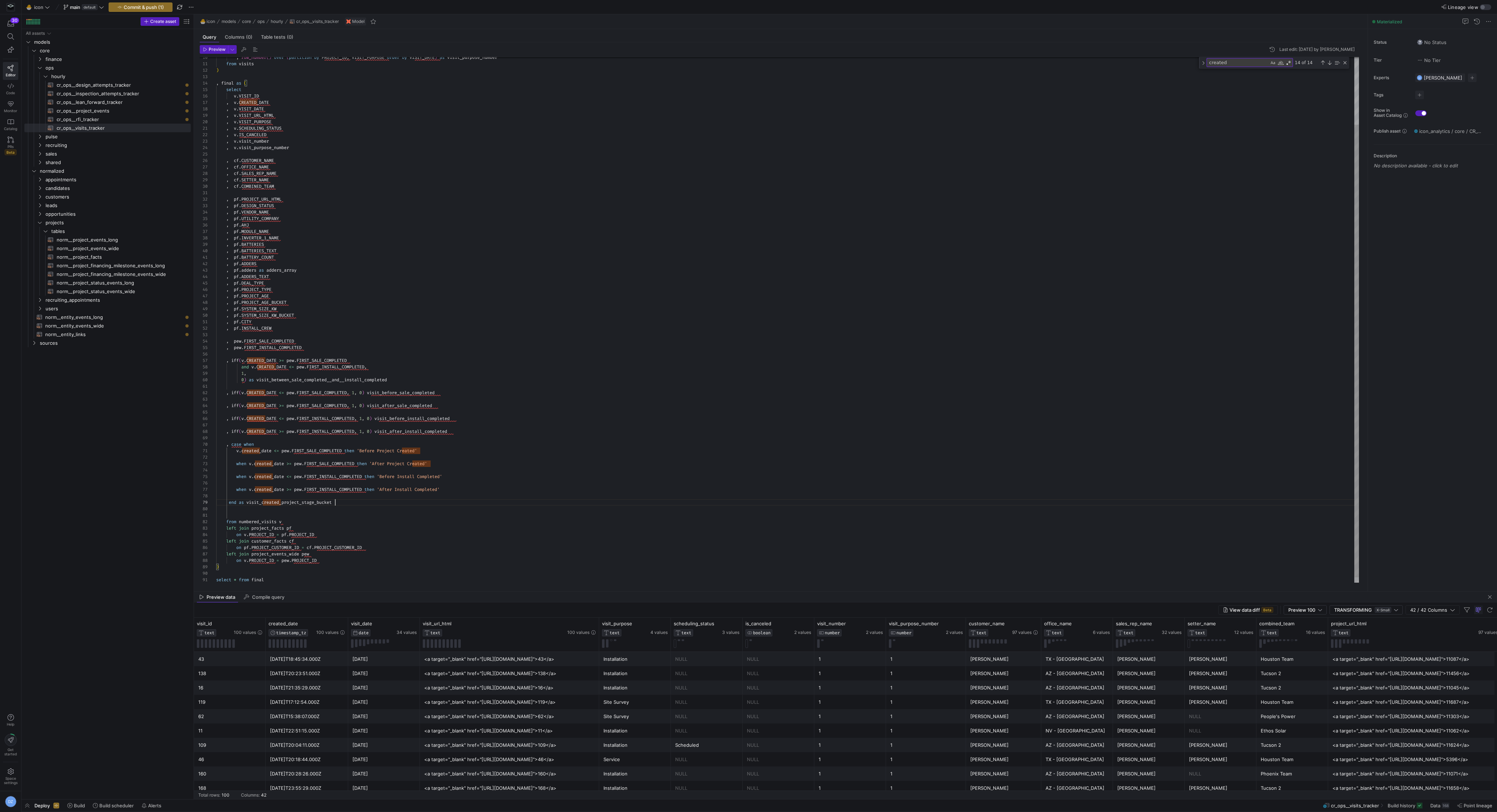
scroll to position [51, 119]
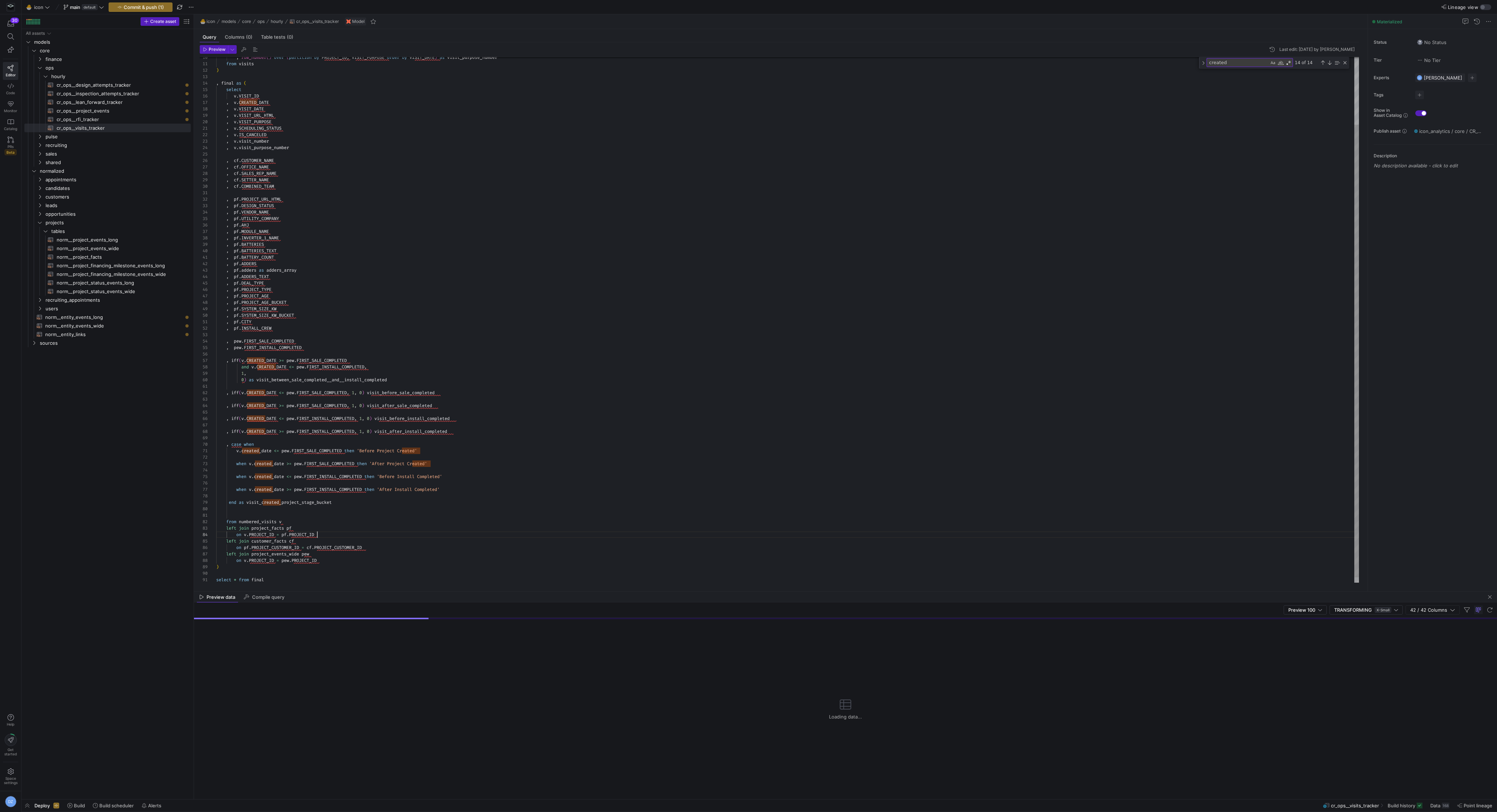
click at [484, 533] on div ", row_number ( ) over ( partition by PROJECT_ID , VISIT_PURPOSE order by VISIT_…" at bounding box center [787, 284] width 1143 height 611
click at [432, 514] on div ", row_number ( ) over ( partition by PROJECT_ID , VISIT_PURPOSE order by VISIT_…" at bounding box center [787, 284] width 1143 height 611
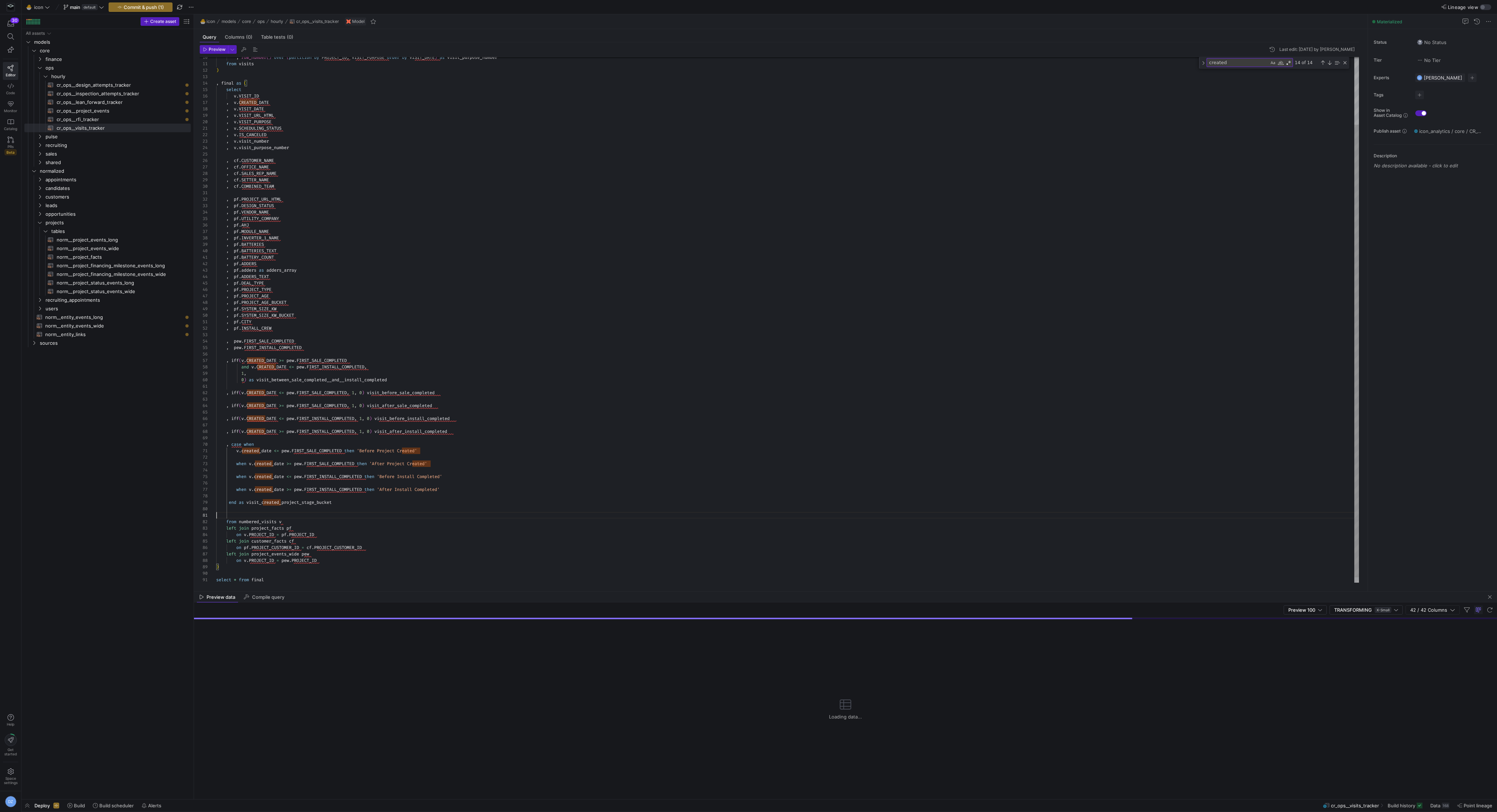
click at [432, 514] on div ", row_number ( ) over ( partition by PROJECT_ID , VISIT_PURPOSE order by VISIT_…" at bounding box center [787, 284] width 1143 height 611
click at [434, 515] on div ", row_number ( ) over ( partition by PROJECT_ID , VISIT_PURPOSE order by VISIT_…" at bounding box center [787, 284] width 1143 height 611
type textarea "from numbered_visits v left join project_facts pf on v.PROJECT_ID = pf.PROJECT_…"
click at [122, 6] on span "Commit & push (1)" at bounding box center [141, 7] width 46 height 6
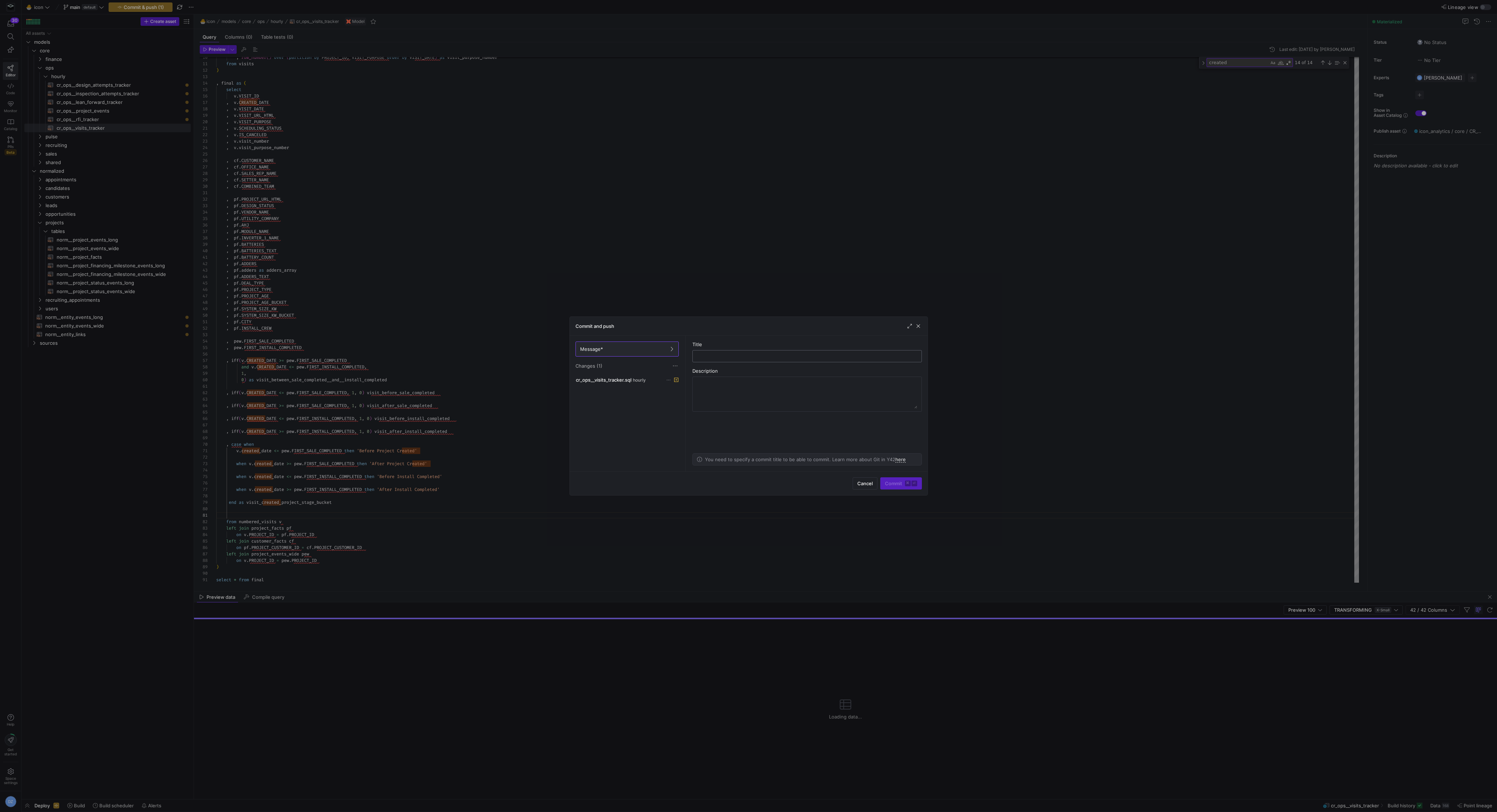
click at [733, 355] on input "text" at bounding box center [807, 356] width 217 height 6
type input "added stuff"
click at [896, 486] on span "Commit ⌘ ⏎" at bounding box center [901, 483] width 33 height 6
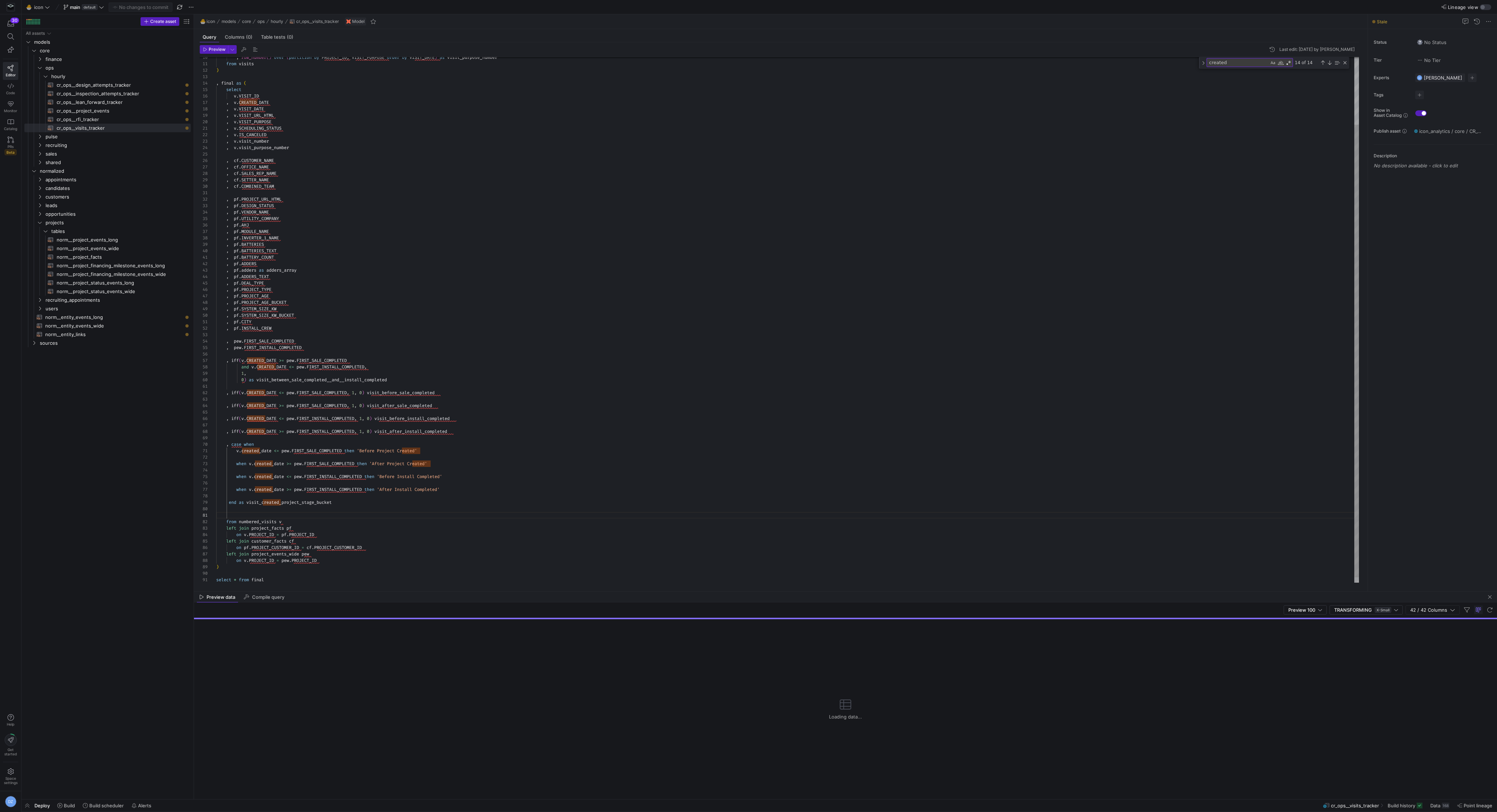
click at [296, 227] on div ", row_number ( ) over ( partition by PROJECT_ID , VISIT_PURPOSE order by VISIT_…" at bounding box center [787, 284] width 1143 height 611
drag, startPoint x: 64, startPoint y: 802, endPoint x: 75, endPoint y: 792, distance: 14.9
click at [64, 802] on span at bounding box center [66, 806] width 23 height 12
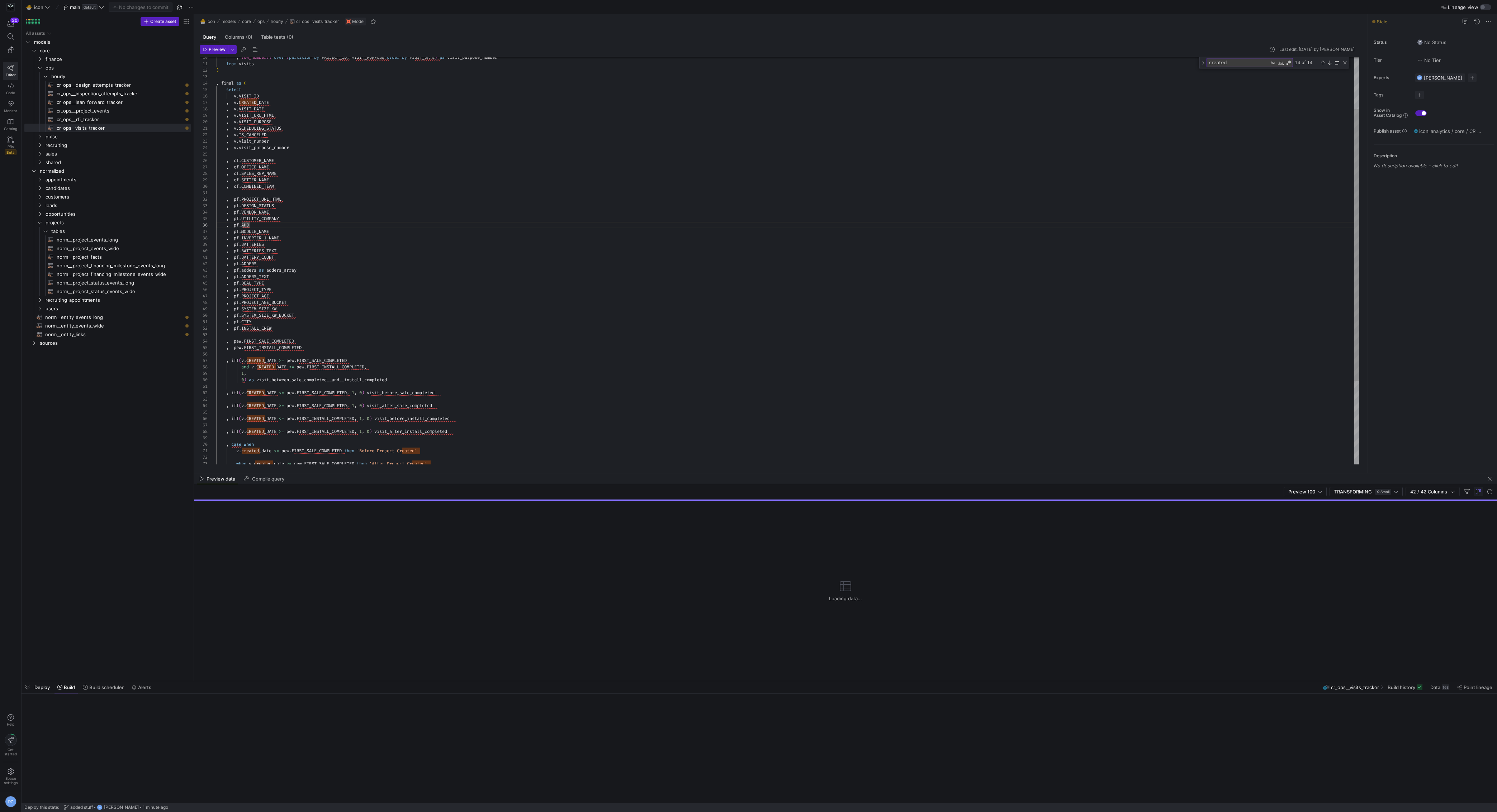
click at [533, 467] on mat-tab-group "Query Columns (0) Table tests (0) Preview Last edit: [DATE] by [PERSON_NAME] 10…" at bounding box center [779, 251] width 1171 height 444
click at [533, 434] on div ", row_number ( ) over ( partition by PROJECT_ID , VISIT_PURPOSE order by VISIT_…" at bounding box center [787, 284] width 1143 height 611
click at [1439, 796] on span "Build now ⌘ ⏎" at bounding box center [1455, 794] width 44 height 6
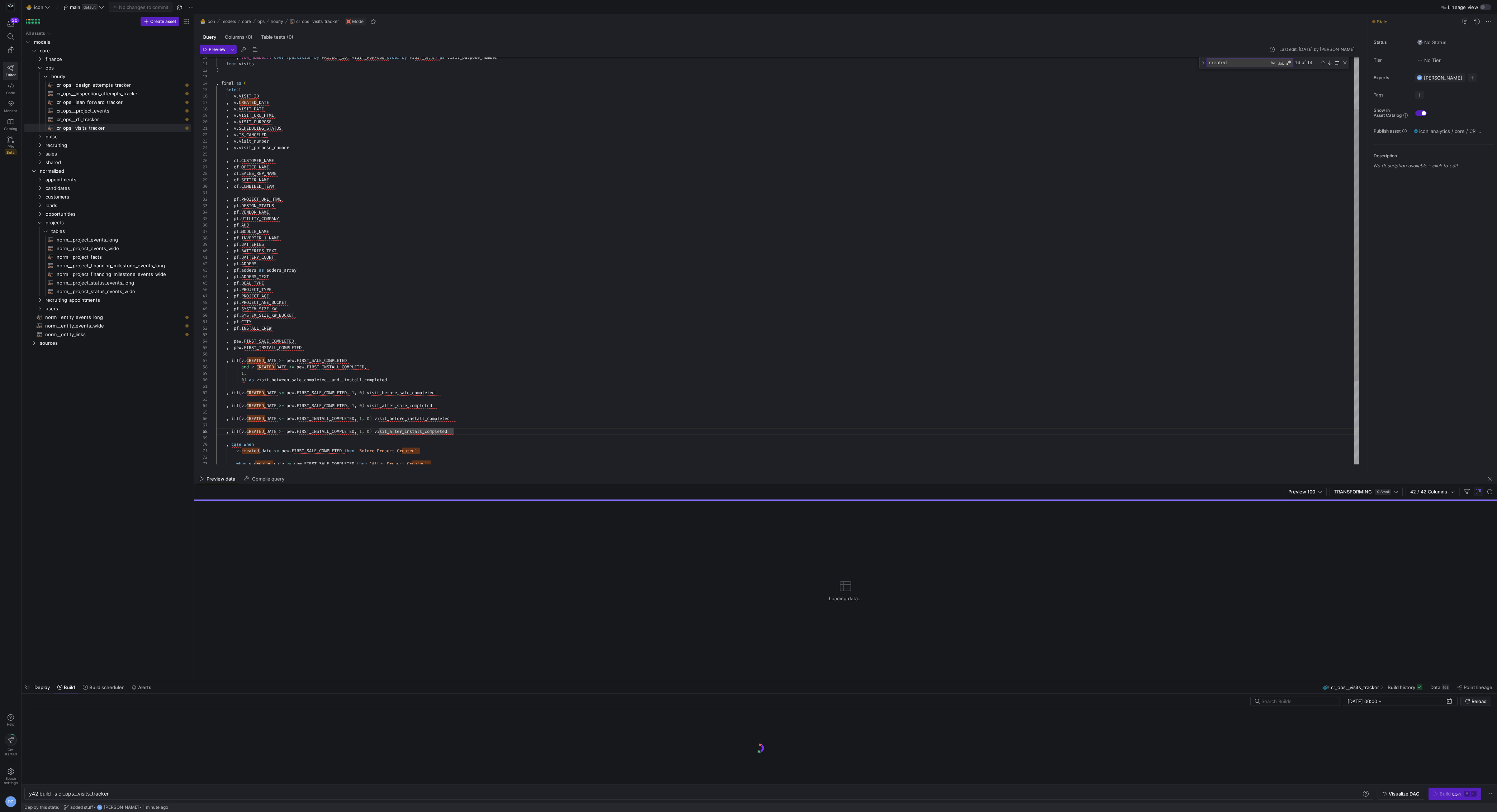
click at [805, 439] on div ", row_number ( ) over ( partition by PROJECT_ID , VISIT_PURPOSE order by VISIT_…" at bounding box center [787, 284] width 1143 height 611
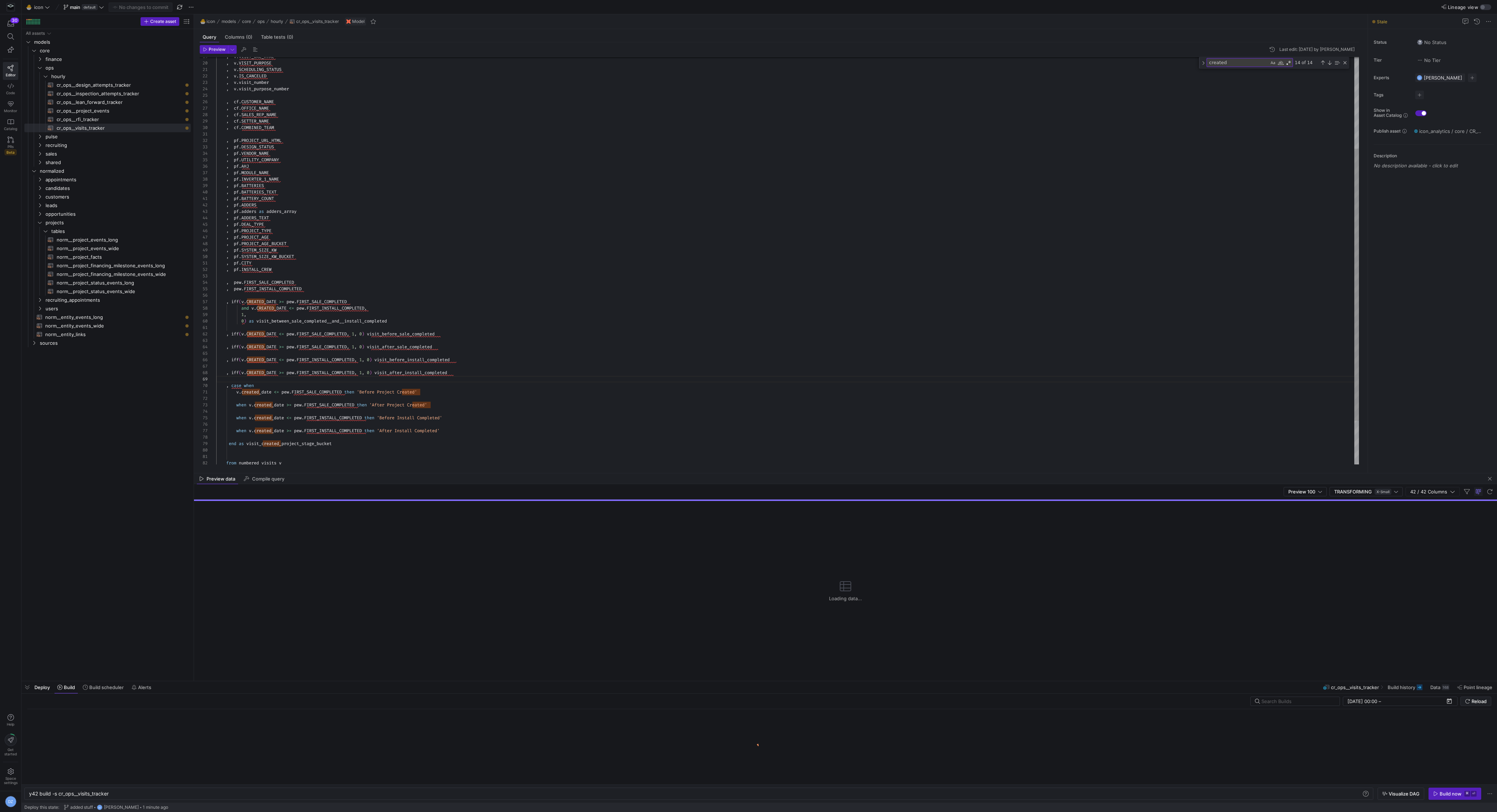
click at [811, 439] on div ", v . VISIT_URL_HTML , v . VISIT_PURPOSE , v . SCHEDULING_STATUS , v . IS_CANCE…" at bounding box center [787, 225] width 1143 height 611
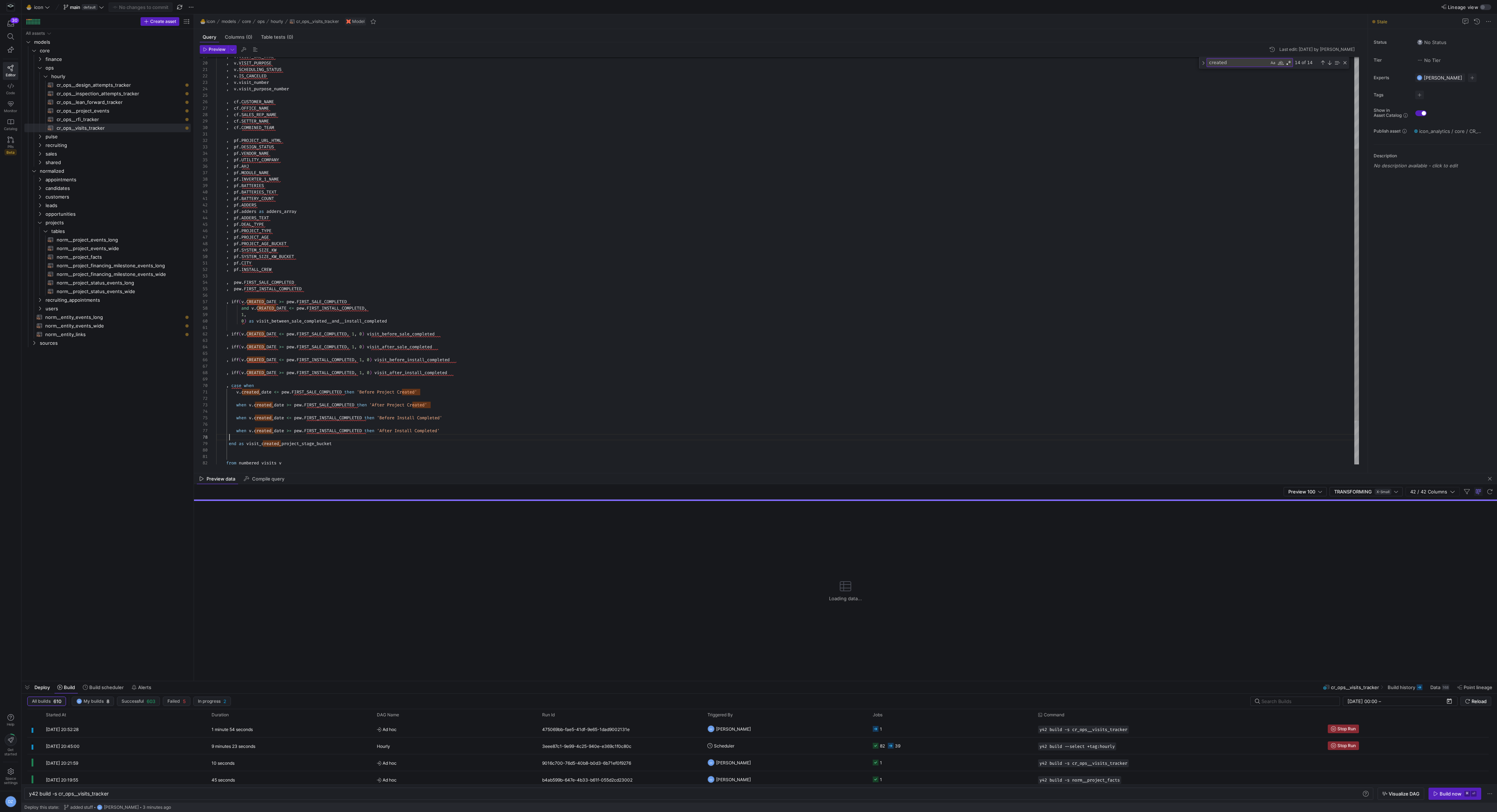
type textarea ", iff(v.CREATED_DATE <= pew.FIRST_SALE_COMPLETED, 1, 0) visit_before_sale_compl…"
click at [632, 330] on div ", v . VISIT_URL_HTML , v . VISIT_PURPOSE , v . SCHEDULING_STATUS , v . IS_CANCE…" at bounding box center [787, 225] width 1143 height 611
click at [542, 326] on div ", v . VISIT_URL_HTML , v . VISIT_PURPOSE , v . SCHEDULING_STATUS , v . IS_CANCE…" at bounding box center [787, 225] width 1143 height 611
click at [936, 367] on div ", v . VISIT_URL_HTML , v . VISIT_PURPOSE , v . SCHEDULING_STATUS , v . IS_CANCE…" at bounding box center [787, 225] width 1143 height 611
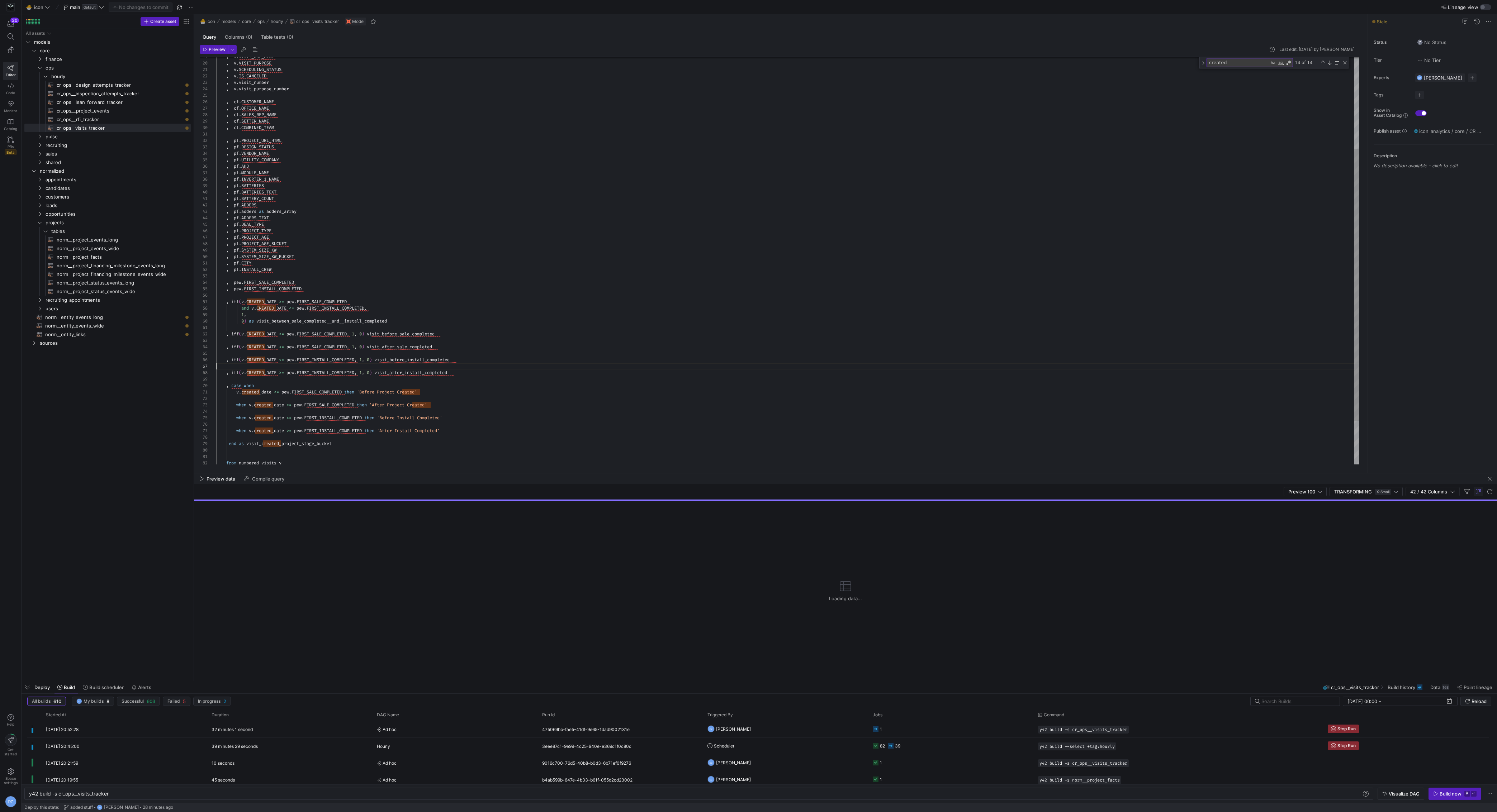
scroll to position [39, 0]
